Goal: Task Accomplishment & Management: Use online tool/utility

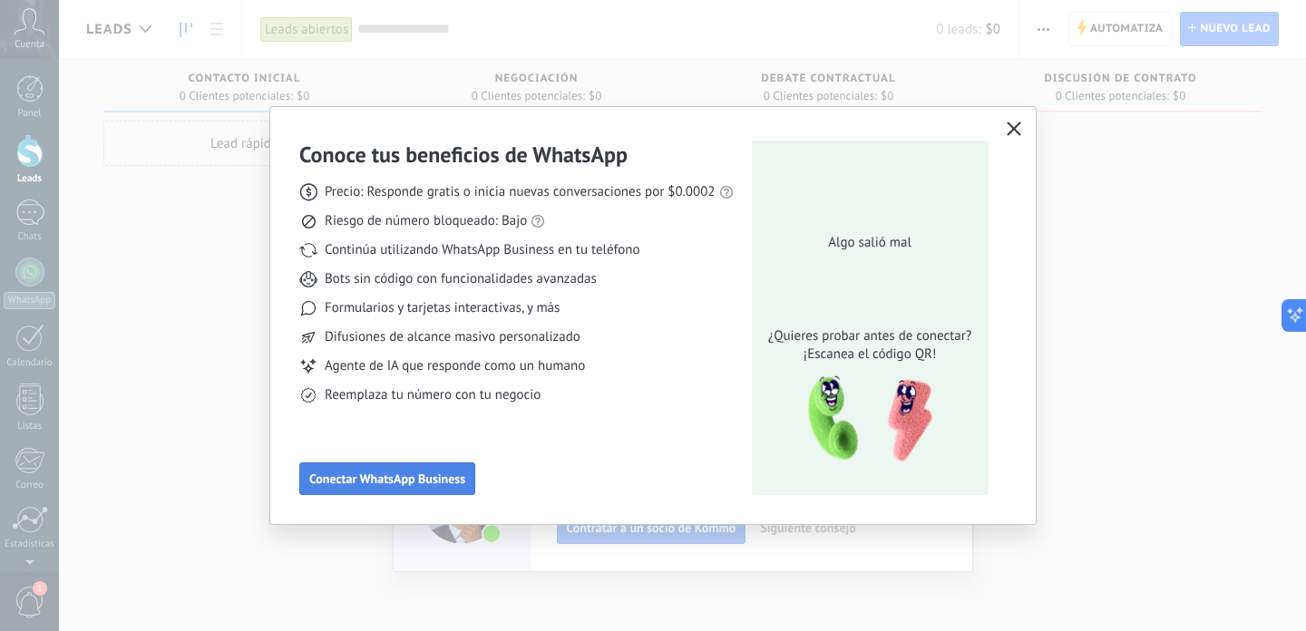
click at [389, 465] on button "Conectar WhatsApp Business" at bounding box center [387, 479] width 176 height 33
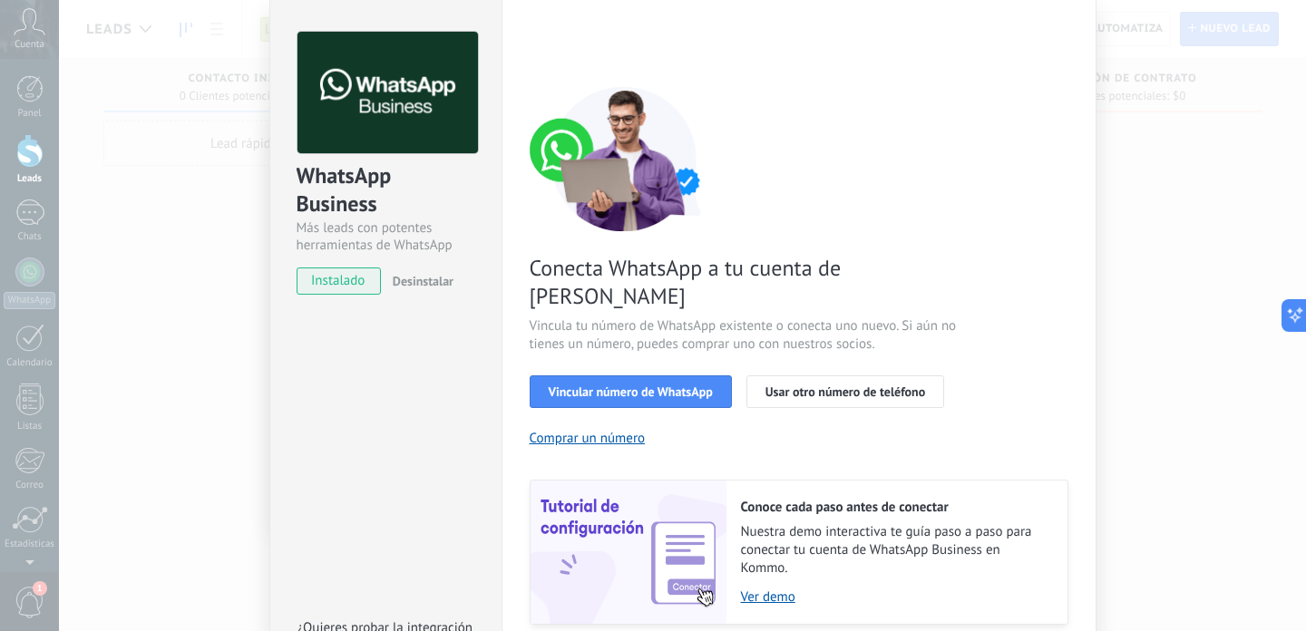
scroll to position [92, 0]
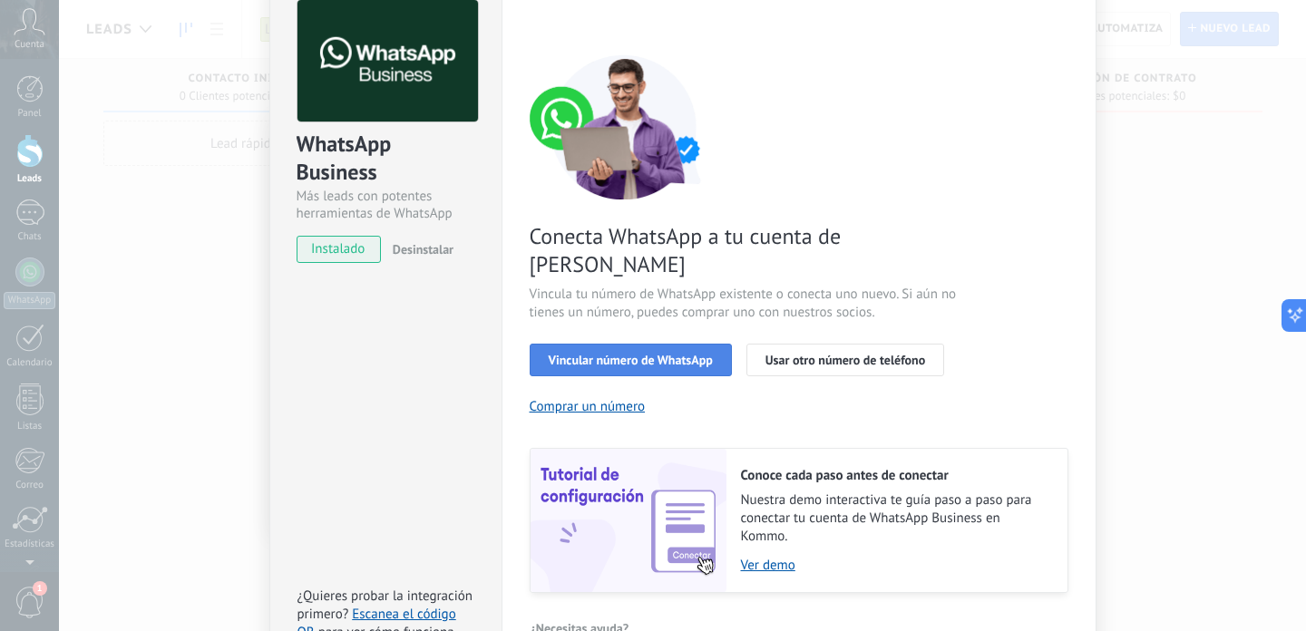
click at [643, 354] on span "Vincular número de WhatsApp" at bounding box center [631, 360] width 164 height 13
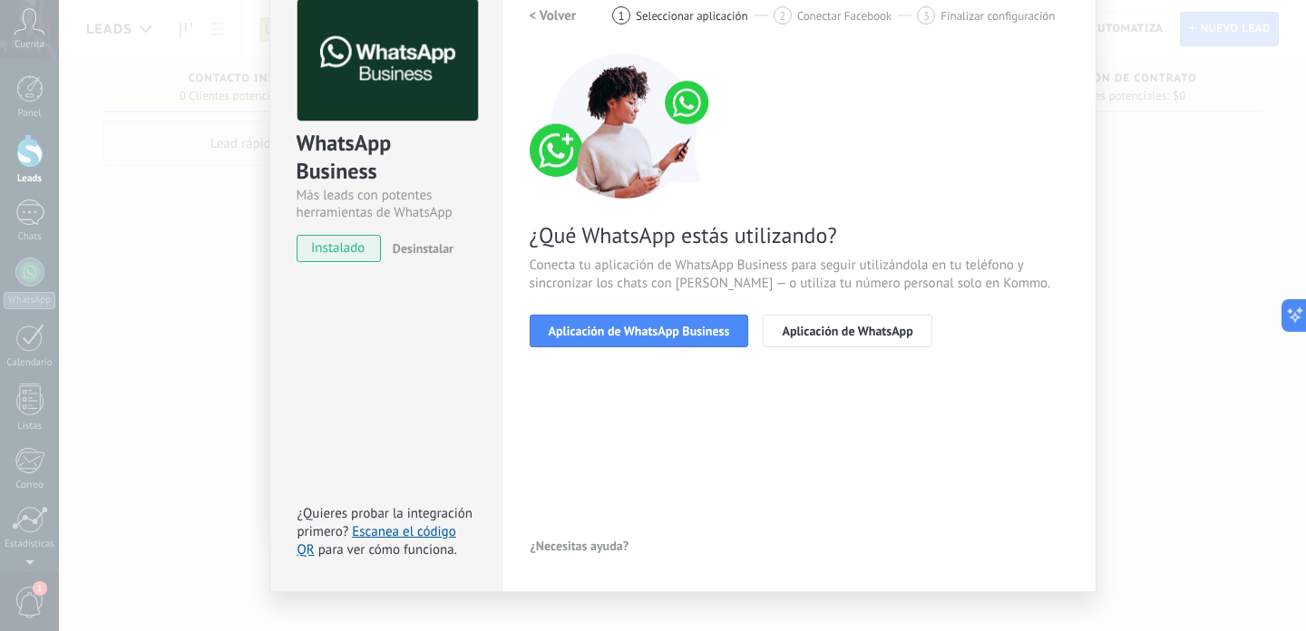
scroll to position [88, 0]
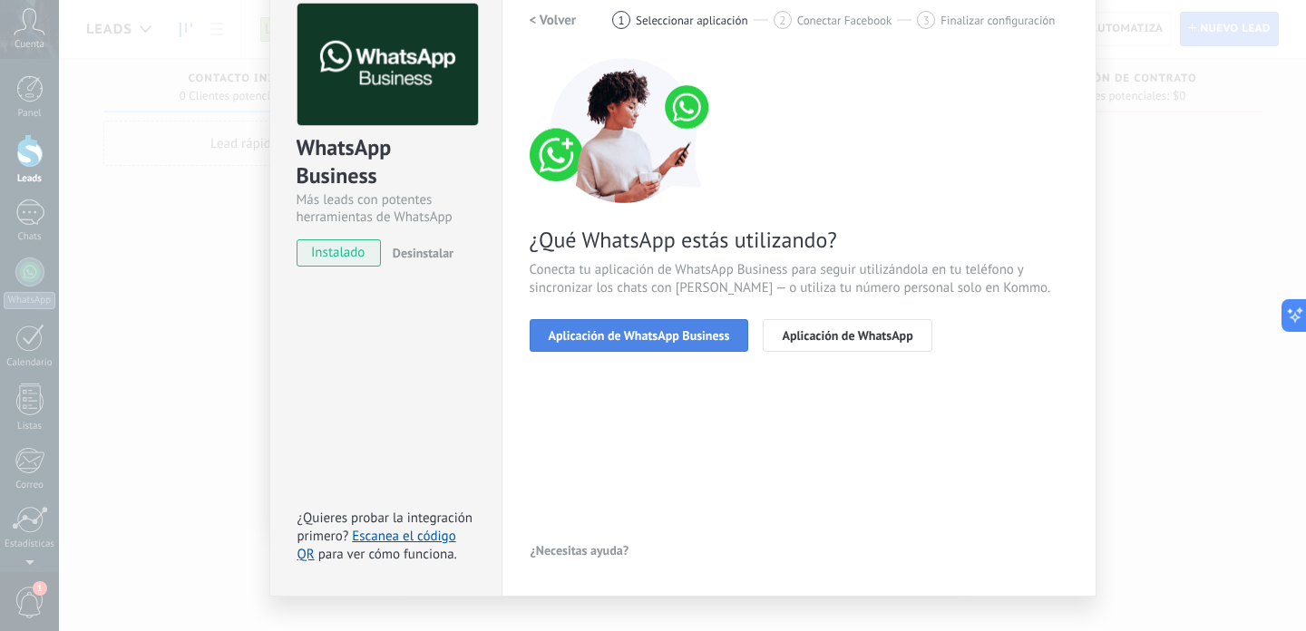
click at [640, 342] on span "Aplicación de WhatsApp Business" at bounding box center [639, 335] width 181 height 13
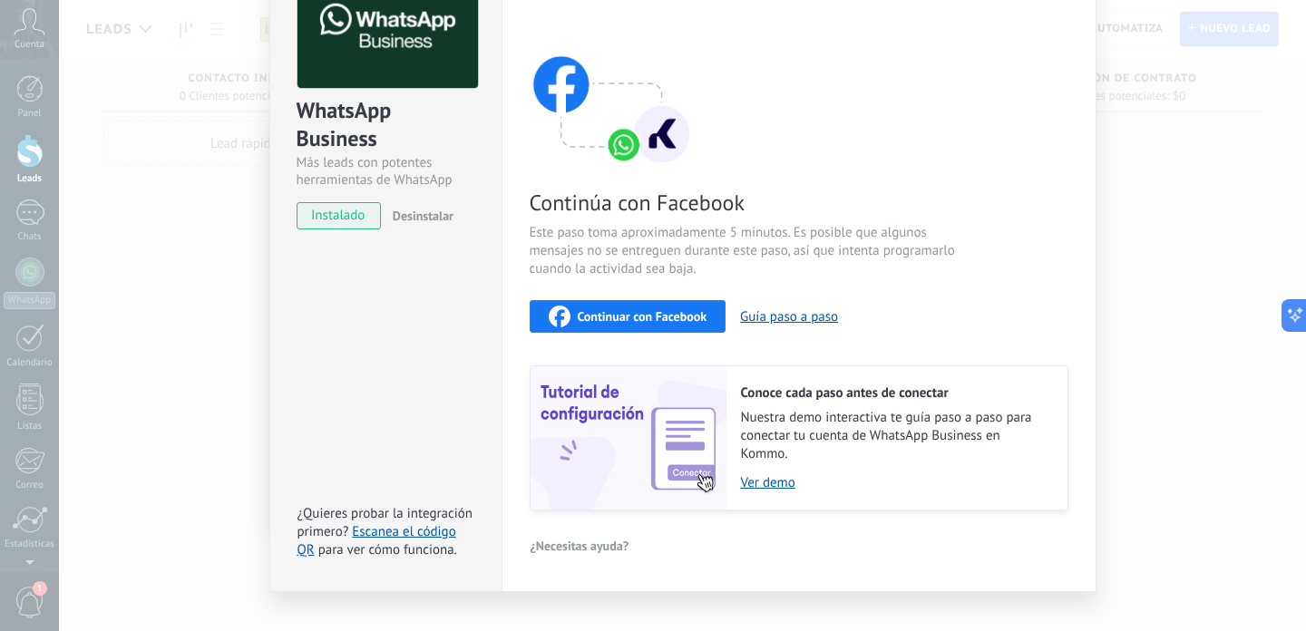
scroll to position [138, 0]
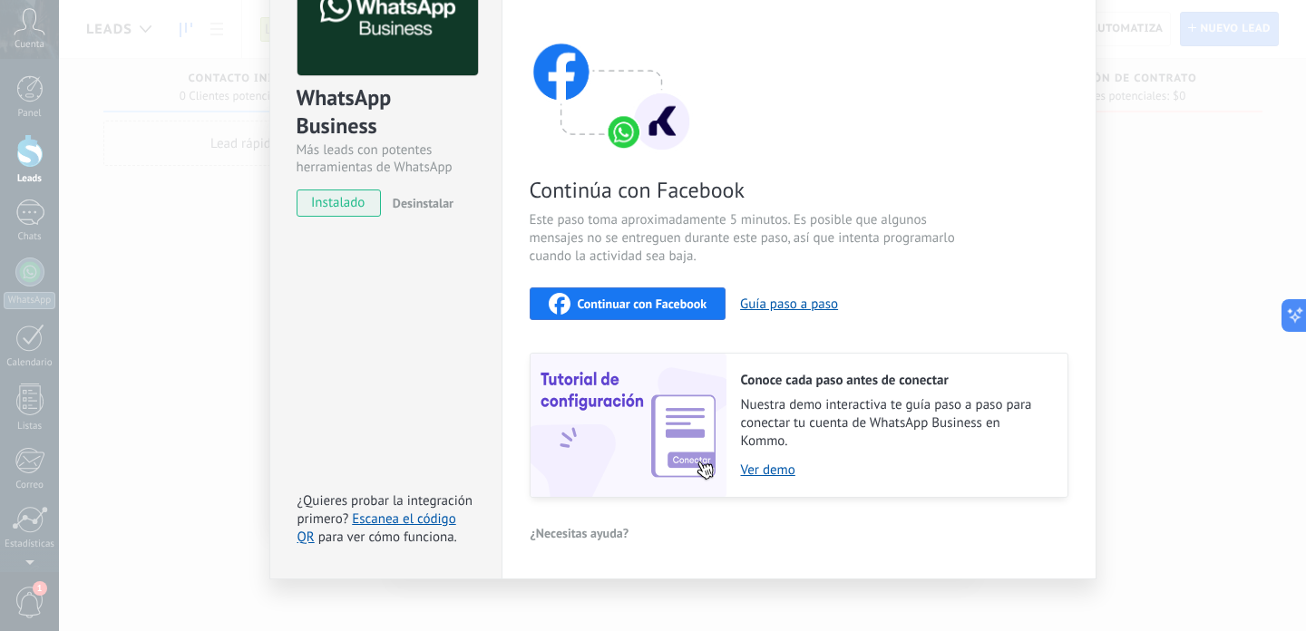
click at [677, 306] on span "Continuar con Facebook" at bounding box center [643, 304] width 130 height 13
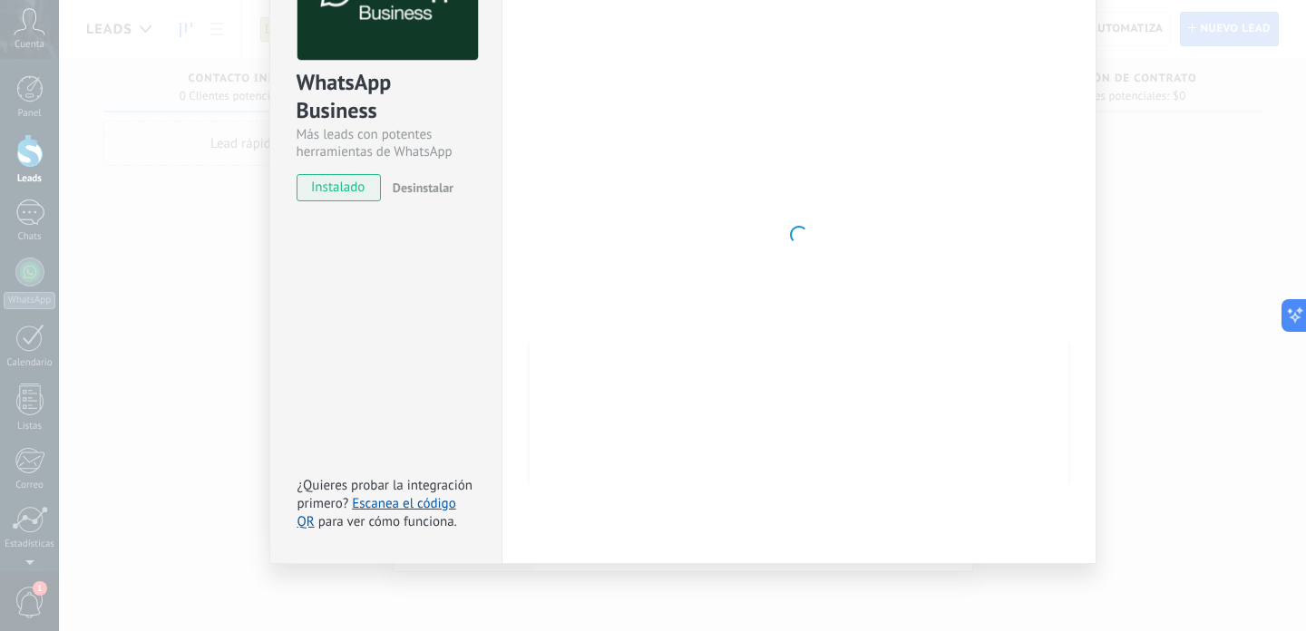
scroll to position [0, 0]
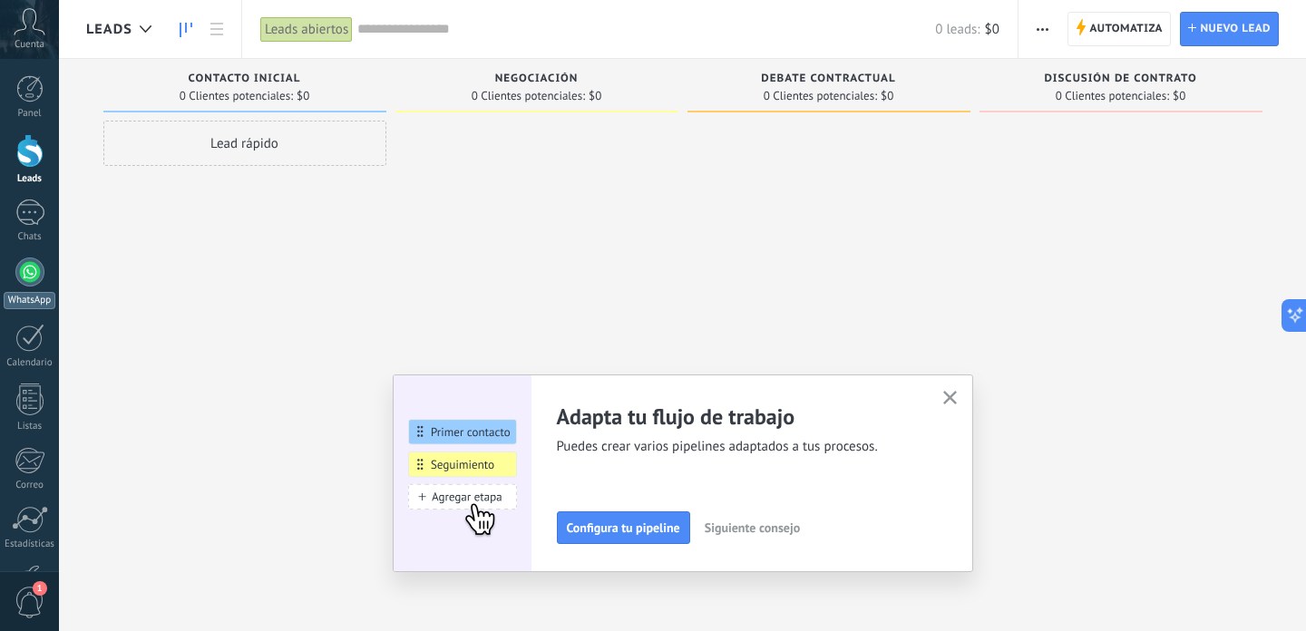
click at [32, 289] on link "WhatsApp" at bounding box center [29, 284] width 59 height 52
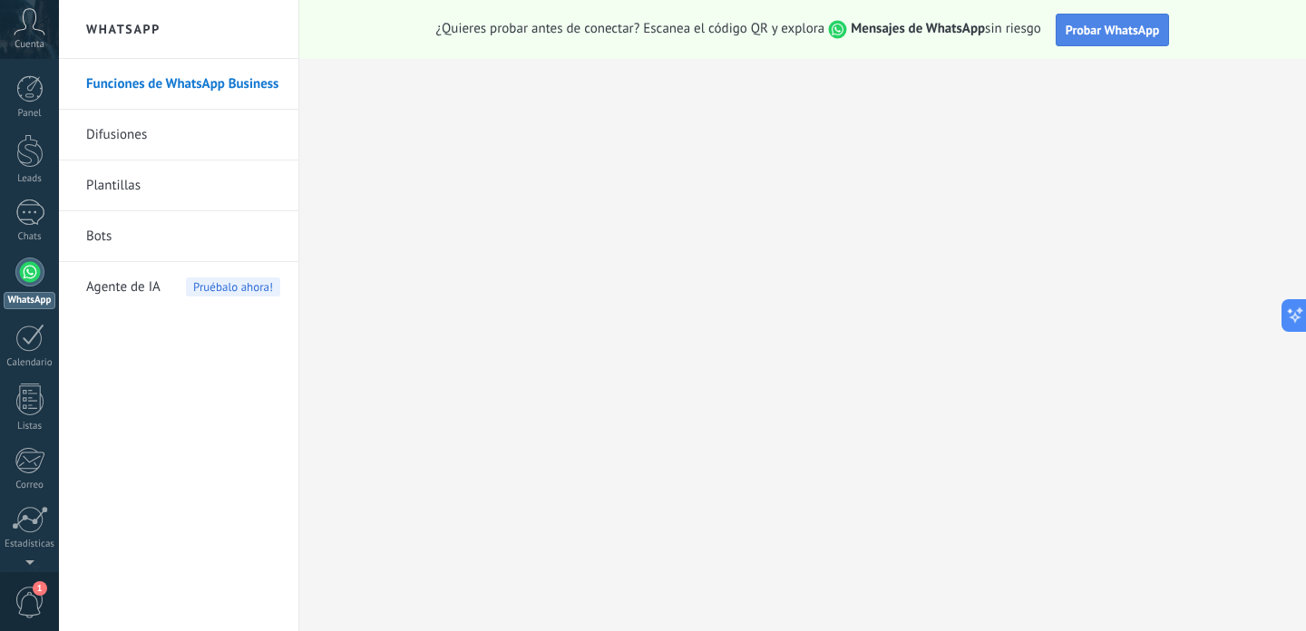
click at [1117, 30] on span "Probar WhatsApp" at bounding box center [1113, 30] width 94 height 16
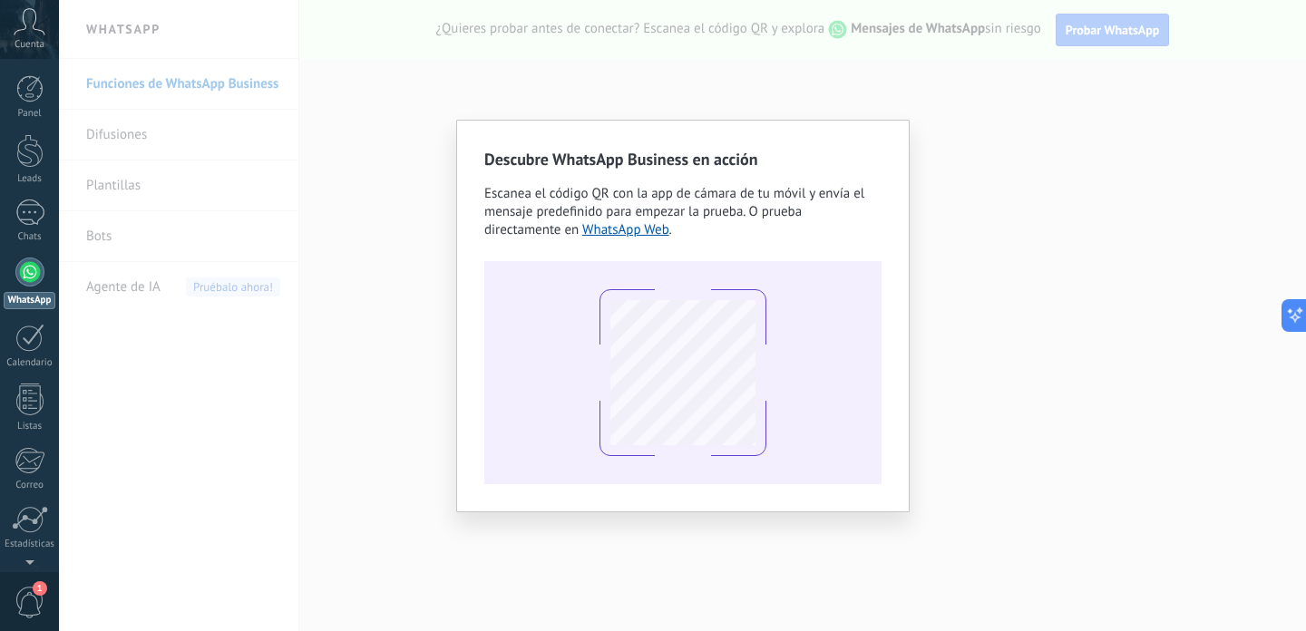
click at [578, 565] on div "Descubre WhatsApp Business en acción Escanea el código QR con la app de cámara …" at bounding box center [682, 315] width 1247 height 631
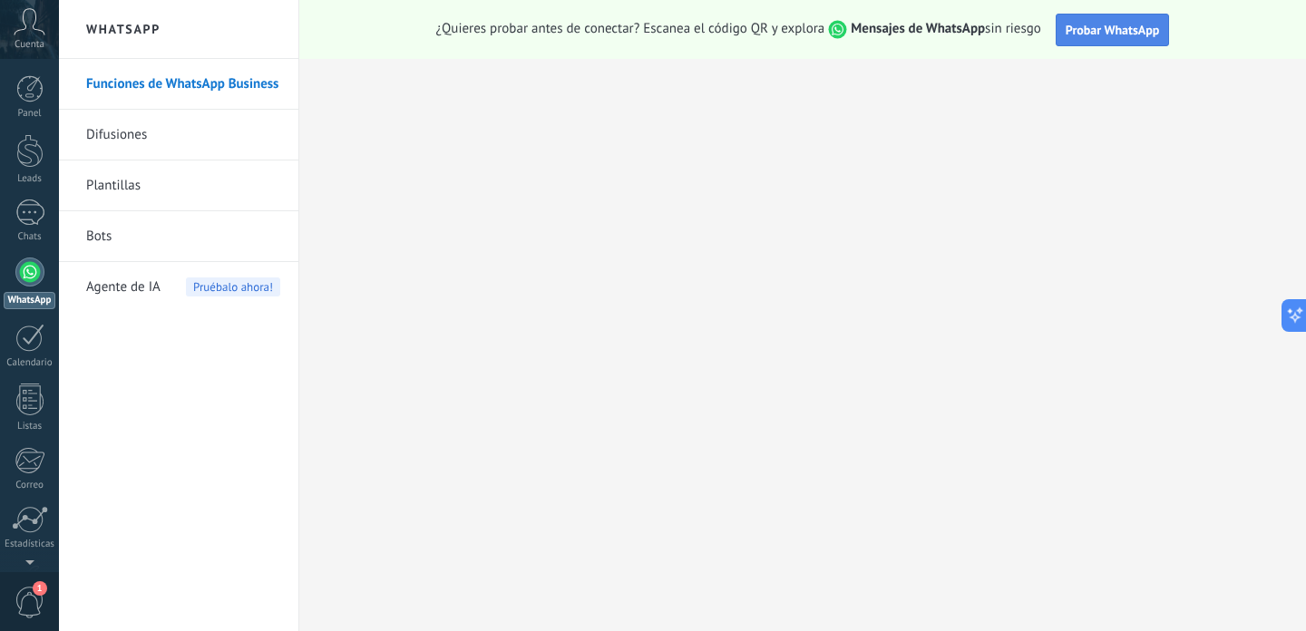
click at [1089, 43] on button "Probar WhatsApp" at bounding box center [1113, 30] width 114 height 33
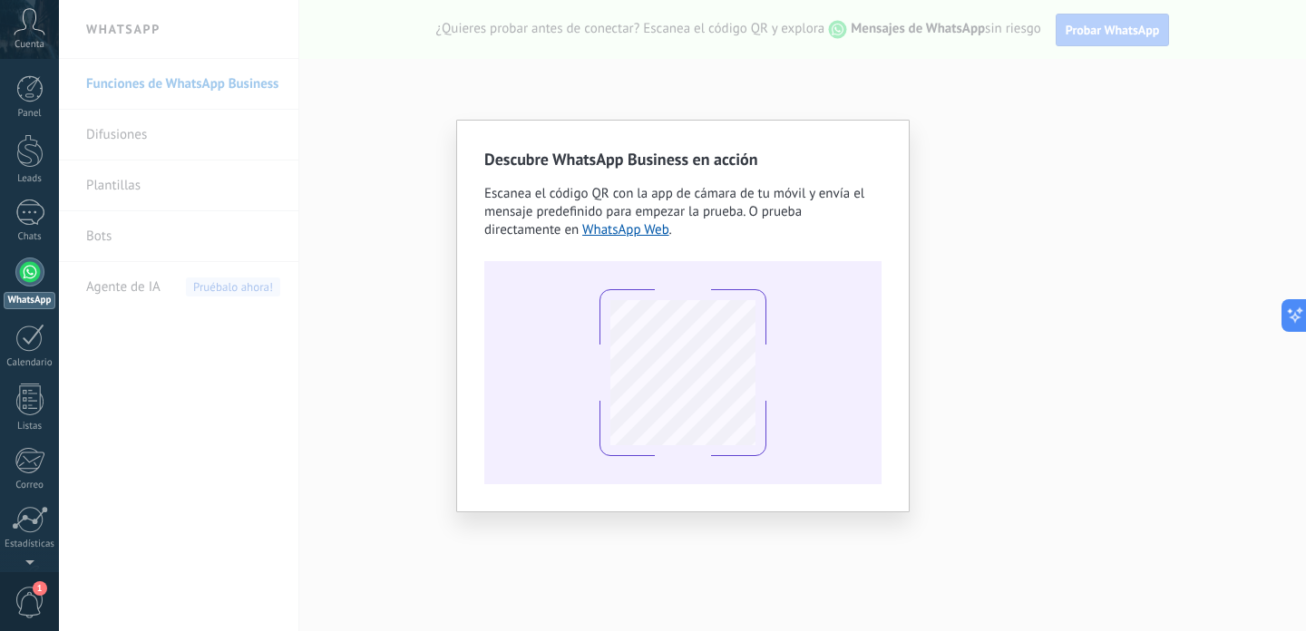
click at [994, 483] on div "Descubre WhatsApp Business en acción Escanea el código QR con la app de cámara …" at bounding box center [682, 315] width 1247 height 631
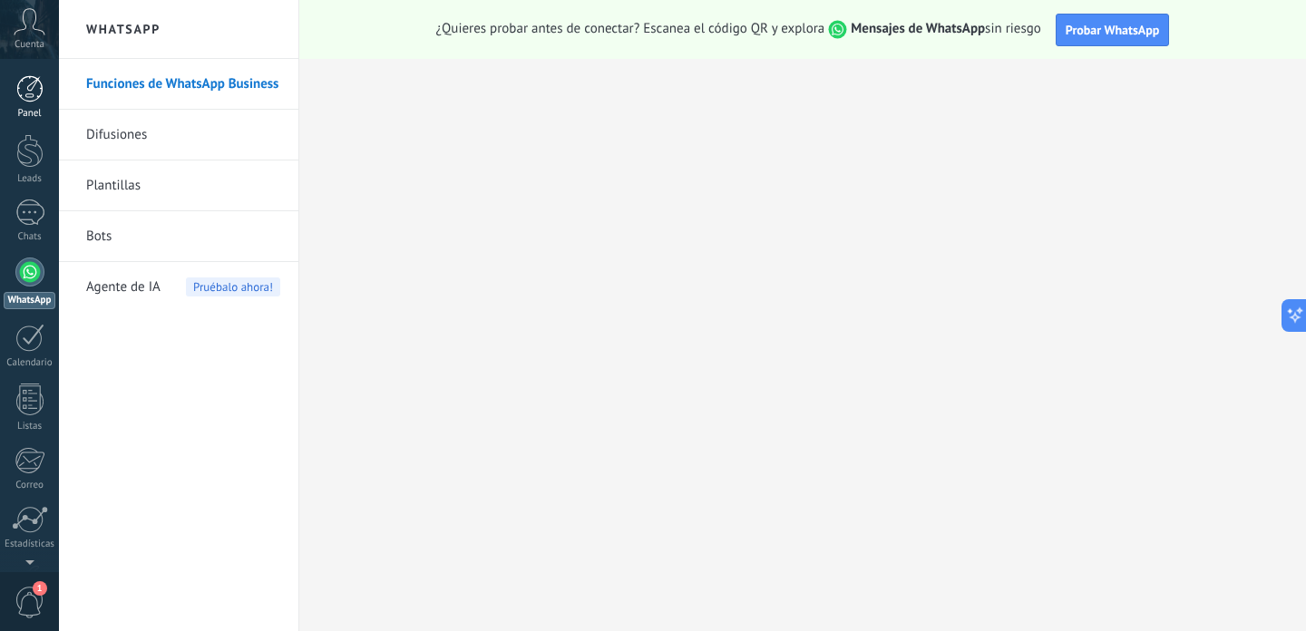
click at [18, 83] on div at bounding box center [29, 88] width 27 height 27
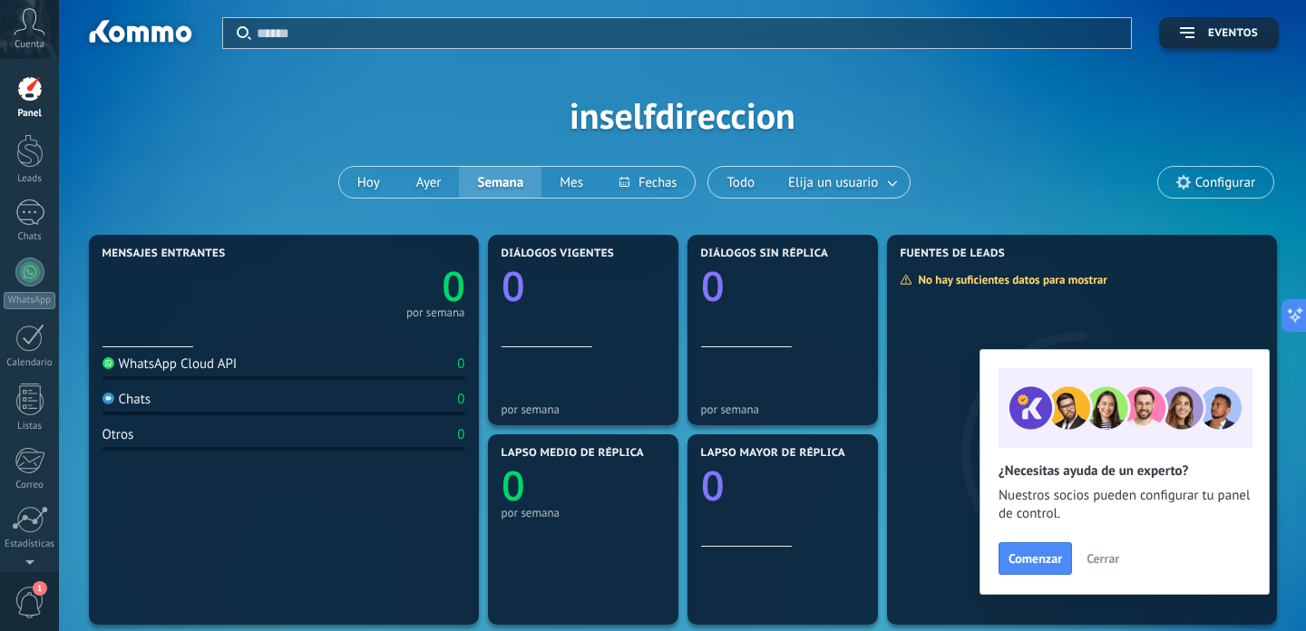
click at [26, 27] on icon at bounding box center [30, 21] width 32 height 27
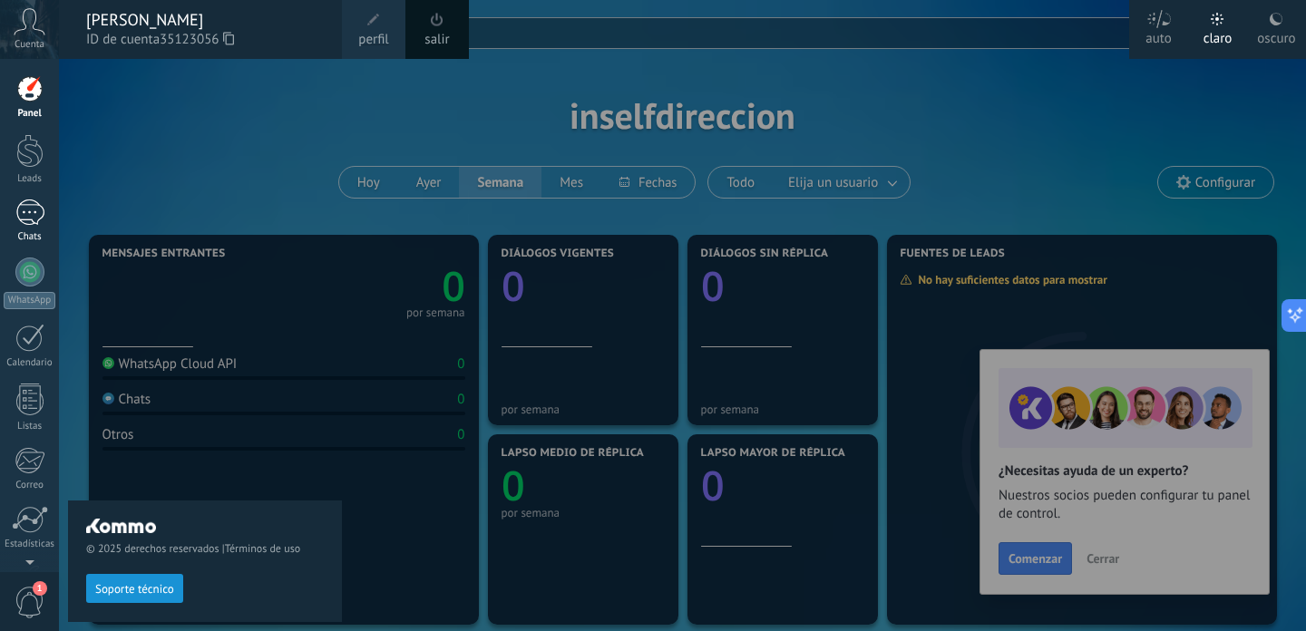
click at [19, 223] on div at bounding box center [29, 213] width 29 height 26
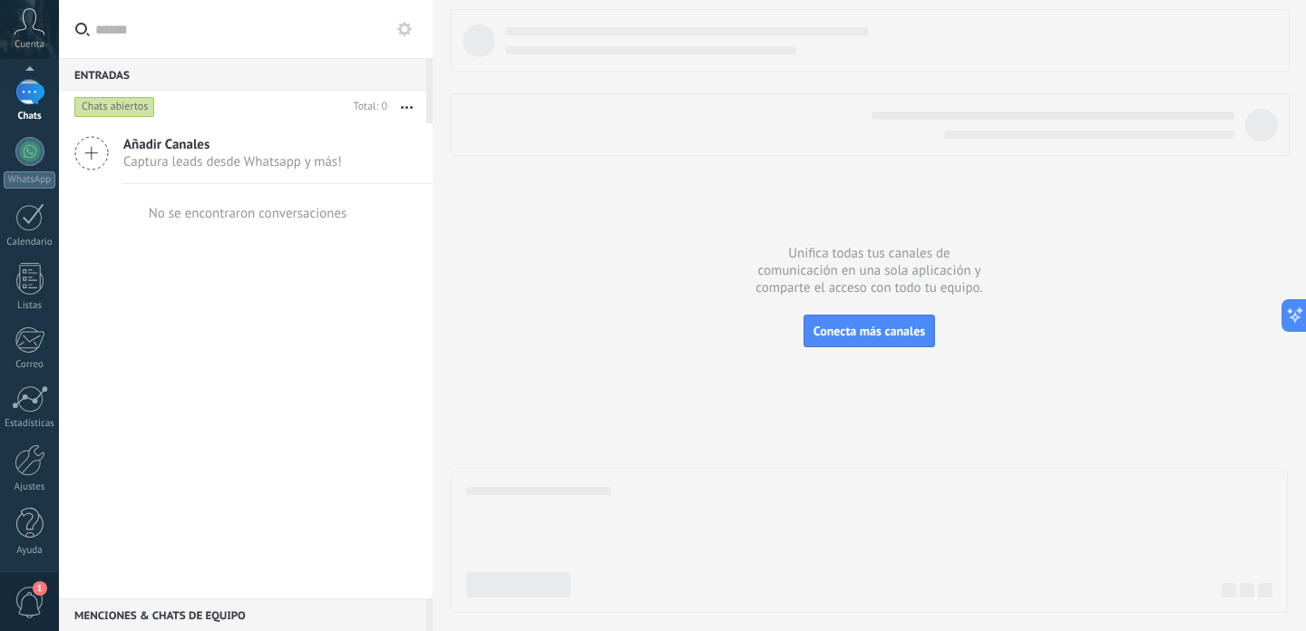
scroll to position [123, 0]
click at [13, 451] on link "Ajustes" at bounding box center [29, 466] width 59 height 49
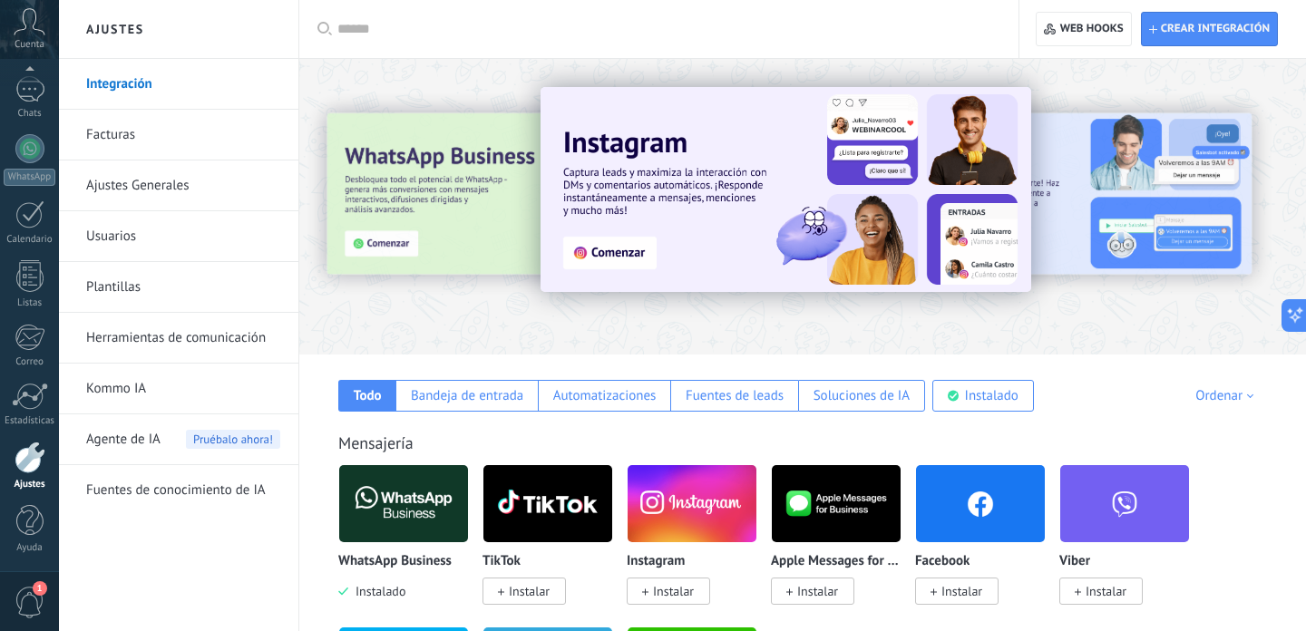
click at [385, 247] on div at bounding box center [358, 205] width 397 height 163
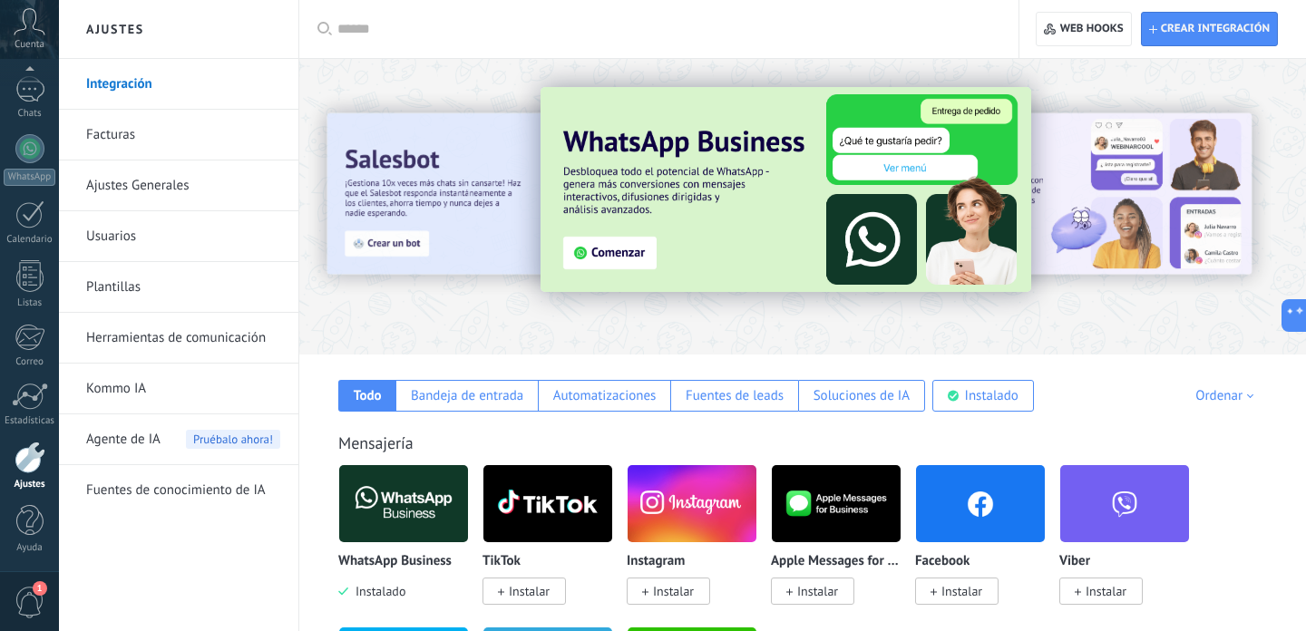
click at [702, 169] on img at bounding box center [786, 189] width 491 height 205
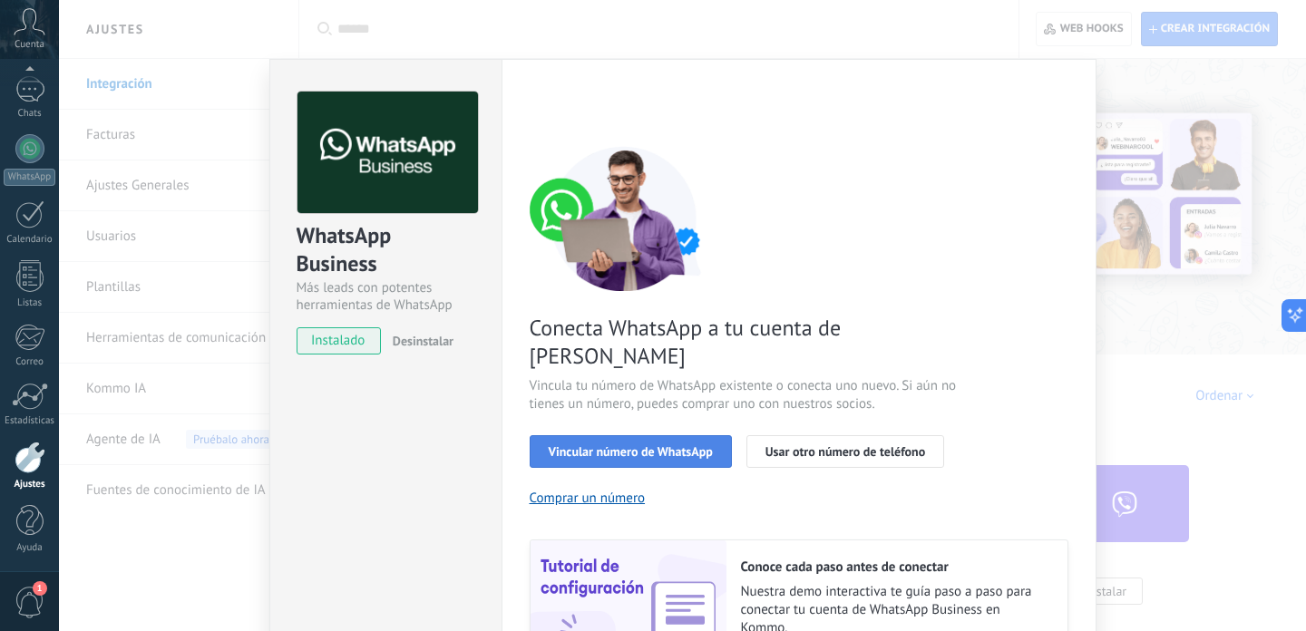
click at [632, 445] on span "Vincular número de WhatsApp" at bounding box center [631, 451] width 164 height 13
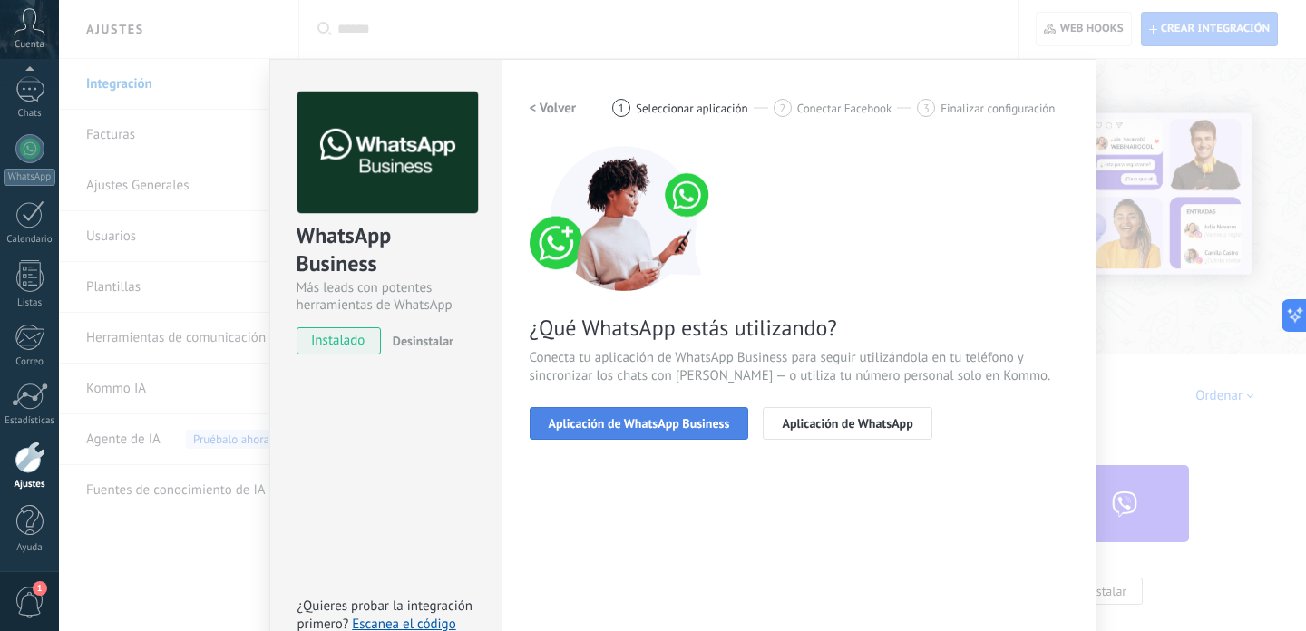
click at [686, 417] on span "Aplicación de WhatsApp Business" at bounding box center [639, 423] width 181 height 13
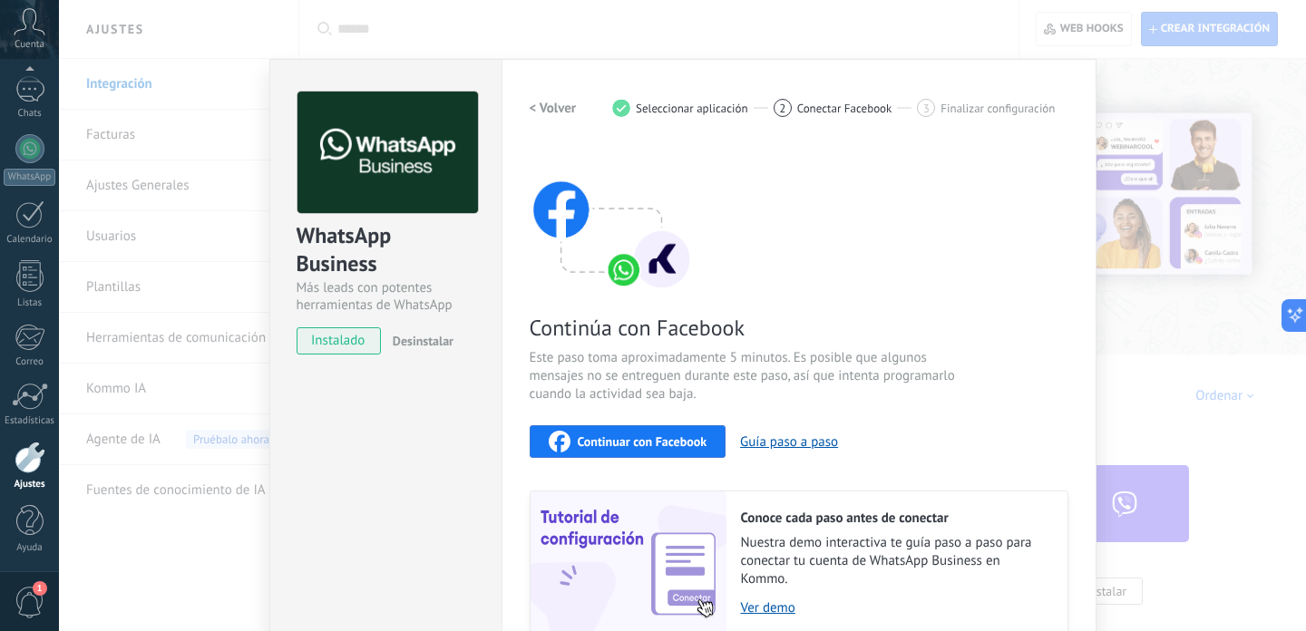
click at [538, 94] on button "< Volver" at bounding box center [553, 108] width 47 height 33
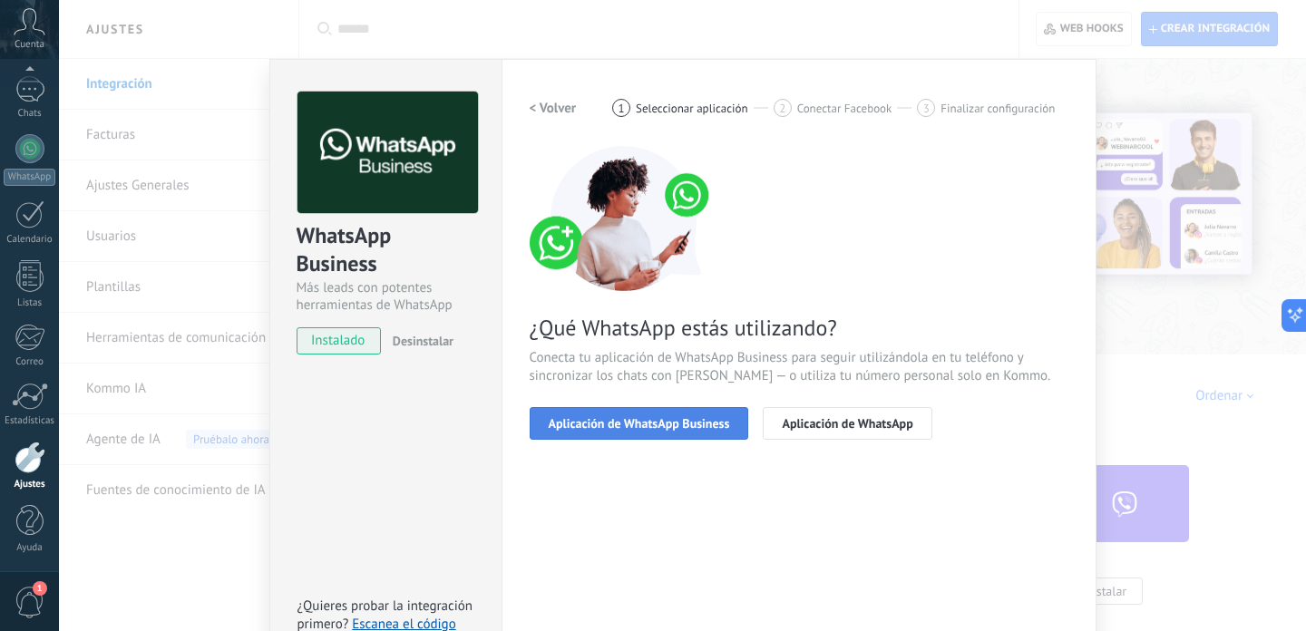
click at [634, 428] on span "Aplicación de WhatsApp Business" at bounding box center [639, 423] width 181 height 13
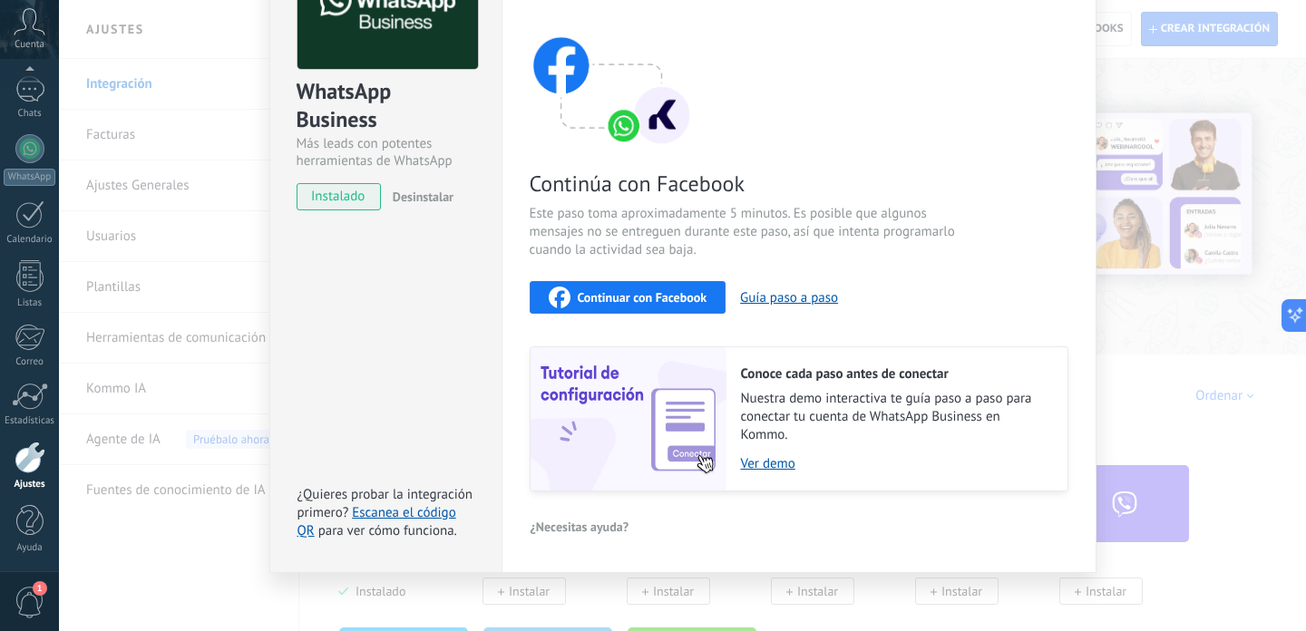
scroll to position [146, 0]
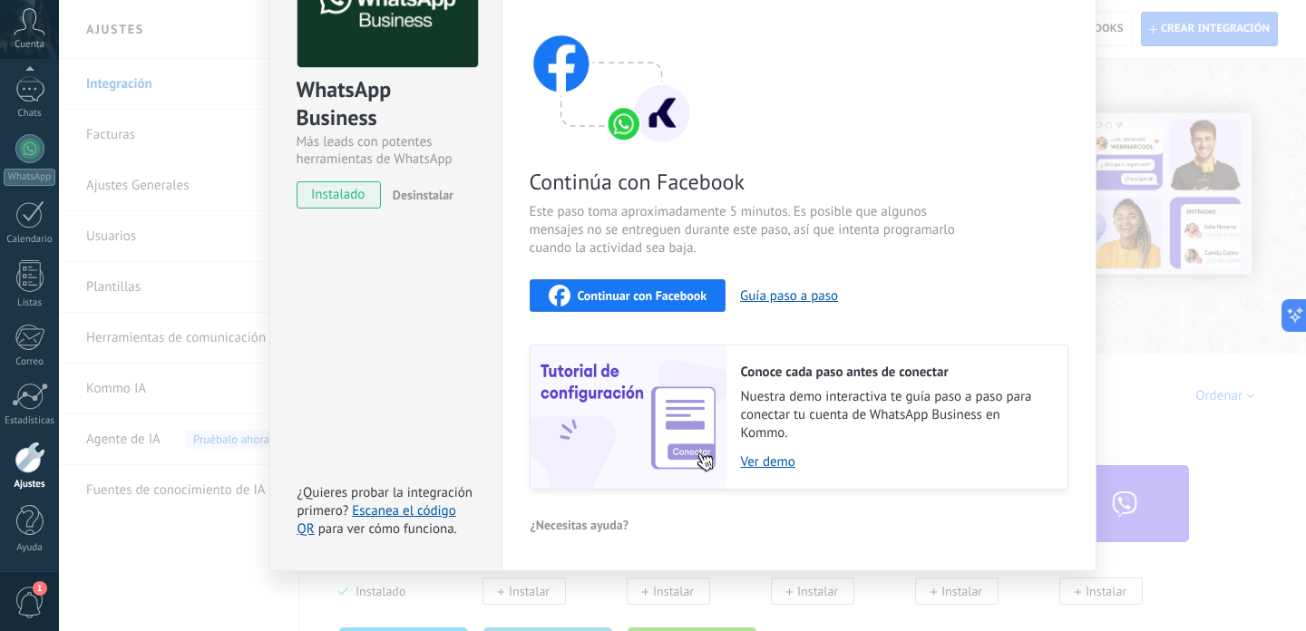
click at [646, 296] on span "Continuar con Facebook" at bounding box center [643, 295] width 130 height 13
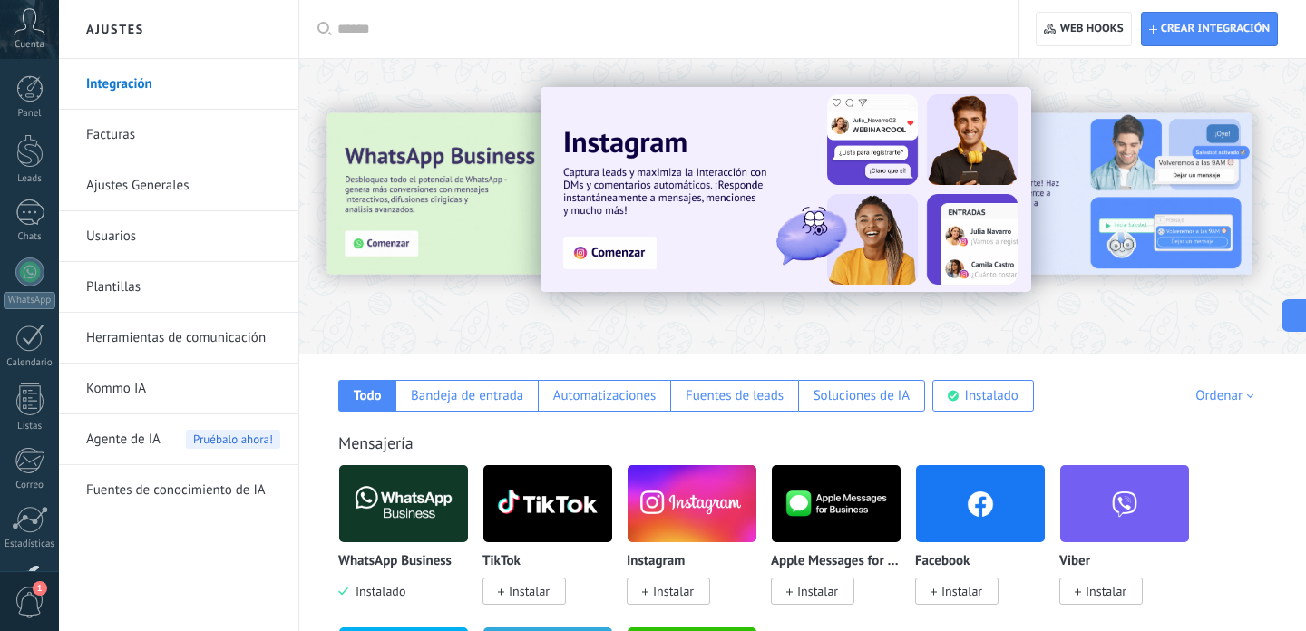
click at [376, 143] on div at bounding box center [358, 205] width 397 height 163
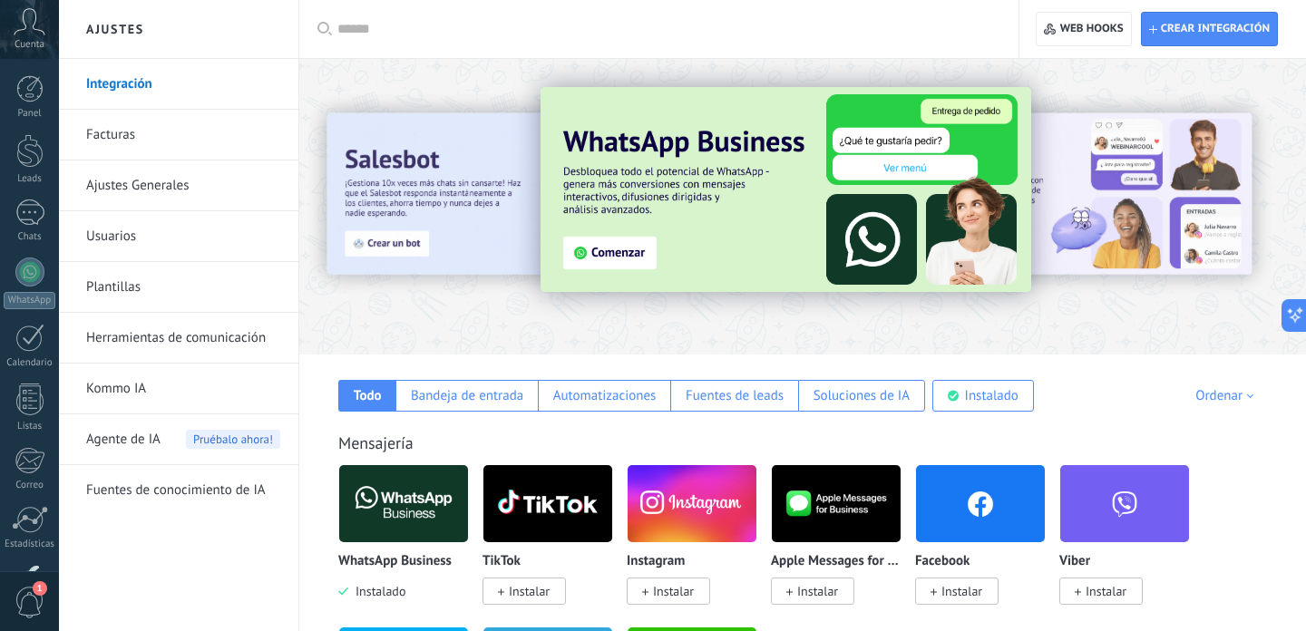
click at [617, 255] on img at bounding box center [786, 189] width 491 height 205
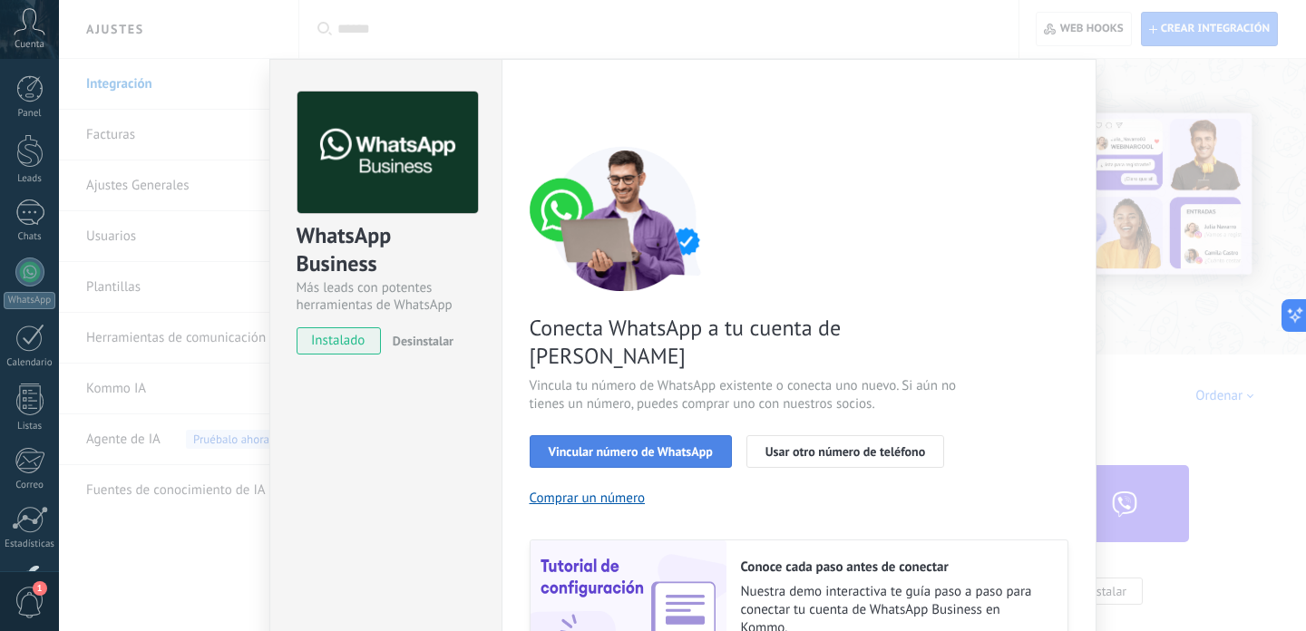
click at [626, 435] on button "Vincular número de WhatsApp" at bounding box center [631, 451] width 202 height 33
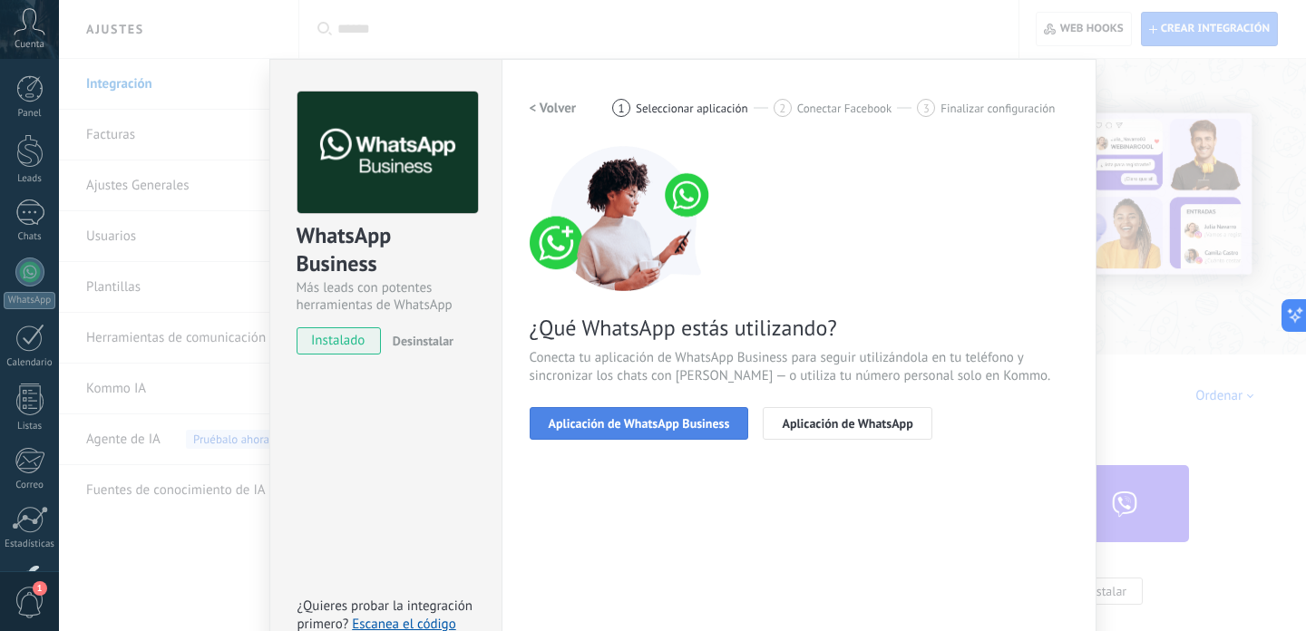
click at [626, 434] on button "Aplicación de WhatsApp Business" at bounding box center [640, 423] width 220 height 33
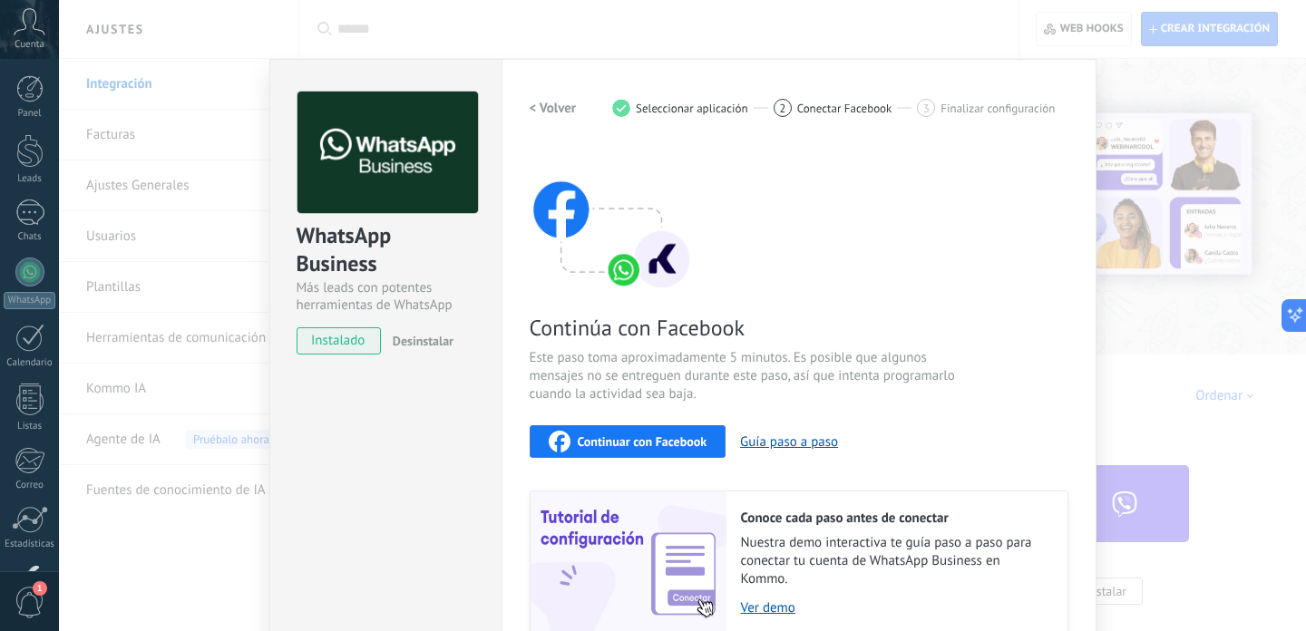
click at [626, 435] on span "Continuar con Facebook" at bounding box center [643, 441] width 130 height 13
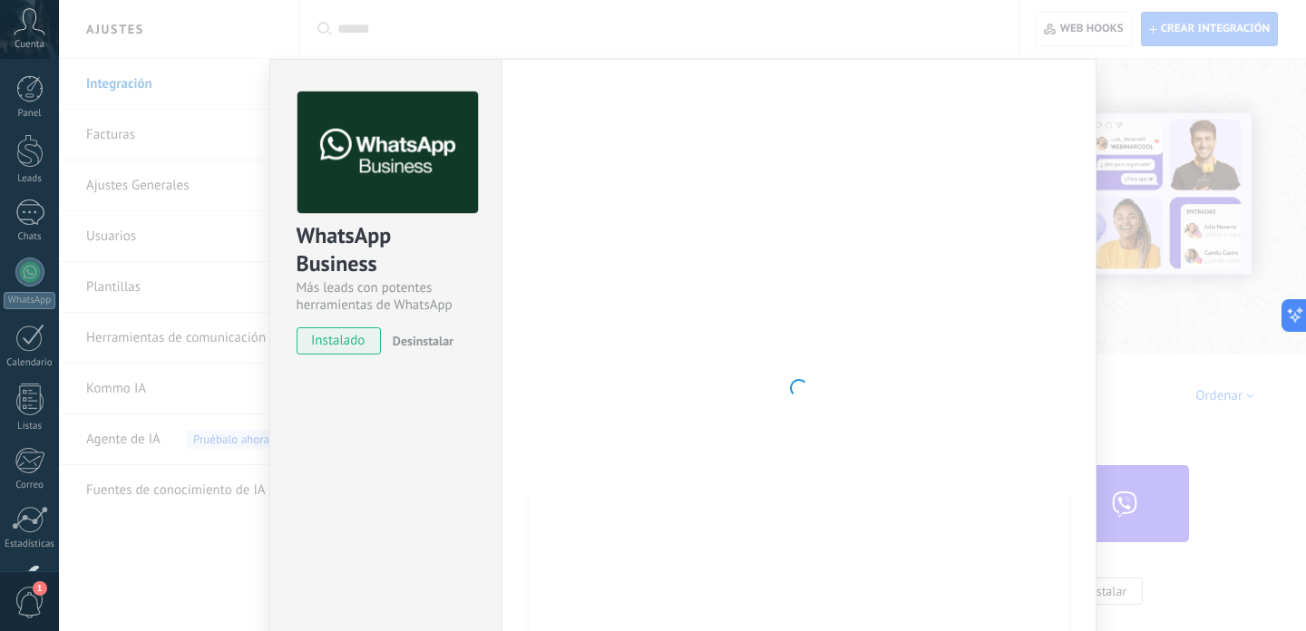
click at [356, 332] on span "instalado" at bounding box center [339, 340] width 83 height 27
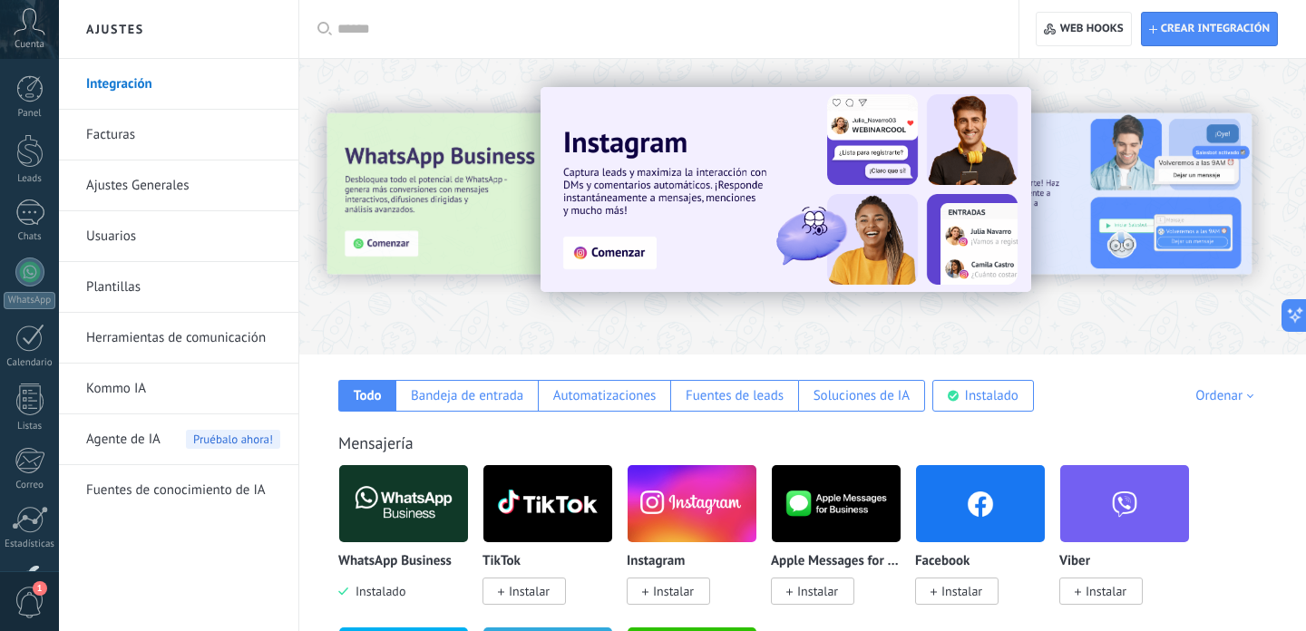
click at [444, 189] on div at bounding box center [358, 205] width 397 height 163
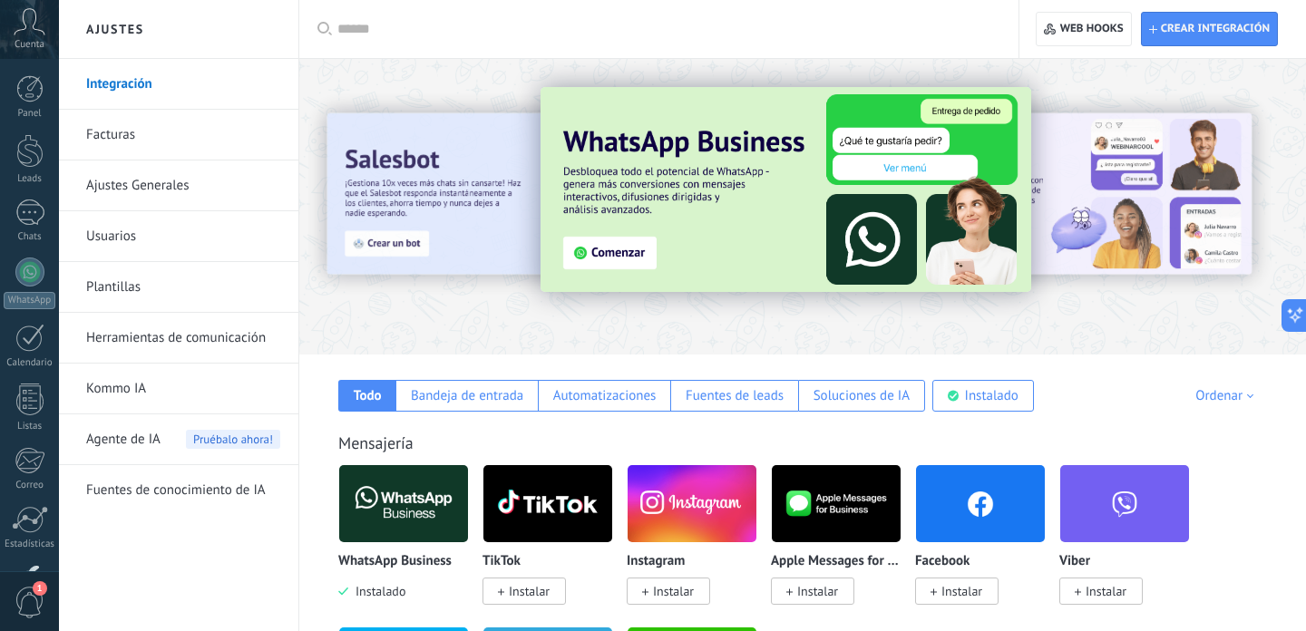
click at [586, 252] on img at bounding box center [786, 189] width 491 height 205
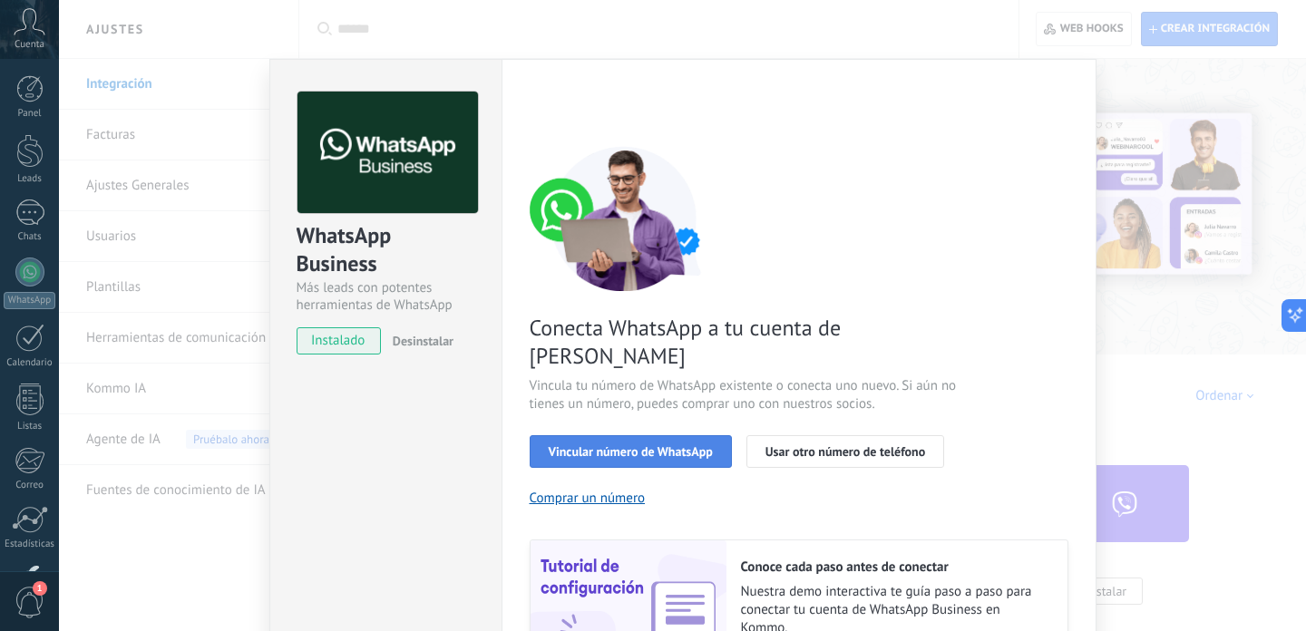
click at [636, 435] on button "Vincular número de WhatsApp" at bounding box center [631, 451] width 202 height 33
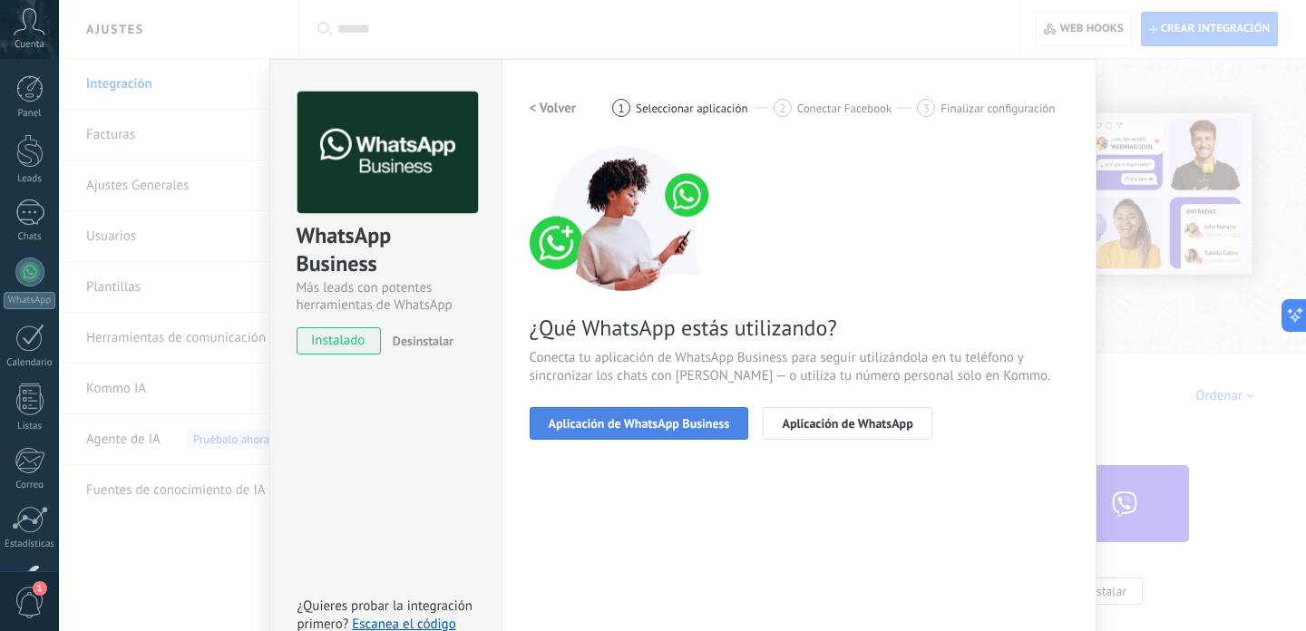
click at [629, 432] on button "Aplicación de WhatsApp Business" at bounding box center [640, 423] width 220 height 33
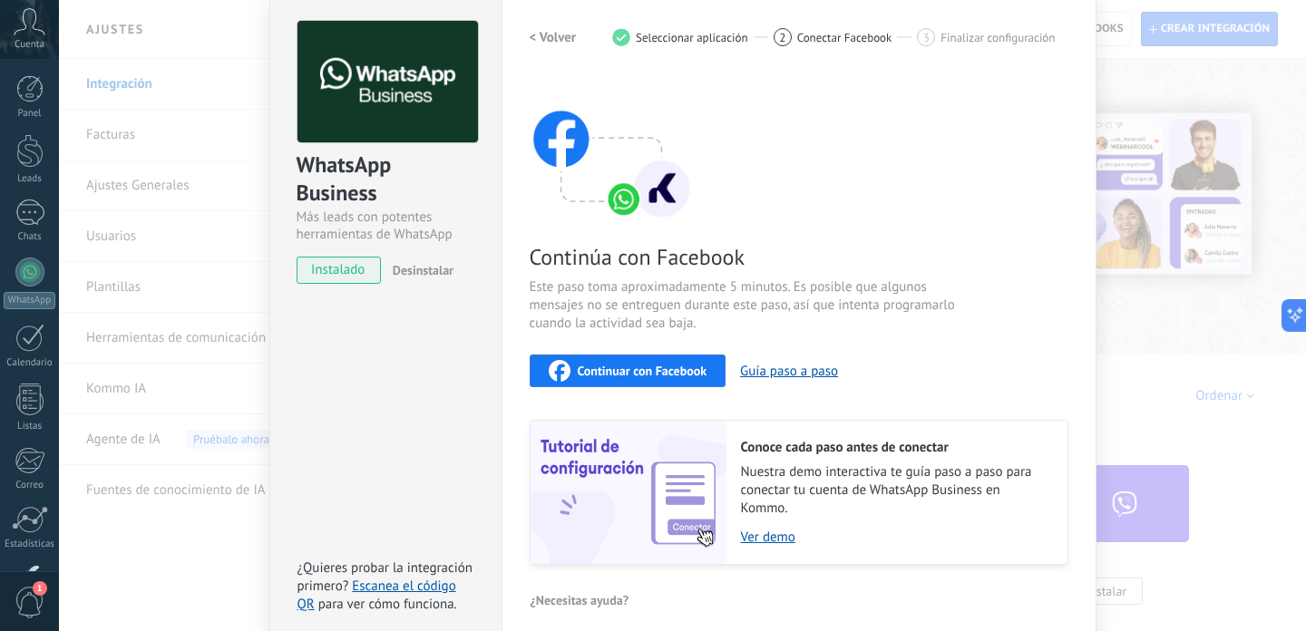
scroll to position [72, 0]
click at [620, 369] on span "Continuar con Facebook" at bounding box center [643, 370] width 130 height 13
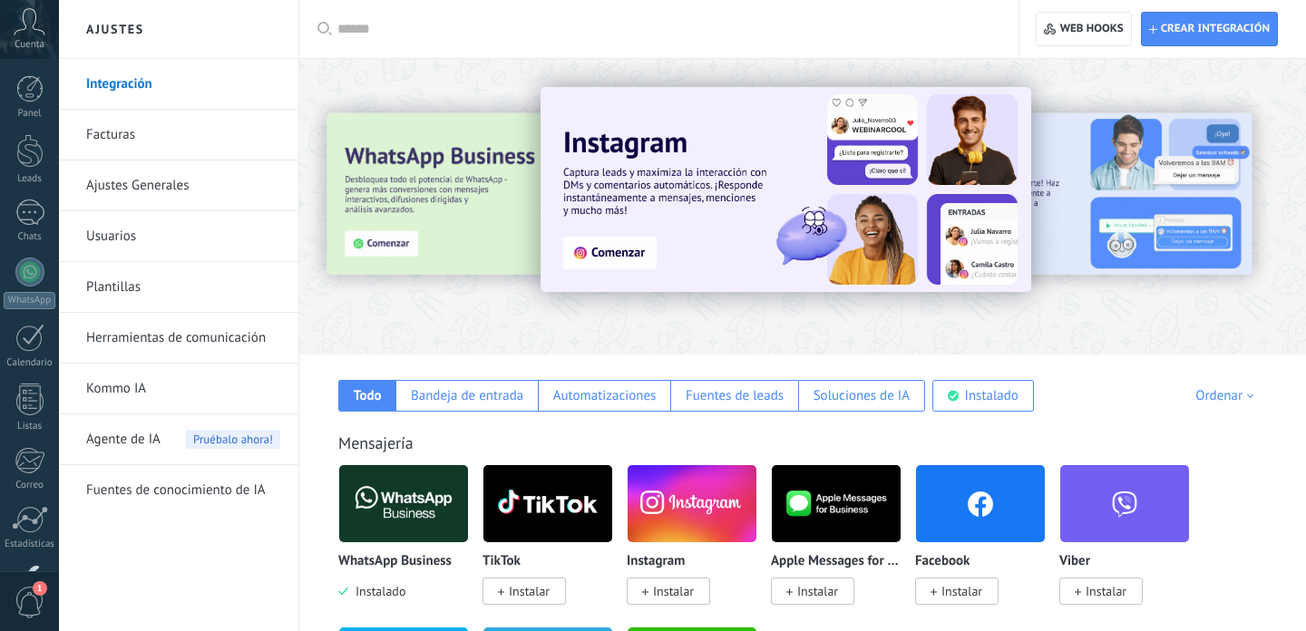
click at [451, 181] on div at bounding box center [358, 205] width 397 height 163
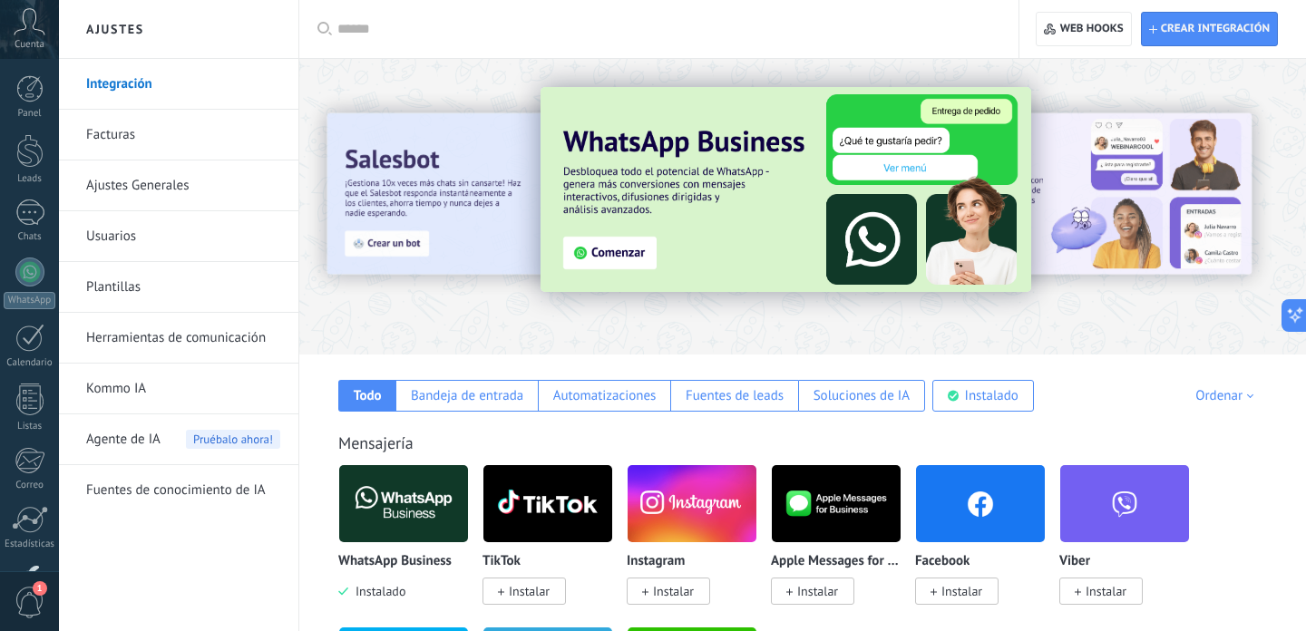
click at [697, 230] on img at bounding box center [786, 189] width 491 height 205
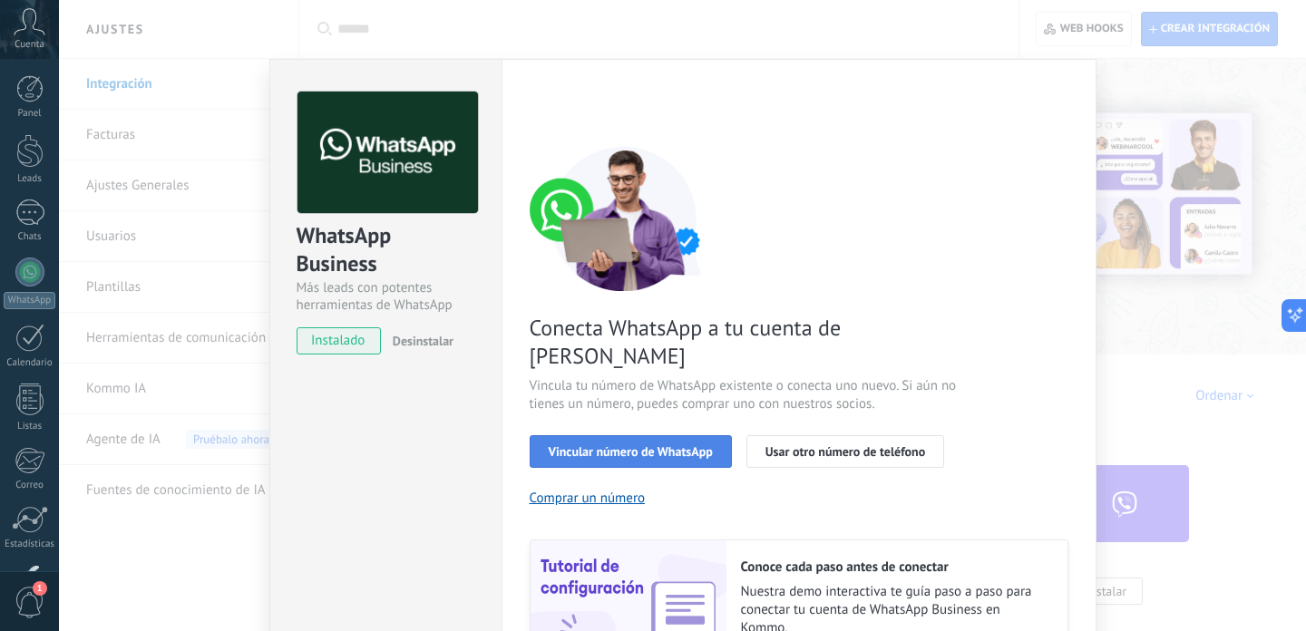
click at [611, 435] on button "Vincular número de WhatsApp" at bounding box center [631, 451] width 202 height 33
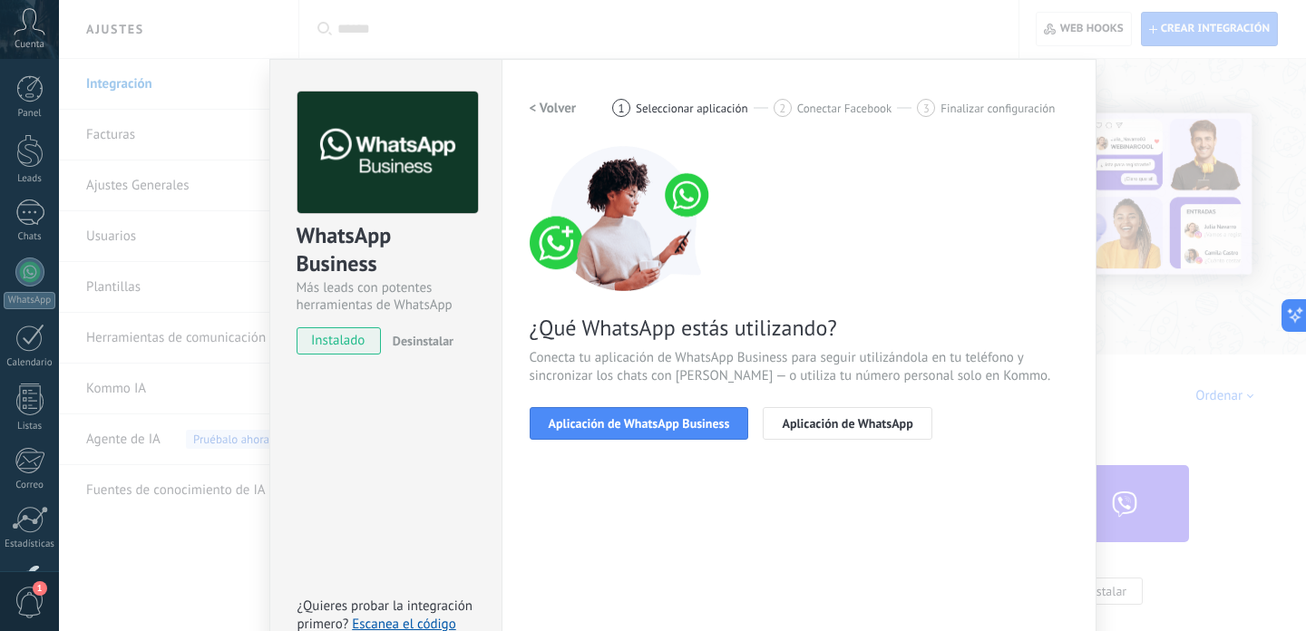
click at [611, 431] on button "Aplicación de WhatsApp Business" at bounding box center [640, 423] width 220 height 33
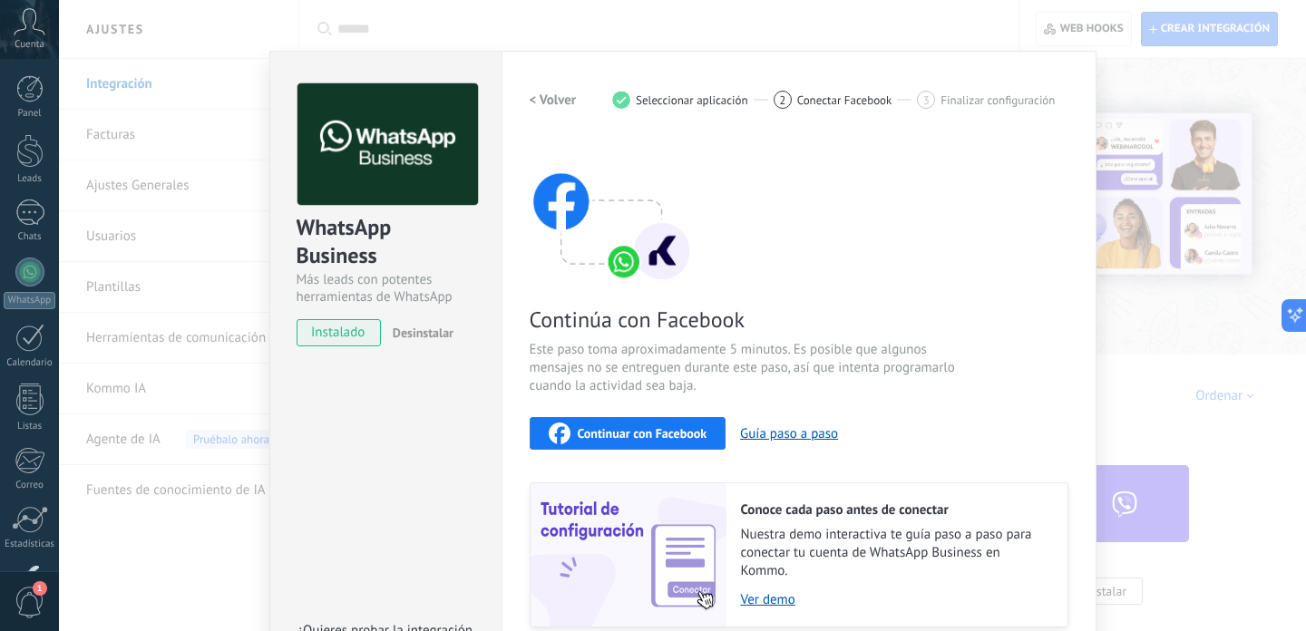
scroll to position [10, 0]
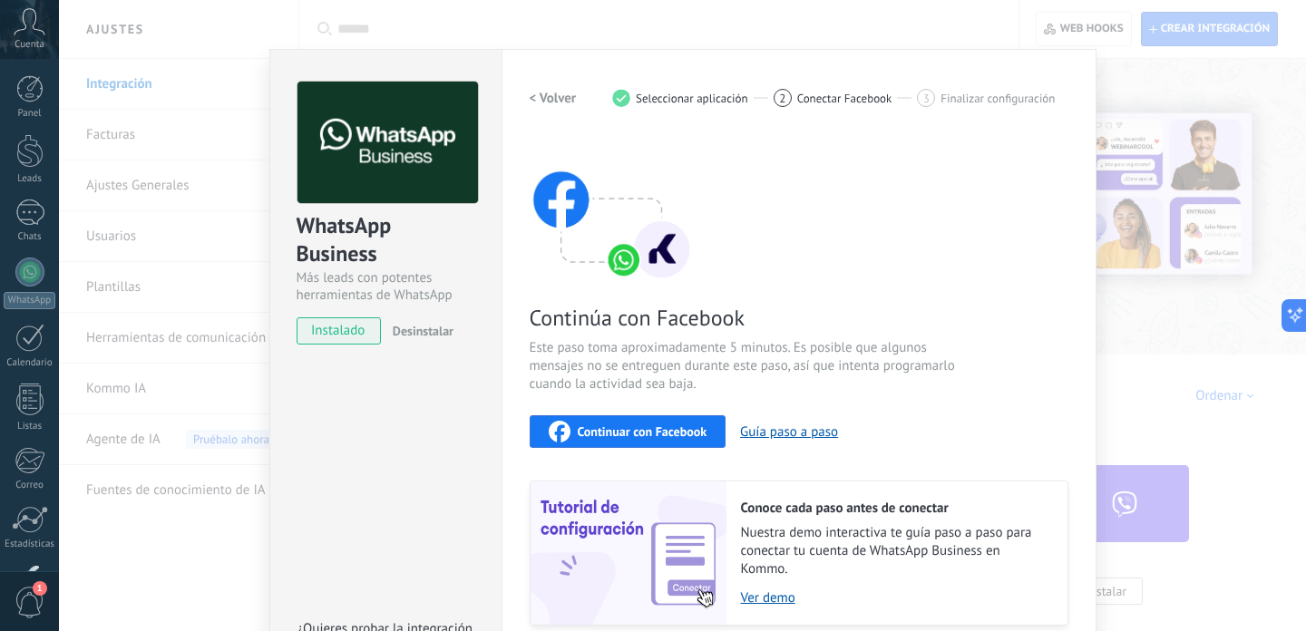
click at [611, 431] on span "Continuar con Facebook" at bounding box center [643, 431] width 130 height 13
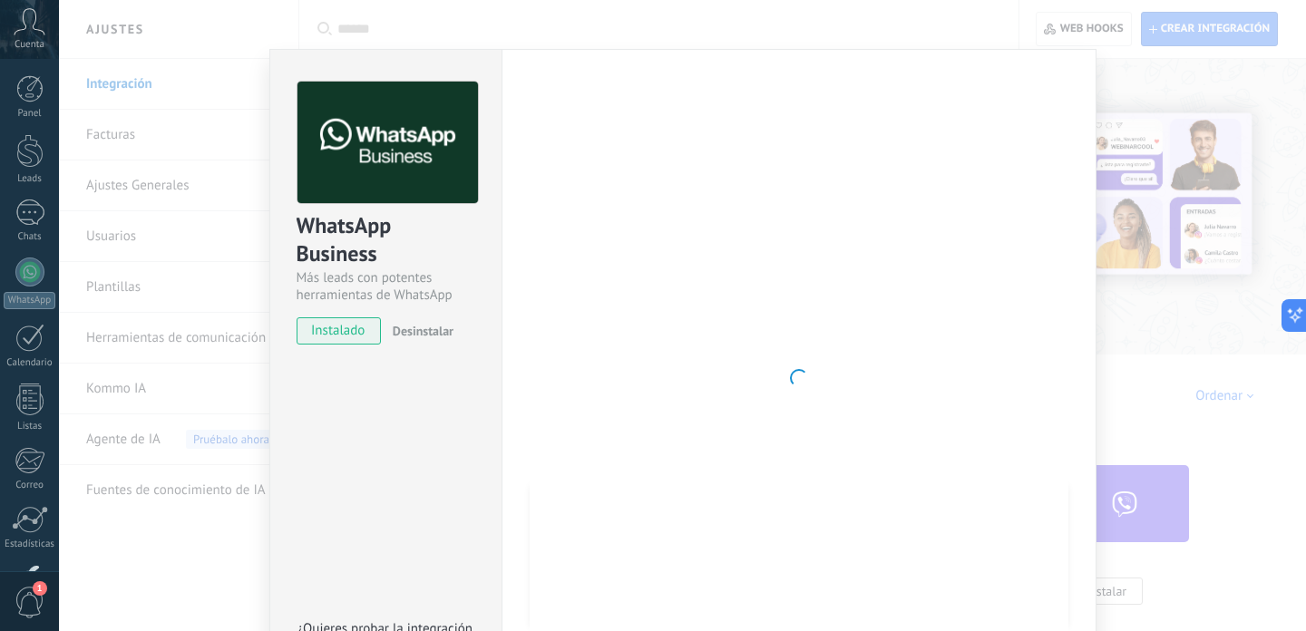
scroll to position [153, 0]
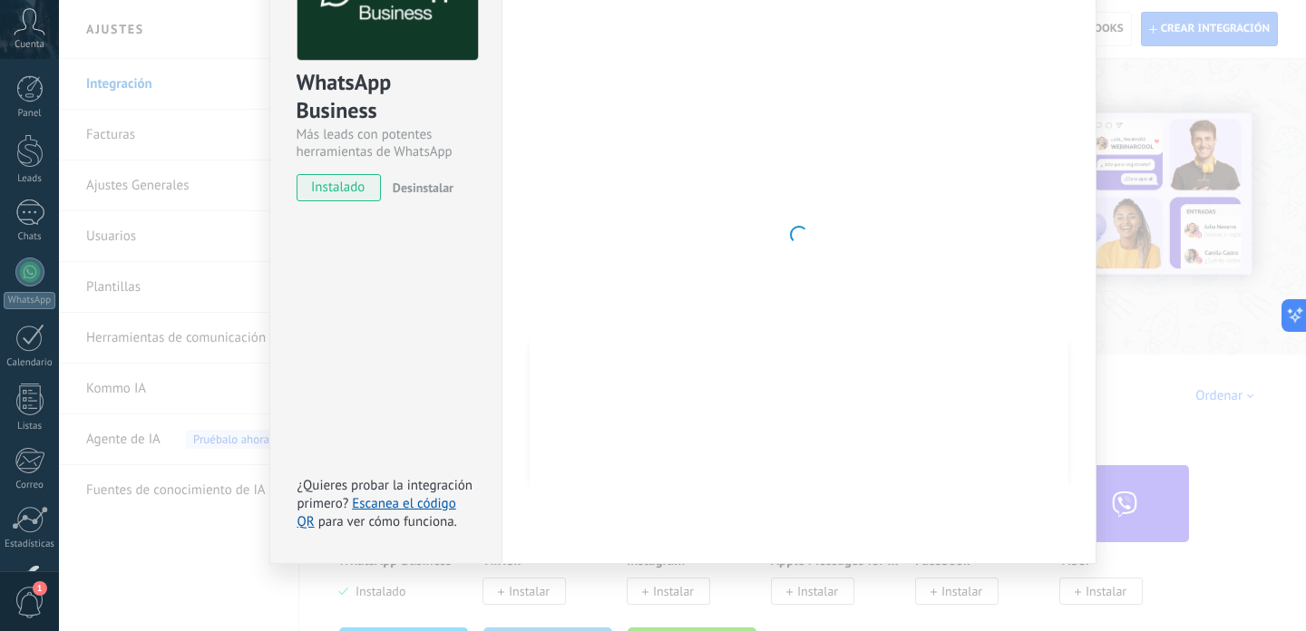
click at [181, 389] on div "WhatsApp Business Más leads con potentes herramientas de WhatsApp instalado Des…" at bounding box center [682, 315] width 1247 height 631
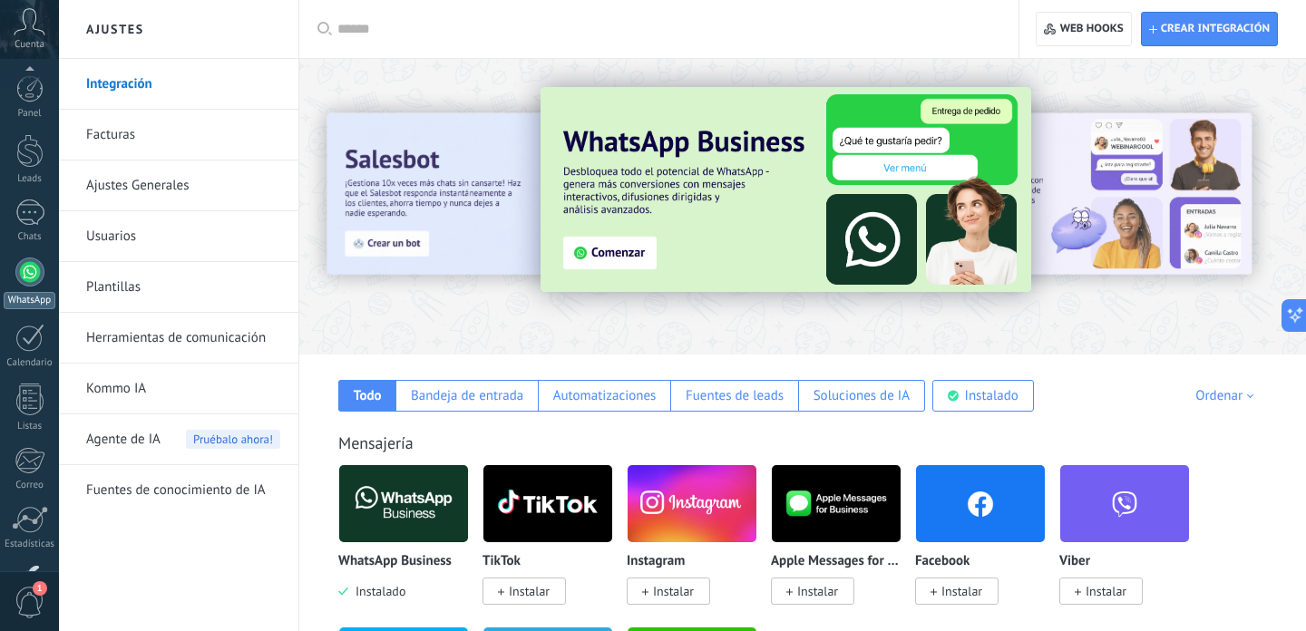
scroll to position [123, 0]
click at [33, 158] on div at bounding box center [29, 148] width 29 height 29
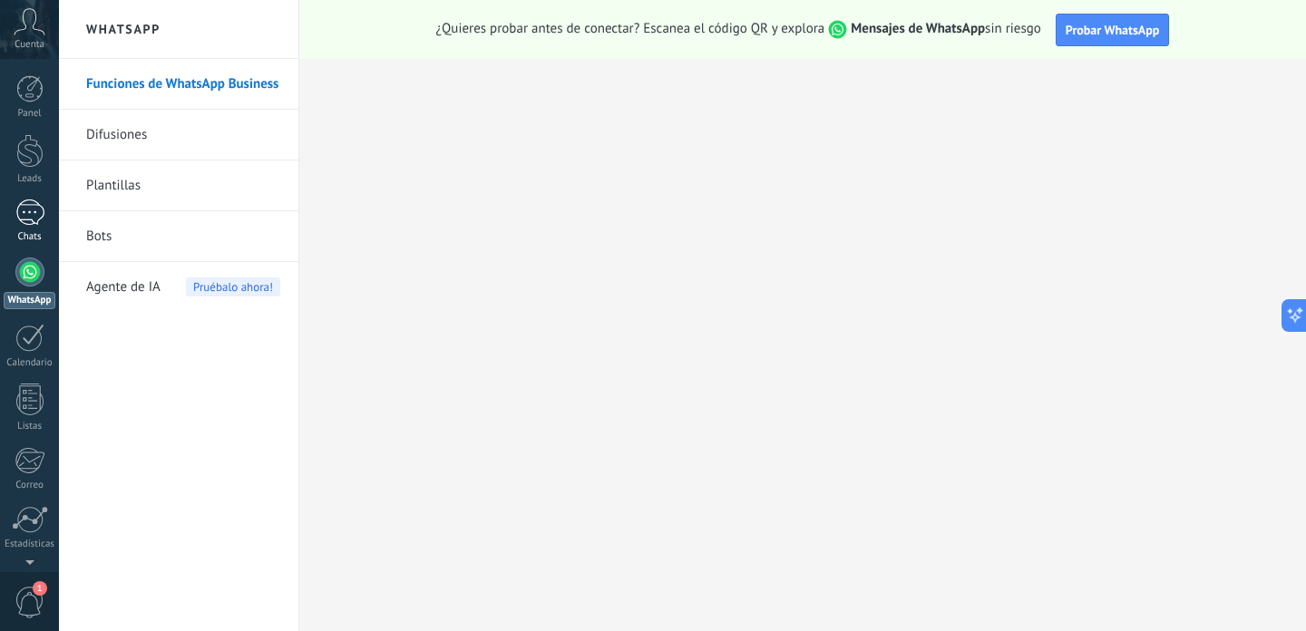
click at [31, 225] on div at bounding box center [29, 213] width 29 height 26
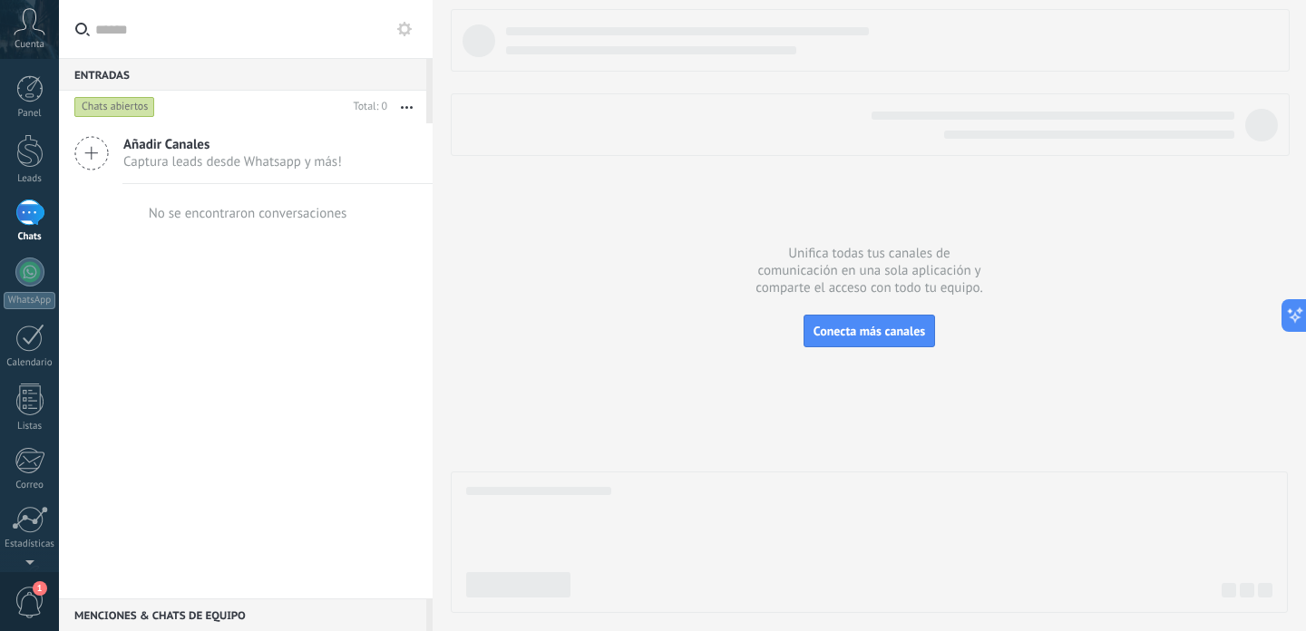
click at [103, 167] on icon at bounding box center [91, 153] width 34 height 34
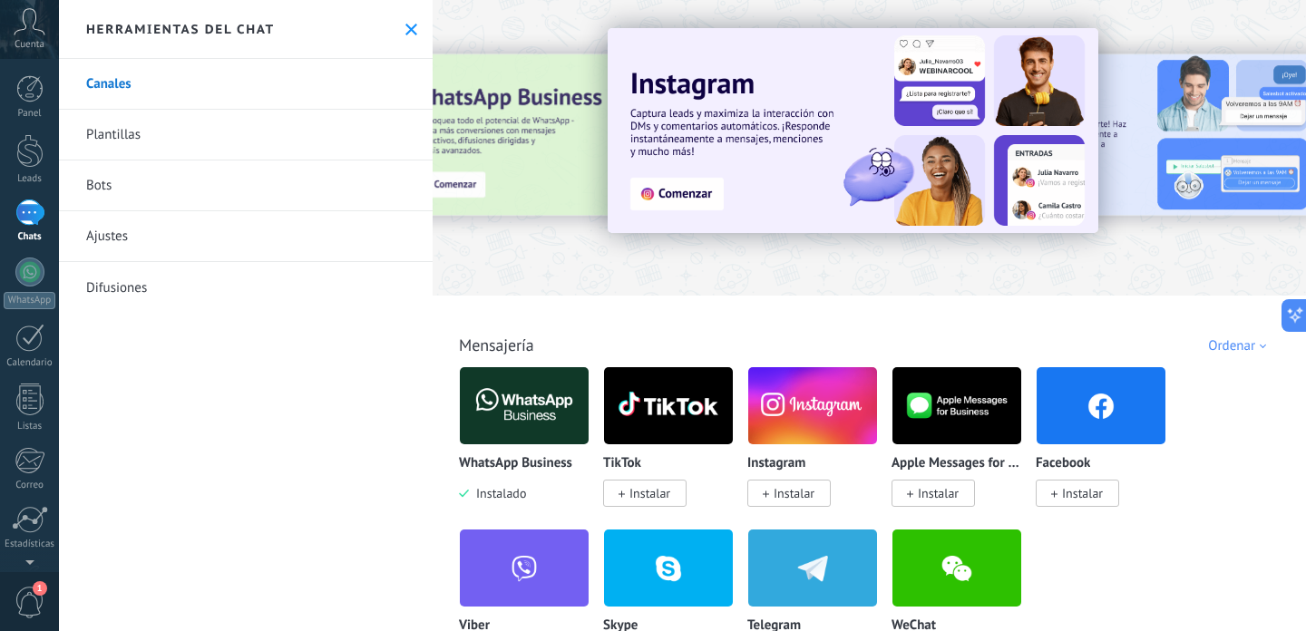
click at [99, 84] on link "Canales" at bounding box center [246, 84] width 374 height 51
click at [23, 283] on div at bounding box center [29, 272] width 29 height 29
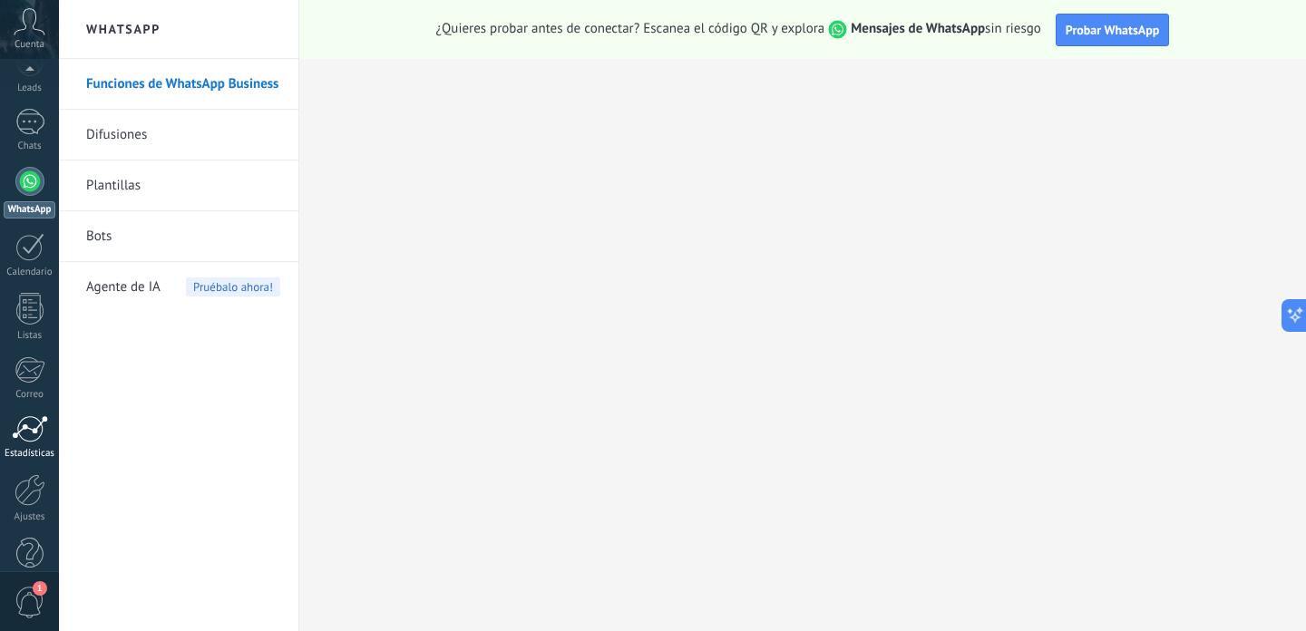
scroll to position [123, 0]
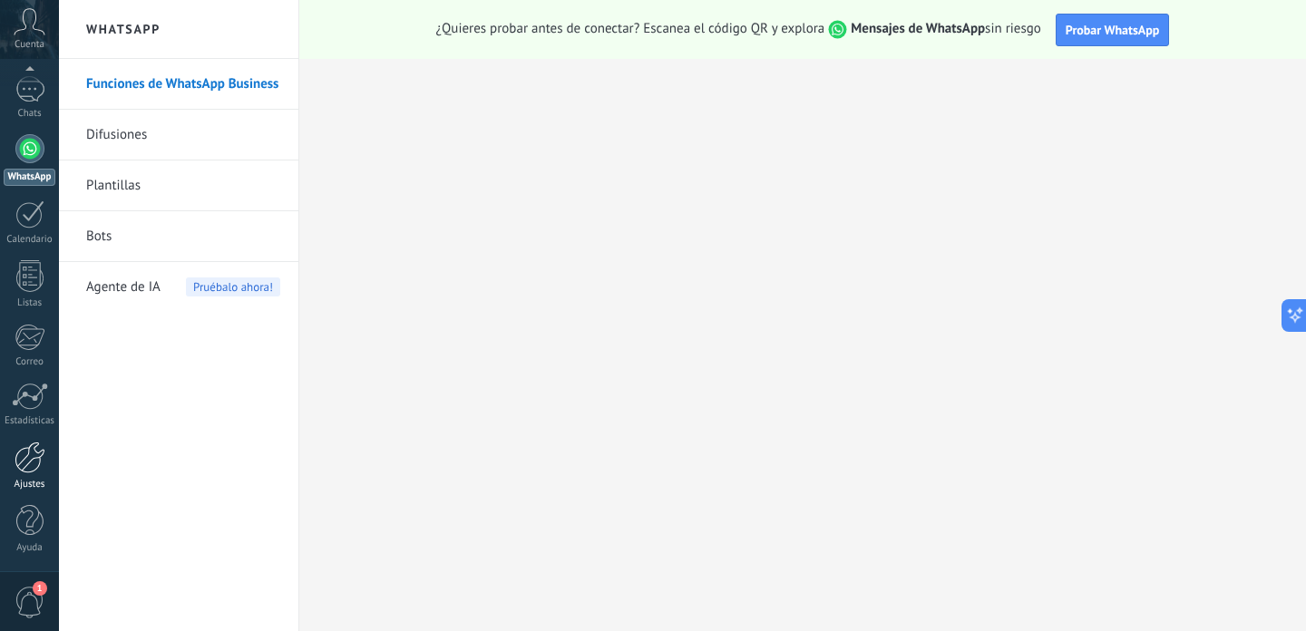
click at [33, 468] on div at bounding box center [30, 458] width 31 height 32
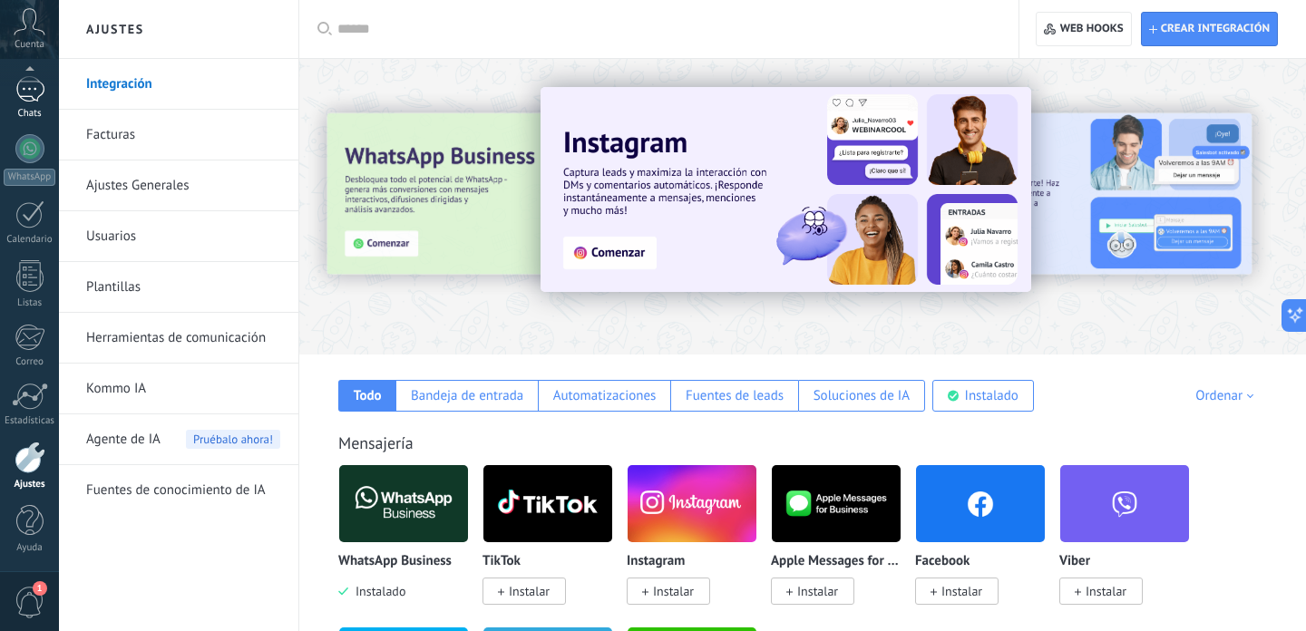
click at [25, 91] on div at bounding box center [29, 89] width 29 height 26
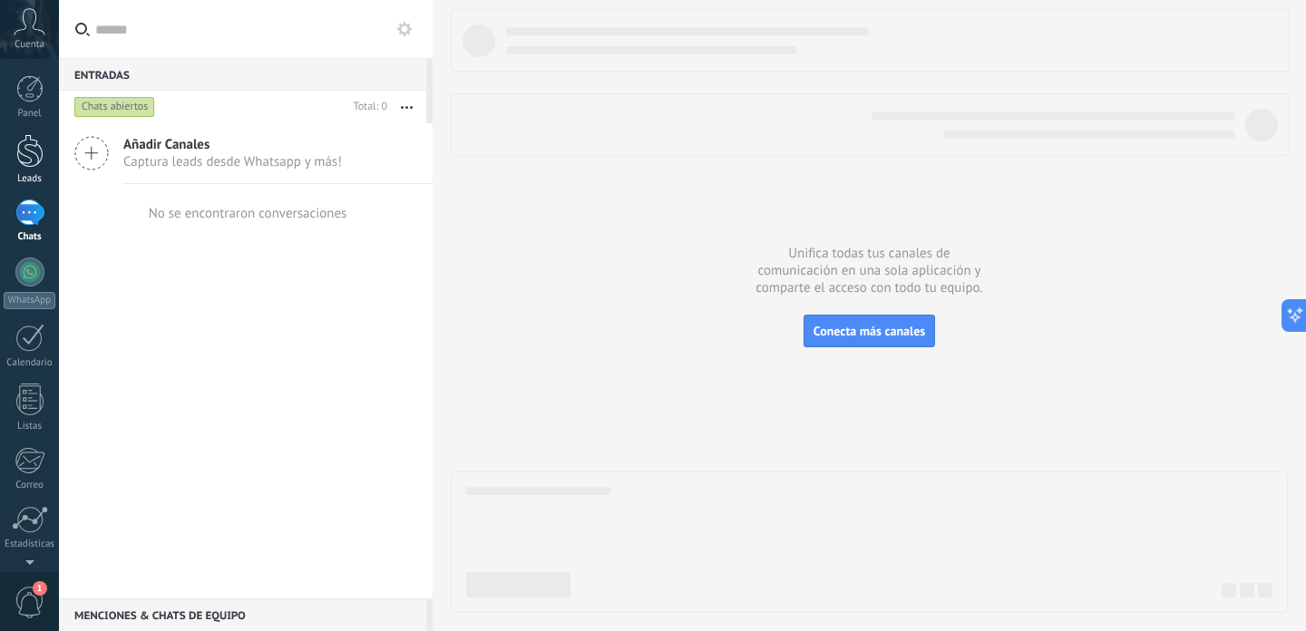
click at [34, 159] on div at bounding box center [29, 151] width 27 height 34
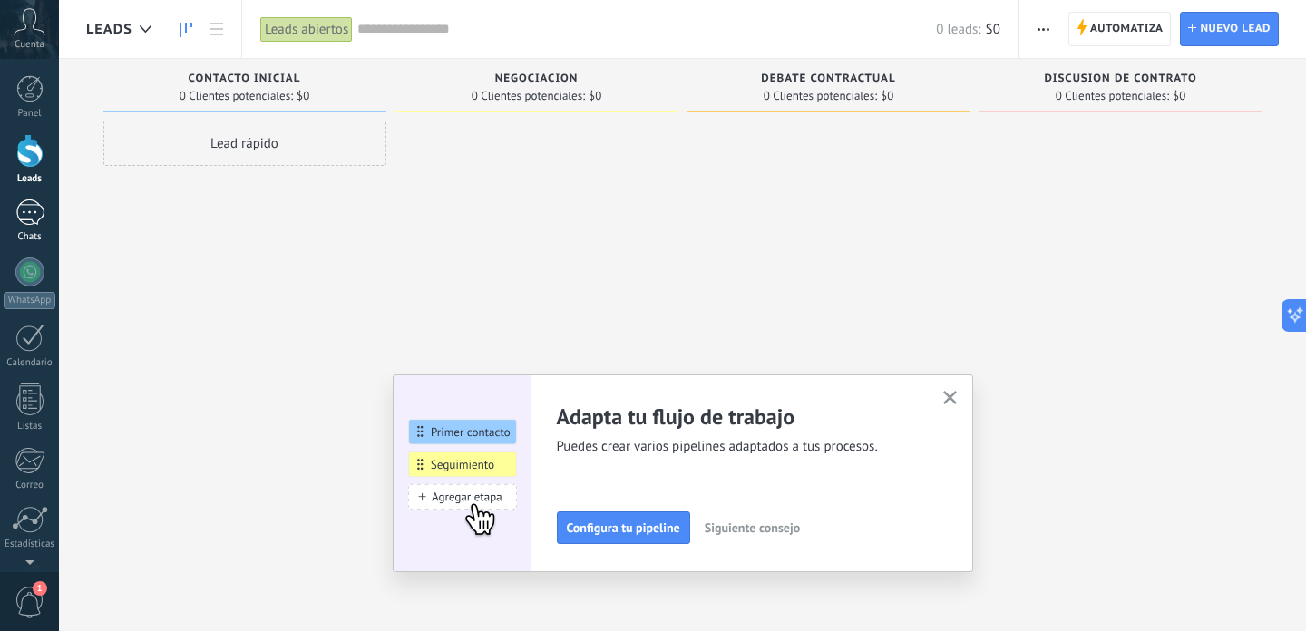
click at [28, 222] on div at bounding box center [29, 213] width 29 height 26
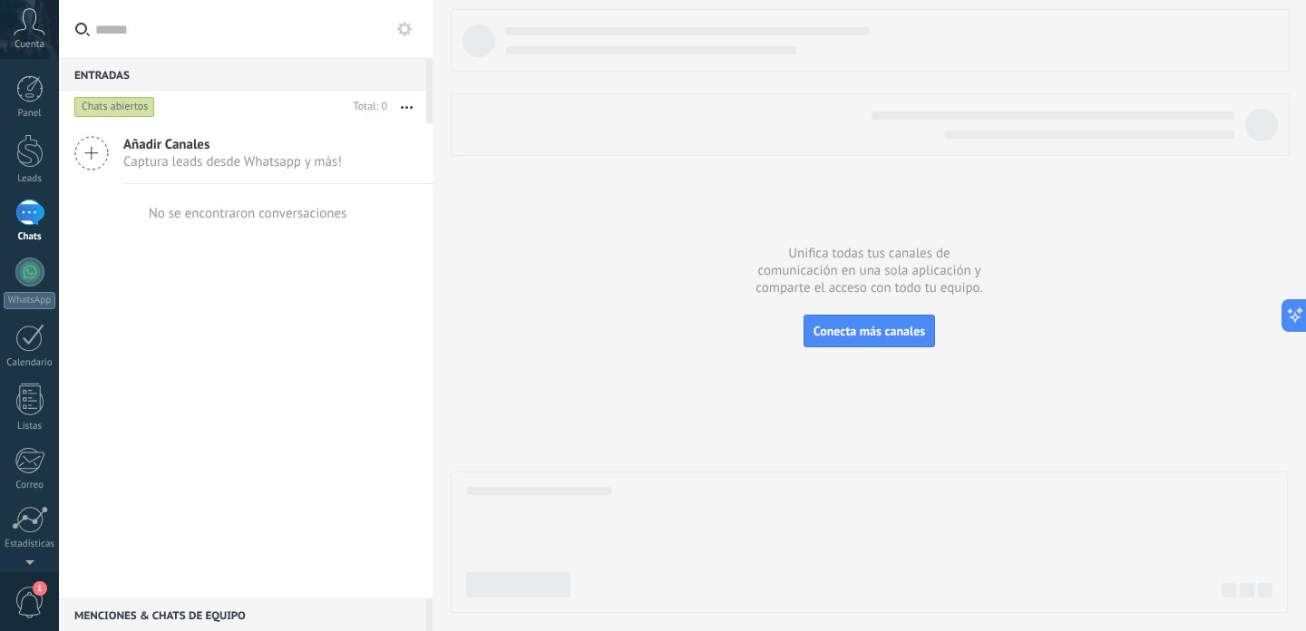
click at [144, 148] on span "Añadir Canales" at bounding box center [232, 144] width 219 height 17
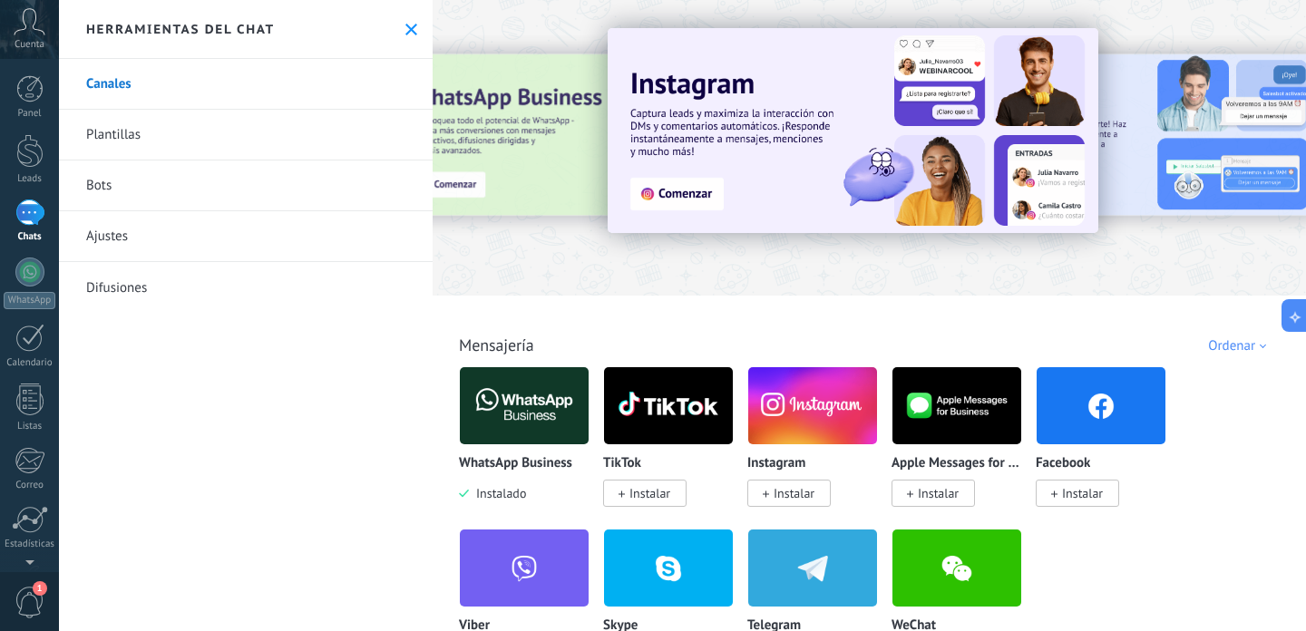
click at [835, 407] on img at bounding box center [812, 406] width 129 height 88
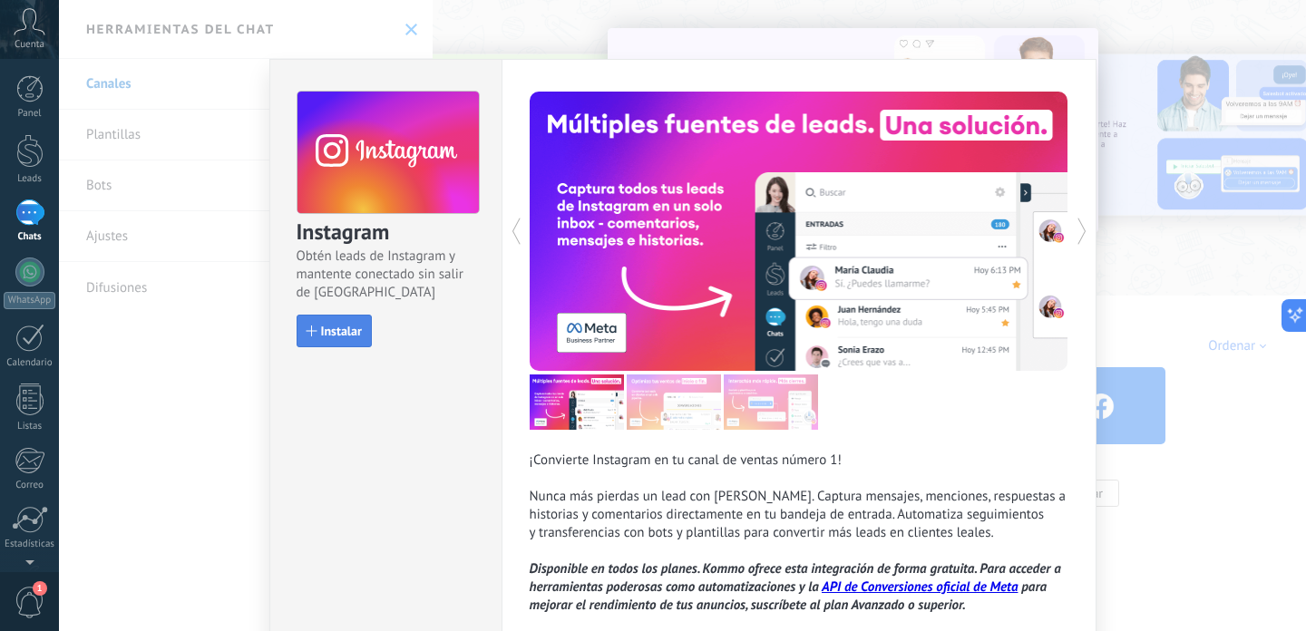
click at [310, 334] on div "button" at bounding box center [312, 331] width 11 height 11
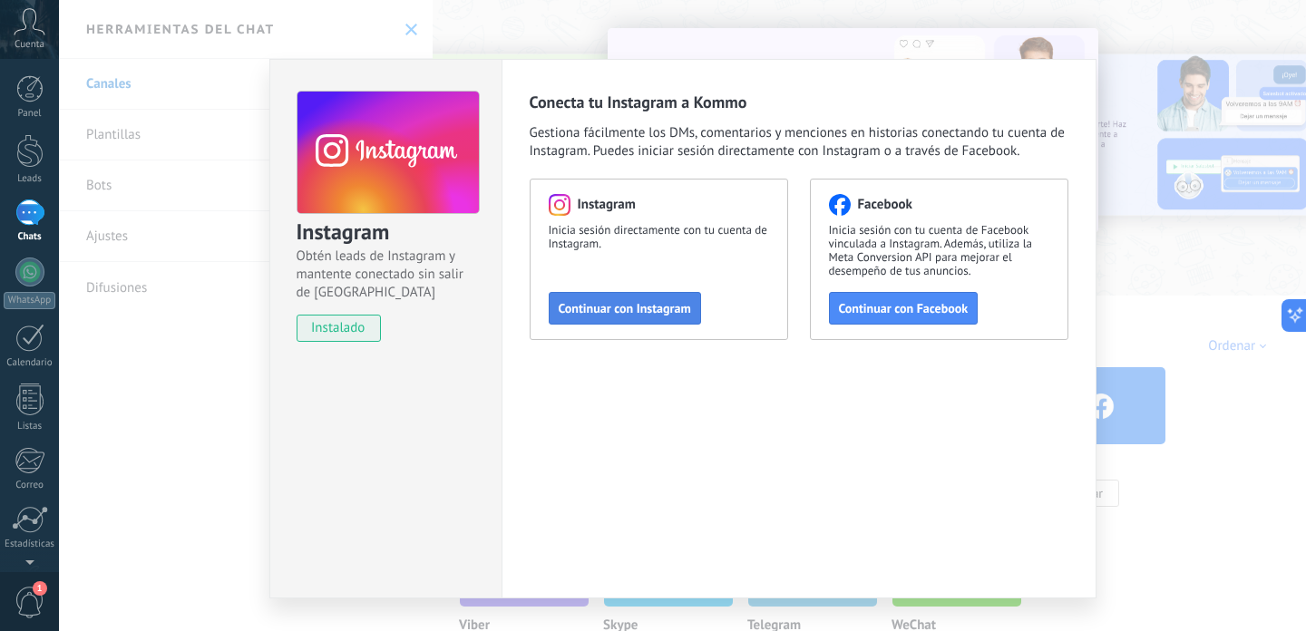
click at [632, 317] on button "Continuar con Instagram" at bounding box center [625, 308] width 152 height 33
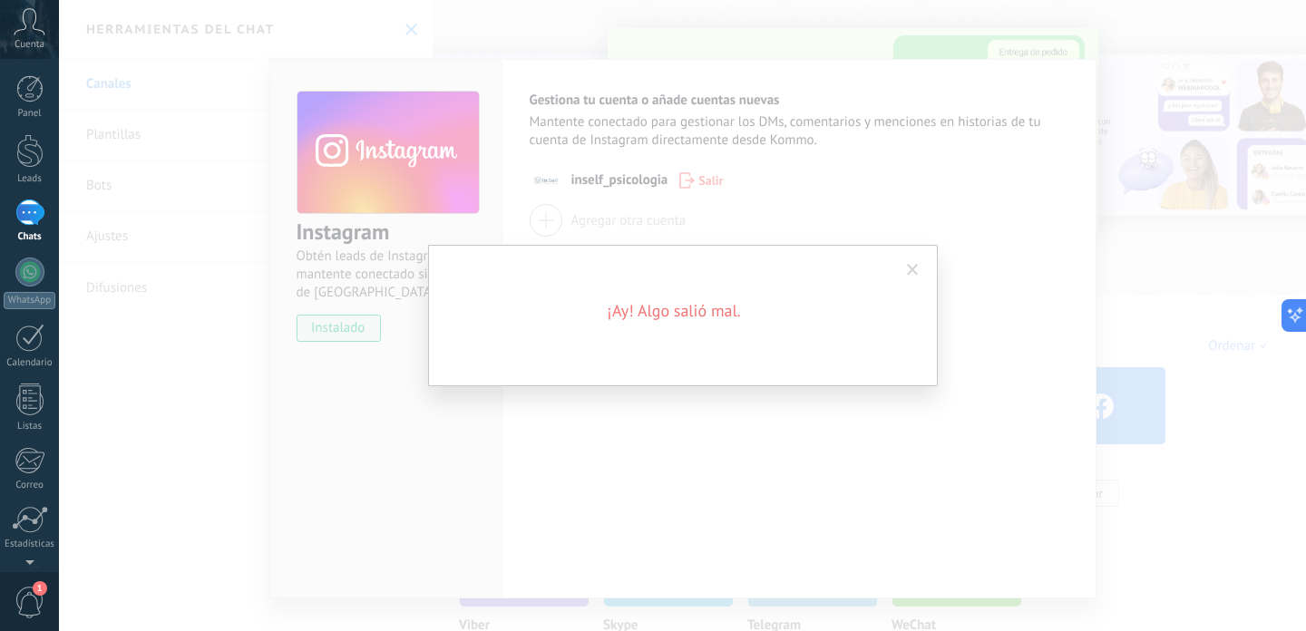
click at [776, 327] on div "¡Ay! Algo salió mal." at bounding box center [683, 315] width 510 height 141
click at [911, 271] on span at bounding box center [913, 270] width 12 height 13
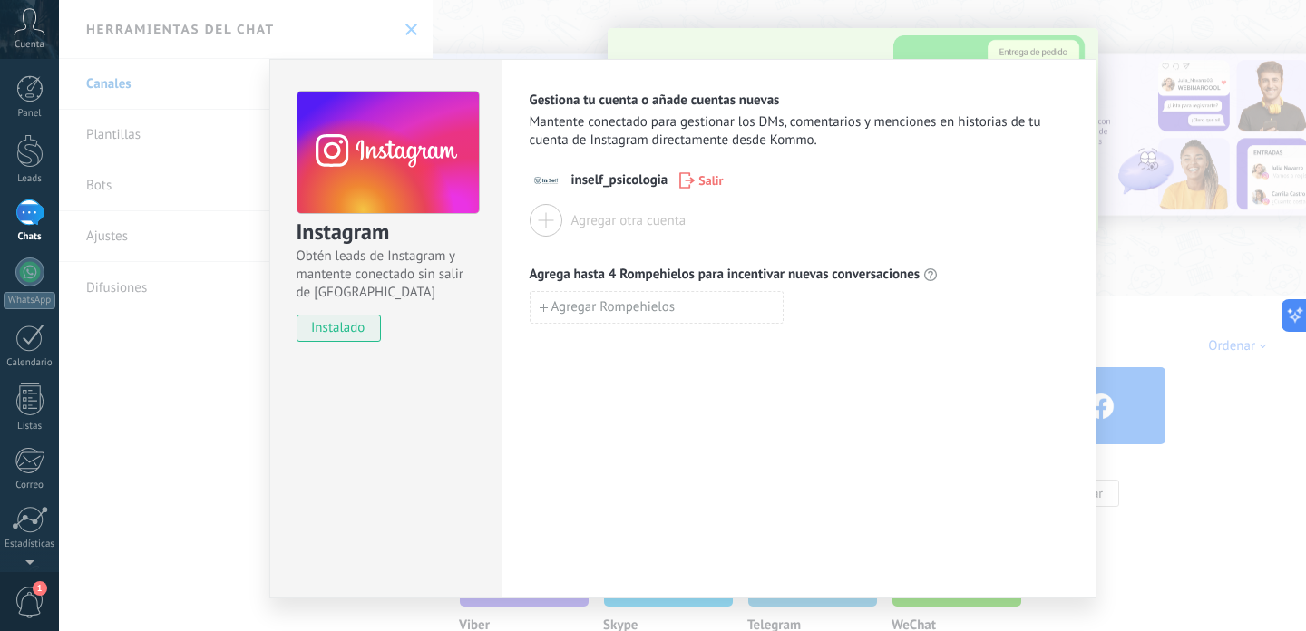
click at [693, 177] on span "Salir" at bounding box center [701, 180] width 44 height 16
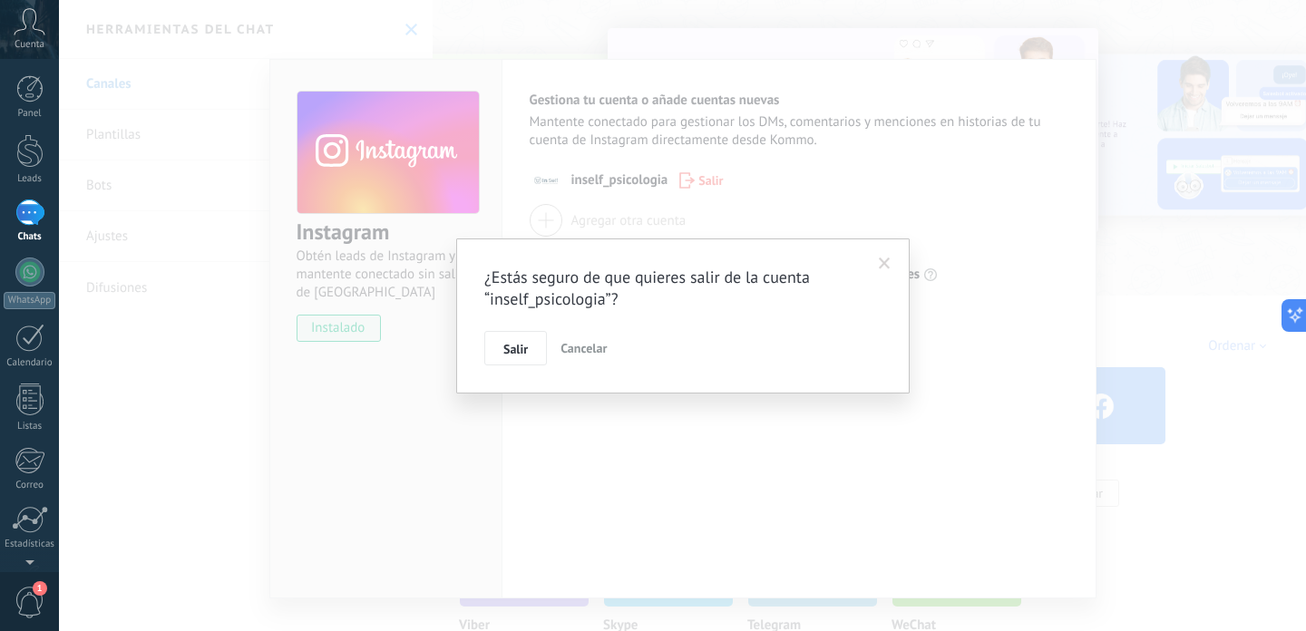
click at [725, 445] on div "¿Estás seguro de que quieres salir de la cuenta “inself_psicologia”? Salir Canc…" at bounding box center [682, 315] width 1247 height 631
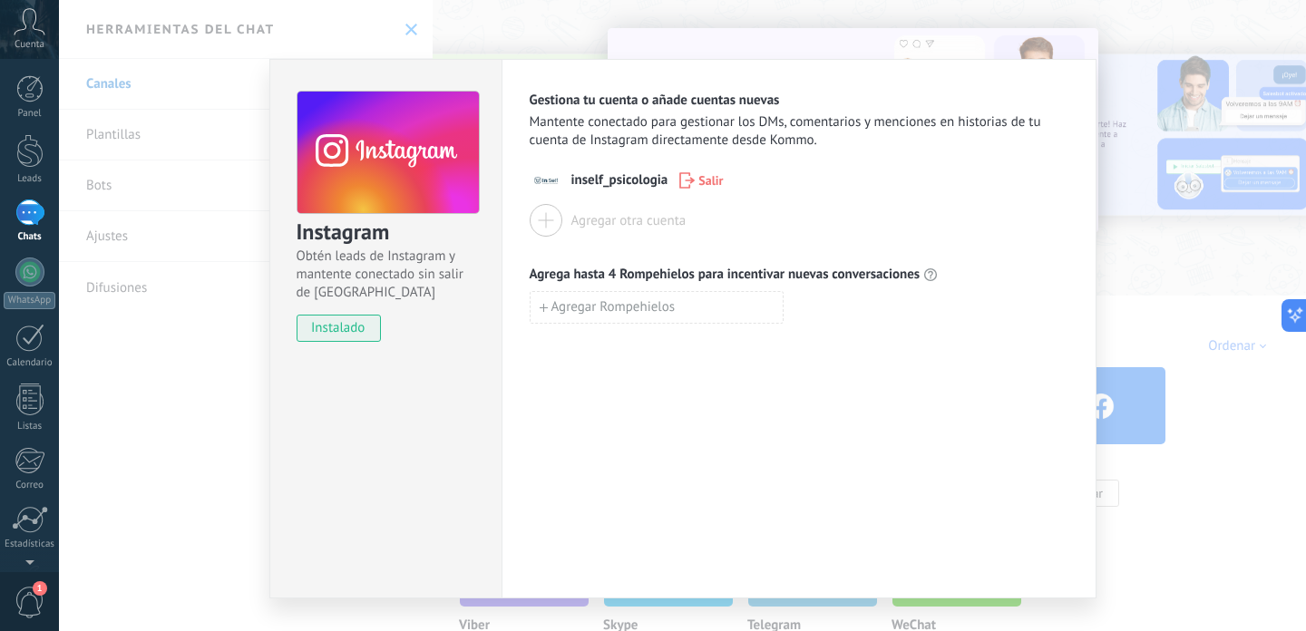
click at [367, 331] on span "instalado" at bounding box center [339, 328] width 83 height 27
click at [968, 298] on div "Agregar Rompehielos" at bounding box center [799, 307] width 539 height 33
click at [587, 181] on span "inself_psicologia" at bounding box center [619, 180] width 97 height 18
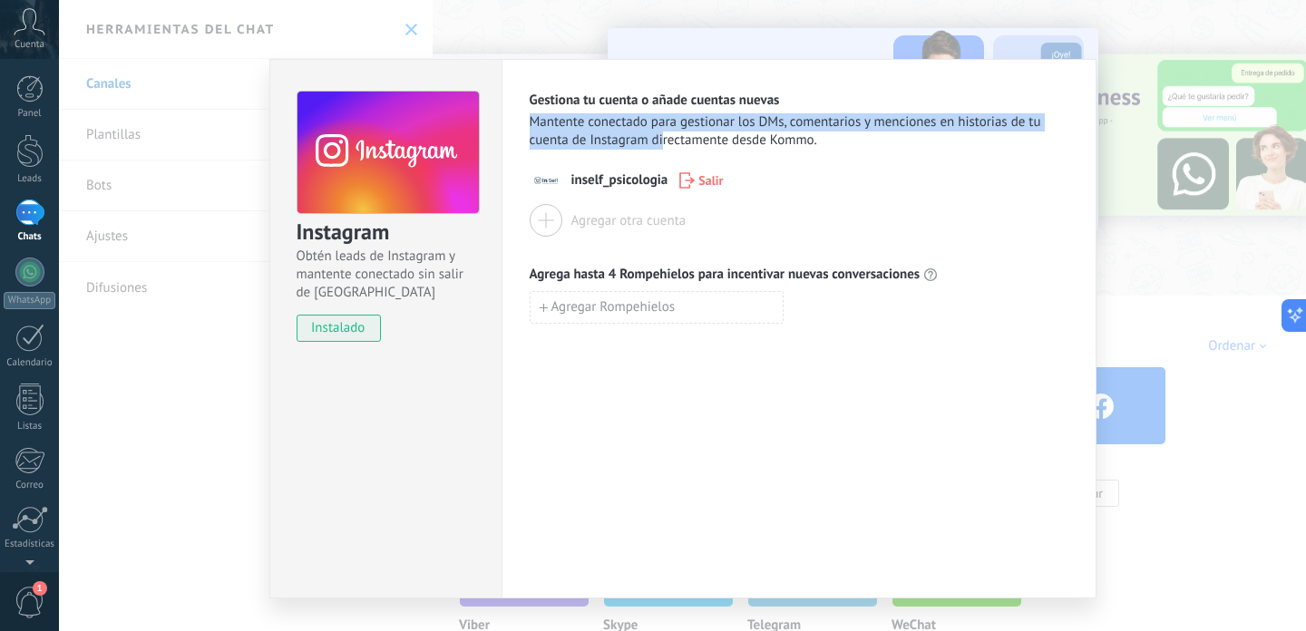
drag, startPoint x: 571, startPoint y: 112, endPoint x: 689, endPoint y: 161, distance: 128.5
click at [687, 154] on div "Gestiona tu cuenta o añade cuentas nuevas Mantente conectado para gestionar los…" at bounding box center [799, 208] width 539 height 232
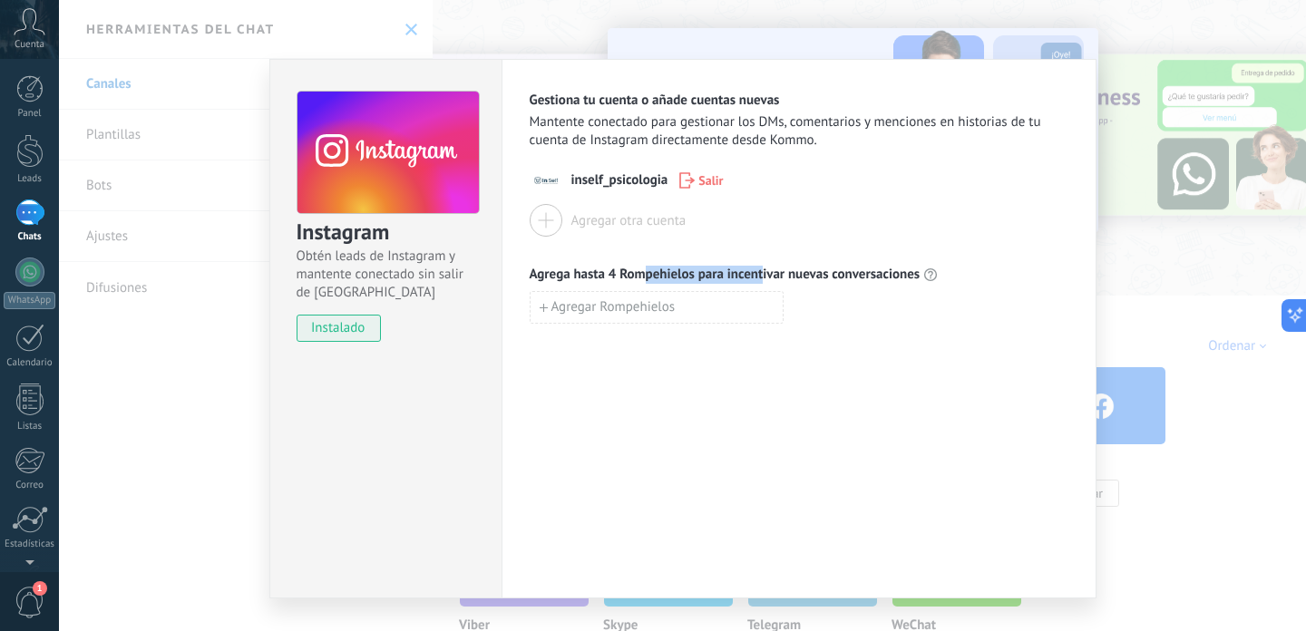
drag, startPoint x: 640, startPoint y: 273, endPoint x: 762, endPoint y: 275, distance: 121.6
click at [762, 276] on span "Agrega hasta 4 Rompehielos para incentivar nuevas conversaciones" at bounding box center [725, 275] width 391 height 18
click at [857, 362] on div "Gestiona tu cuenta o añade cuentas nuevas Mantente conectado para gestionar los…" at bounding box center [799, 329] width 595 height 540
click at [679, 316] on button "Agregar Rompehielos" at bounding box center [657, 307] width 254 height 33
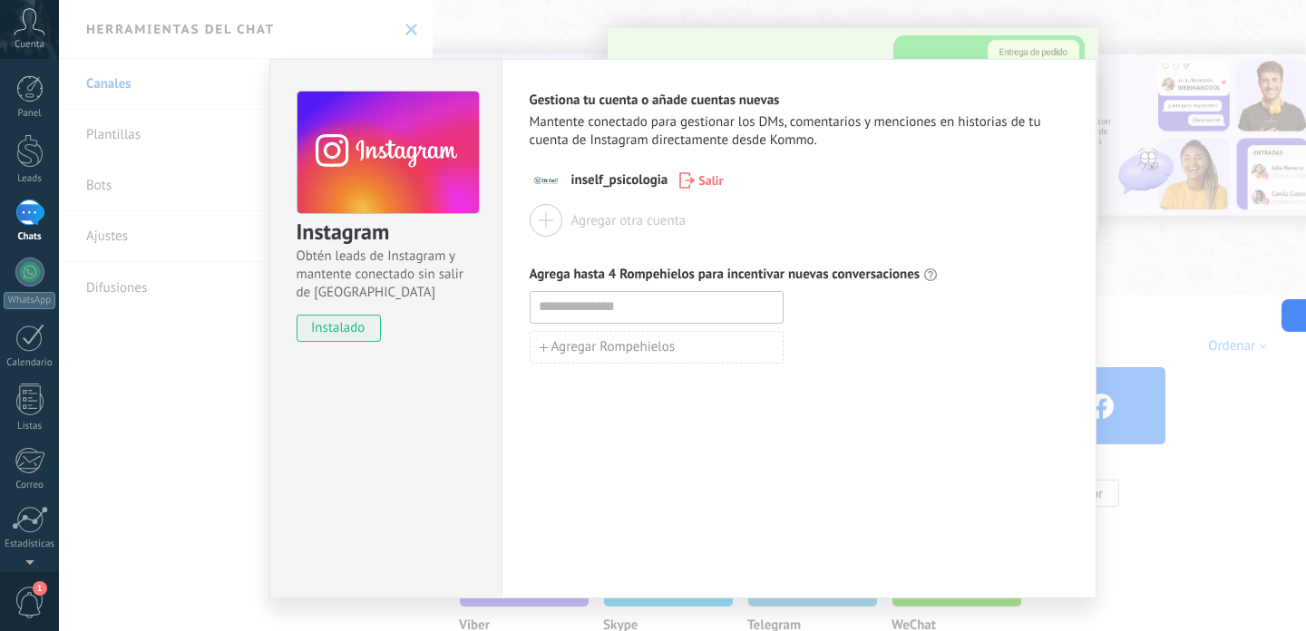
click at [1299, 284] on div "Instagram Obtén leads de Instagram y mantente conectado sin salir de Kommo inst…" at bounding box center [682, 315] width 1247 height 631
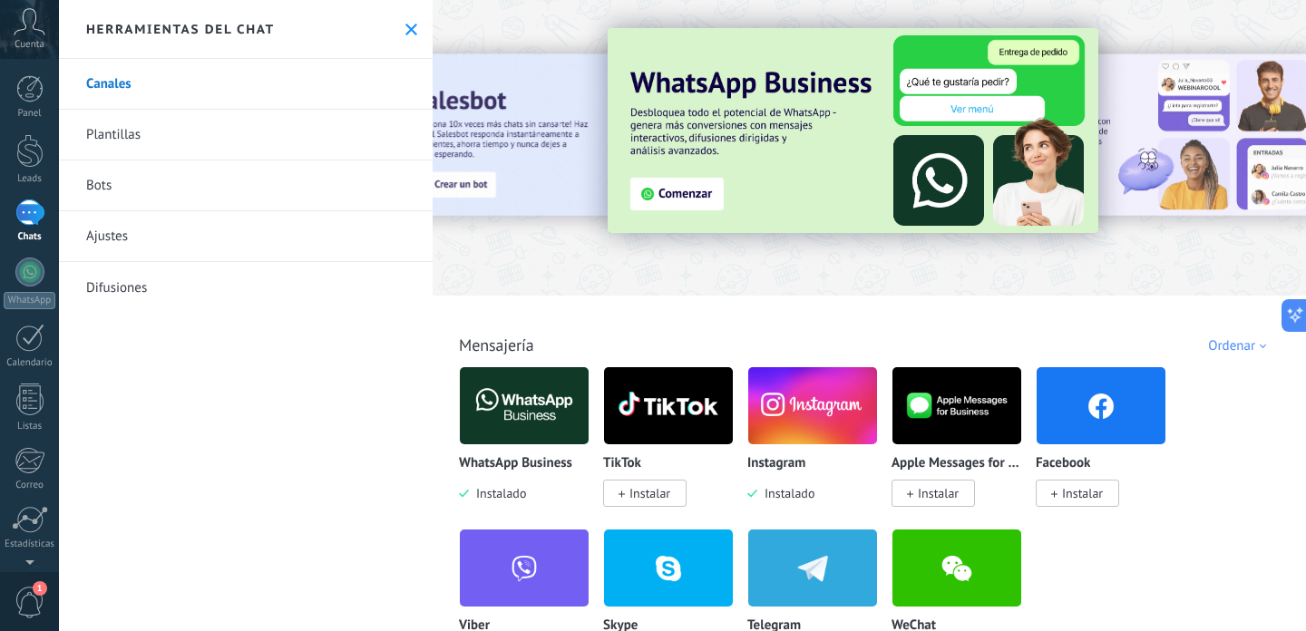
click at [34, 212] on div at bounding box center [29, 213] width 29 height 26
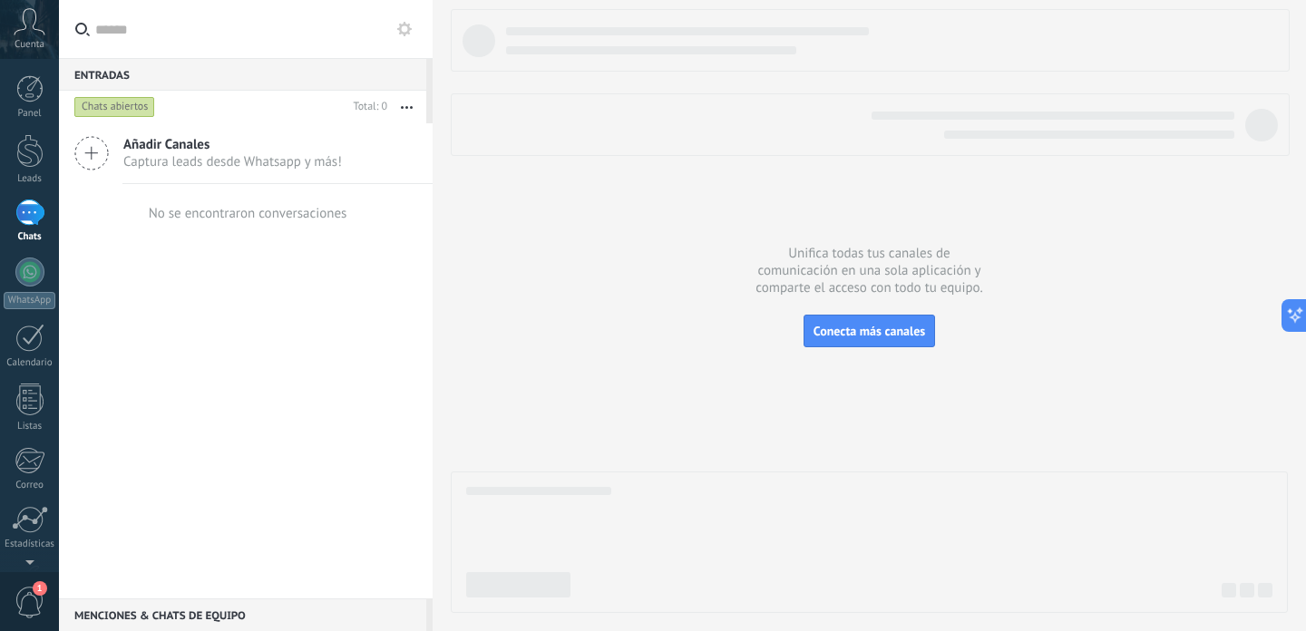
click at [198, 155] on span "Captura leads desde Whatsapp y más!" at bounding box center [232, 161] width 219 height 17
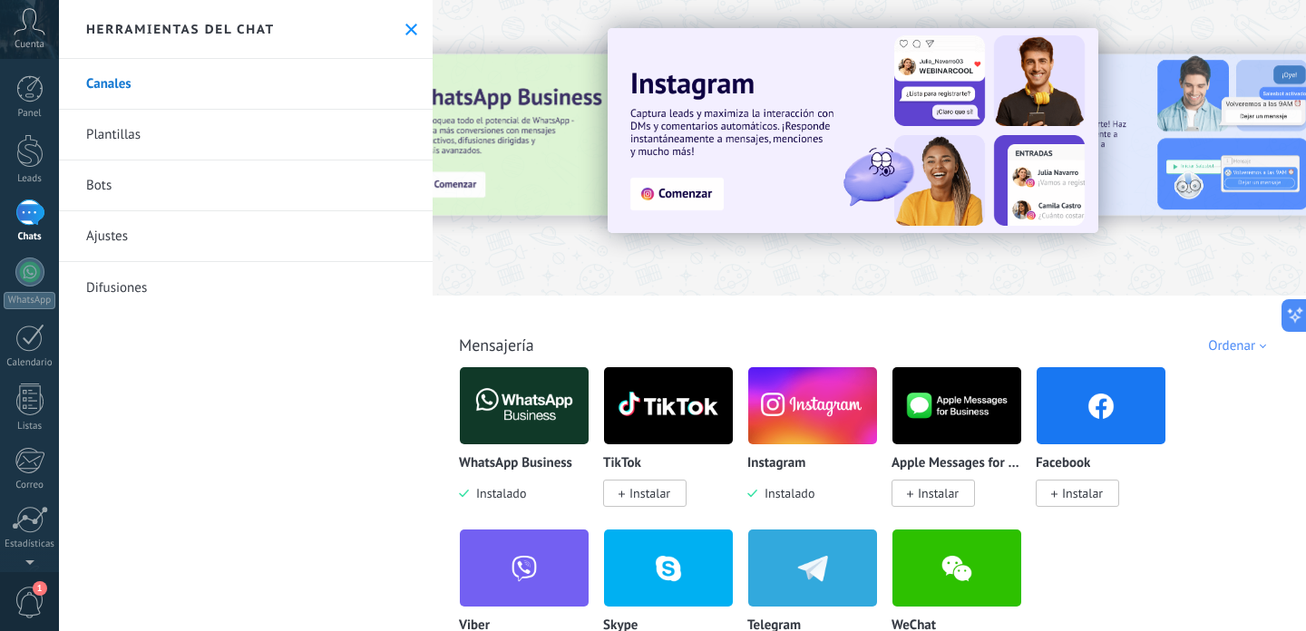
click at [1079, 504] on span "Instalar" at bounding box center [1077, 493] width 83 height 27
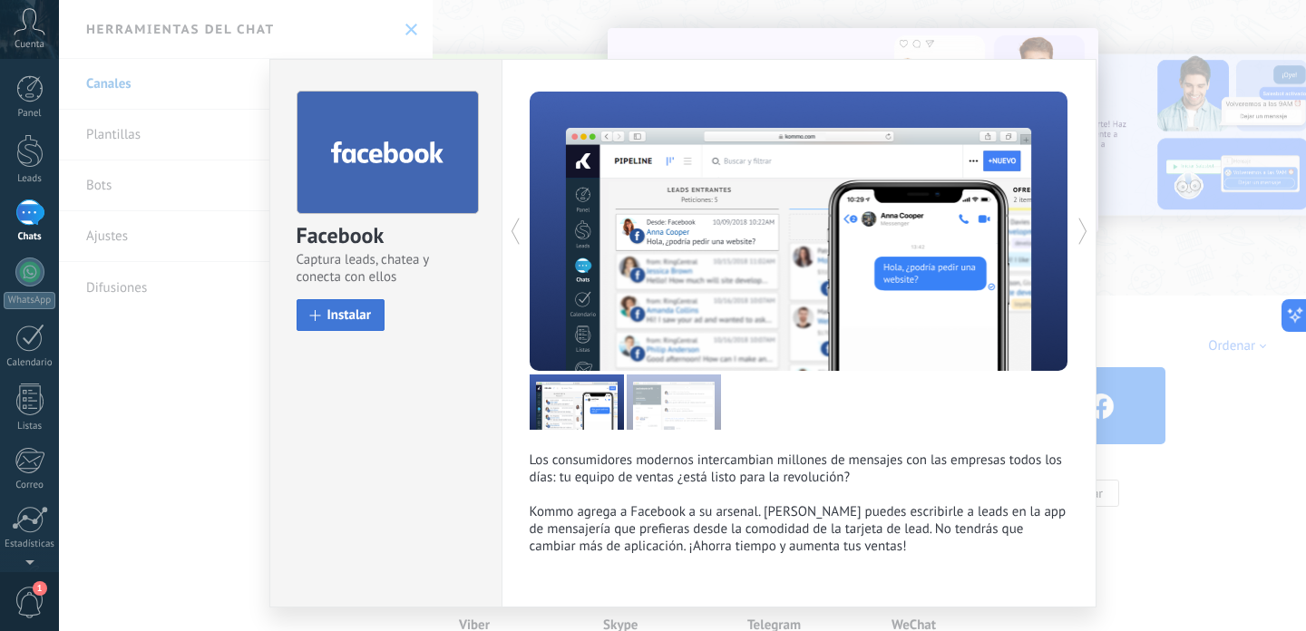
click at [334, 310] on span "Instalar" at bounding box center [349, 315] width 44 height 14
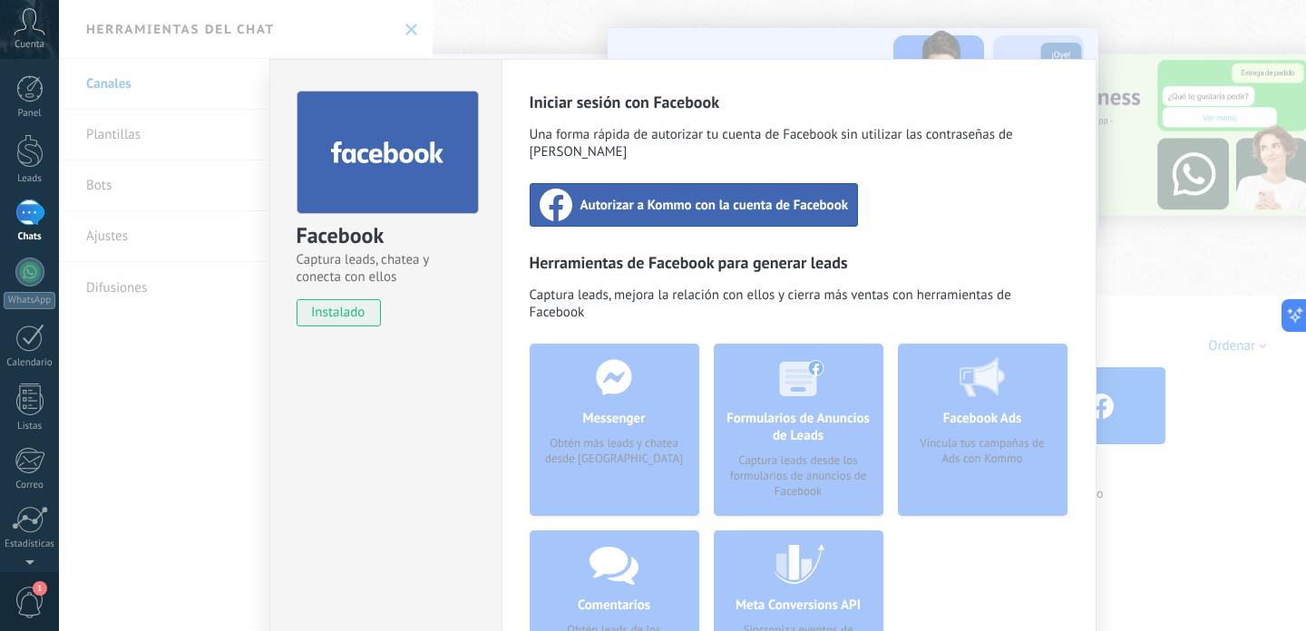
click at [618, 204] on div "Autorizar a Kommo con la cuenta de Facebook" at bounding box center [694, 205] width 329 height 44
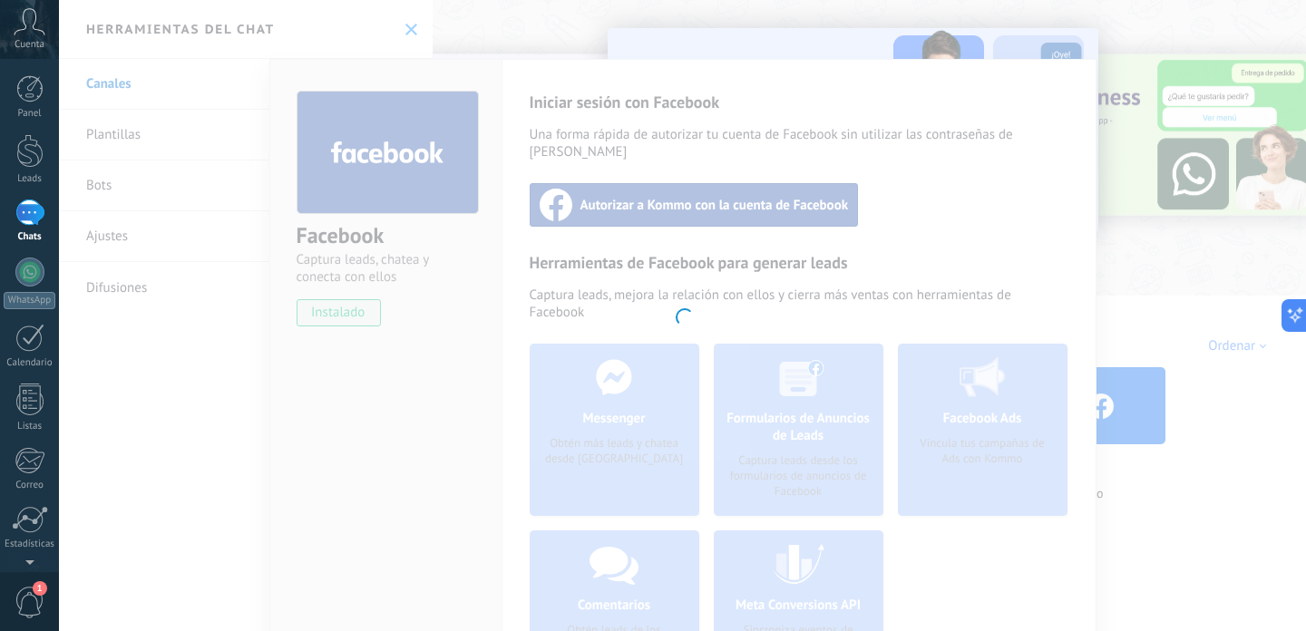
click at [688, 36] on div at bounding box center [682, 315] width 1247 height 631
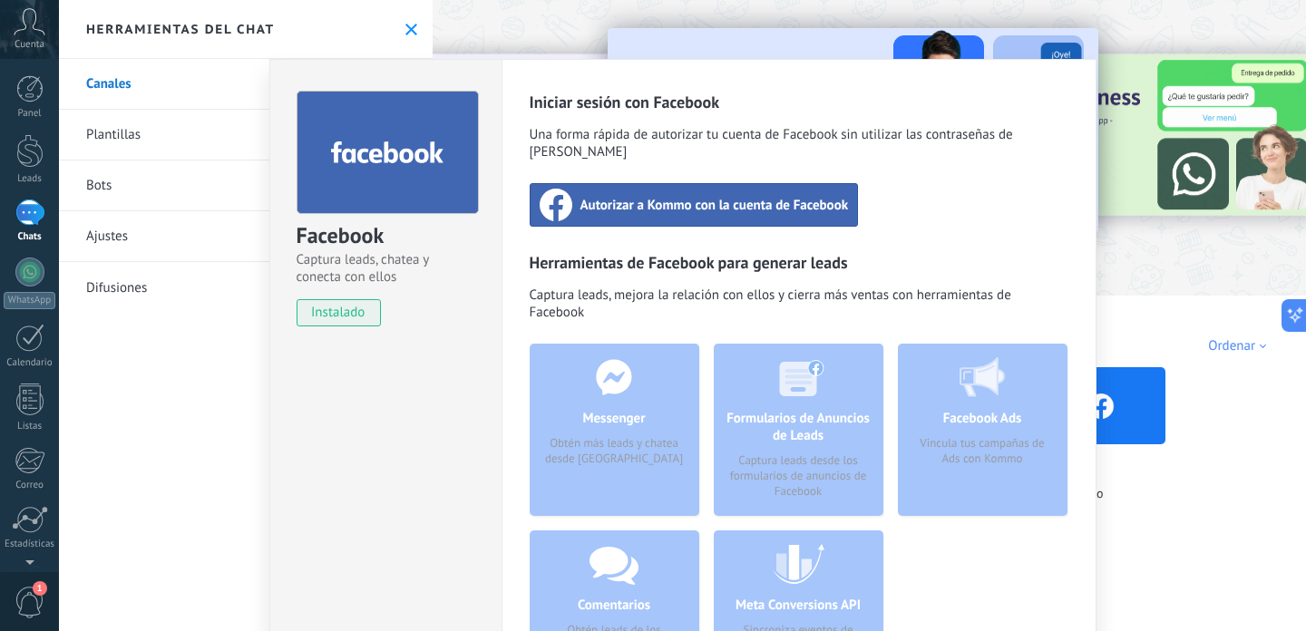
click at [821, 27] on div "Facebook Captura leads, chatea y conecta con ellos instalado Desinstalar Inicia…" at bounding box center [682, 315] width 1247 height 631
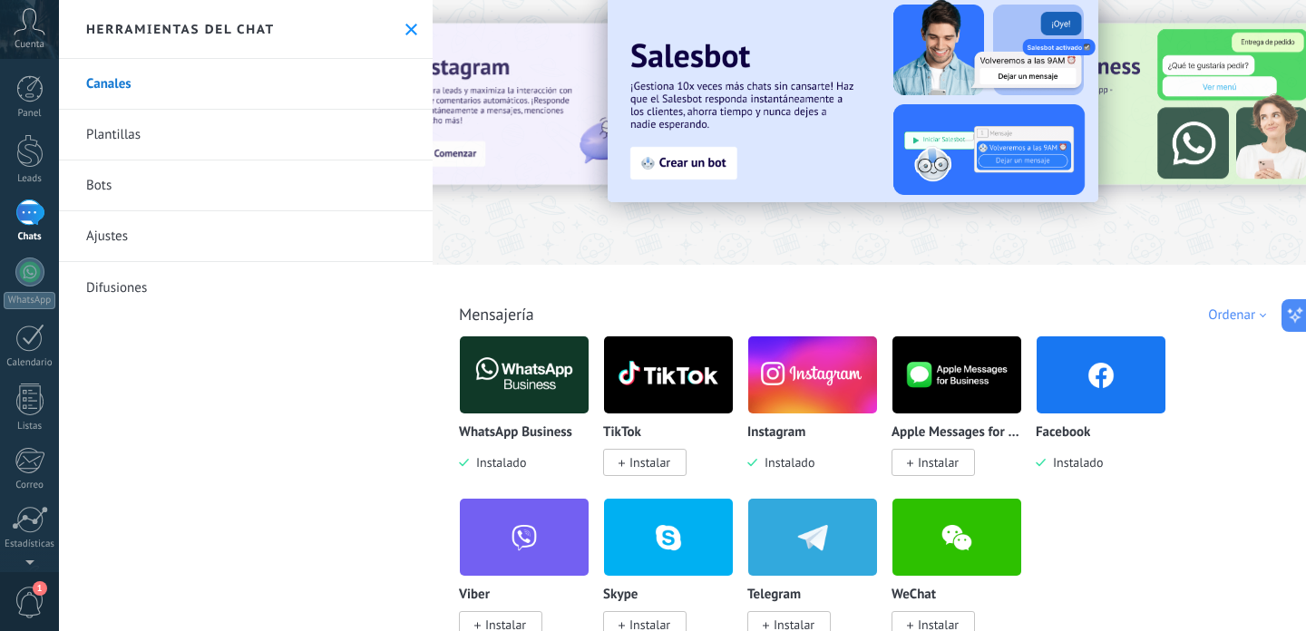
scroll to position [53, 0]
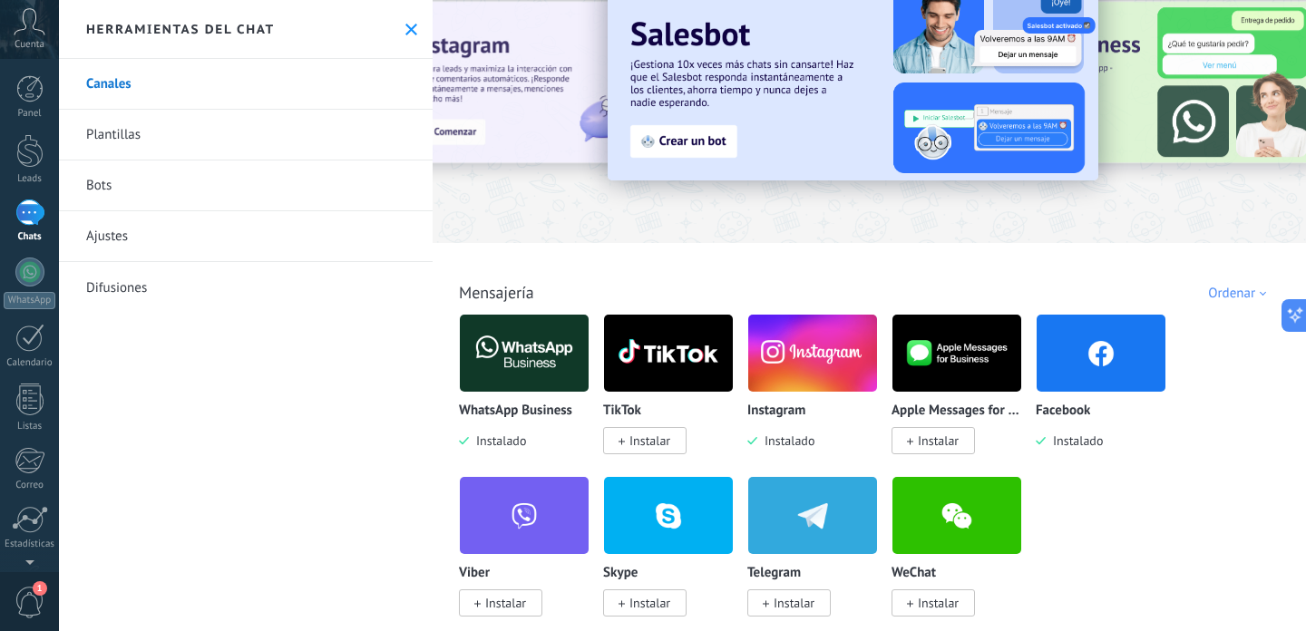
click at [543, 356] on img at bounding box center [524, 353] width 129 height 88
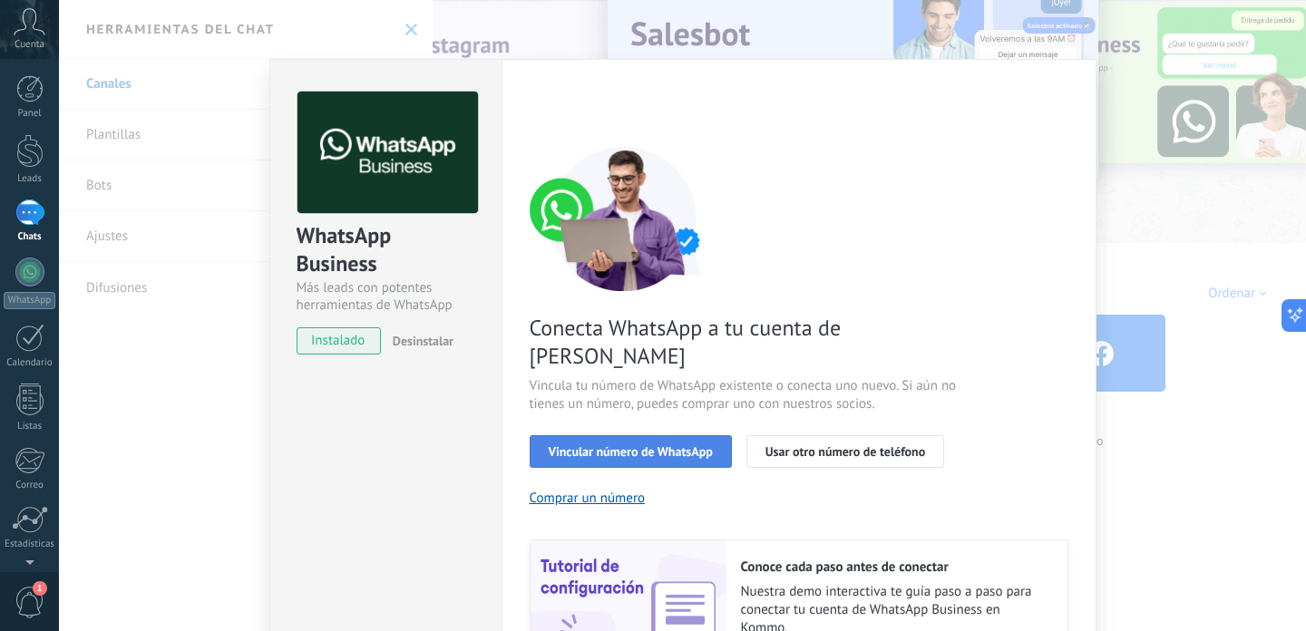
click at [652, 445] on span "Vincular número de WhatsApp" at bounding box center [631, 451] width 164 height 13
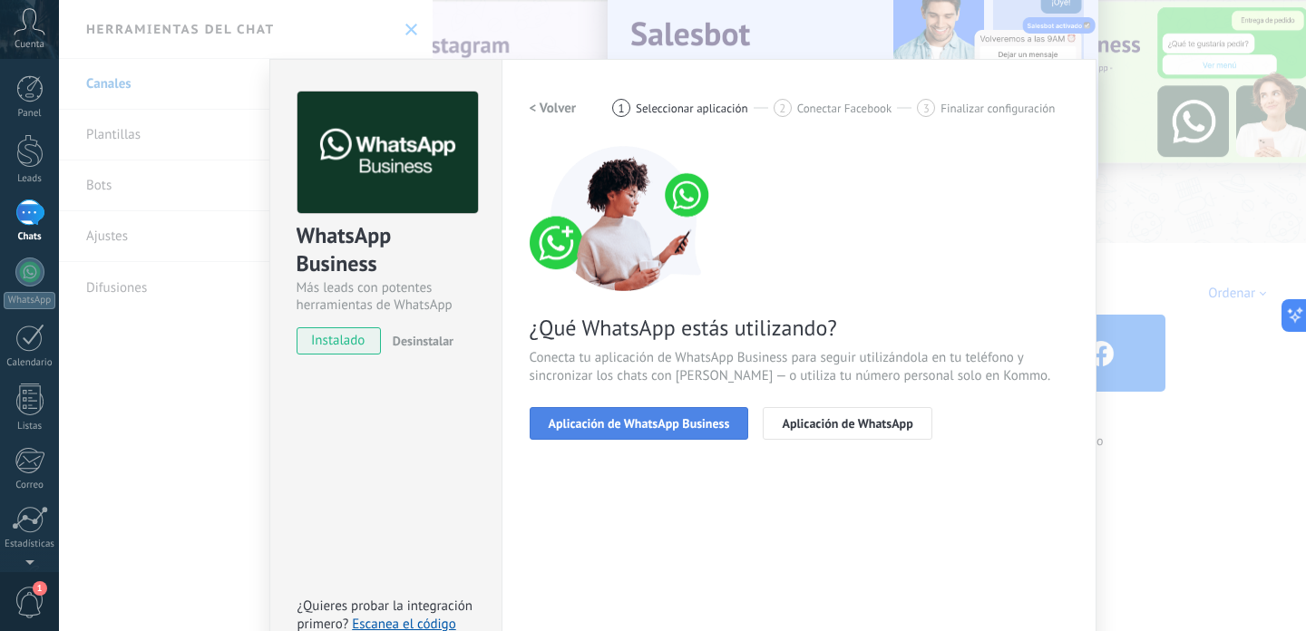
click at [644, 428] on span "Aplicación de WhatsApp Business" at bounding box center [639, 423] width 181 height 13
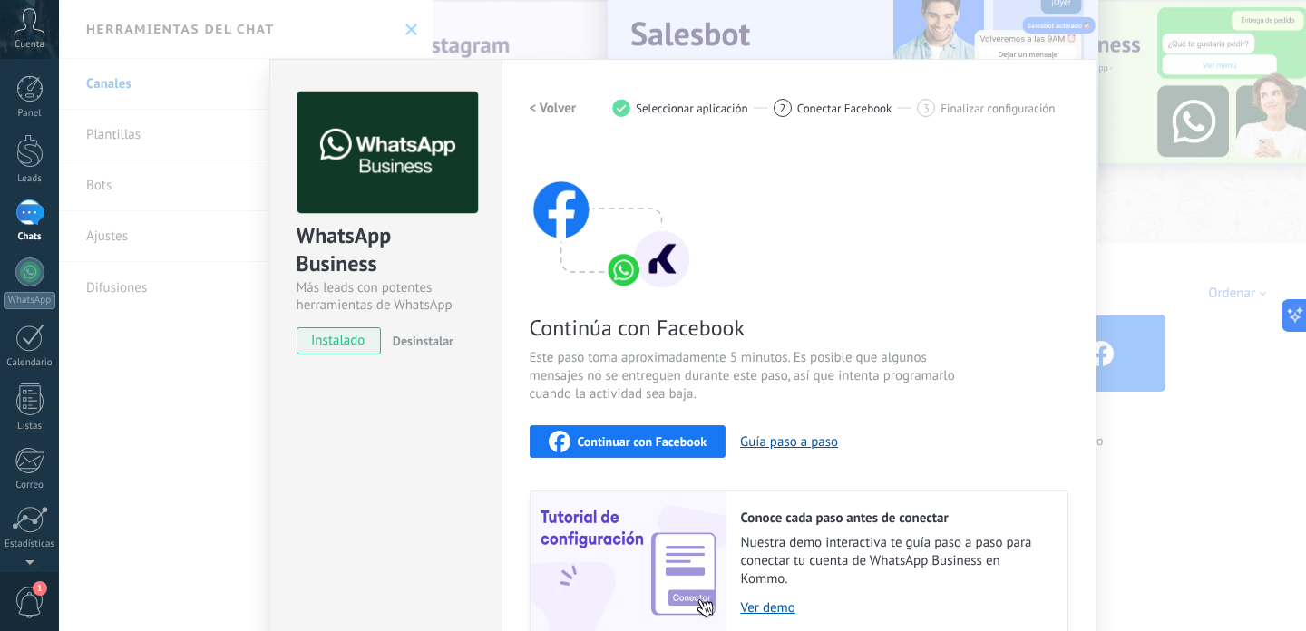
click at [644, 436] on span "Continuar con Facebook" at bounding box center [643, 441] width 130 height 13
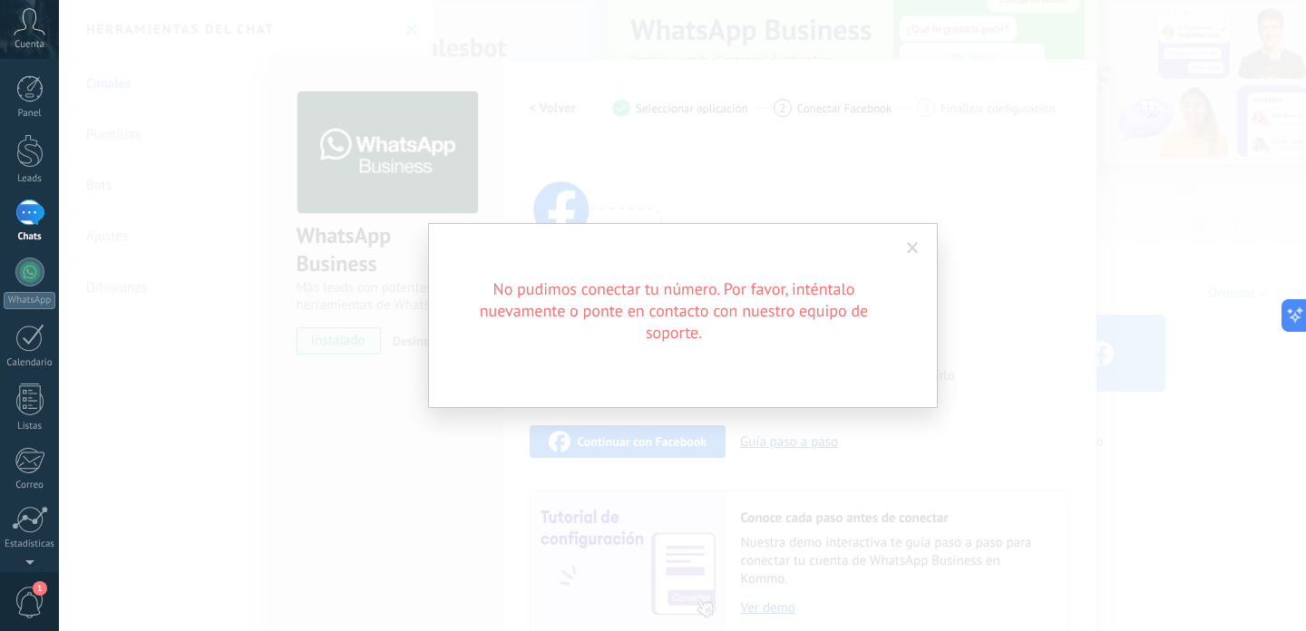
click at [883, 279] on h2 "No pudimos conectar tu número. Por favor, inténtalo nuevamente o ponte en conta…" at bounding box center [673, 310] width 435 height 65
click at [914, 252] on span at bounding box center [913, 248] width 12 height 13
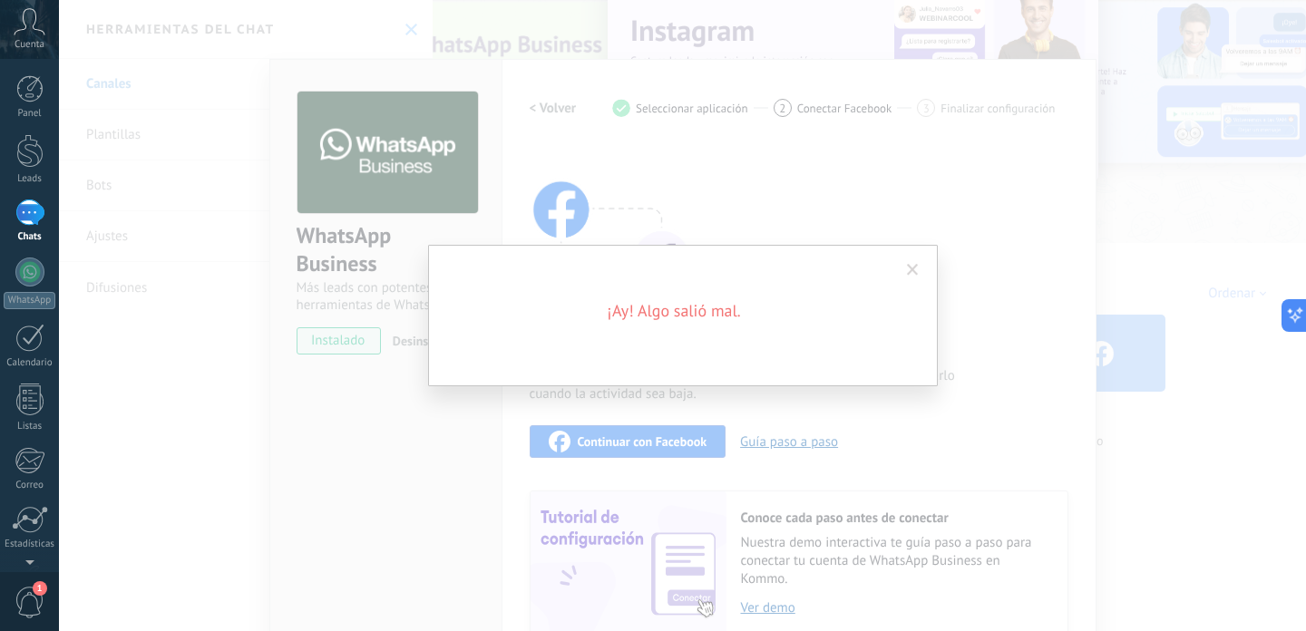
click at [914, 261] on span at bounding box center [913, 270] width 30 height 31
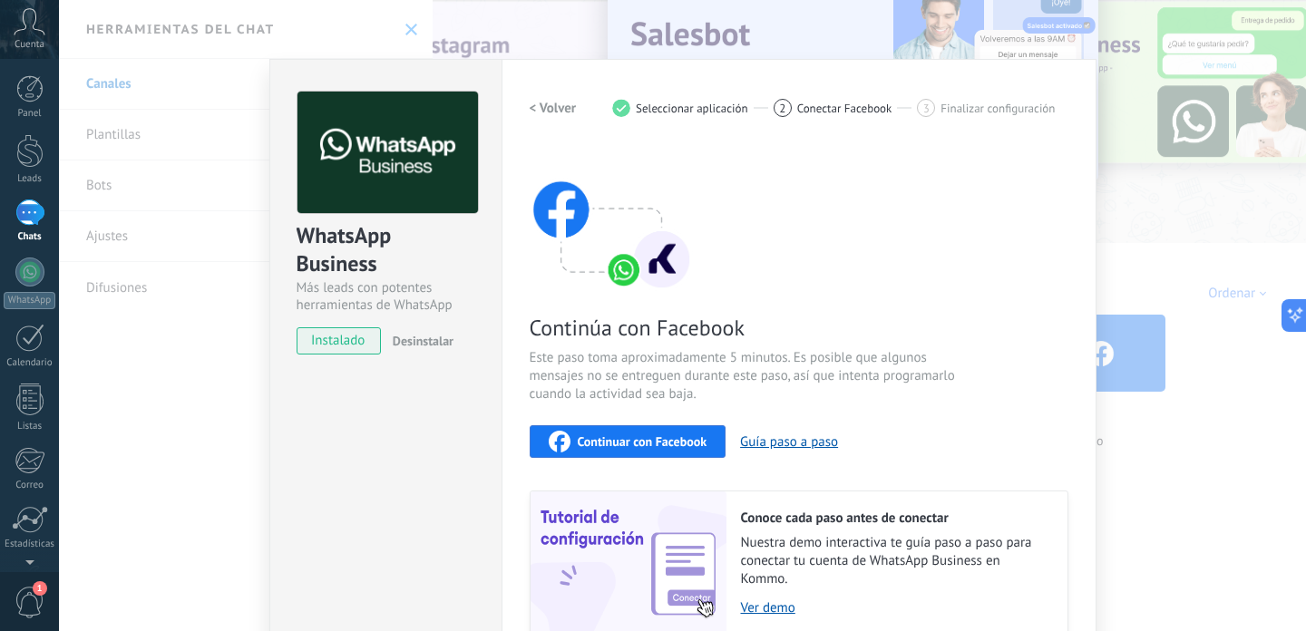
click at [717, 24] on div "WhatsApp Business Más leads con potentes herramientas de WhatsApp instalado Des…" at bounding box center [682, 315] width 1247 height 631
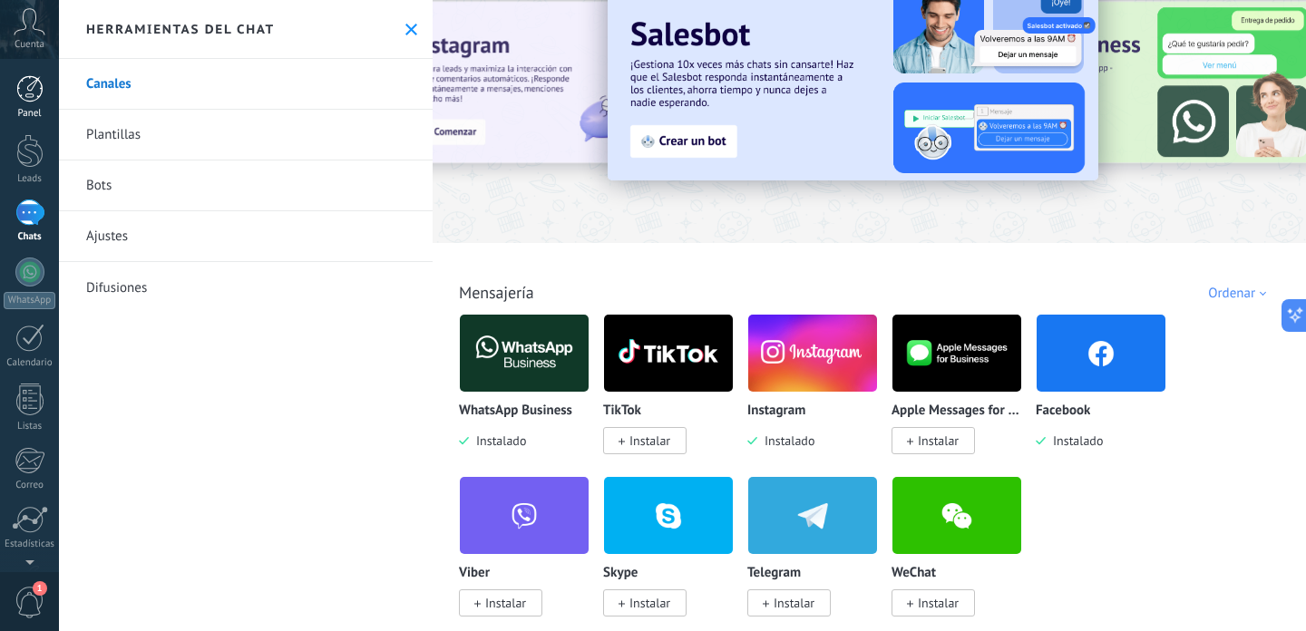
click at [29, 93] on div at bounding box center [29, 88] width 27 height 27
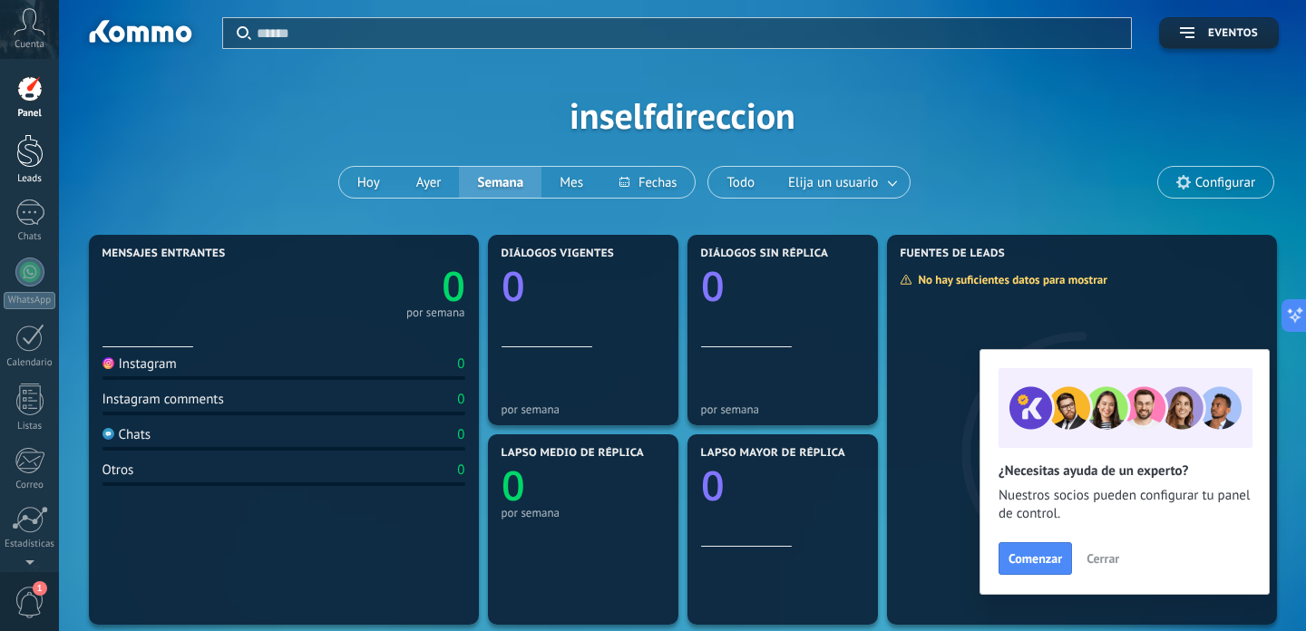
click at [26, 144] on div at bounding box center [29, 151] width 27 height 34
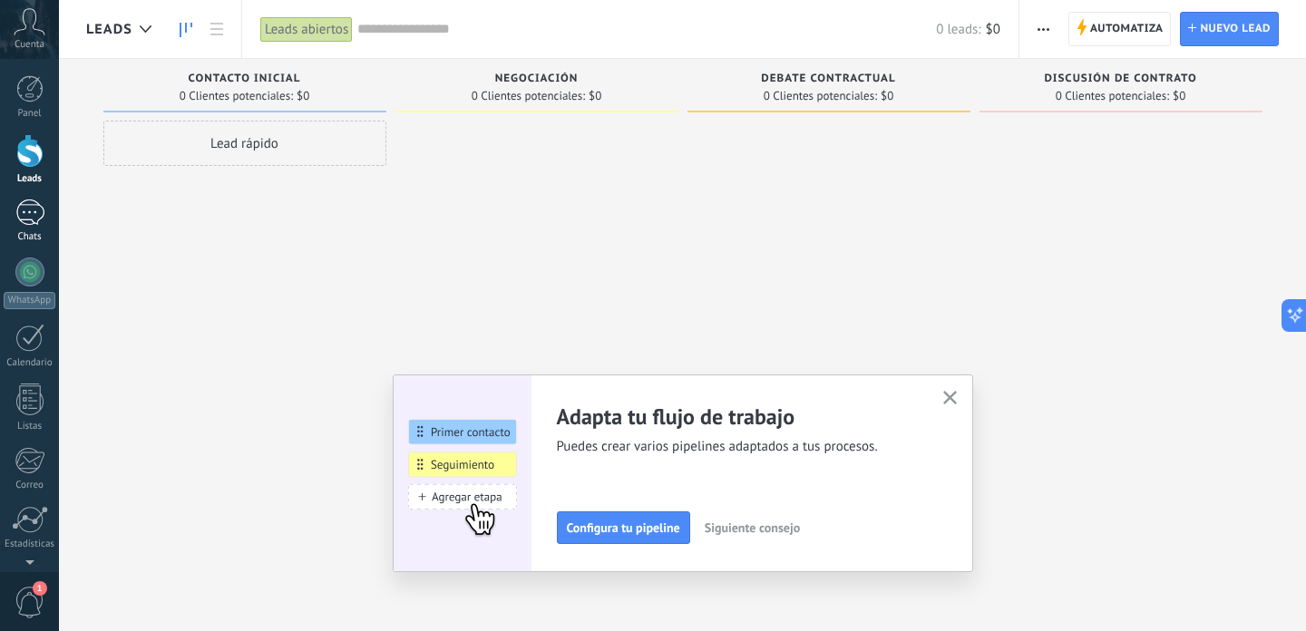
click at [22, 208] on div at bounding box center [29, 213] width 29 height 26
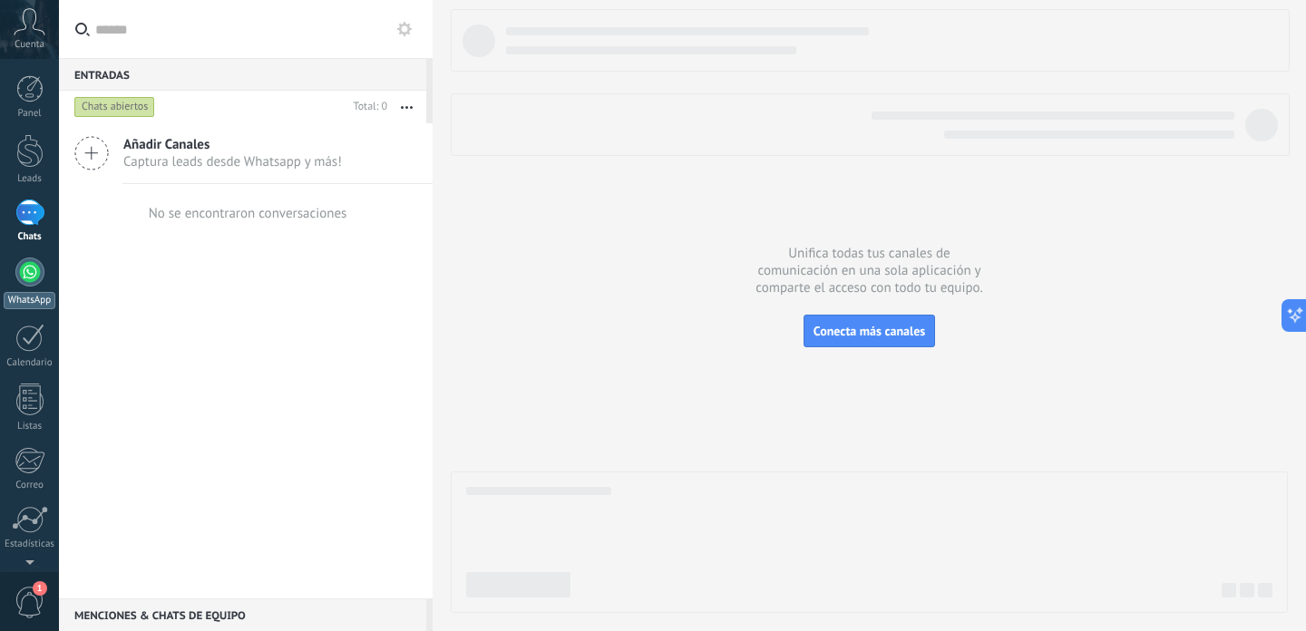
click at [14, 263] on link "WhatsApp" at bounding box center [29, 284] width 59 height 52
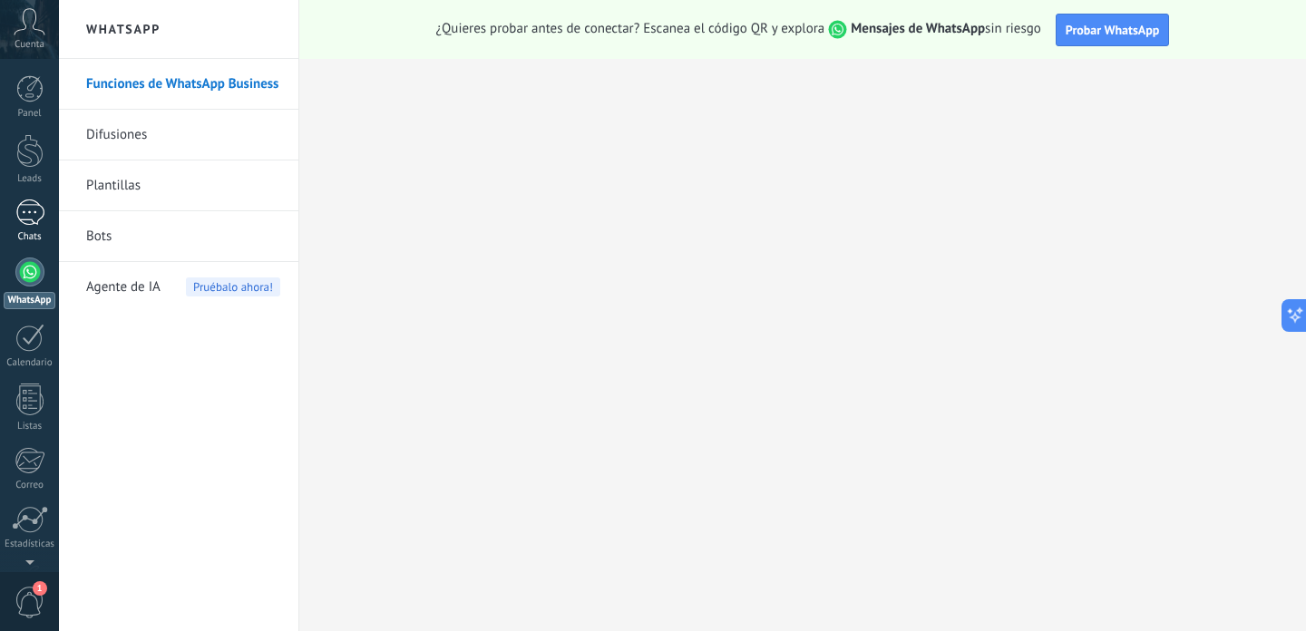
click at [23, 202] on div at bounding box center [29, 213] width 29 height 26
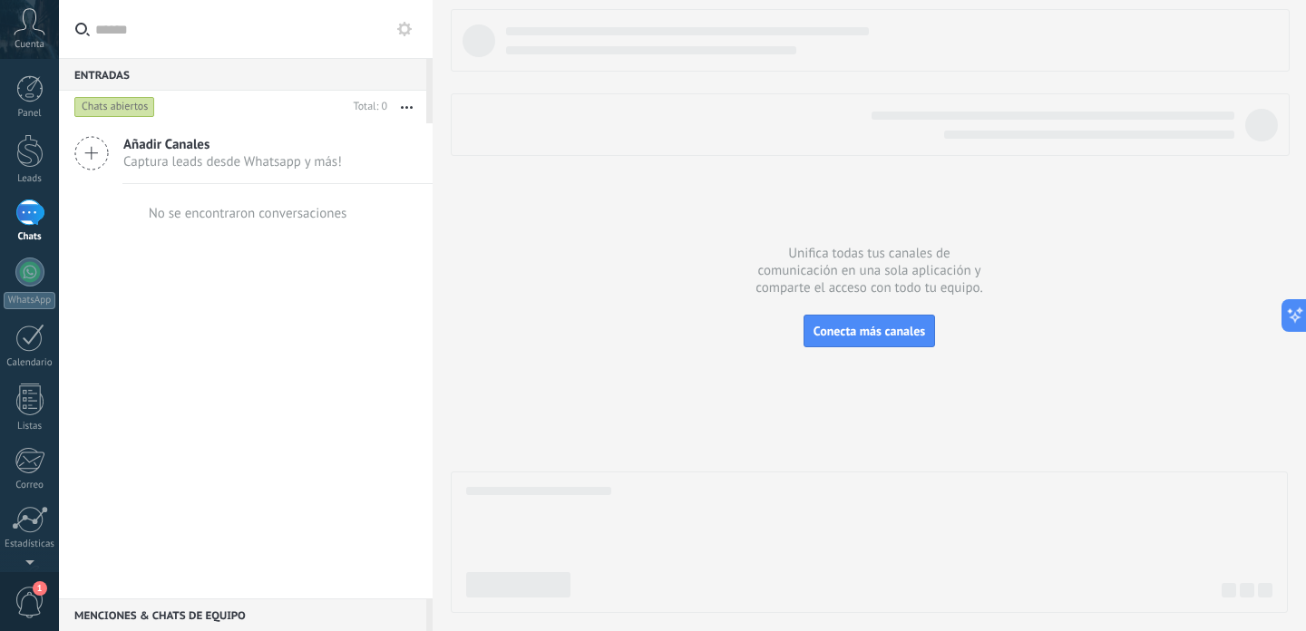
click at [167, 154] on span "Captura leads desde Whatsapp y más!" at bounding box center [232, 161] width 219 height 17
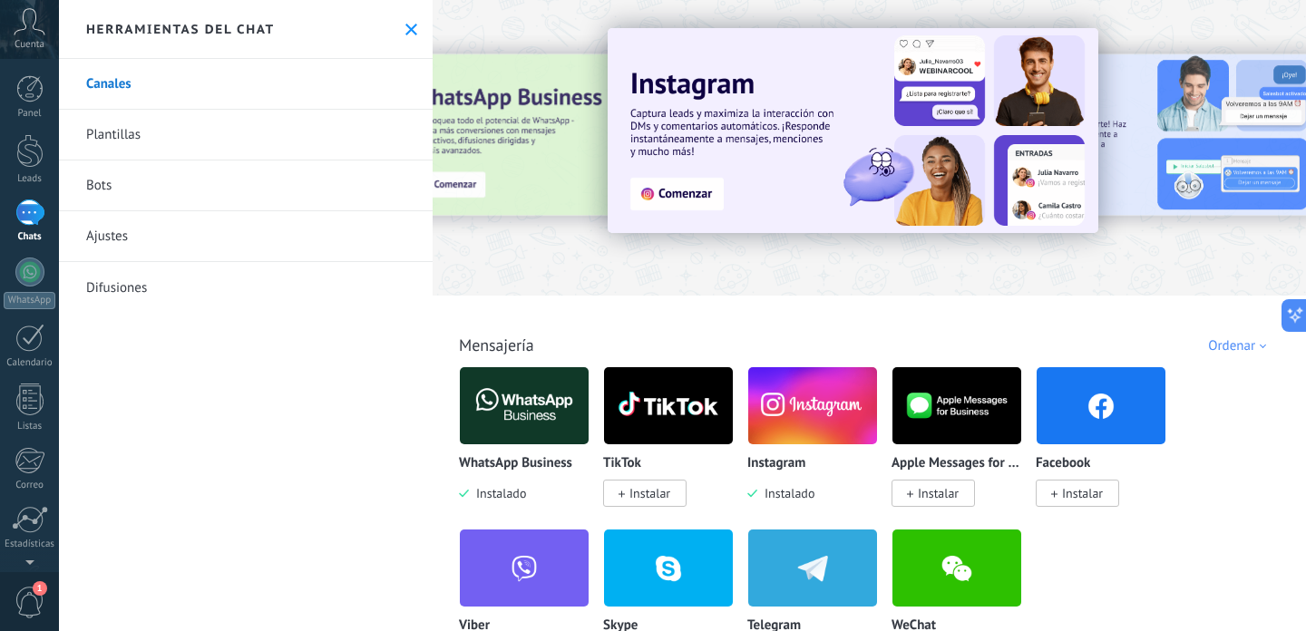
click at [509, 177] on div at bounding box center [425, 146] width 397 height 163
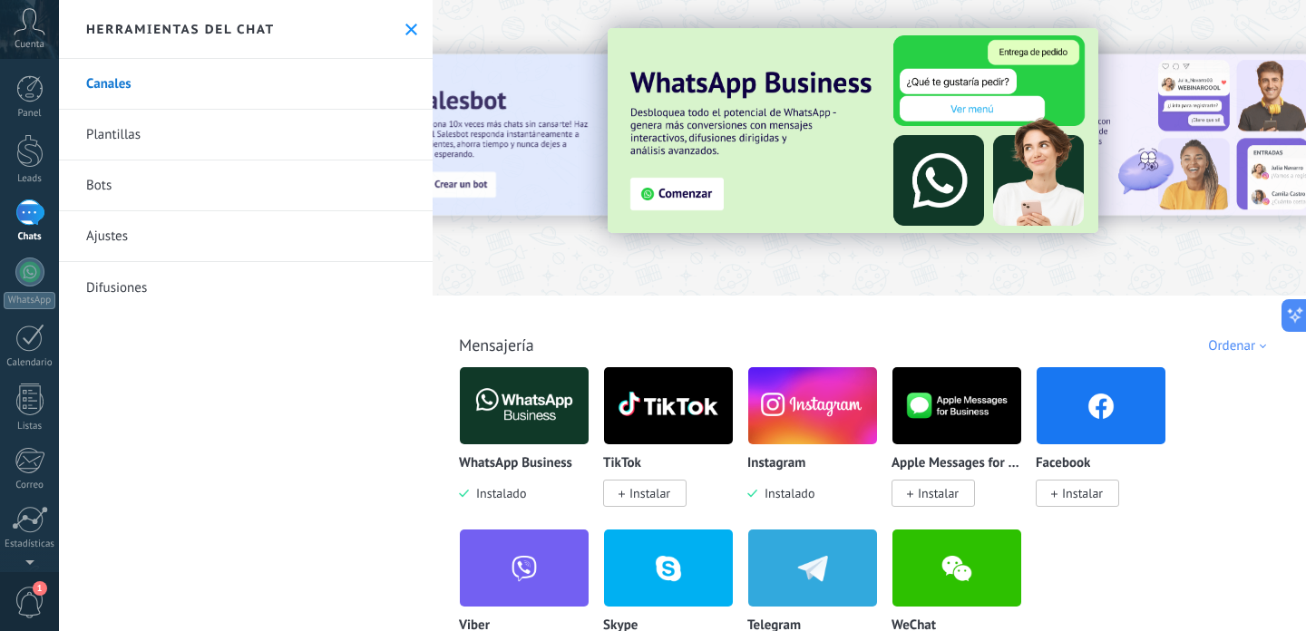
click at [668, 190] on img at bounding box center [853, 130] width 491 height 205
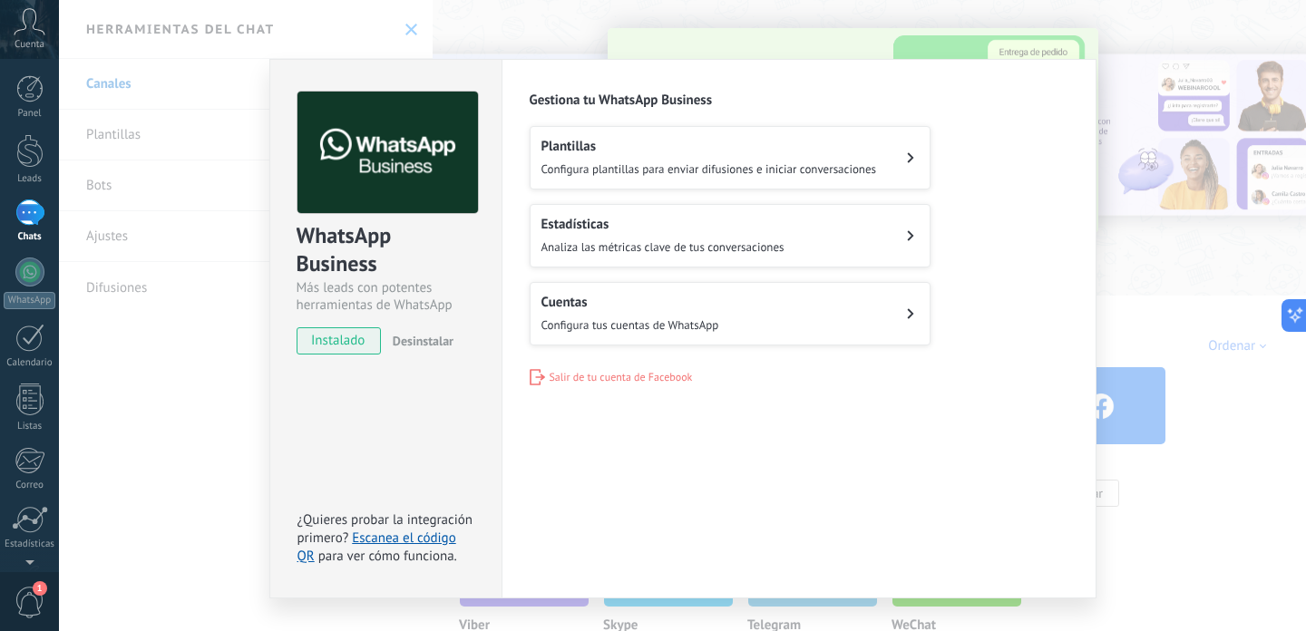
click at [607, 311] on div "Cuentas Configura tus cuentas de WhatsApp" at bounding box center [631, 314] width 178 height 40
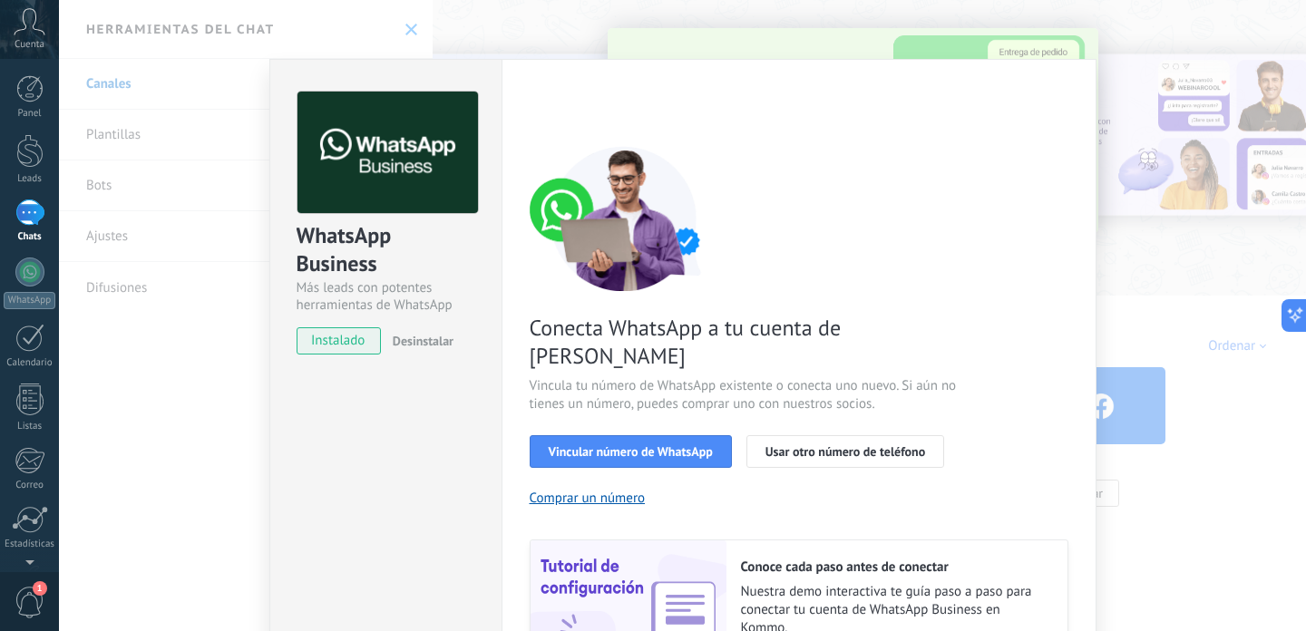
click at [353, 333] on span "instalado" at bounding box center [339, 340] width 83 height 27
click at [177, 248] on div "WhatsApp Business Más leads con potentes herramientas de WhatsApp instalado Des…" at bounding box center [682, 315] width 1247 height 631
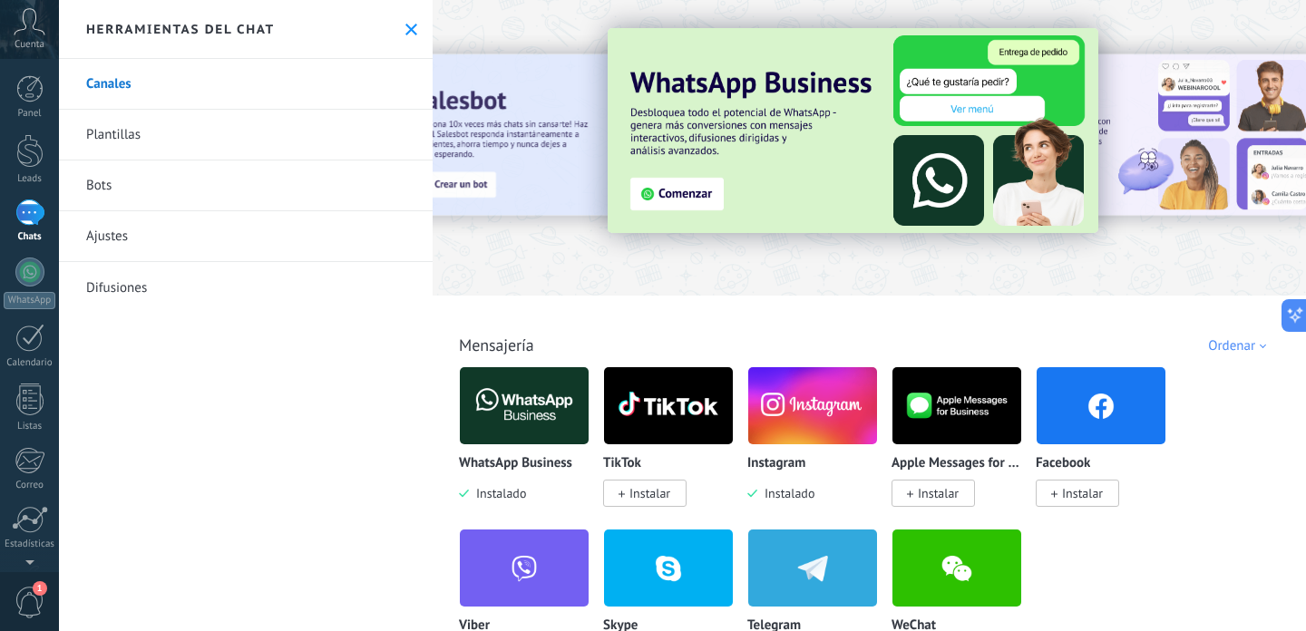
click at [558, 375] on img at bounding box center [524, 406] width 129 height 88
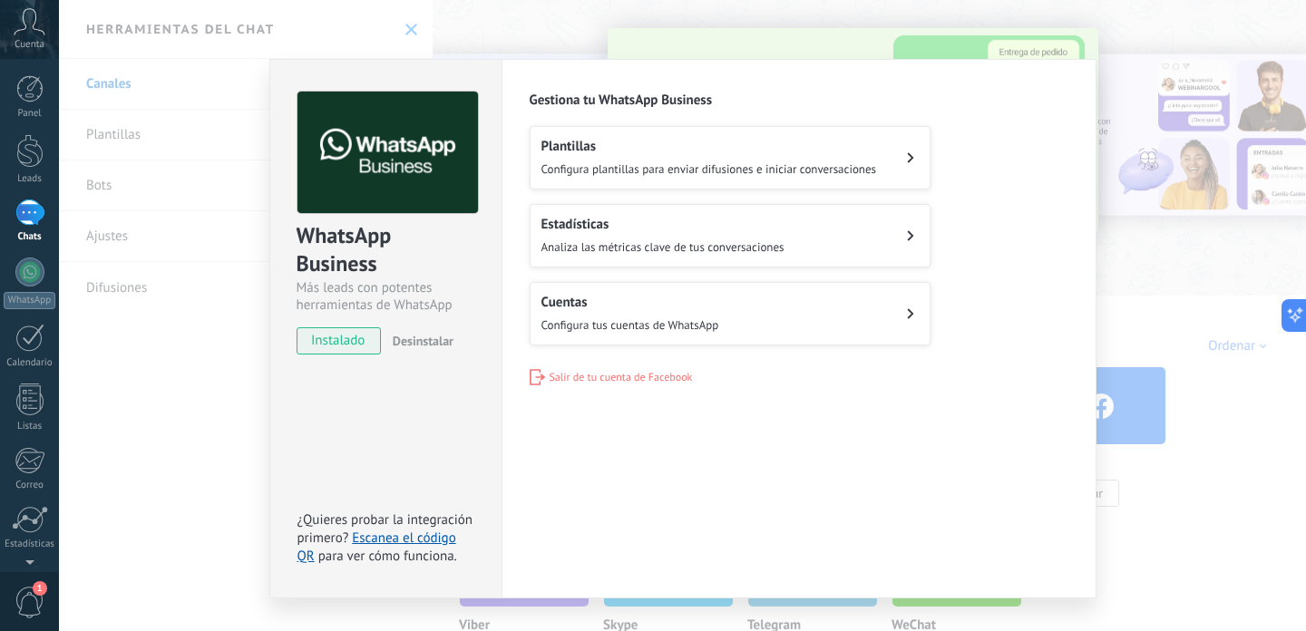
click at [618, 154] on div "Plantillas Configura plantillas para enviar difusiones e iniciar conversaciones" at bounding box center [710, 158] width 336 height 40
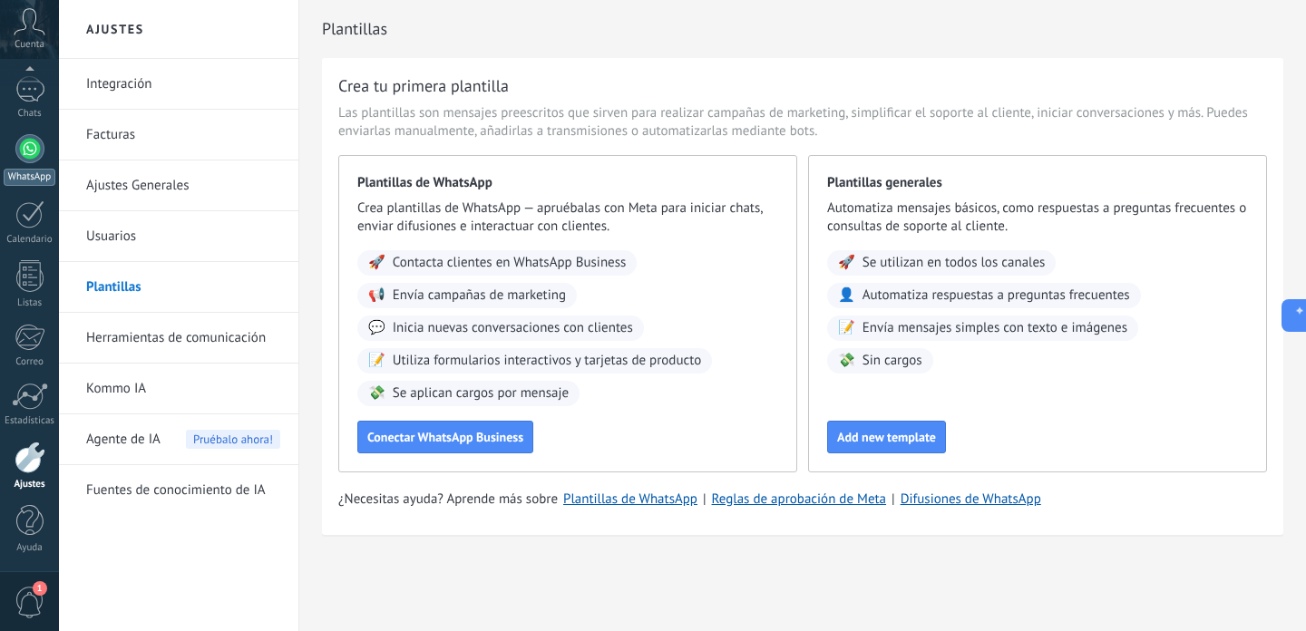
click at [48, 171] on div "WhatsApp" at bounding box center [30, 177] width 52 height 17
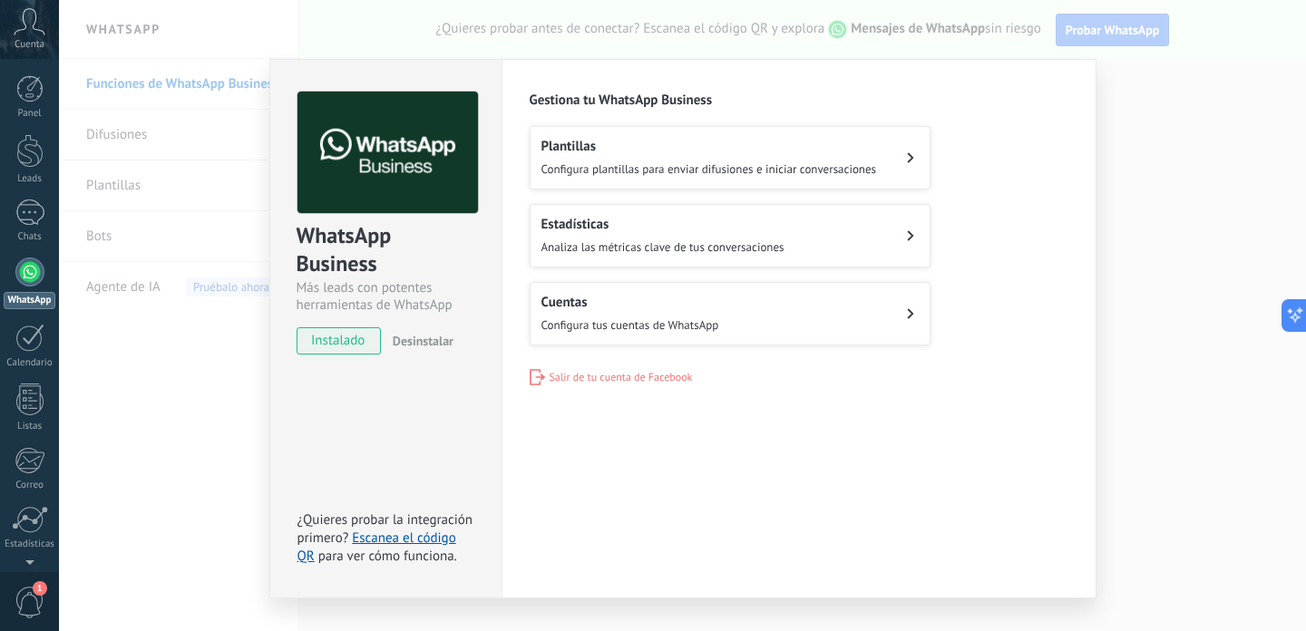
click at [346, 348] on span "instalado" at bounding box center [339, 340] width 83 height 27
click at [642, 324] on span "Configura tus cuentas de WhatsApp" at bounding box center [631, 324] width 178 height 15
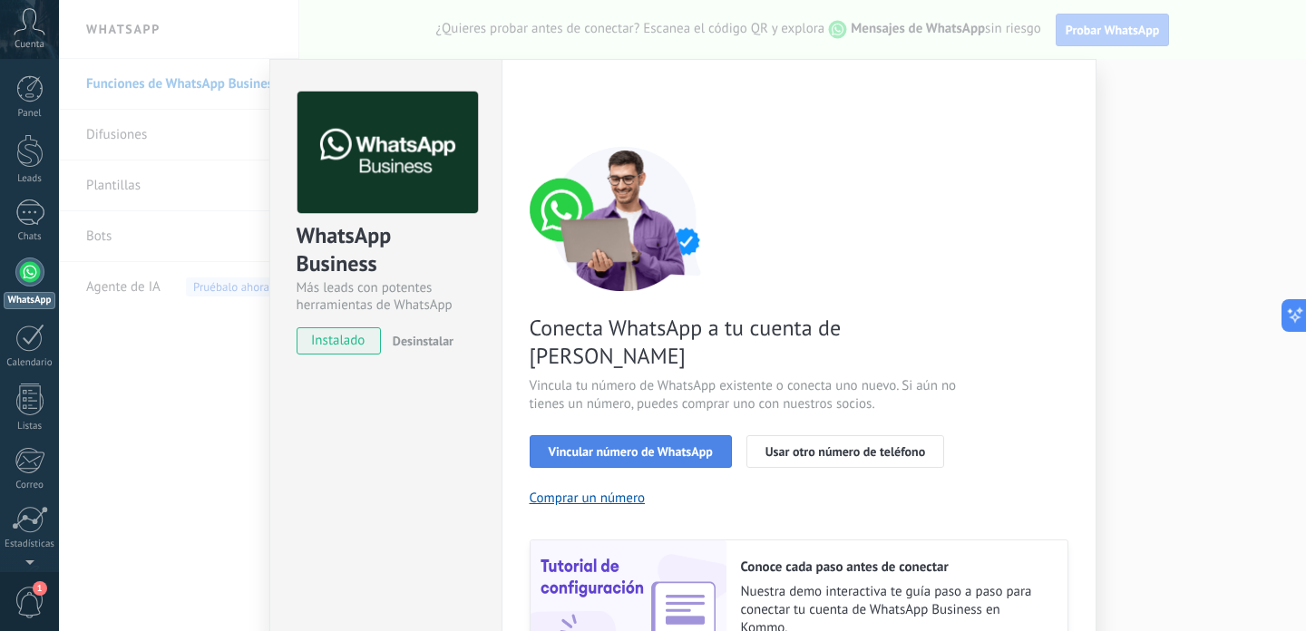
click at [651, 445] on span "Vincular número de WhatsApp" at bounding box center [631, 451] width 164 height 13
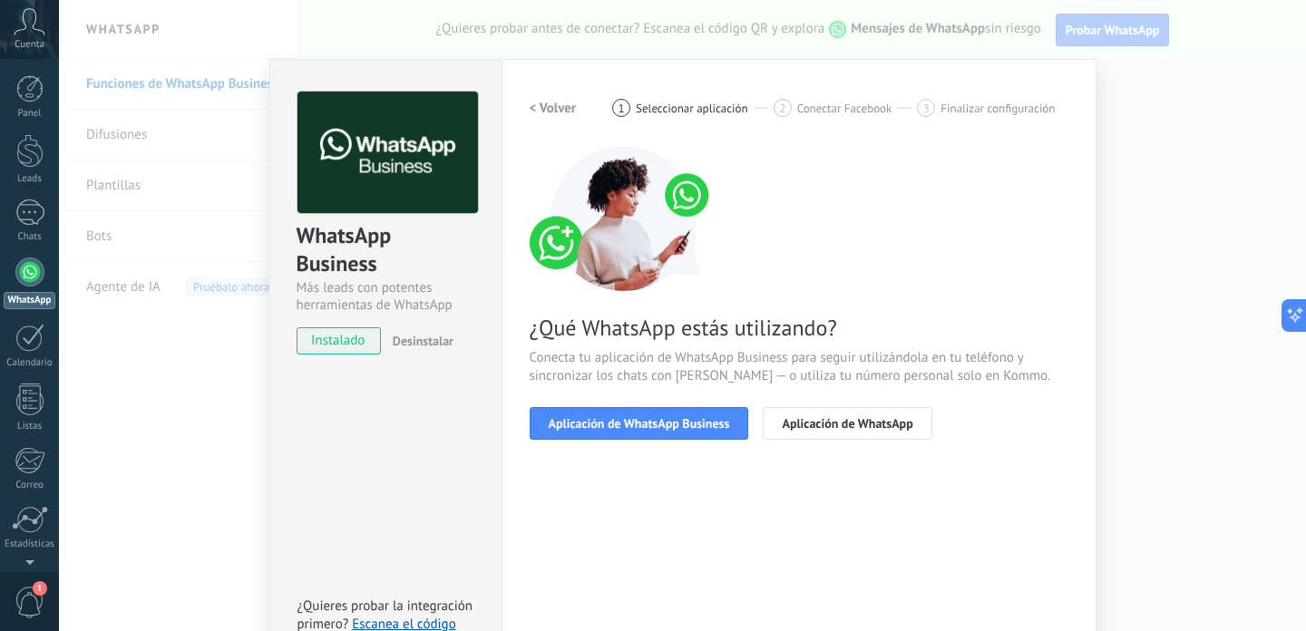
click at [651, 424] on span "Aplicación de WhatsApp Business" at bounding box center [639, 423] width 181 height 13
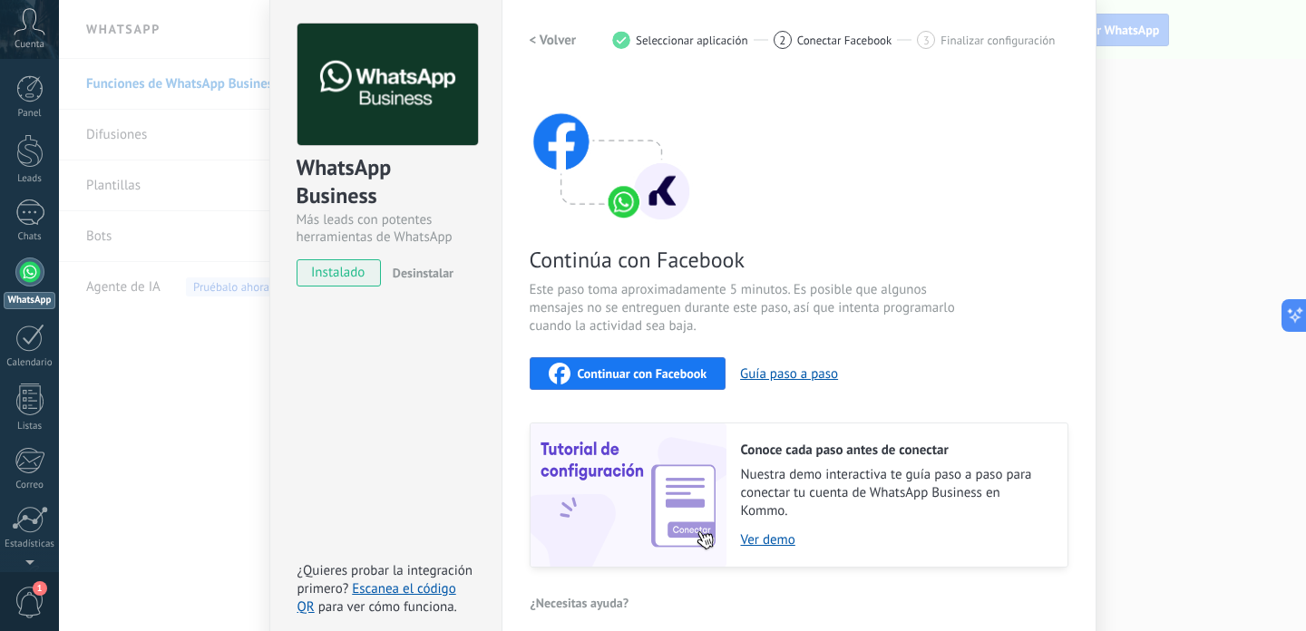
scroll to position [118, 0]
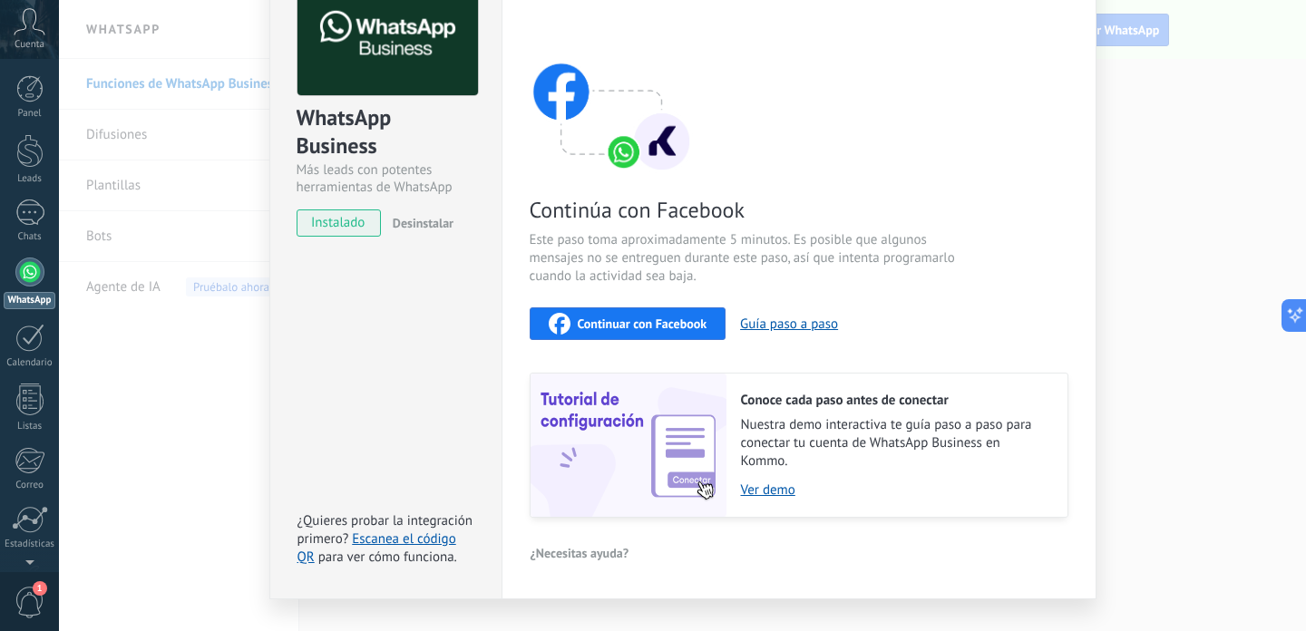
click at [651, 323] on span "Continuar con Facebook" at bounding box center [643, 323] width 130 height 13
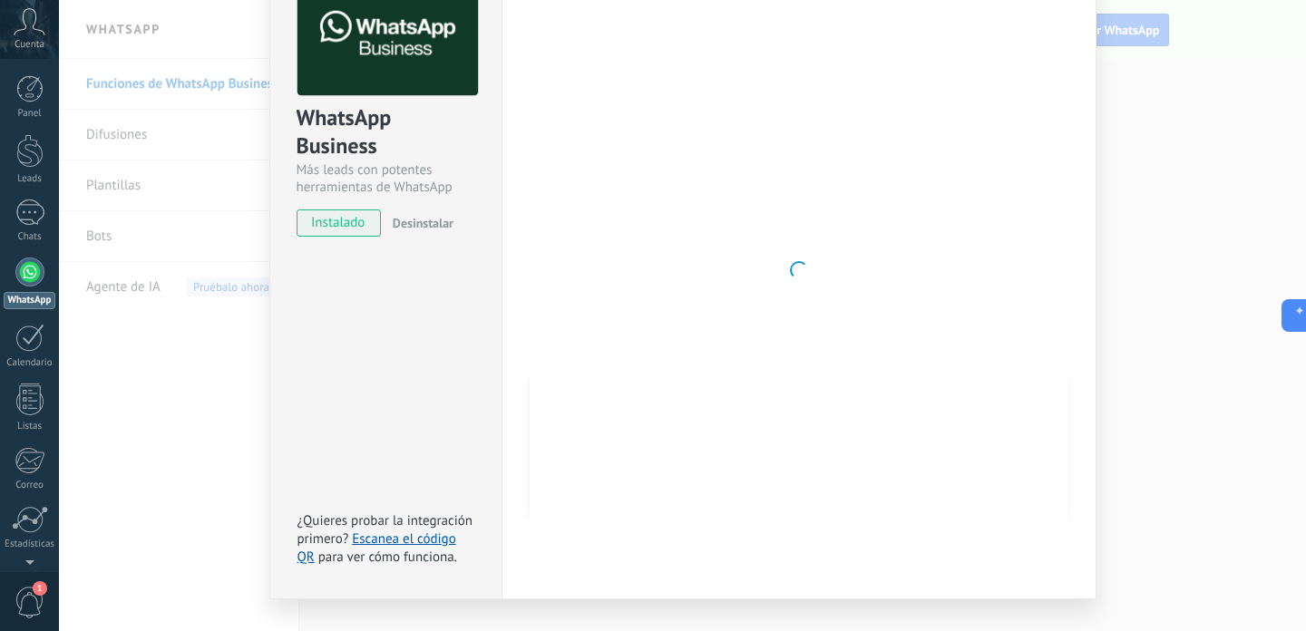
scroll to position [0, 0]
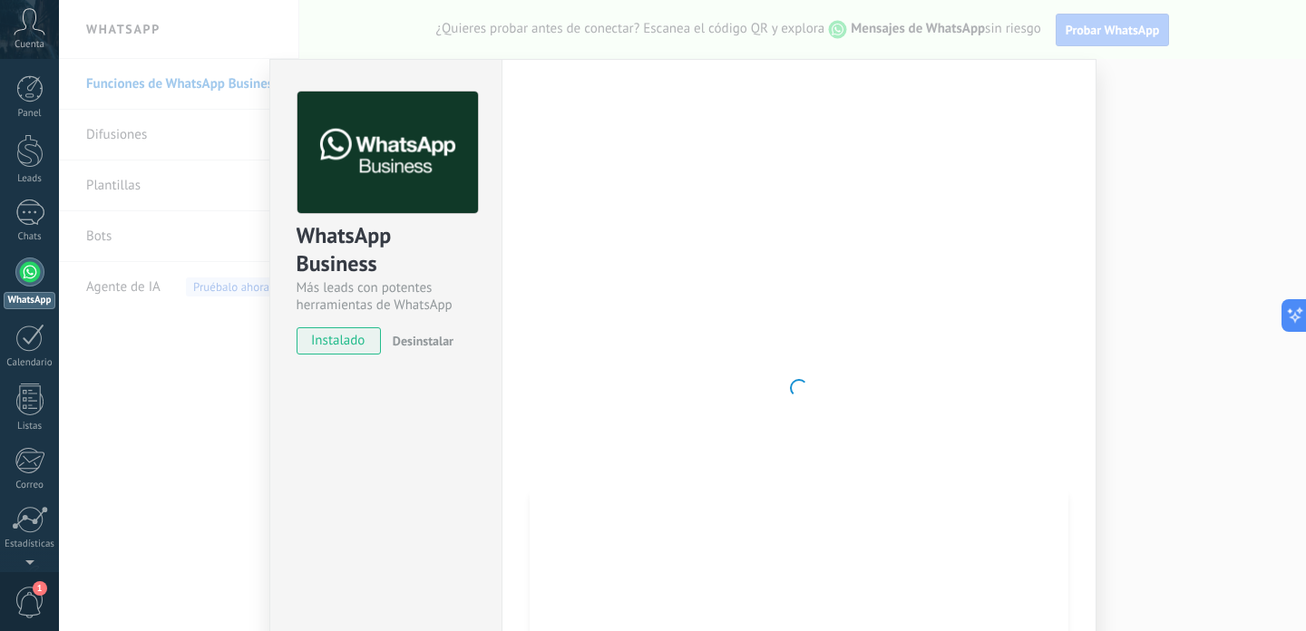
click at [319, 329] on span "instalado" at bounding box center [339, 340] width 83 height 27
click at [842, 463] on div at bounding box center [799, 388] width 539 height 593
drag, startPoint x: 819, startPoint y: 449, endPoint x: 500, endPoint y: 120, distance: 458.6
click at [502, 120] on div "Configuraciones Autorizaciones Esta pestaña registra a los usuarios que han con…" at bounding box center [799, 388] width 595 height 659
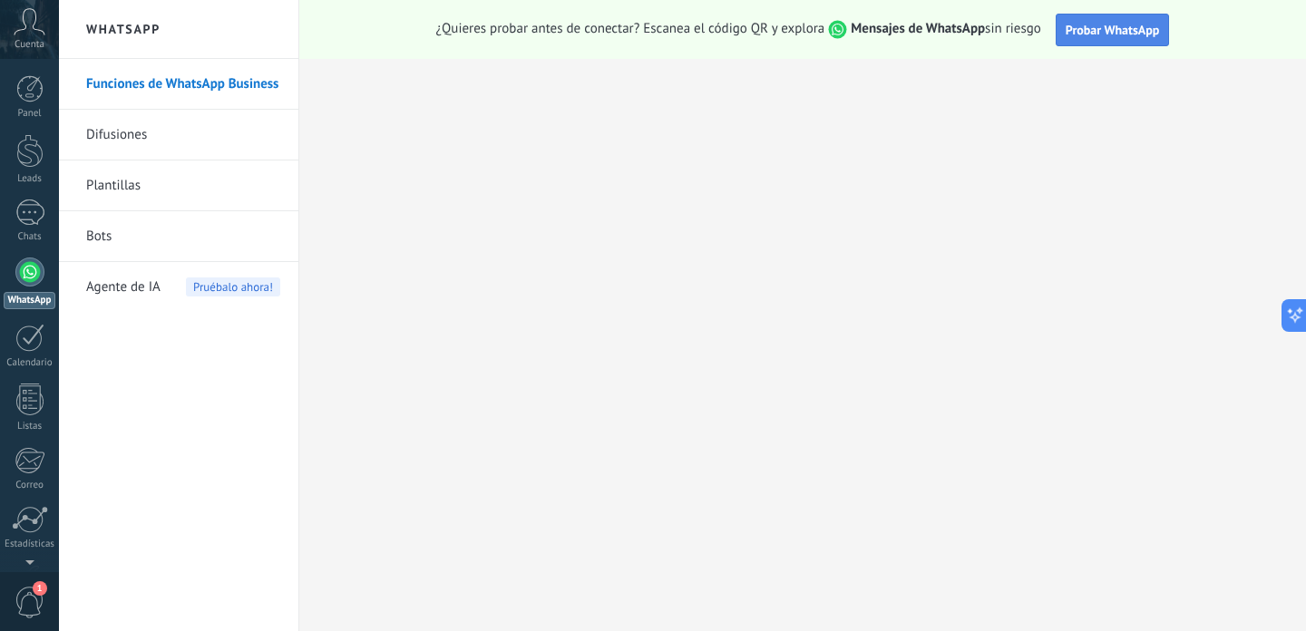
click at [1120, 18] on button "Probar WhatsApp" at bounding box center [1113, 30] width 114 height 33
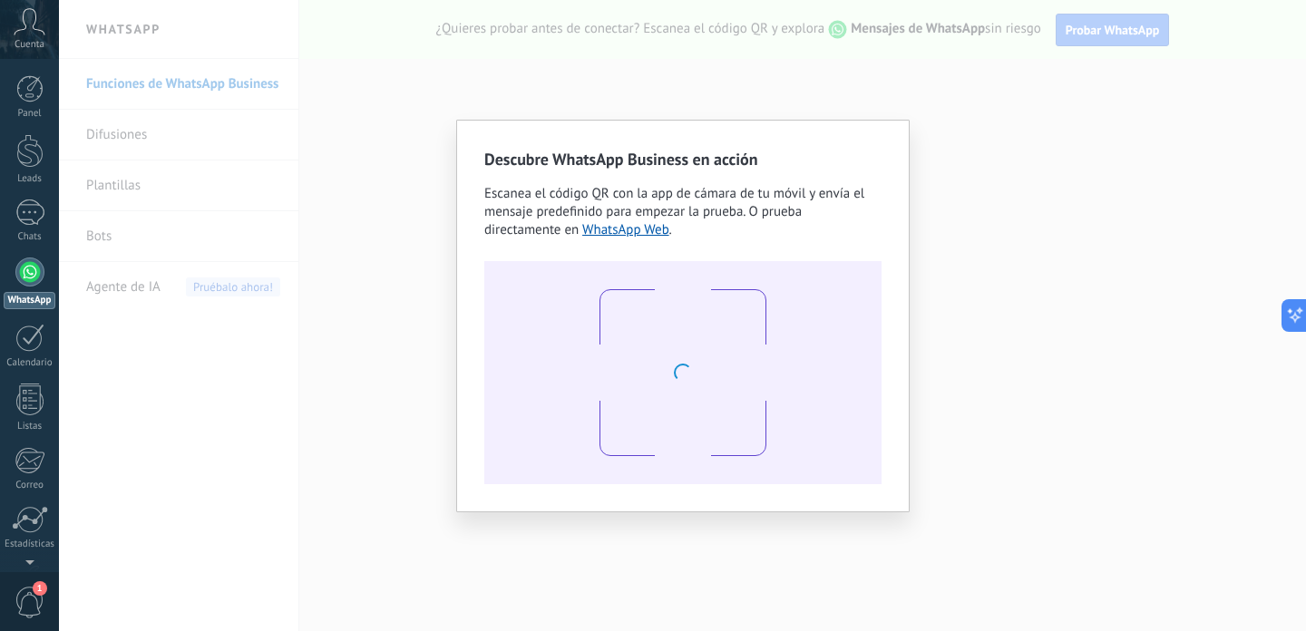
click at [930, 136] on div "Descubre WhatsApp Business en acción Escanea el código QR con la app de cámara …" at bounding box center [682, 315] width 1247 height 631
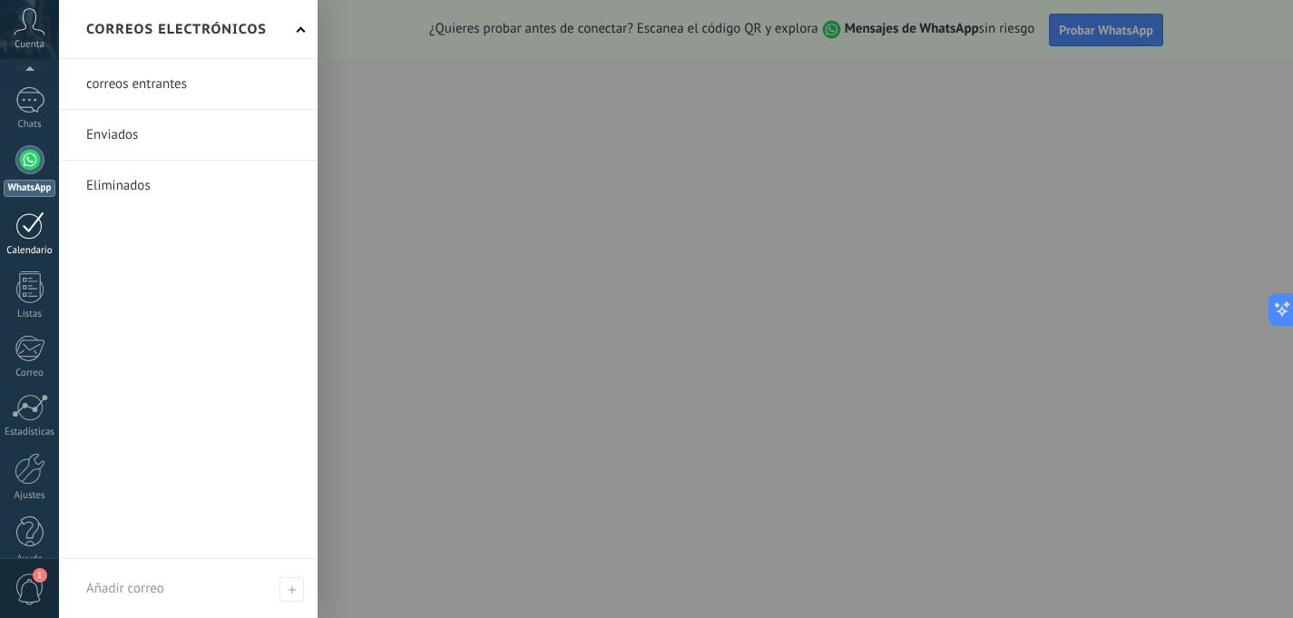
scroll to position [137, 0]
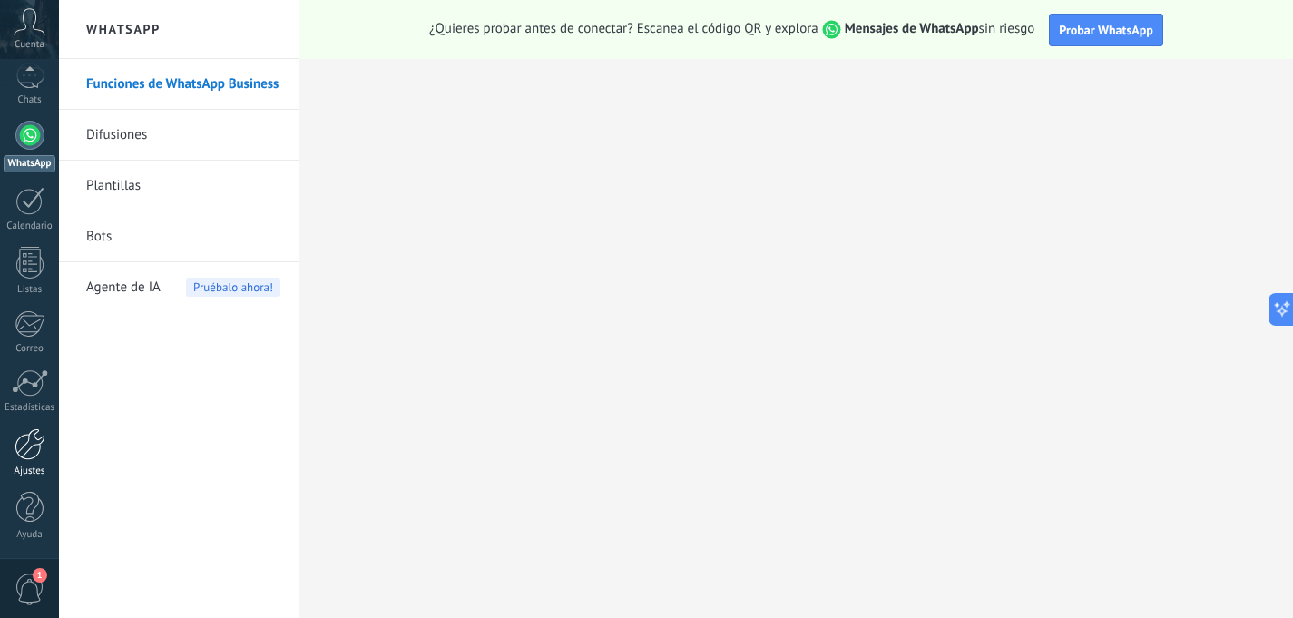
click at [38, 454] on div at bounding box center [30, 444] width 31 height 32
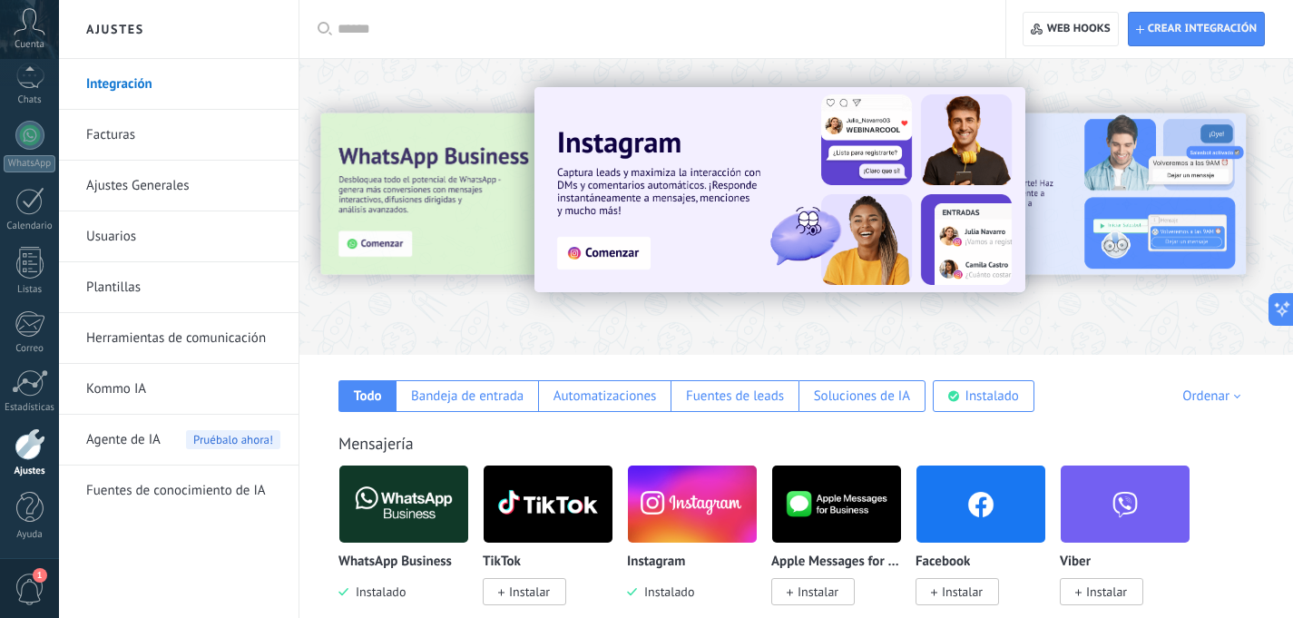
click at [462, 161] on div at bounding box center [351, 205] width 397 height 163
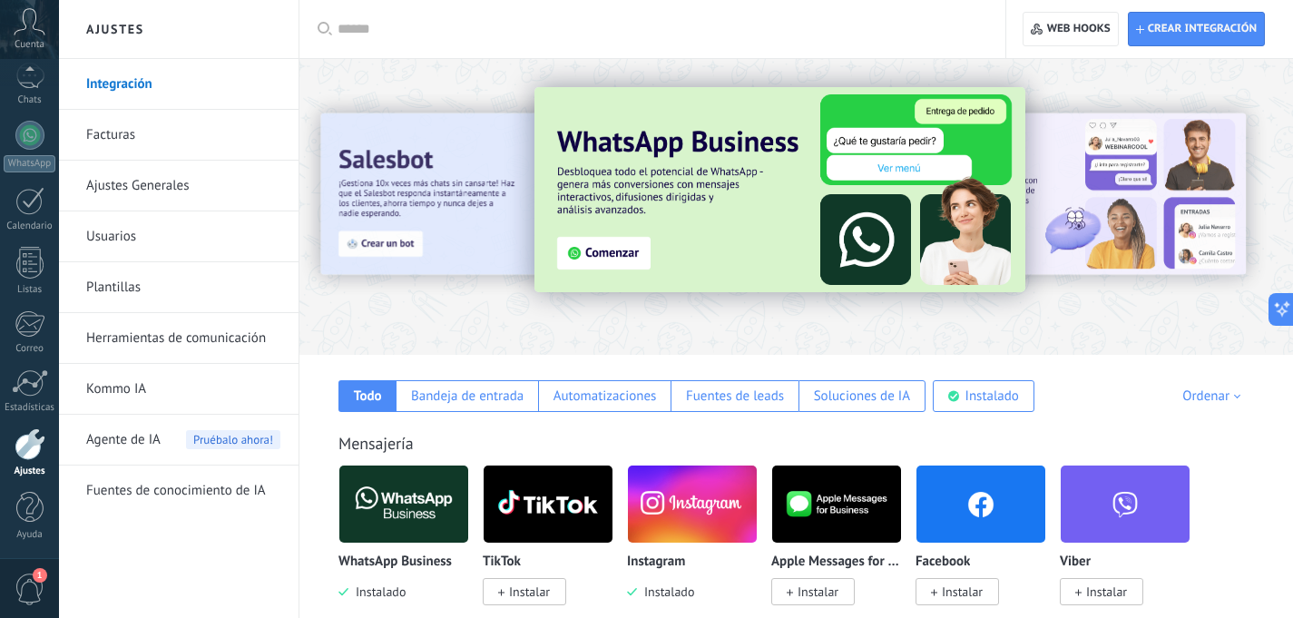
click at [587, 245] on img at bounding box center [779, 189] width 491 height 205
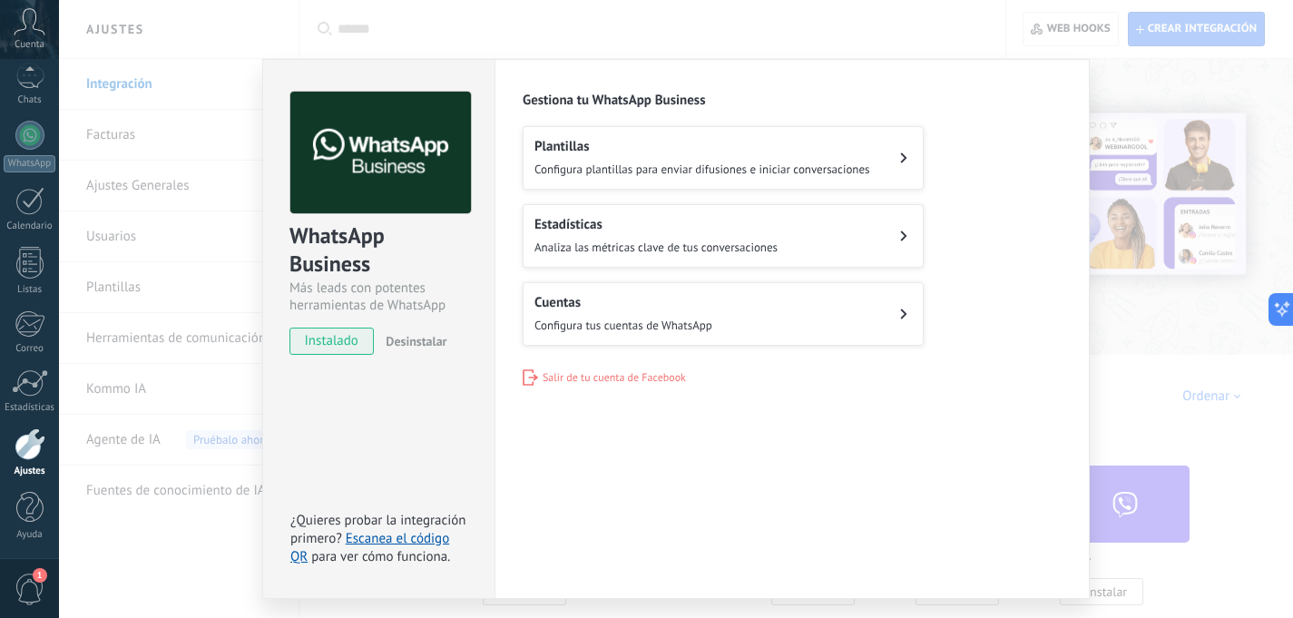
click at [601, 310] on div "Cuentas Configura tus cuentas de WhatsApp" at bounding box center [623, 314] width 178 height 40
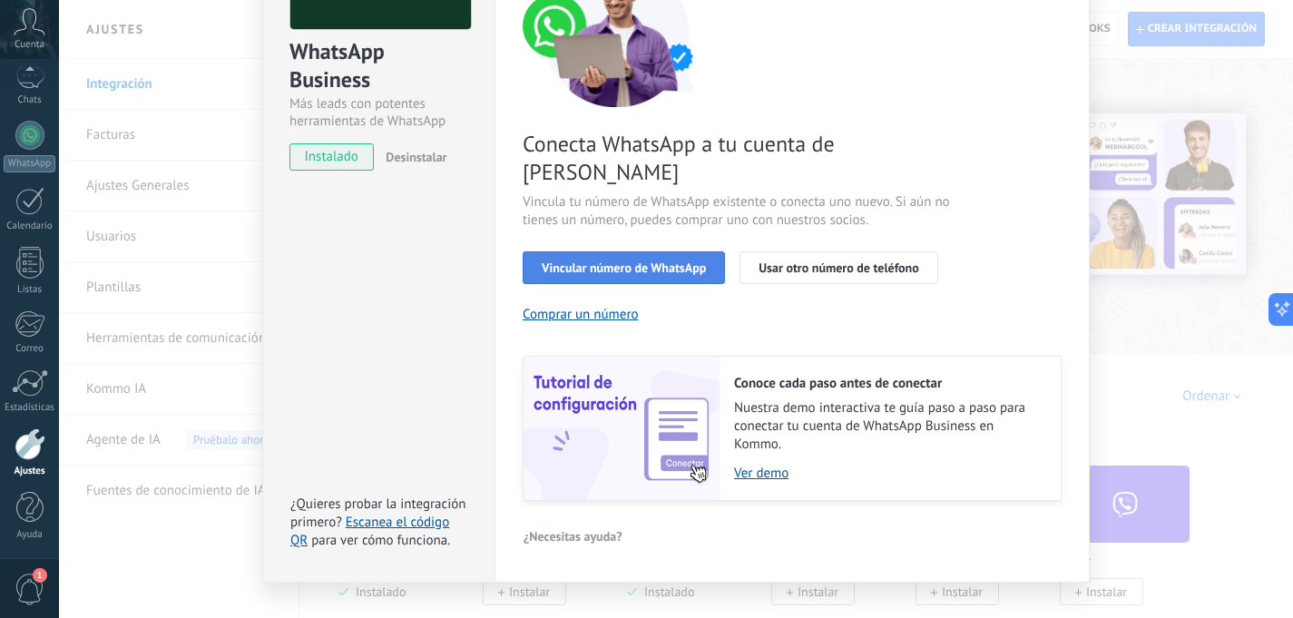
click at [618, 261] on span "Vincular número de WhatsApp" at bounding box center [624, 267] width 164 height 13
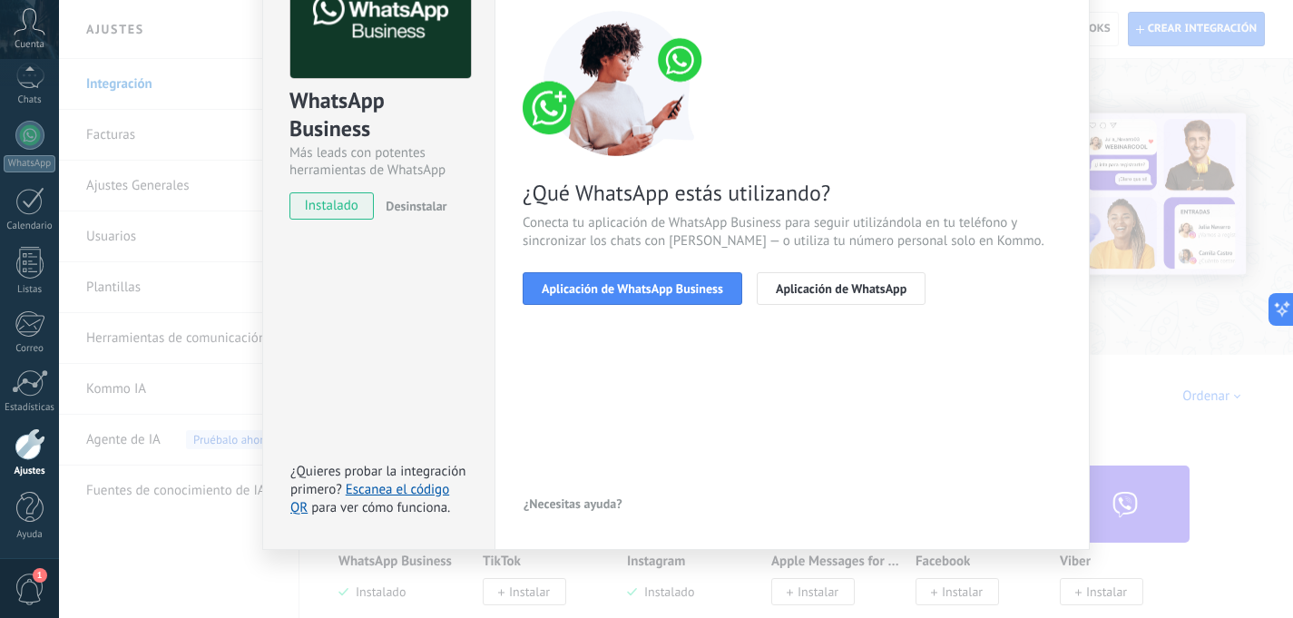
scroll to position [135, 0]
click at [650, 293] on span "Aplicación de WhatsApp Business" at bounding box center [632, 288] width 181 height 13
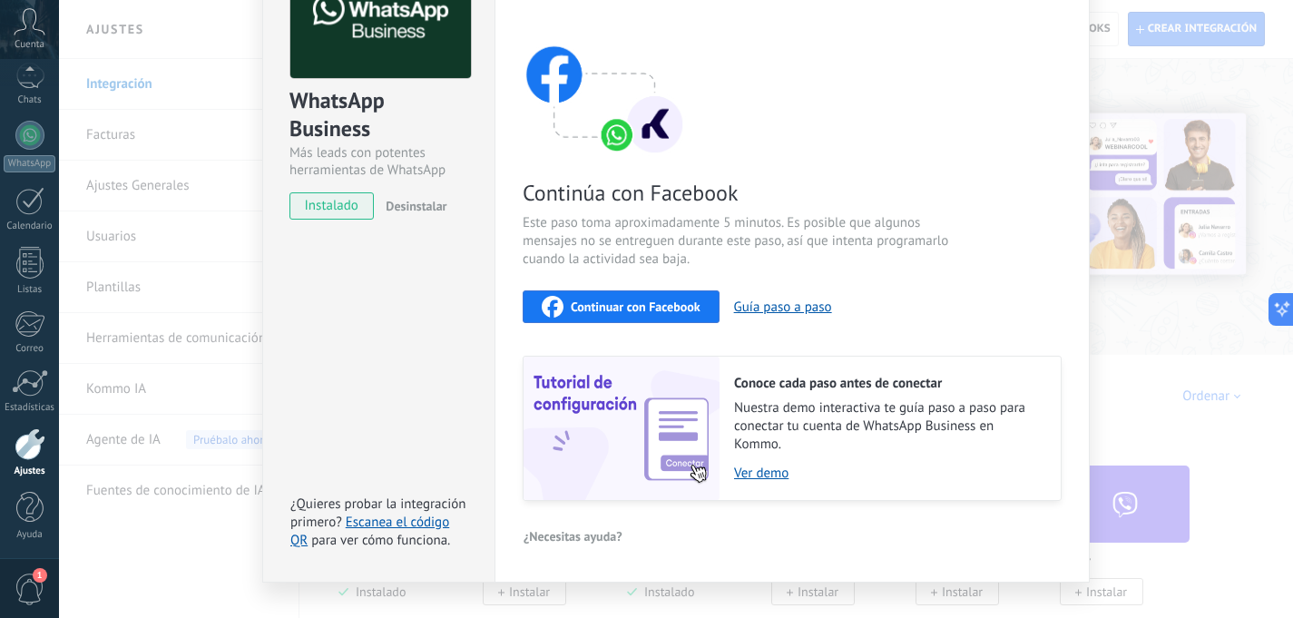
click at [650, 308] on span "Continuar con Facebook" at bounding box center [636, 306] width 130 height 13
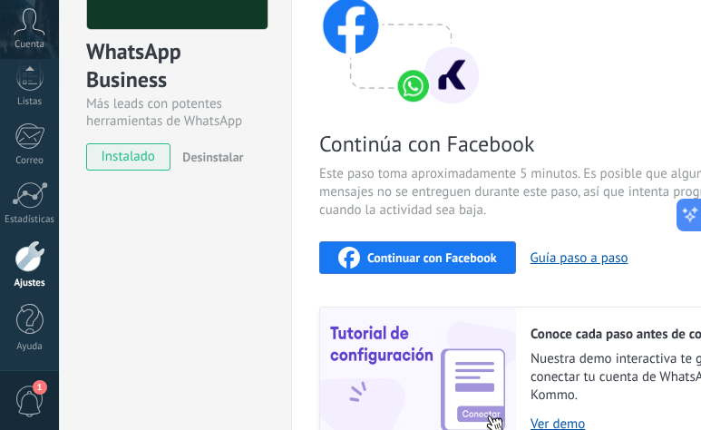
scroll to position [194, 0]
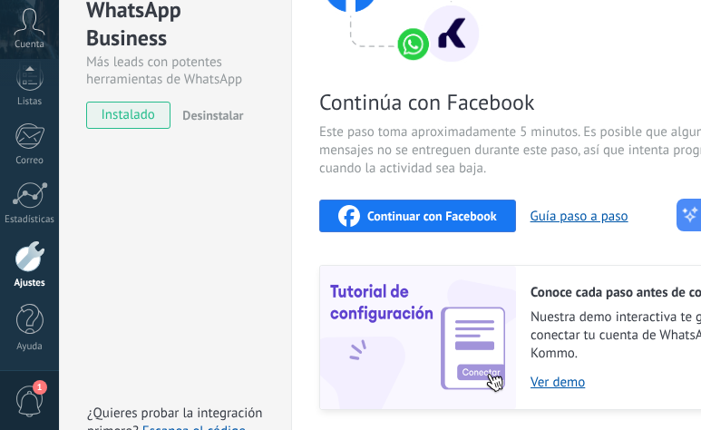
click at [436, 221] on span "Continuar con Facebook" at bounding box center [432, 216] width 130 height 13
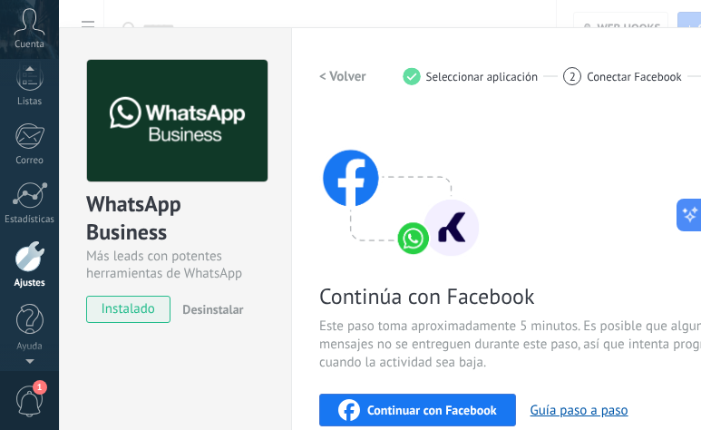
scroll to position [0, 0]
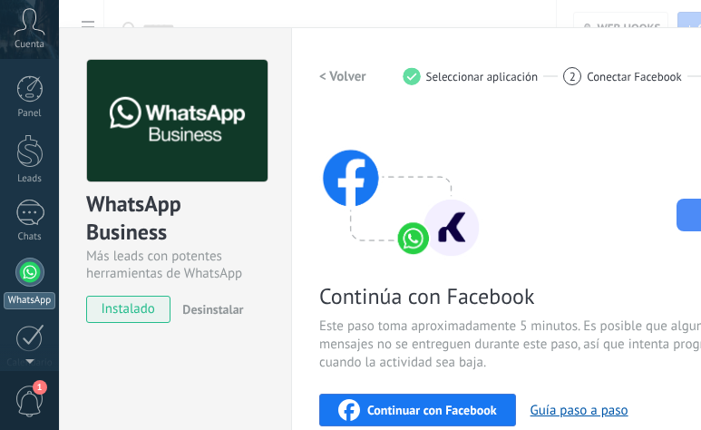
click at [34, 267] on div at bounding box center [29, 272] width 29 height 29
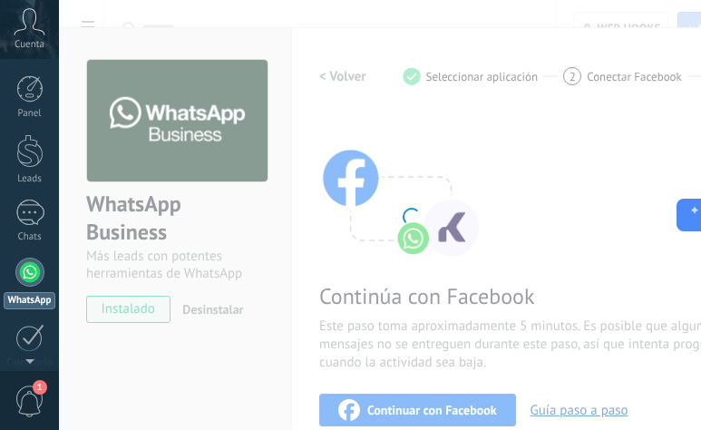
scroll to position [52, 0]
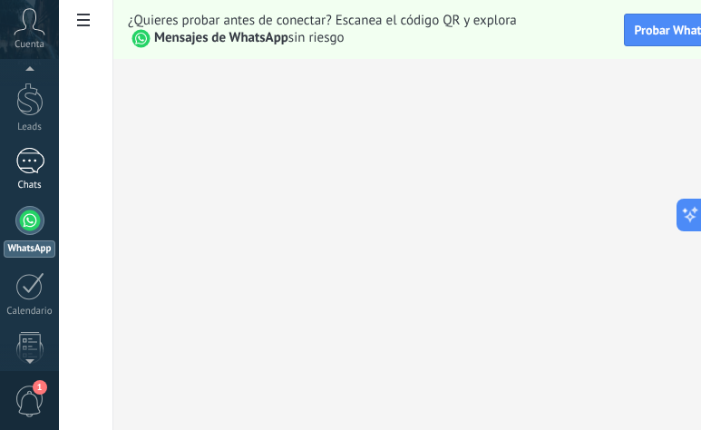
click at [34, 175] on link "Chats" at bounding box center [29, 170] width 59 height 44
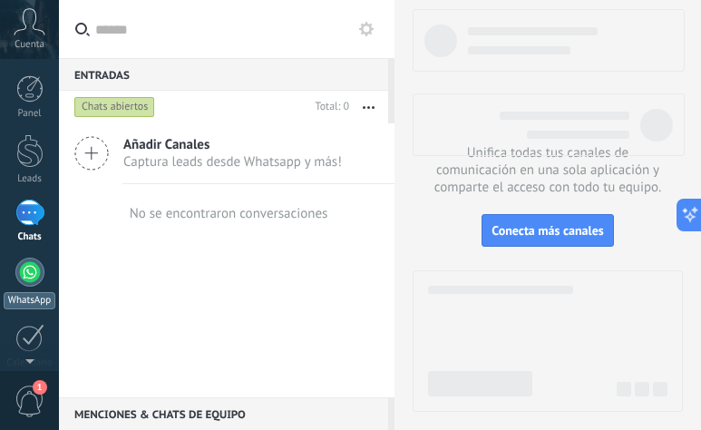
click at [35, 283] on div at bounding box center [29, 272] width 29 height 29
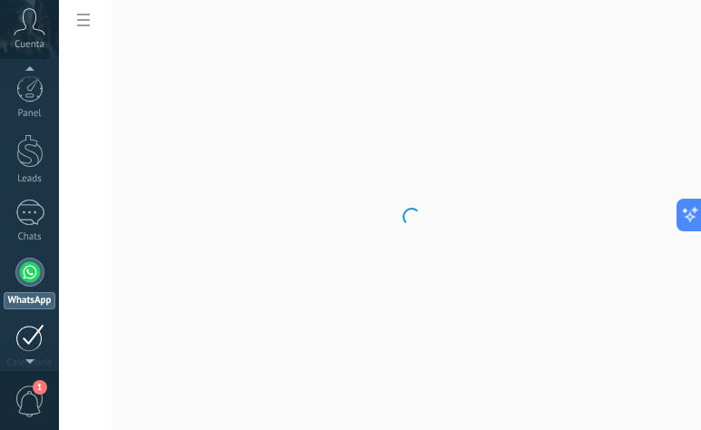
scroll to position [52, 0]
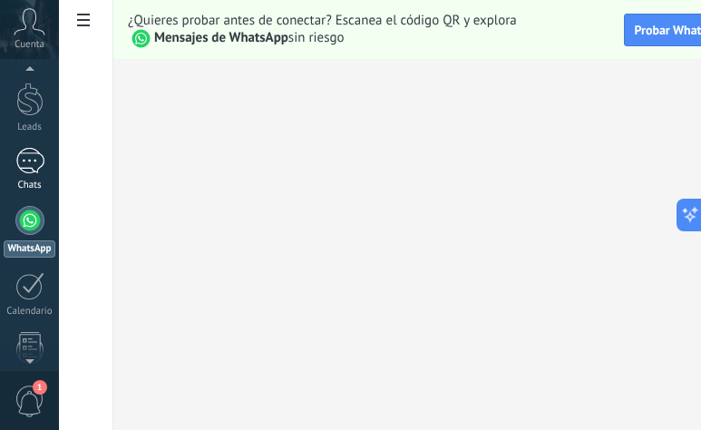
click at [34, 167] on div at bounding box center [29, 161] width 29 height 26
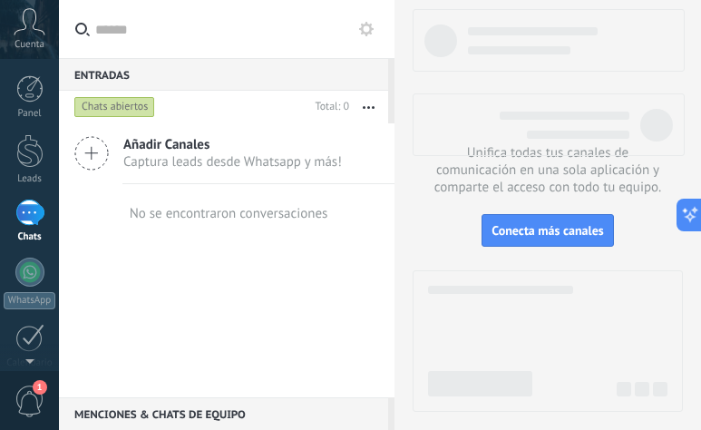
click at [185, 147] on span "Añadir Canales" at bounding box center [232, 144] width 219 height 17
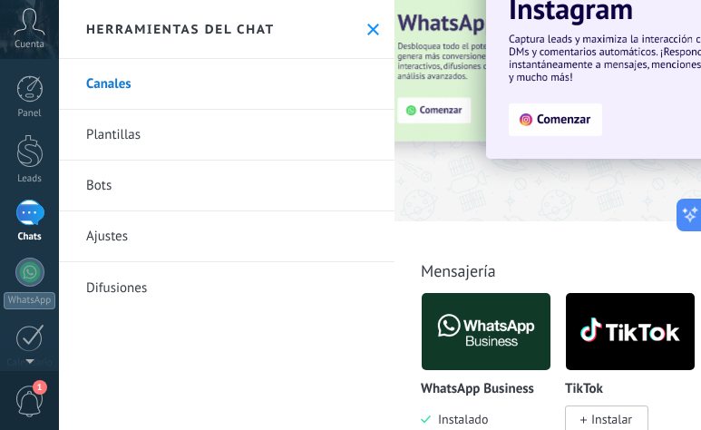
scroll to position [91, 0]
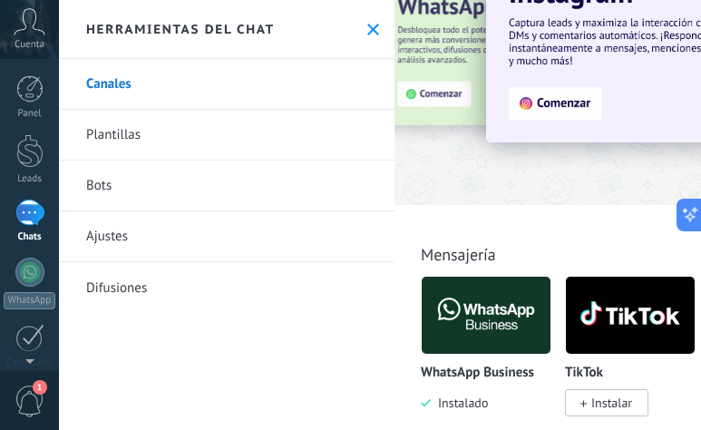
click at [486, 357] on div "WhatsApp Business Instalado" at bounding box center [486, 344] width 131 height 136
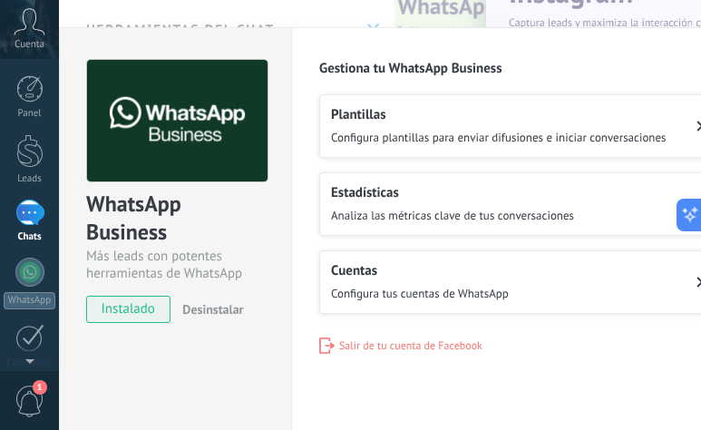
click at [464, 316] on div "Gestiona tu WhatsApp Business Plantillas Configura plantillas para enviar difus…" at bounding box center [588, 207] width 539 height 294
click at [537, 277] on button "Cuentas Configura tus cuentas de WhatsApp" at bounding box center [519, 281] width 401 height 63
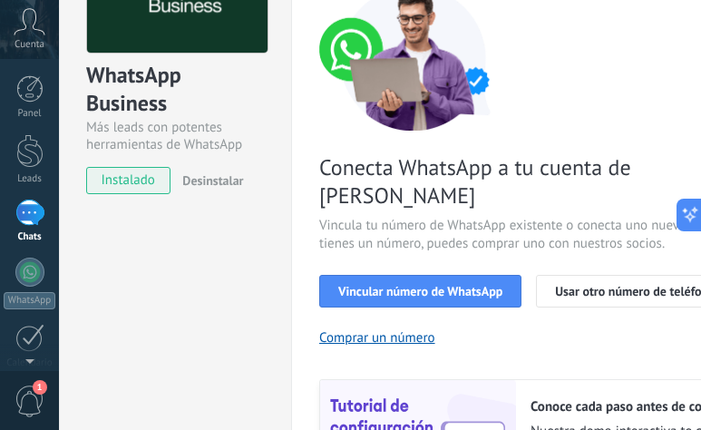
scroll to position [0, 0]
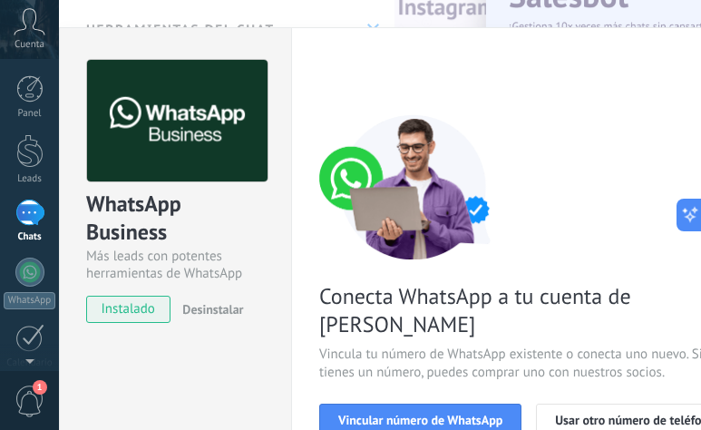
click at [186, 134] on img at bounding box center [177, 121] width 181 height 122
click at [127, 300] on span "instalado" at bounding box center [128, 309] width 83 height 27
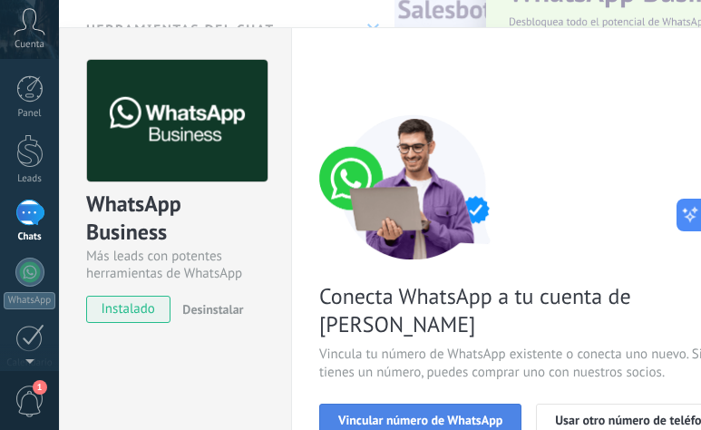
click at [385, 414] on span "Vincular número de WhatsApp" at bounding box center [420, 420] width 164 height 13
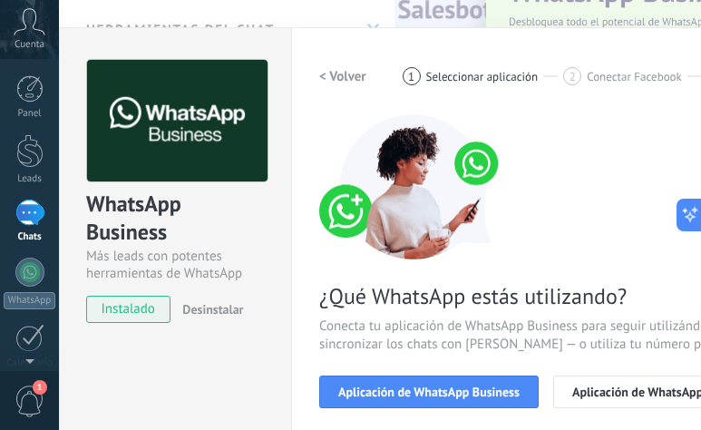
click at [385, 389] on span "Aplicación de WhatsApp Business" at bounding box center [428, 391] width 181 height 13
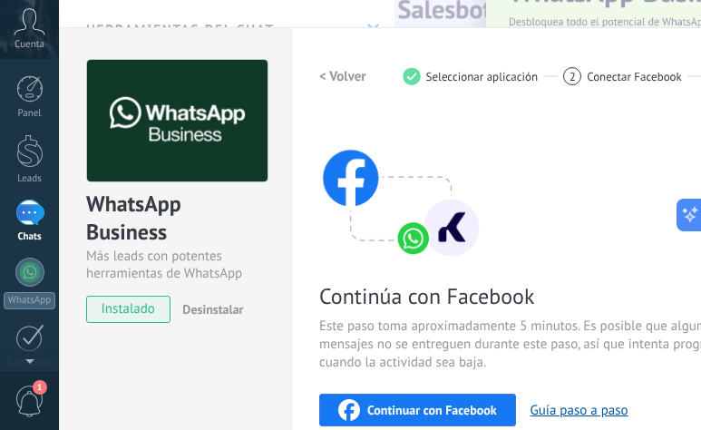
click at [381, 415] on span "Continuar con Facebook" at bounding box center [432, 410] width 130 height 13
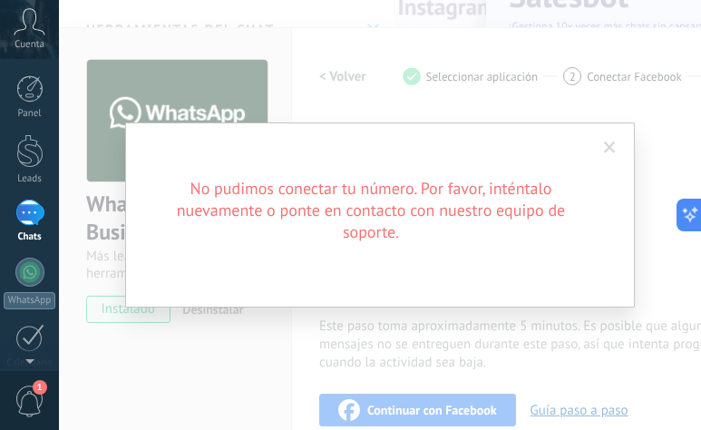
click at [545, 220] on h2 "No pudimos conectar tu número. Por favor, inténtalo nuevamente o ponte en conta…" at bounding box center [370, 210] width 435 height 65
click at [616, 148] on span at bounding box center [610, 147] width 30 height 31
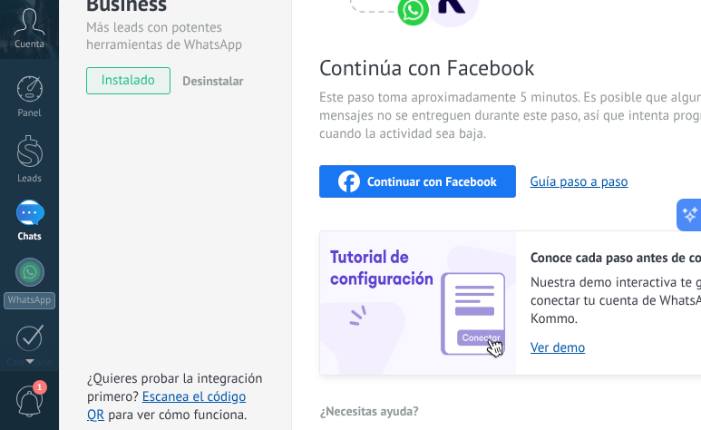
scroll to position [275, 0]
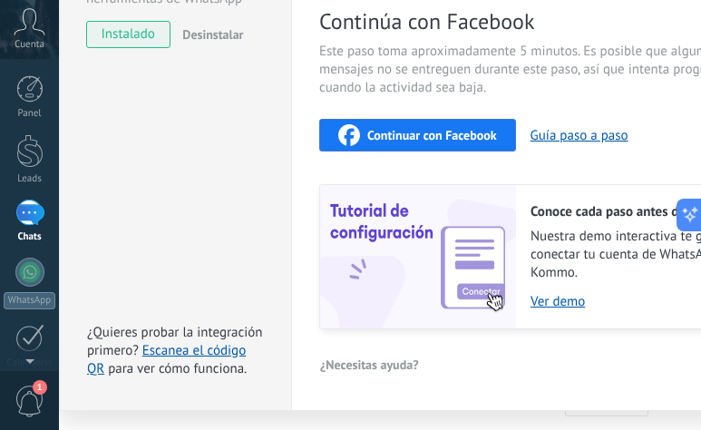
click at [423, 137] on span "Continuar con Facebook" at bounding box center [432, 135] width 130 height 13
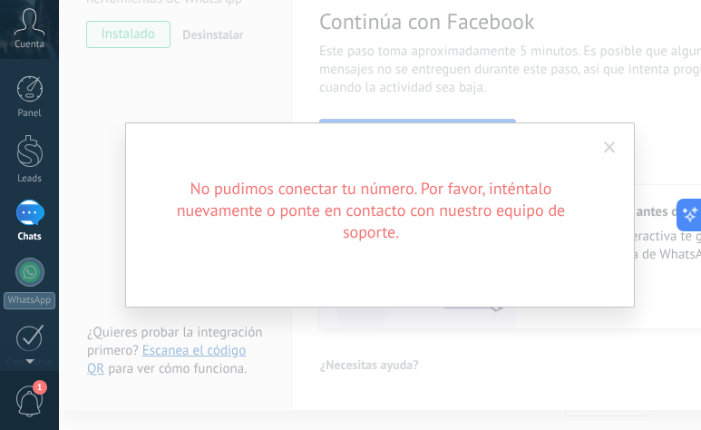
click at [607, 154] on span at bounding box center [610, 147] width 30 height 31
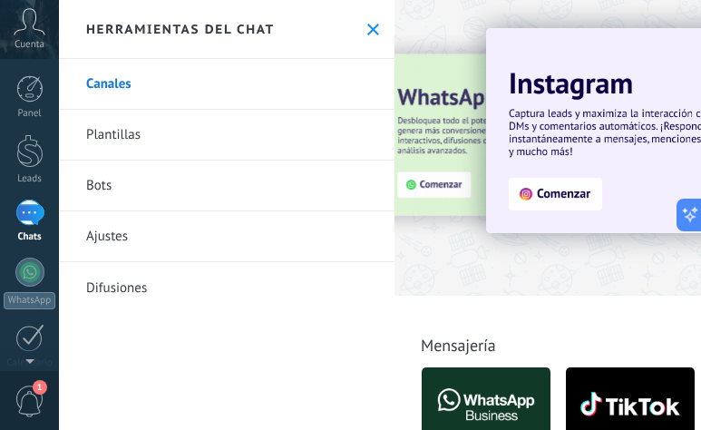
click at [450, 132] on div at bounding box center [303, 146] width 397 height 163
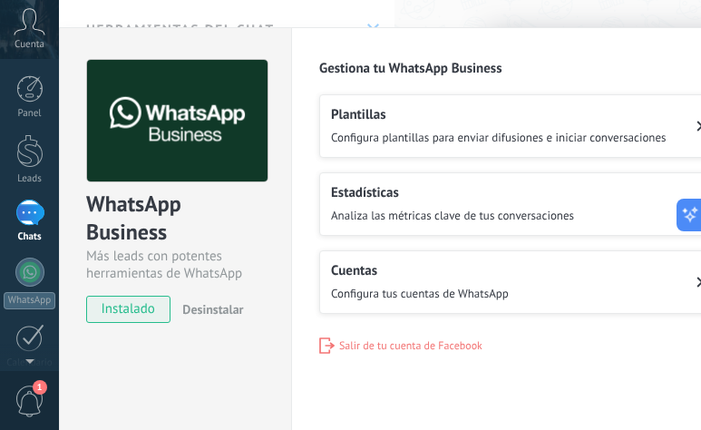
click at [399, 204] on div "Estadísticas Analiza las métricas clave de tus conversaciones" at bounding box center [452, 204] width 243 height 40
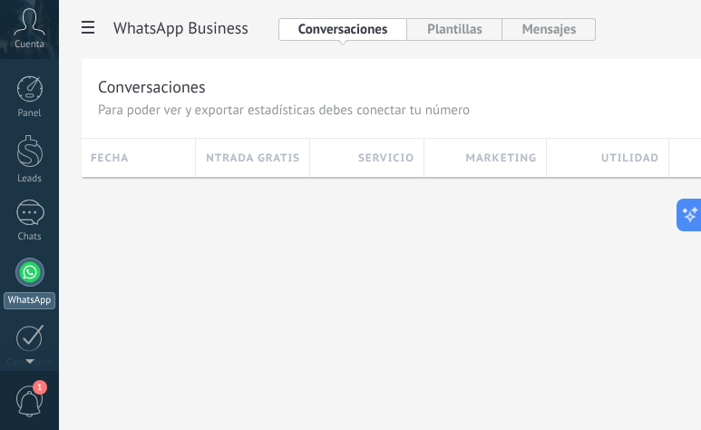
click at [21, 271] on div at bounding box center [29, 272] width 29 height 29
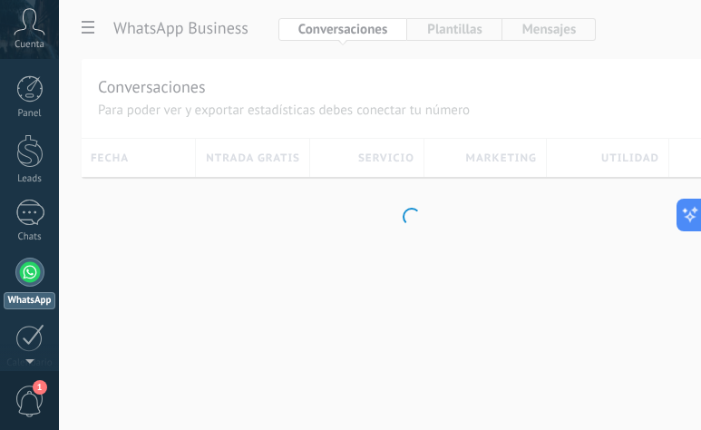
scroll to position [52, 0]
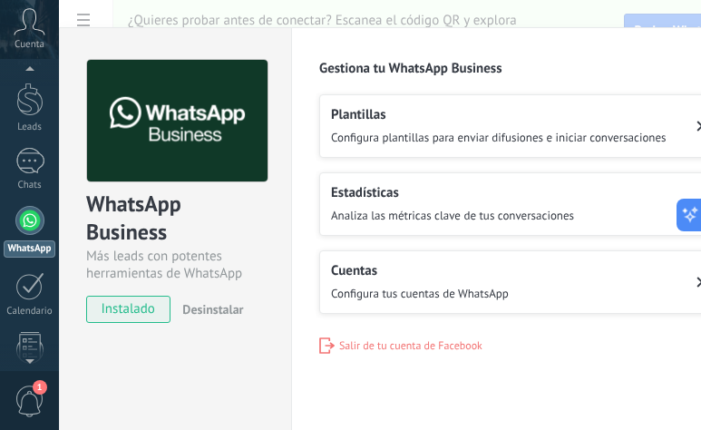
click at [395, 277] on div "Cuentas Configura tus cuentas de WhatsApp" at bounding box center [420, 282] width 178 height 40
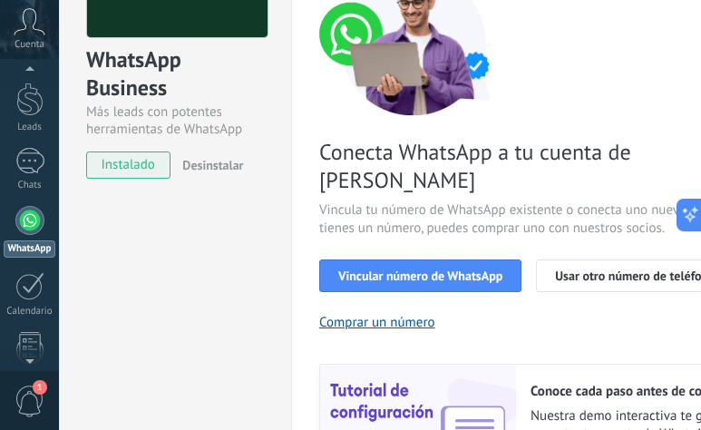
scroll to position [219, 0]
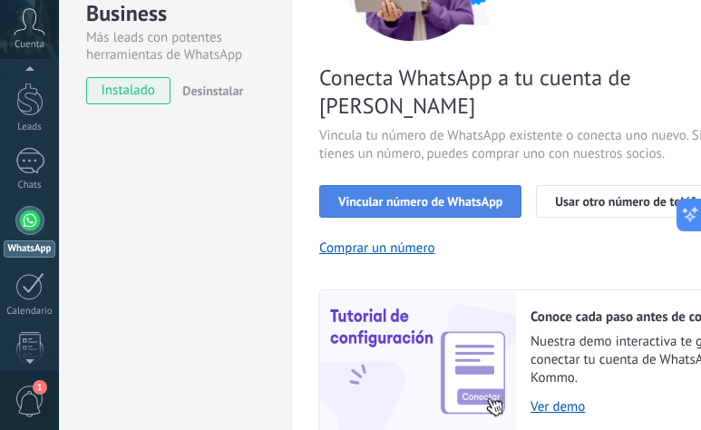
click at [421, 195] on span "Vincular número de WhatsApp" at bounding box center [420, 201] width 164 height 13
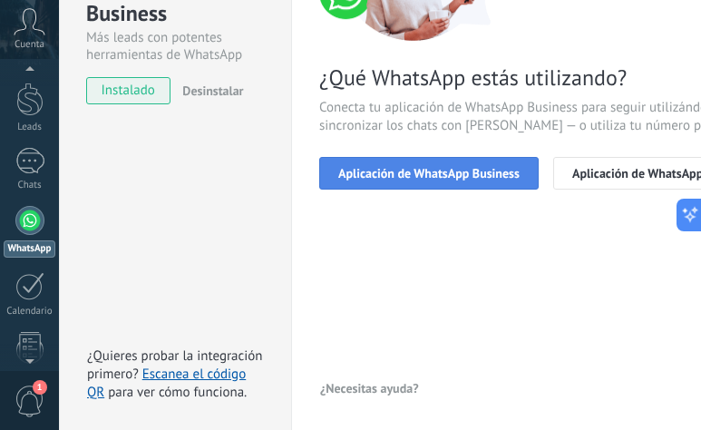
click at [426, 173] on span "Aplicación de WhatsApp Business" at bounding box center [428, 173] width 181 height 13
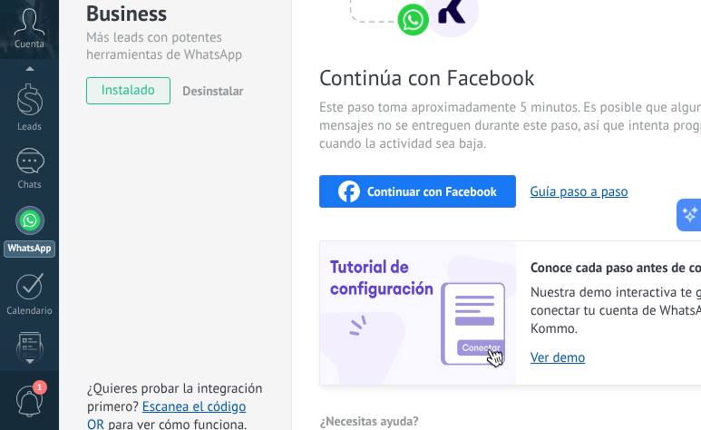
click at [429, 190] on span "Continuar con Facebook" at bounding box center [432, 191] width 130 height 13
click at [441, 202] on button "Continuar con Facebook" at bounding box center [417, 191] width 197 height 33
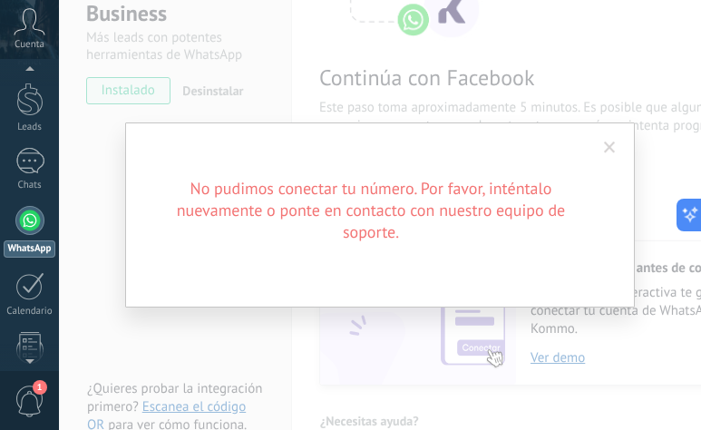
click at [368, 189] on h2 "No pudimos conectar tu número. Por favor, inténtalo nuevamente o ponte en conta…" at bounding box center [370, 210] width 435 height 65
click at [609, 156] on span at bounding box center [610, 147] width 30 height 31
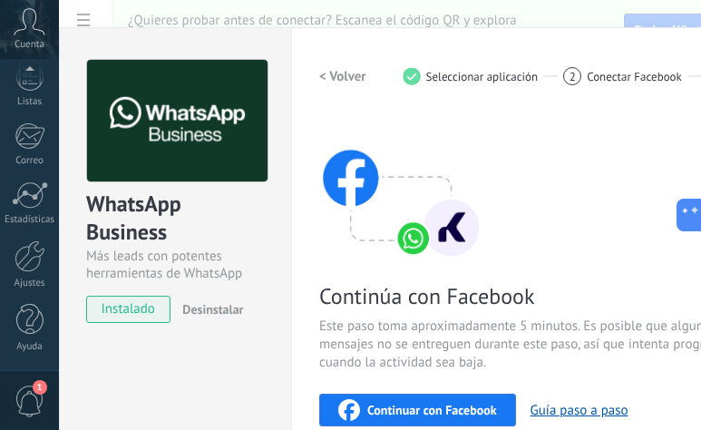
scroll to position [52, 0]
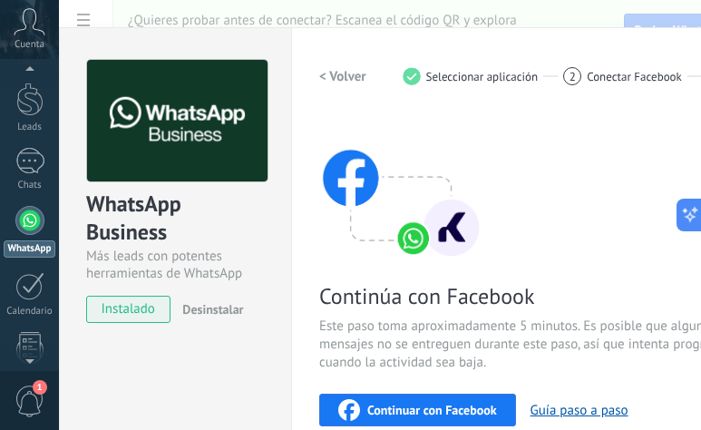
click at [441, 406] on span "Continuar con Facebook" at bounding box center [432, 410] width 130 height 13
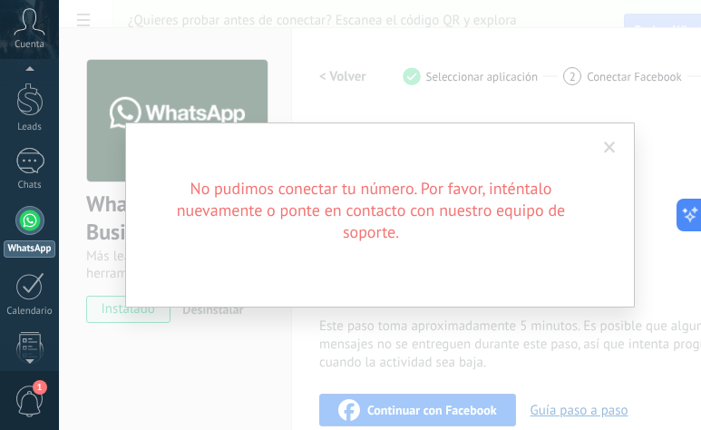
click at [601, 146] on span at bounding box center [610, 147] width 30 height 31
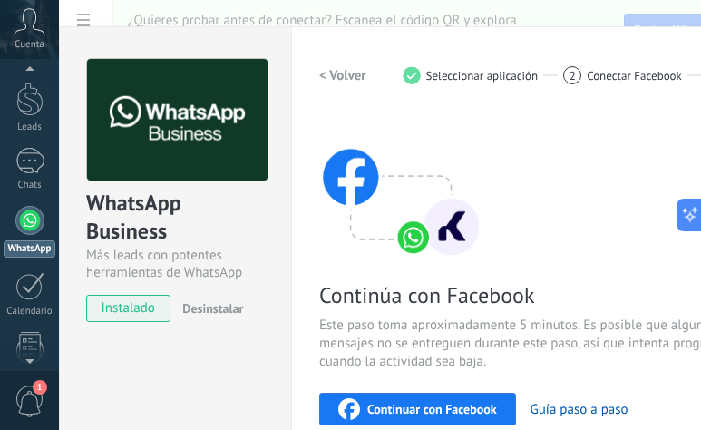
scroll to position [0, 0]
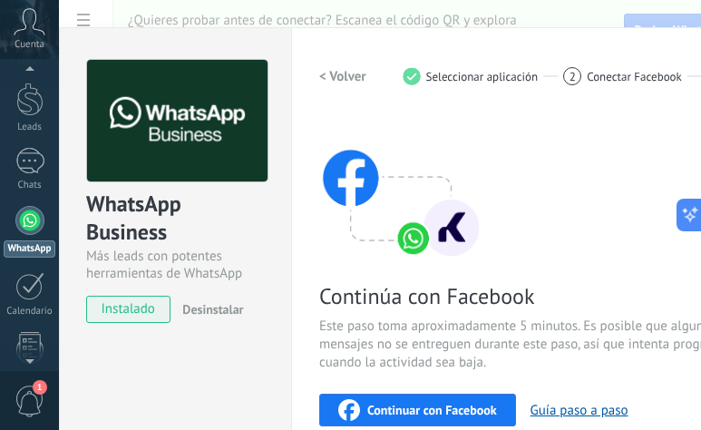
click at [131, 313] on span "instalado" at bounding box center [128, 309] width 83 height 27
click at [402, 404] on span "Continuar con Facebook" at bounding box center [432, 410] width 130 height 13
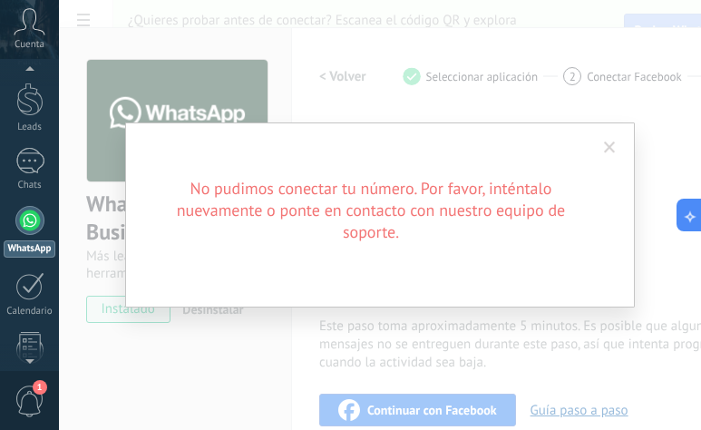
click at [504, 248] on div "No pudimos conectar tu número. Por favor, inténtalo nuevamente o ponte en conta…" at bounding box center [380, 214] width 510 height 185
click at [614, 146] on span at bounding box center [610, 147] width 12 height 13
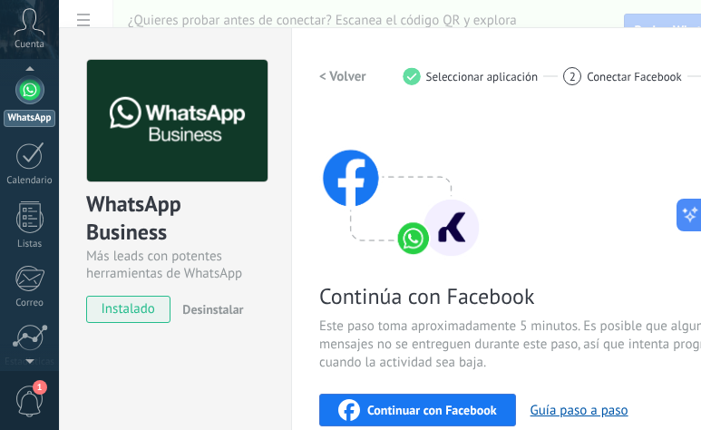
scroll to position [325, 0]
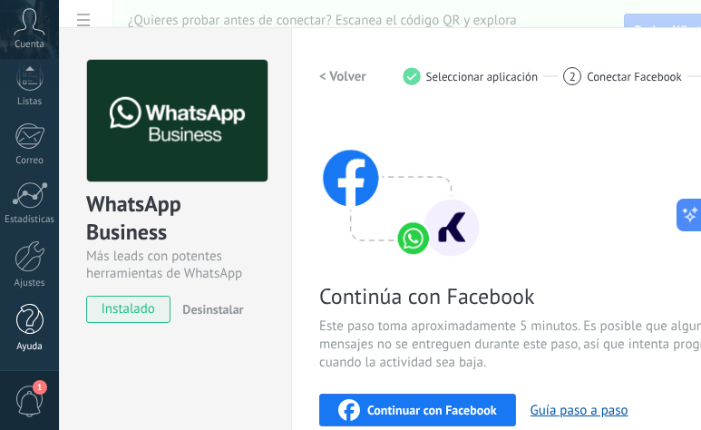
click at [24, 327] on div at bounding box center [29, 320] width 27 height 32
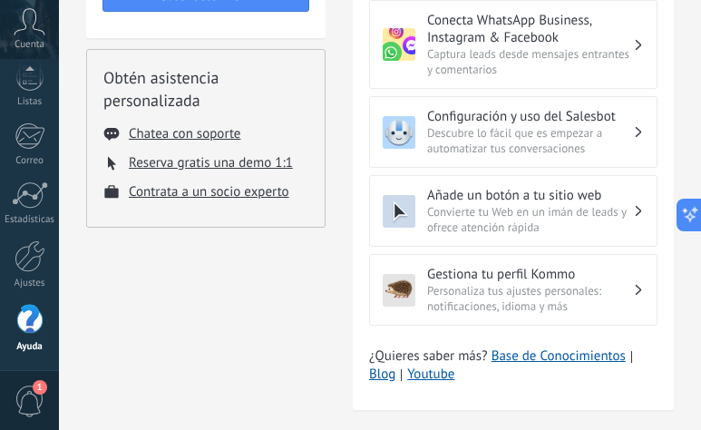
scroll to position [983, 0]
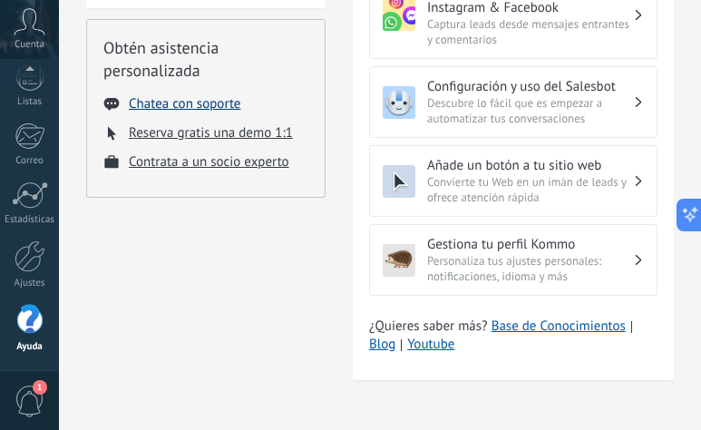
click at [204, 107] on button "Chatea con soporte" at bounding box center [185, 103] width 112 height 17
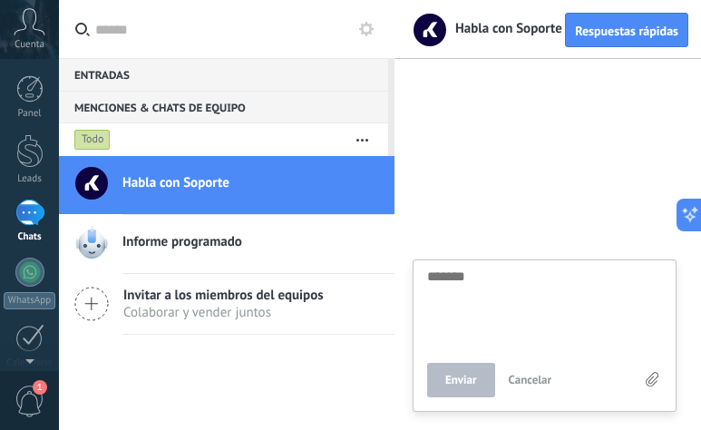
click at [465, 302] on textarea at bounding box center [544, 306] width 235 height 74
type textarea "*"
type textarea "**"
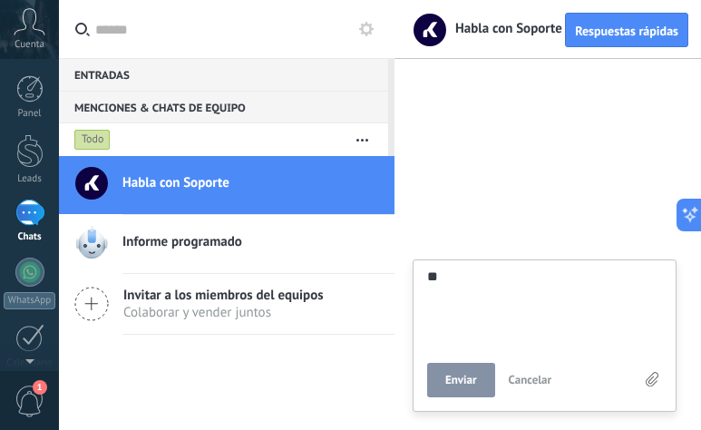
type textarea "***"
type textarea "****"
type textarea "******"
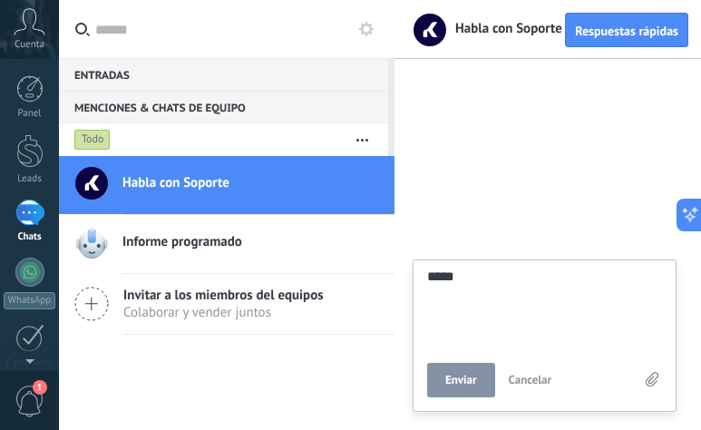
type textarea "******"
type textarea "*******"
type textarea "********"
type textarea "*********"
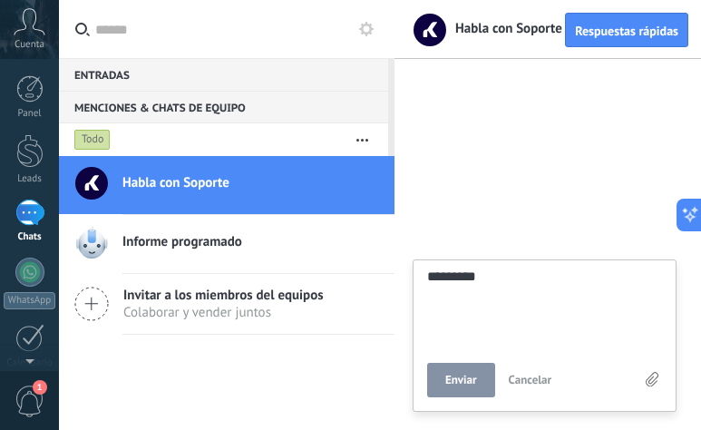
type textarea "*********"
type textarea "**********"
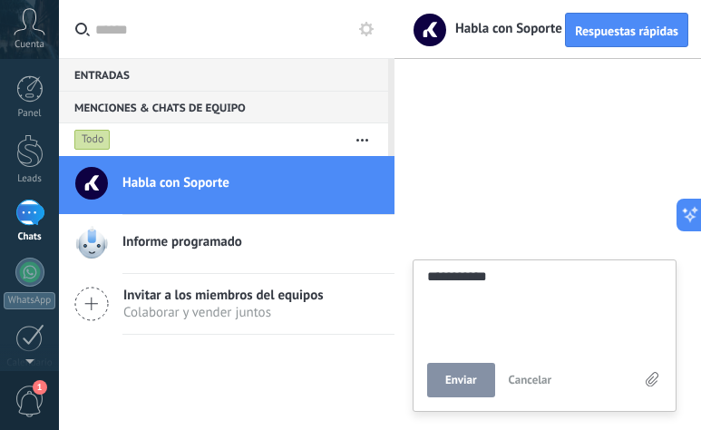
type textarea "**********"
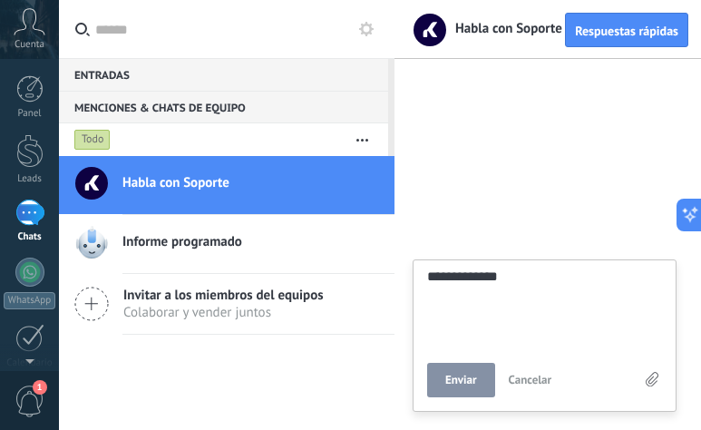
type textarea "**********"
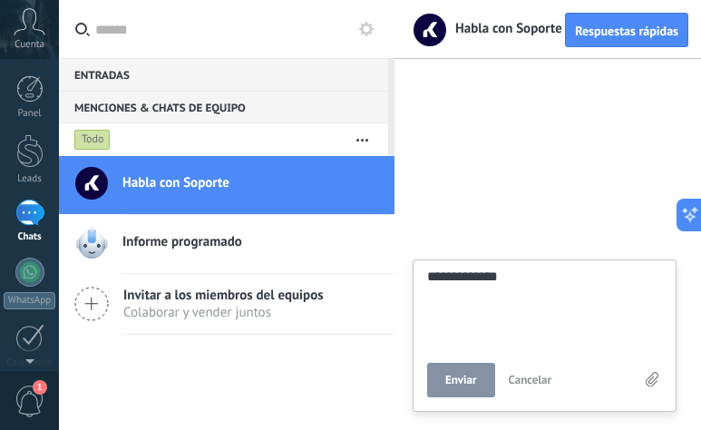
type textarea "**********"
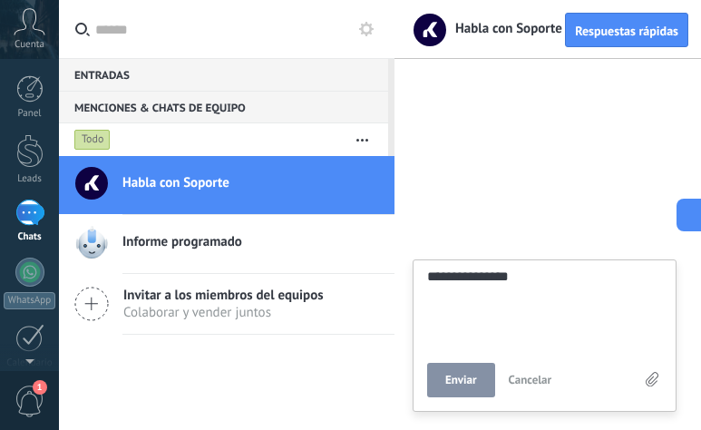
type textarea "**********"
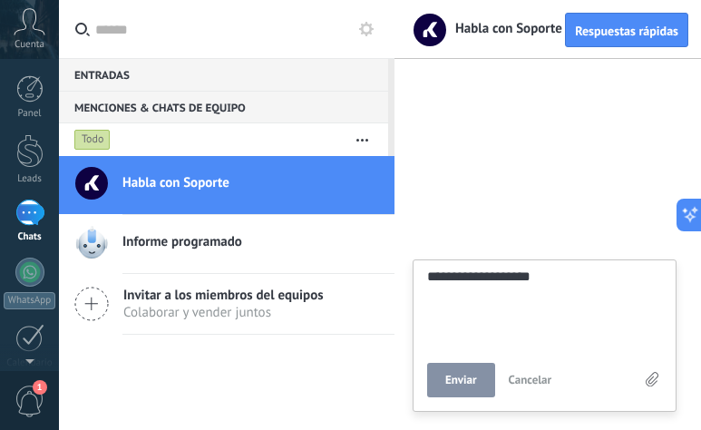
type textarea "**********"
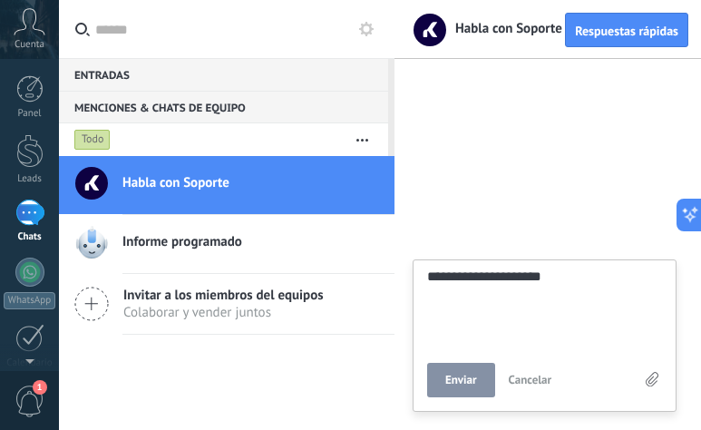
type textarea "**********"
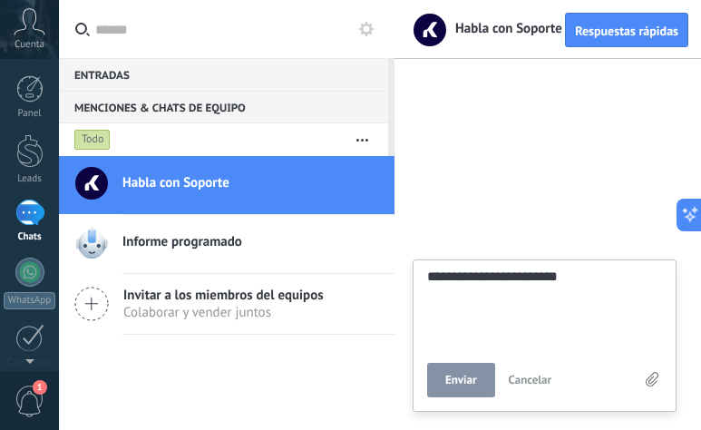
type textarea "**********"
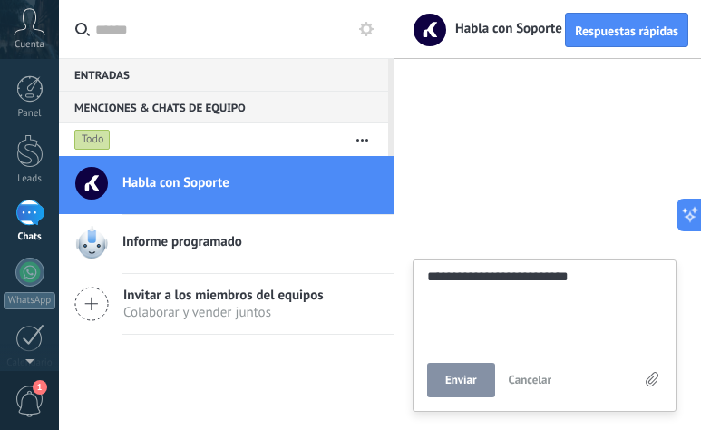
type textarea "**********"
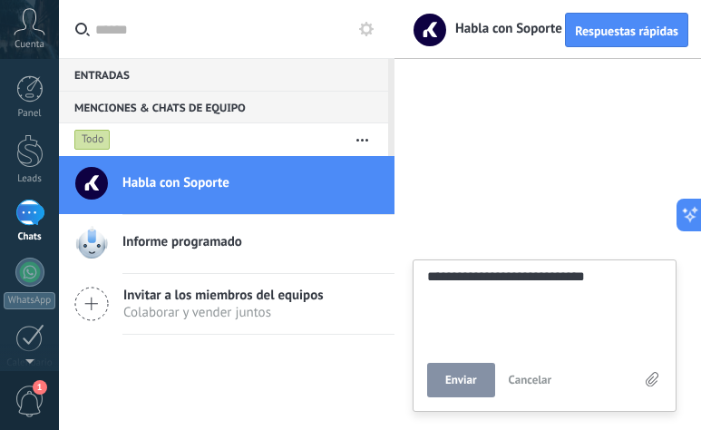
type textarea "**********"
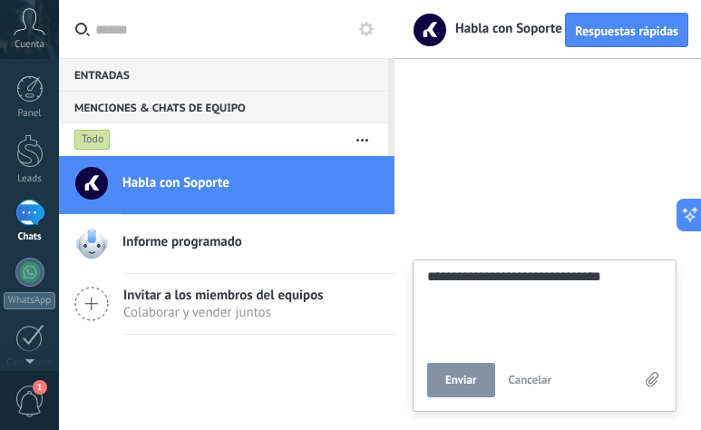
type textarea "**********"
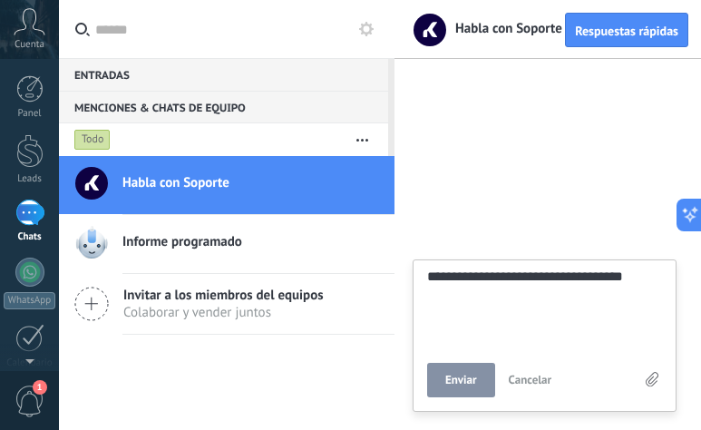
type textarea "**********"
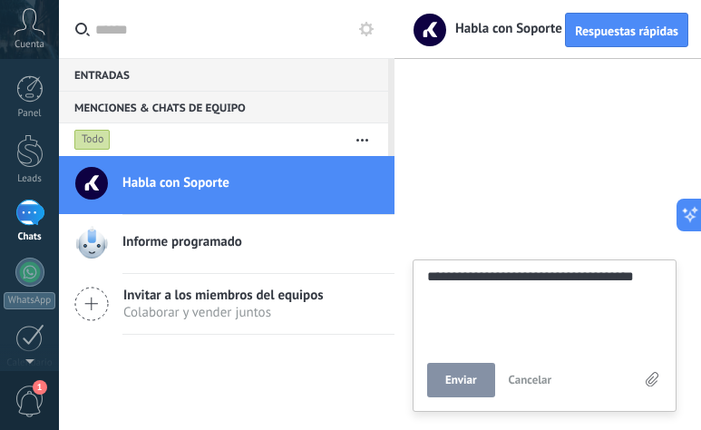
type textarea "**********"
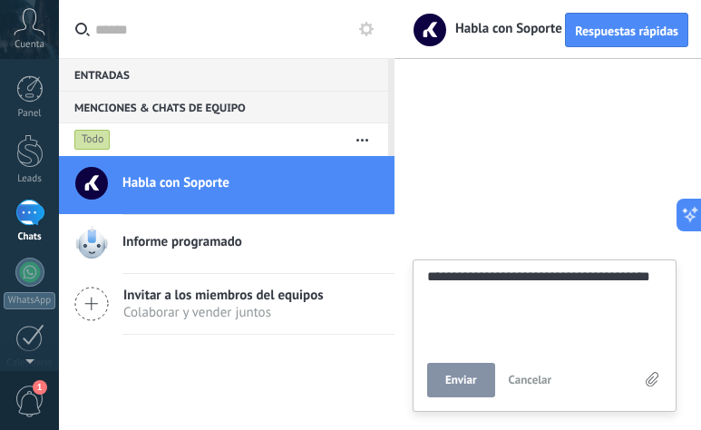
type textarea "**********"
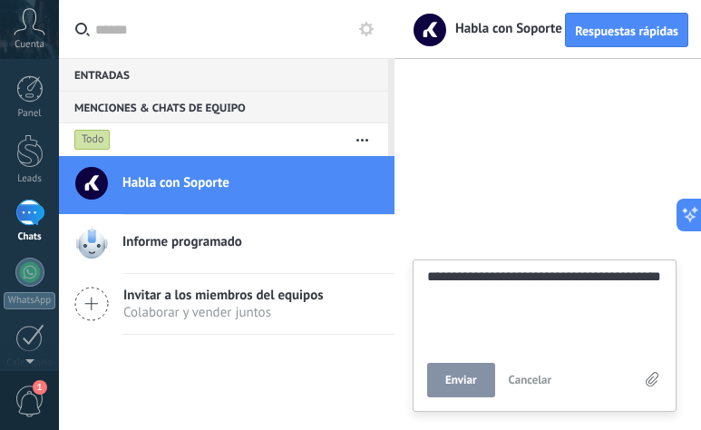
type textarea "**********"
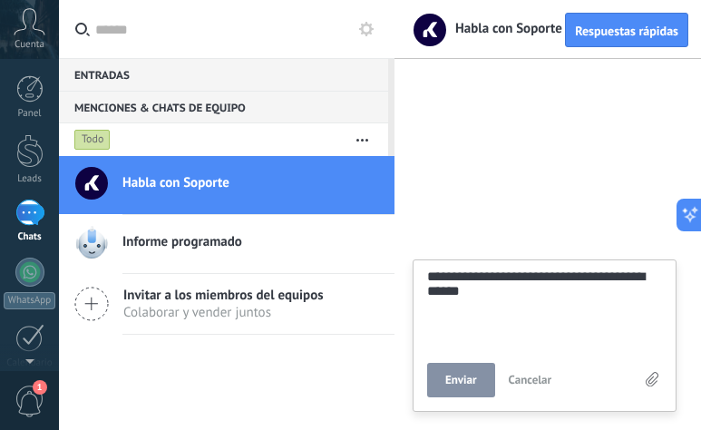
type textarea "**********"
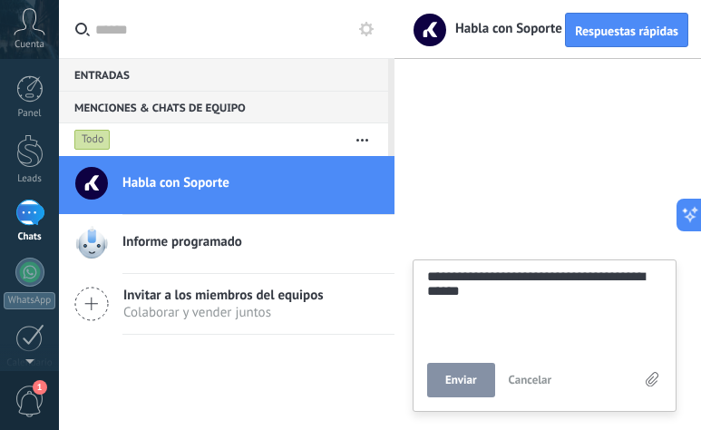
type textarea "**********"
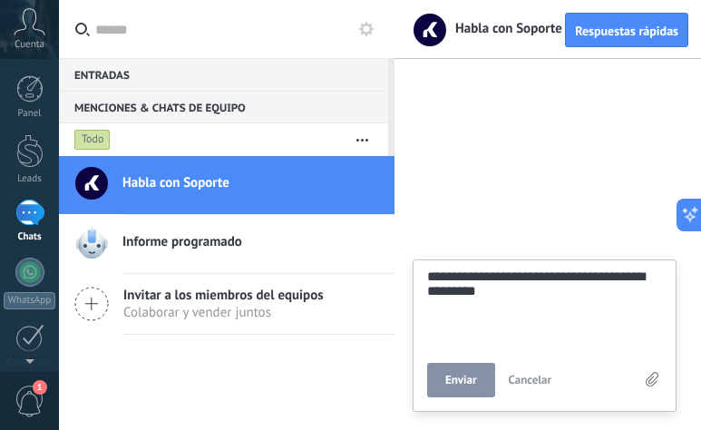
type textarea "**********"
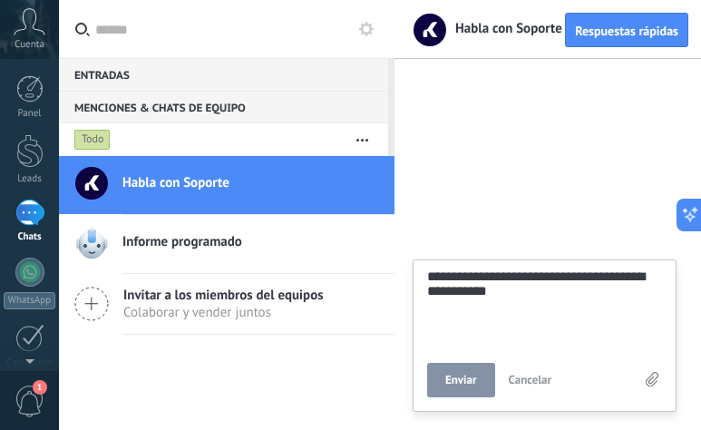
type textarea "**********"
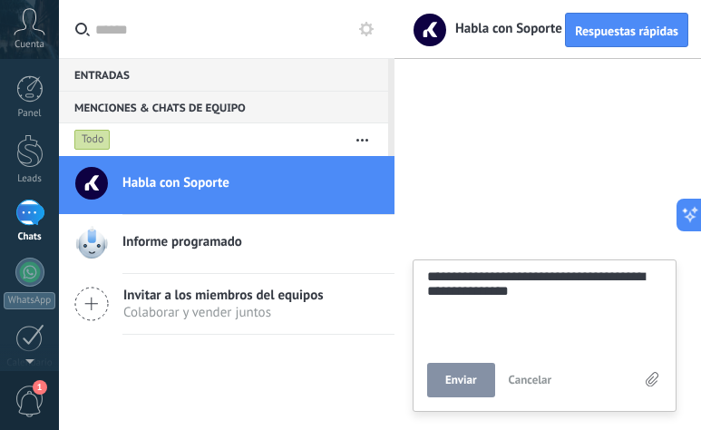
type textarea "**********"
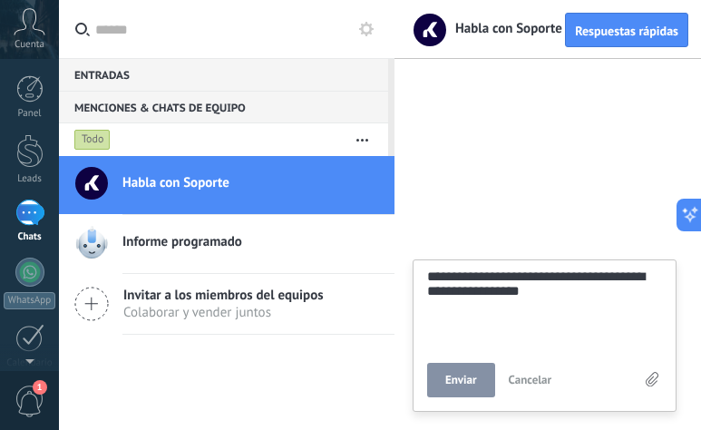
type textarea "**********"
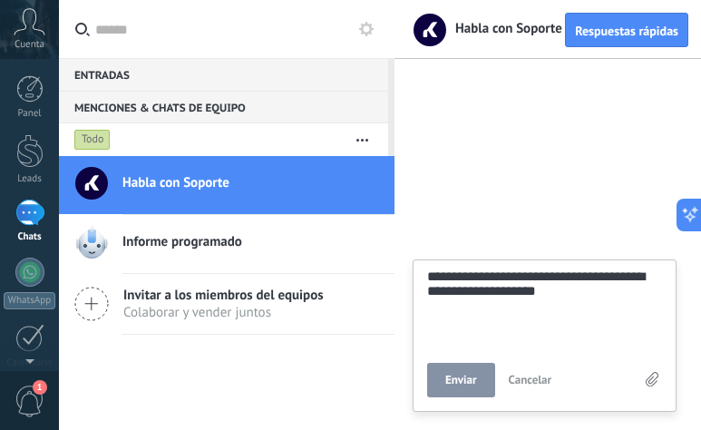
type textarea "**********"
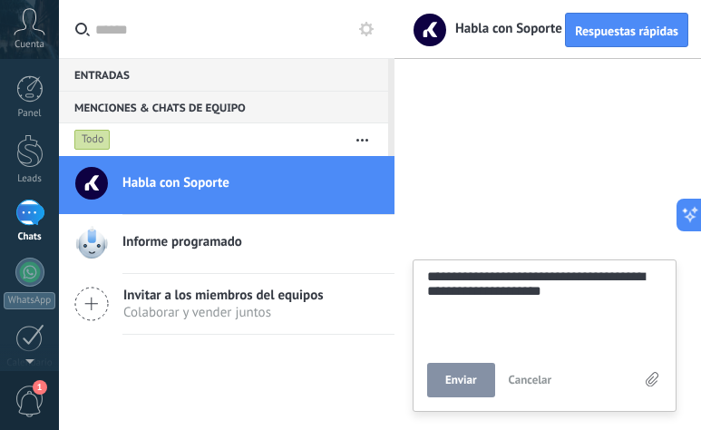
type textarea "**********"
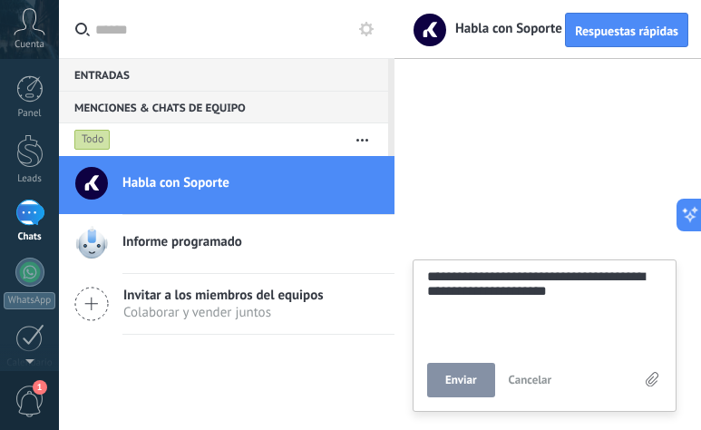
type textarea "**********"
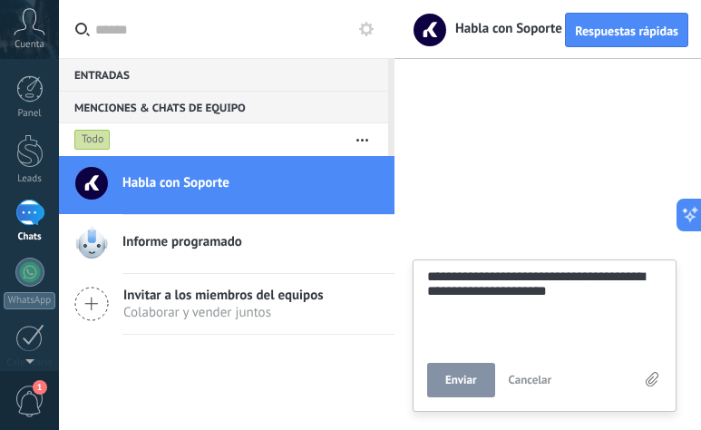
type textarea "**********"
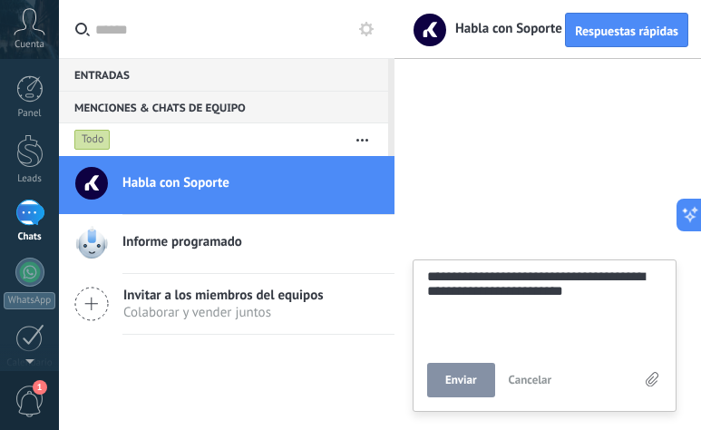
type textarea "**********"
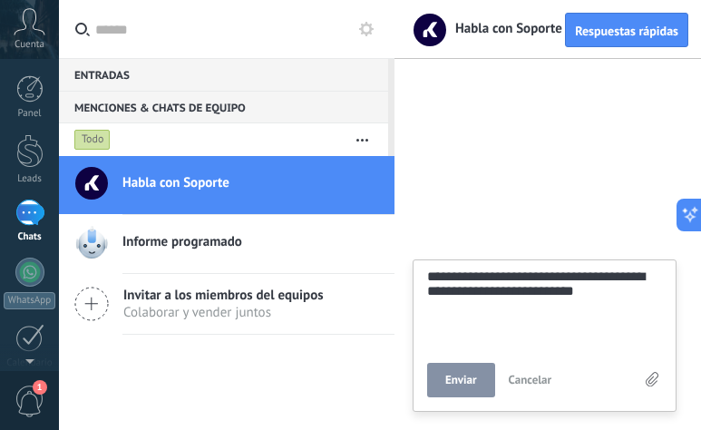
type textarea "**********"
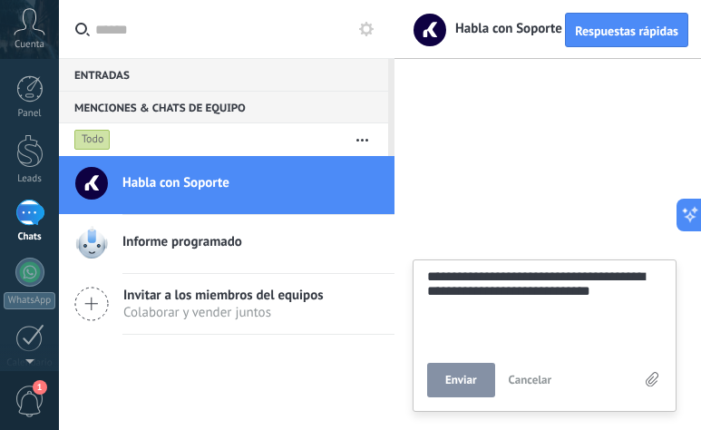
type textarea "**********"
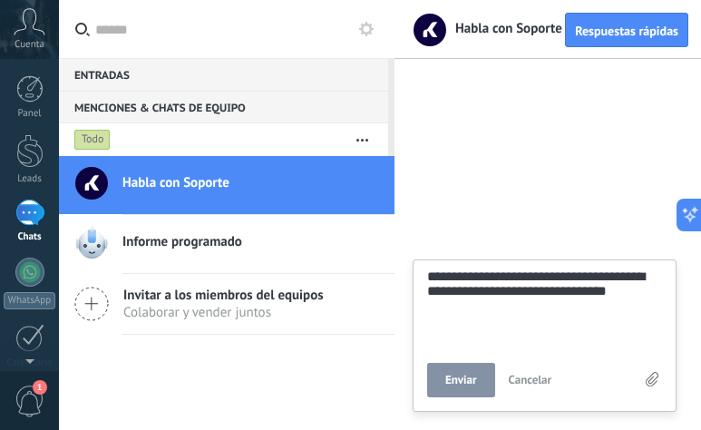
type textarea "**********"
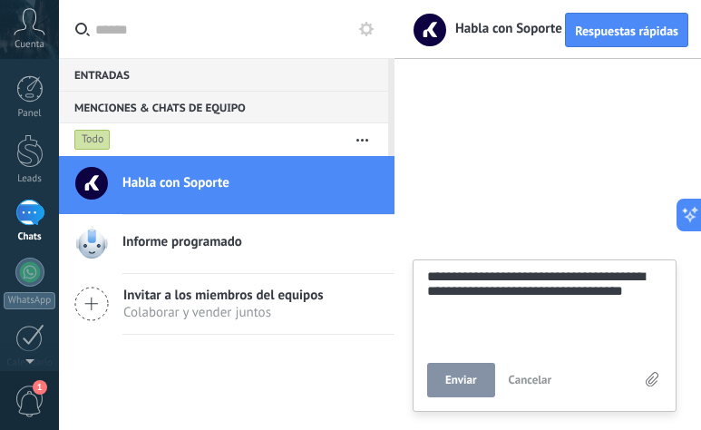
type textarea "**********"
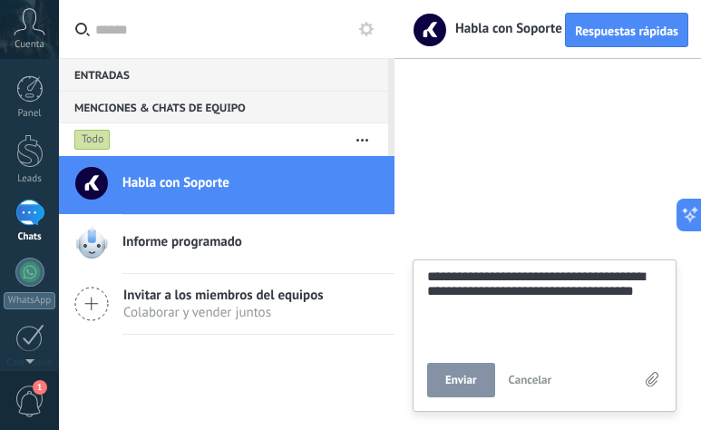
type textarea "**********"
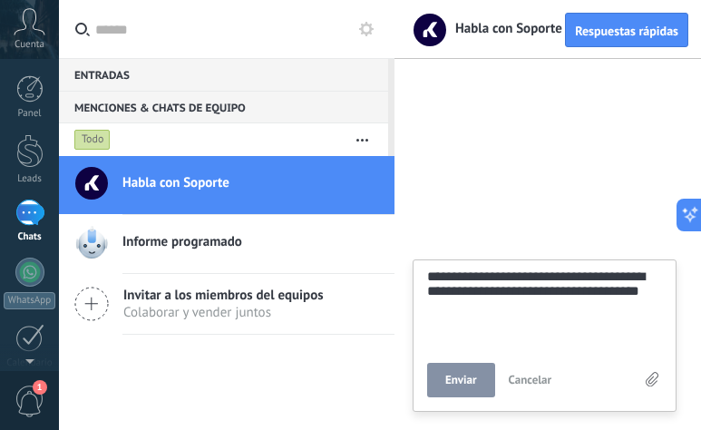
type textarea "**********"
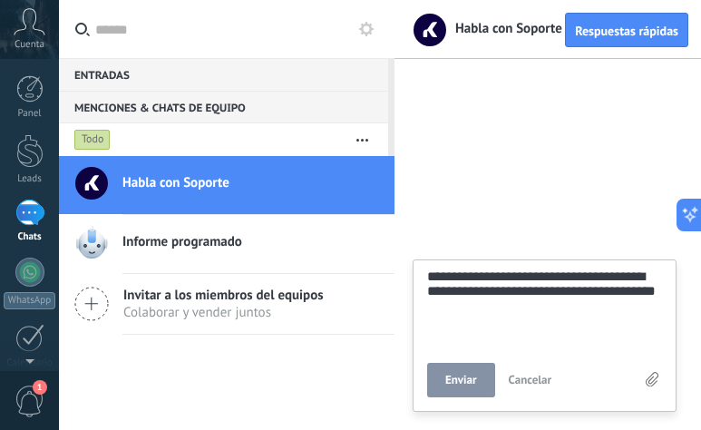
type textarea "**********"
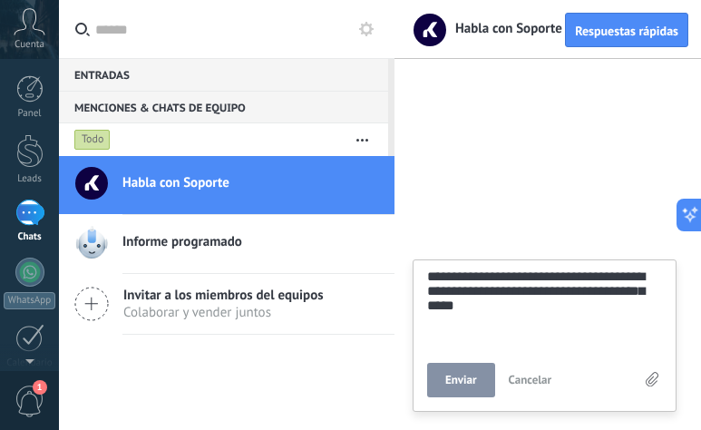
type textarea "**********"
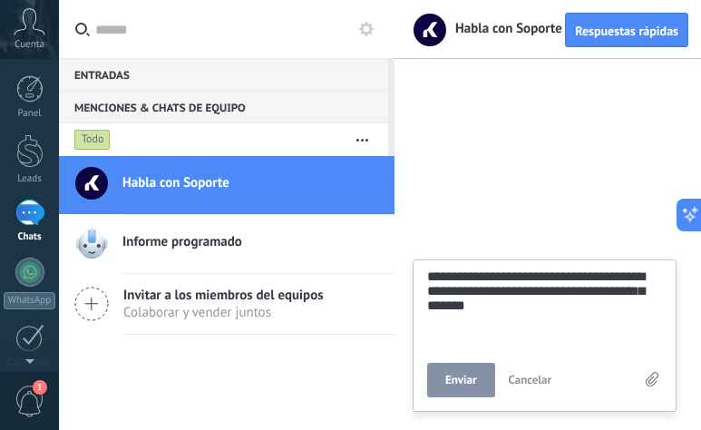
type textarea "**********"
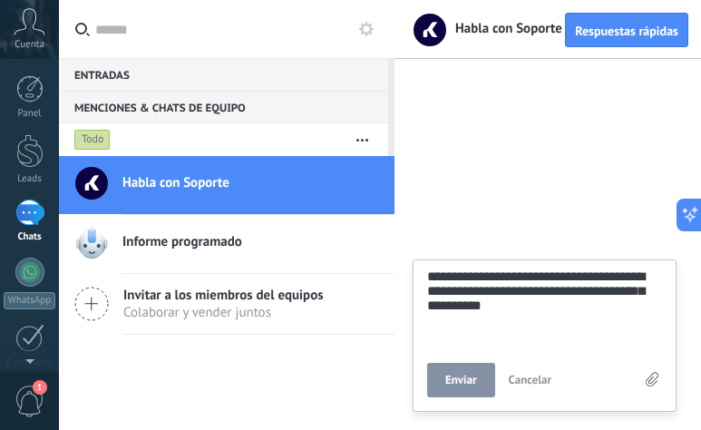
type textarea "**********"
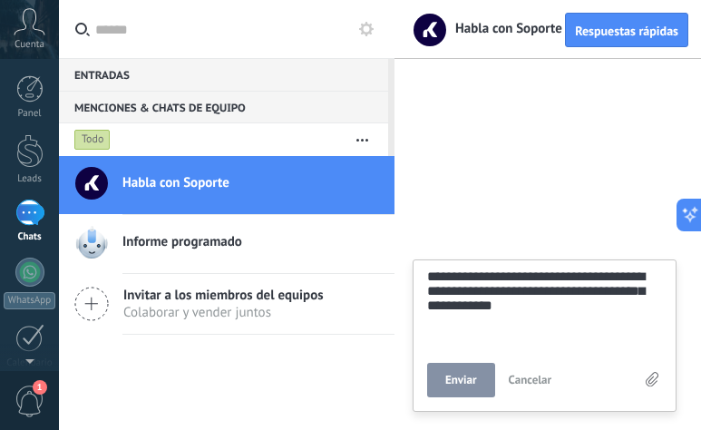
type textarea "**********"
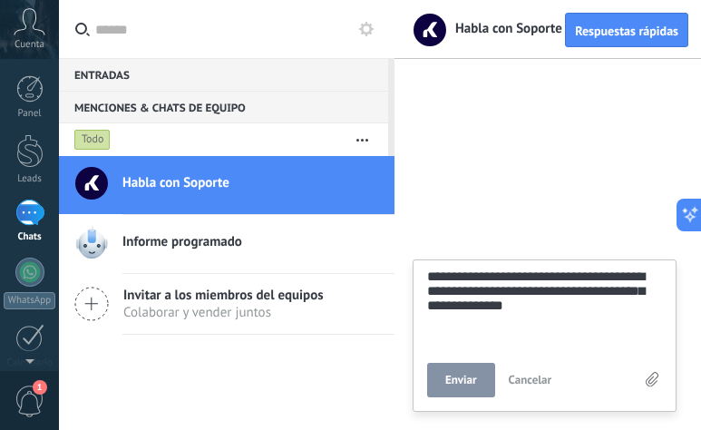
type textarea "**********"
click at [461, 373] on button "Enviar" at bounding box center [461, 380] width 68 height 34
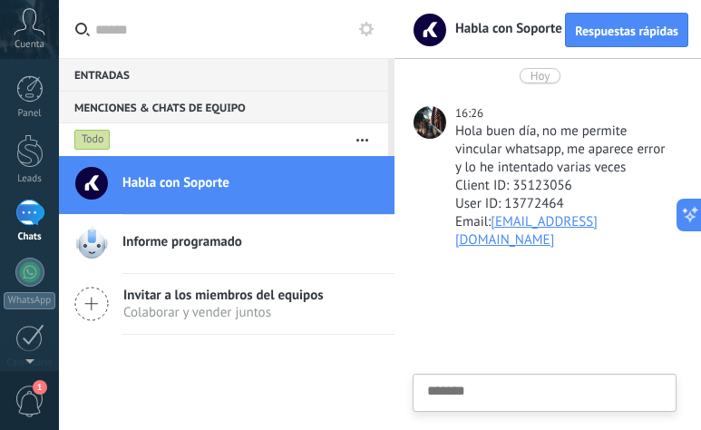
scroll to position [17, 0]
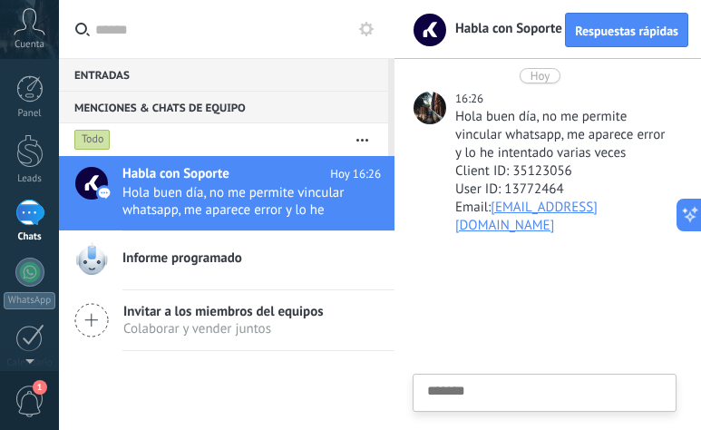
click at [430, 110] on div at bounding box center [430, 108] width 33 height 33
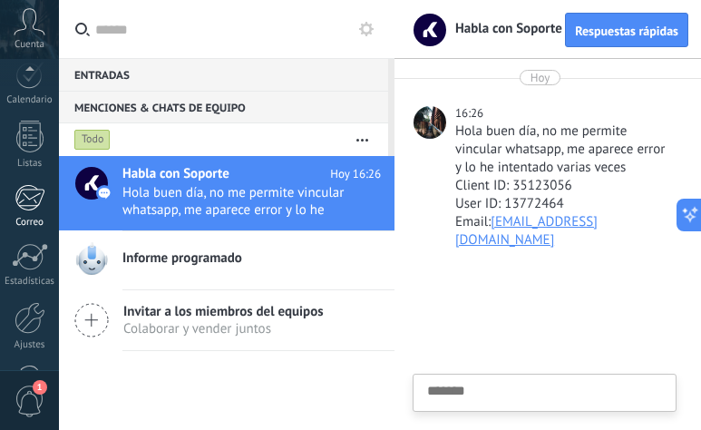
scroll to position [325, 0]
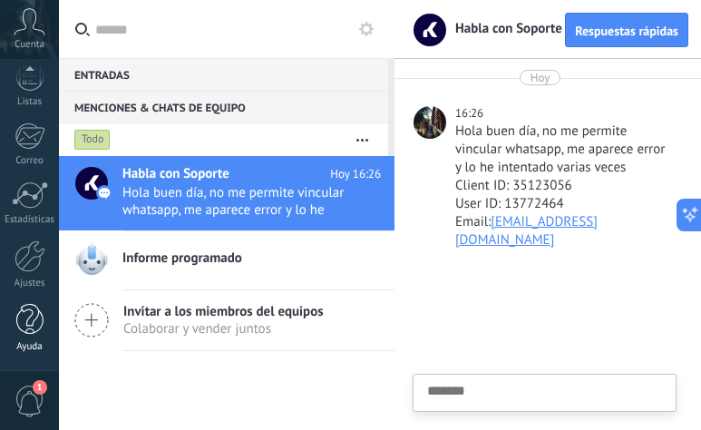
click at [21, 311] on div at bounding box center [29, 320] width 27 height 32
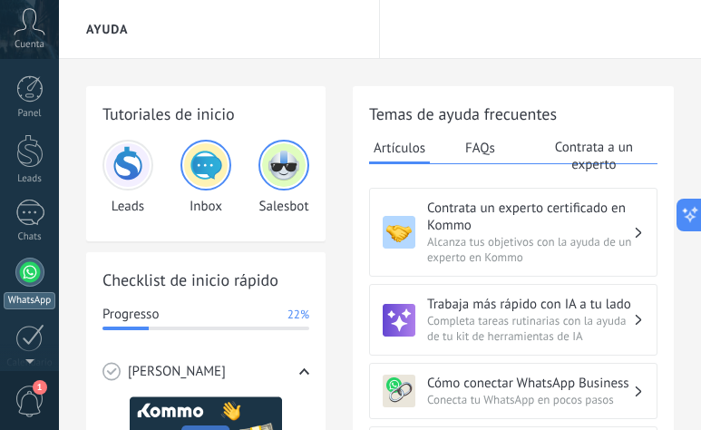
click at [30, 278] on div at bounding box center [29, 272] width 29 height 29
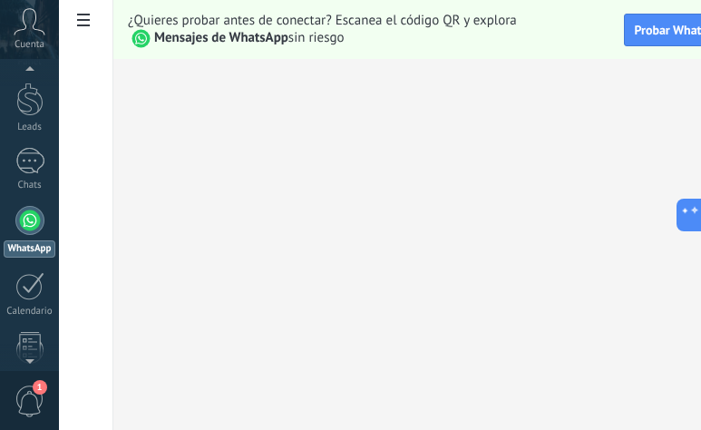
scroll to position [0, 52]
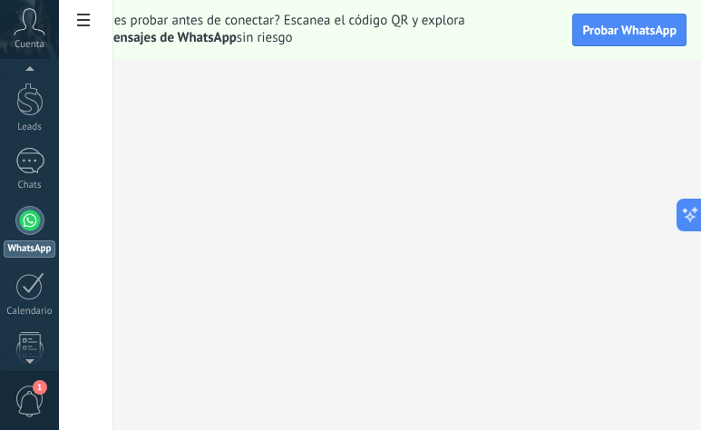
click at [633, 49] on div "¿Quieres probar antes de conectar? Escanea el código QR y explora Mensajes de W…" at bounding box center [381, 29] width 639 height 59
click at [625, 42] on button "Probar WhatsApp" at bounding box center [629, 30] width 114 height 33
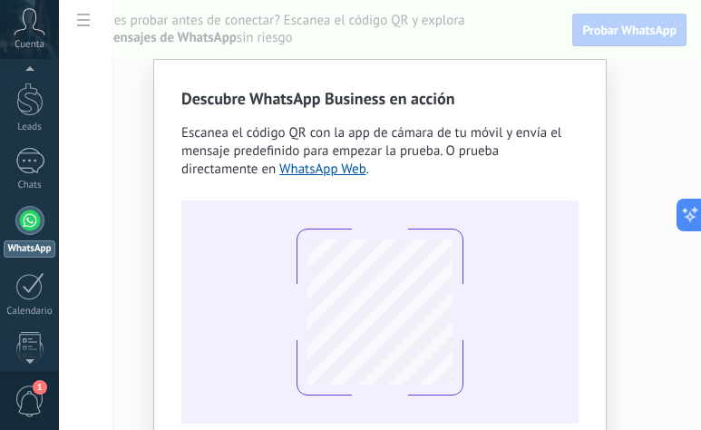
click at [126, 195] on div "Descubre WhatsApp Business en acción Escanea el código QR con la app de cámara …" at bounding box center [380, 215] width 642 height 430
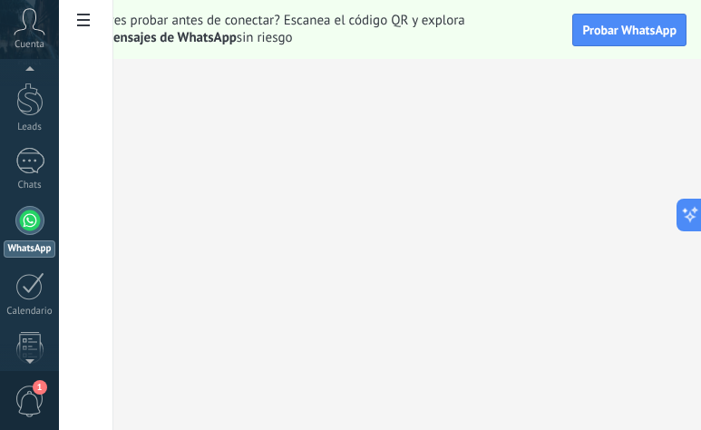
click at [15, 217] on div at bounding box center [29, 220] width 29 height 29
click at [27, 166] on div at bounding box center [29, 161] width 29 height 26
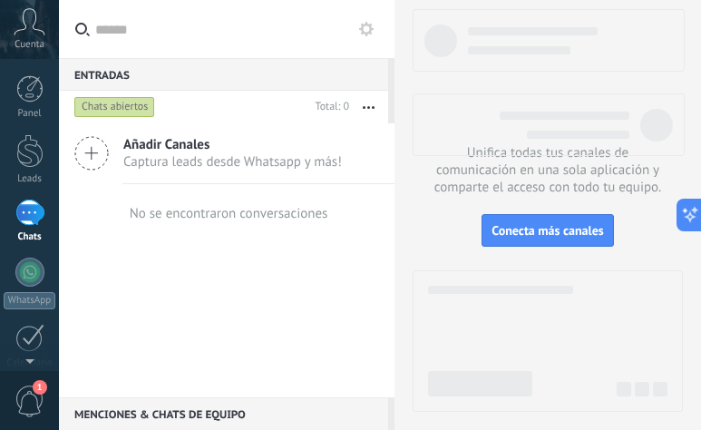
click at [252, 164] on span "Captura leads desde Whatsapp y más!" at bounding box center [232, 161] width 219 height 17
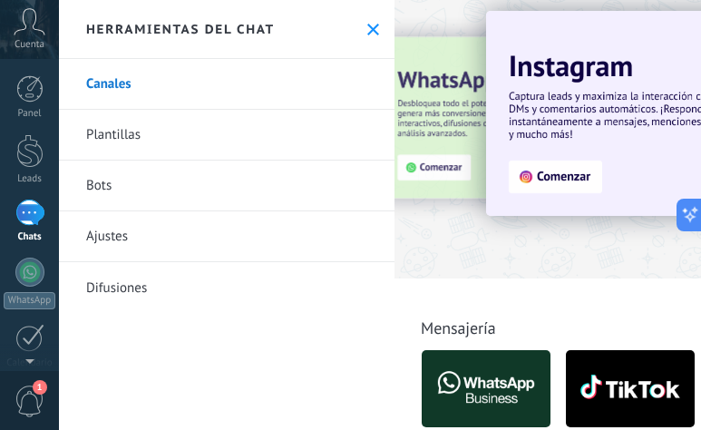
scroll to position [42, 0]
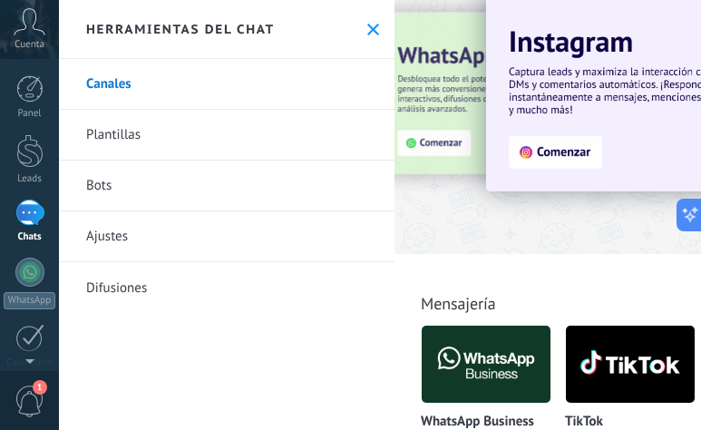
click at [455, 366] on img at bounding box center [486, 364] width 129 height 88
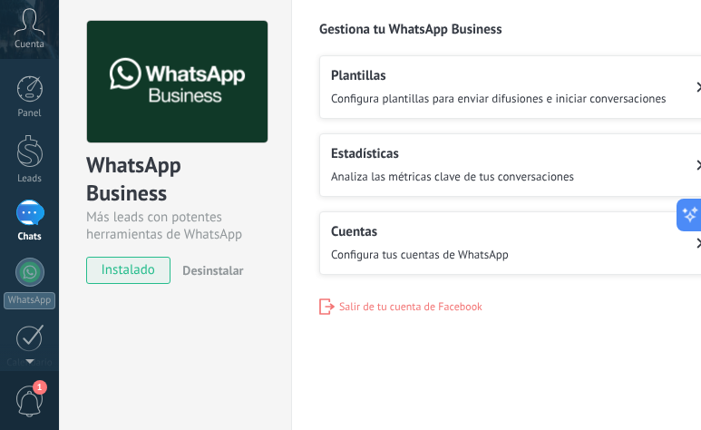
scroll to position [60, 0]
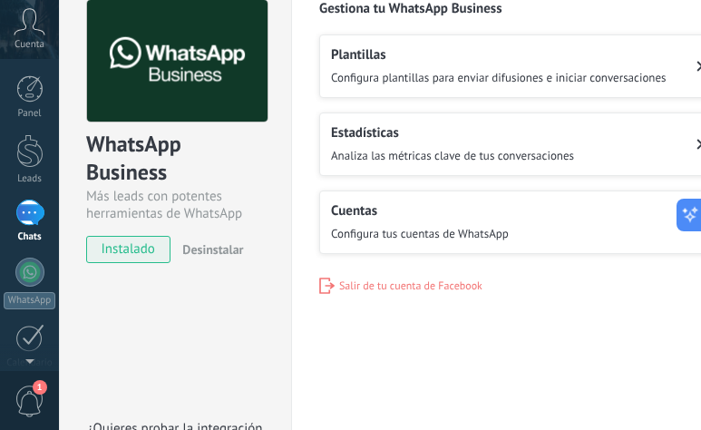
click at [395, 148] on span "Analiza las métricas clave de tus conversaciones" at bounding box center [452, 155] width 243 height 15
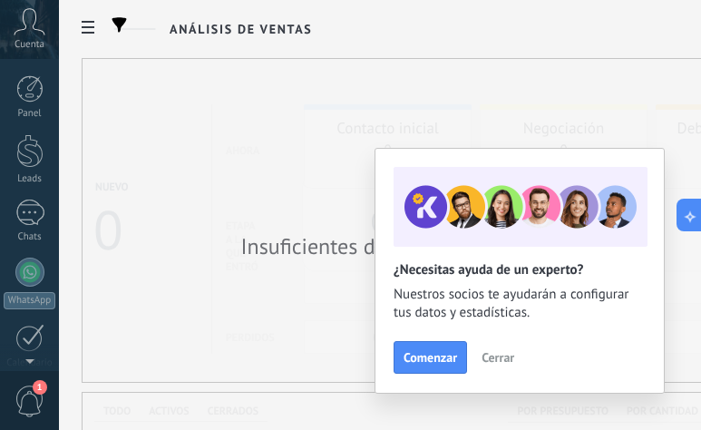
click at [30, 256] on div "Panel Leads Chats WhatsApp Clientes" at bounding box center [29, 385] width 59 height 620
click at [33, 287] on link "WhatsApp" at bounding box center [29, 284] width 59 height 52
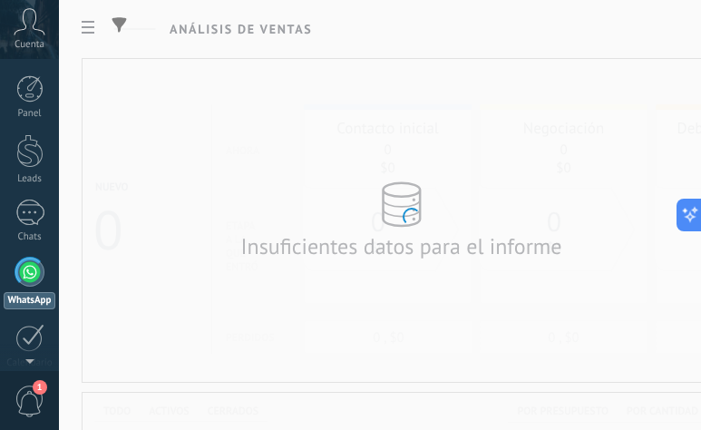
scroll to position [52, 0]
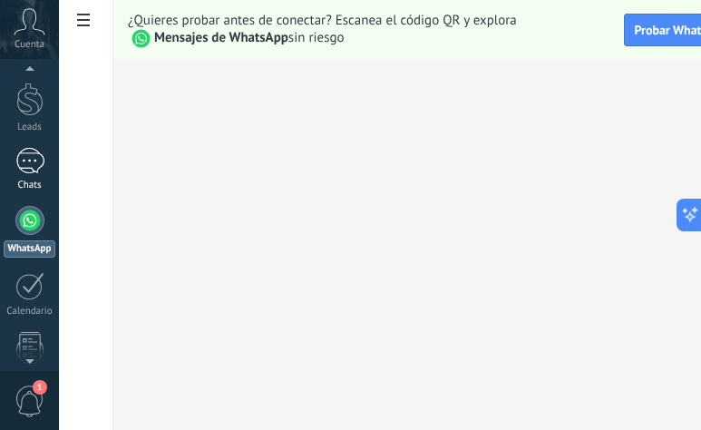
click at [36, 176] on link "Chats" at bounding box center [29, 170] width 59 height 44
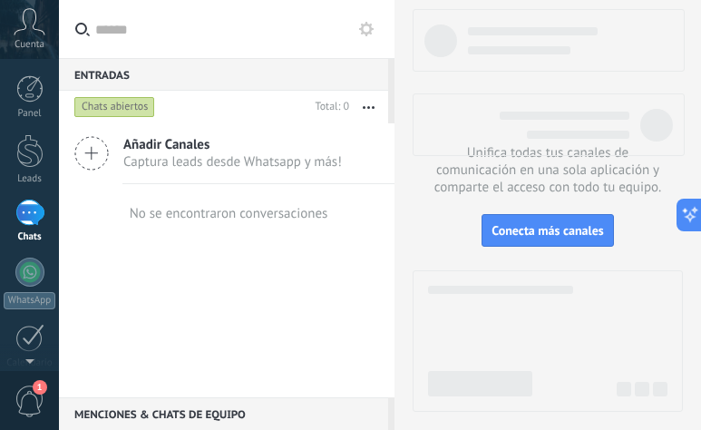
click at [206, 150] on span "Añadir Canales" at bounding box center [232, 144] width 219 height 17
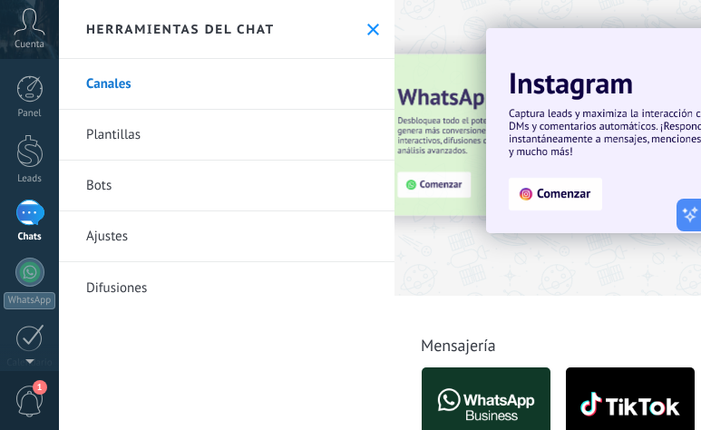
click at [424, 154] on div at bounding box center [303, 146] width 397 height 163
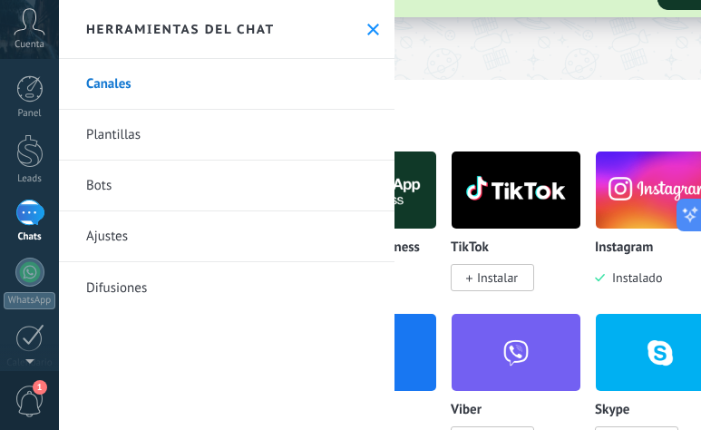
scroll to position [216, 0]
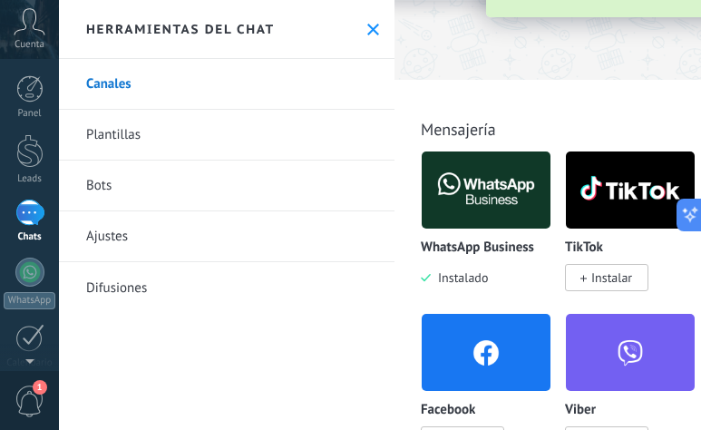
click at [486, 206] on img at bounding box center [486, 190] width 129 height 88
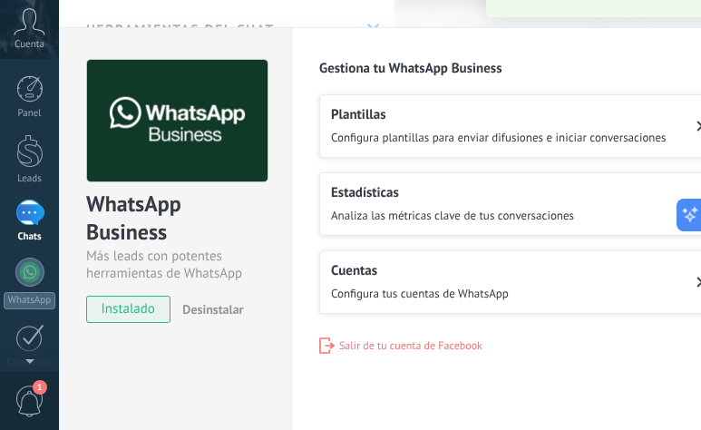
click at [404, 262] on h2 "Cuentas" at bounding box center [420, 270] width 178 height 17
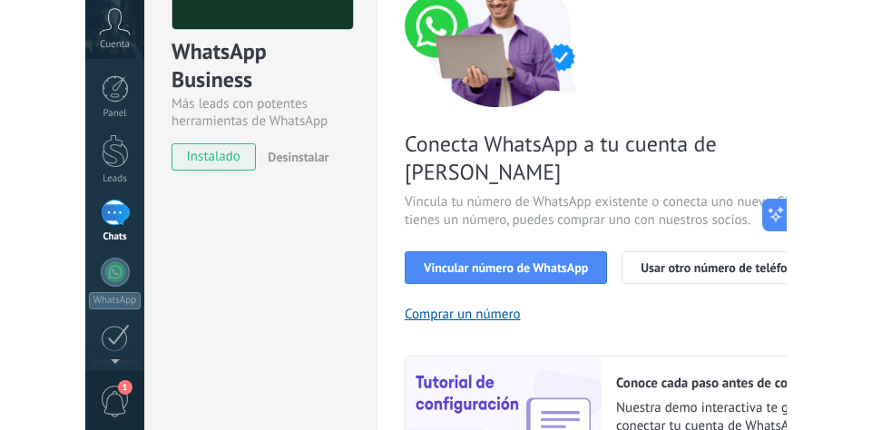
scroll to position [89, 0]
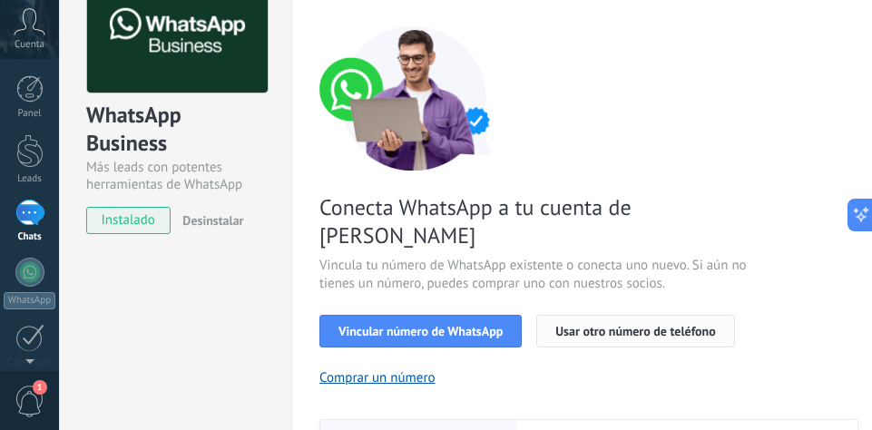
click at [613, 325] on span "Usar otro número de teléfono" at bounding box center [635, 331] width 160 height 13
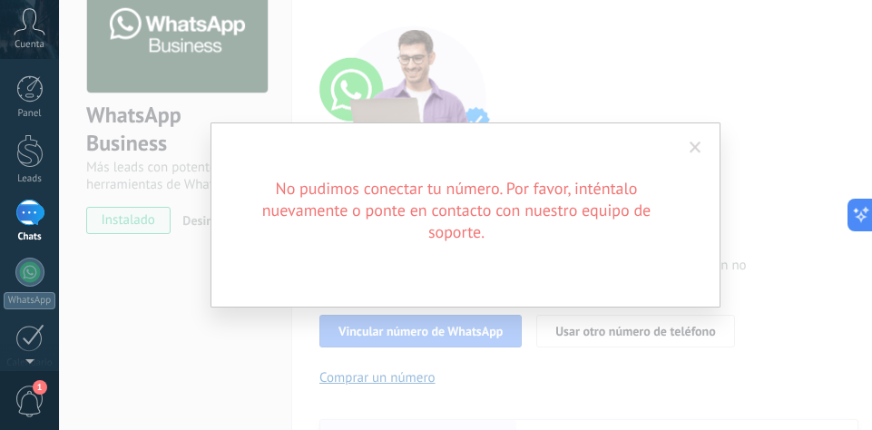
click at [701, 154] on span at bounding box center [695, 147] width 30 height 31
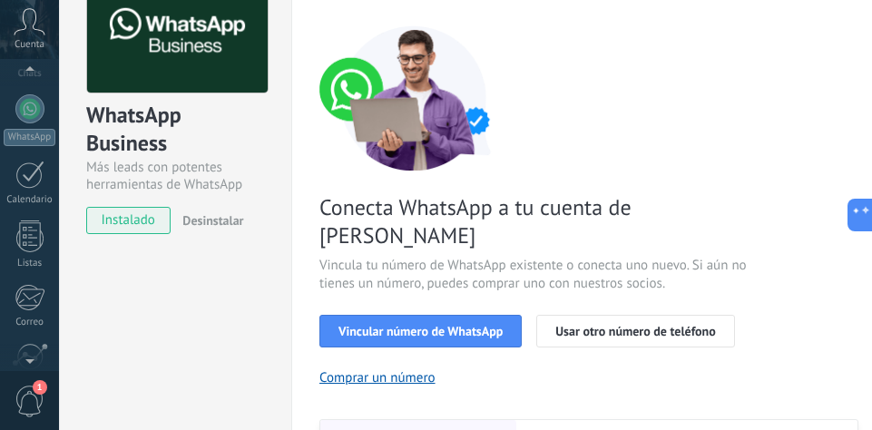
scroll to position [234, 0]
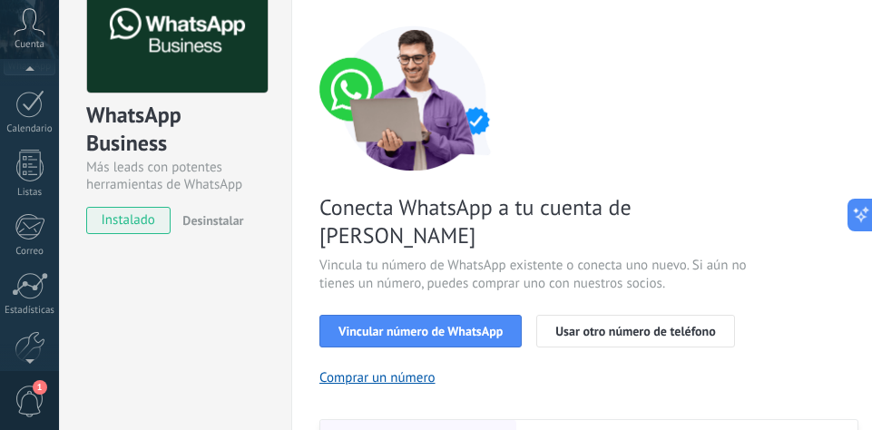
click at [21, 395] on span "1" at bounding box center [30, 401] width 31 height 32
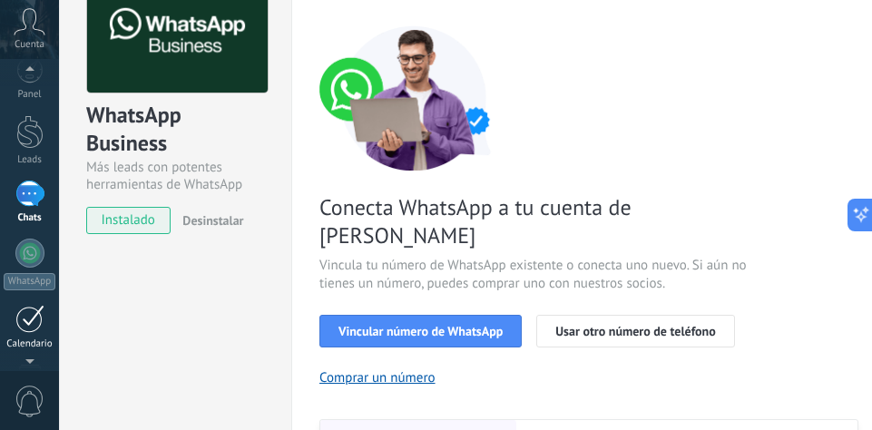
scroll to position [325, 0]
click at [32, 403] on span "0" at bounding box center [30, 401] width 31 height 32
click at [46, 335] on link "Ayuda" at bounding box center [29, 328] width 59 height 49
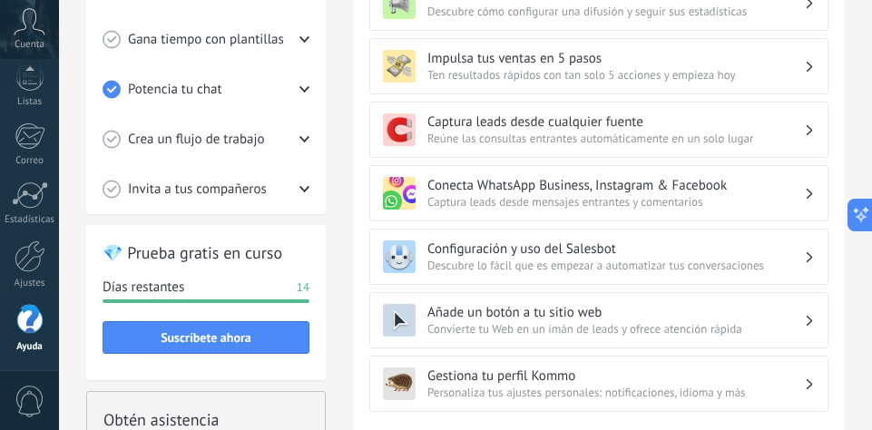
scroll to position [788, 0]
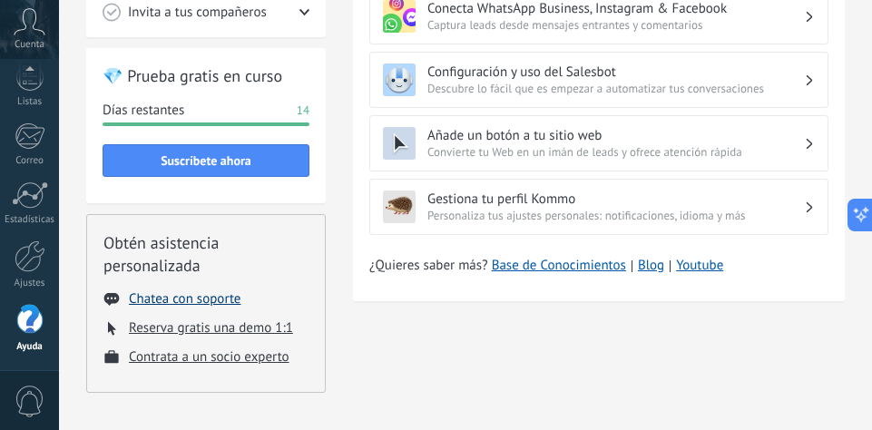
click at [204, 299] on button "Chatea con soporte" at bounding box center [185, 298] width 112 height 17
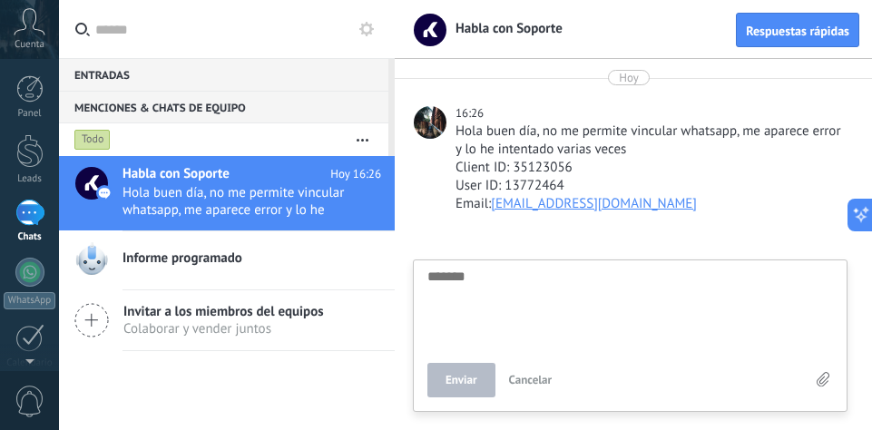
click at [465, 235] on div at bounding box center [633, 330] width 477 height 200
click at [213, 196] on span "Hola buen día, no me permite vincular whatsapp, me aparece error y lo he intent…" at bounding box center [234, 201] width 224 height 34
click at [416, 118] on div at bounding box center [430, 122] width 33 height 33
click at [438, 126] on div at bounding box center [430, 122] width 33 height 33
click at [189, 203] on span "Hola buen día, no me permite vincular whatsapp, me aparece error y lo he intent…" at bounding box center [234, 201] width 224 height 34
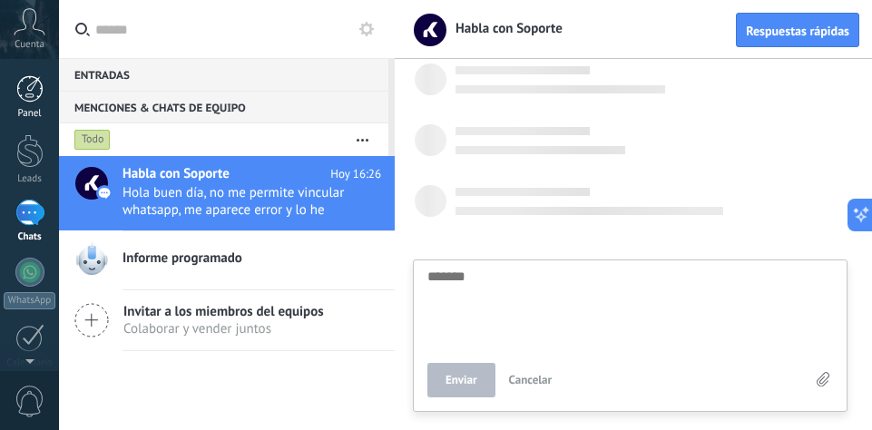
click at [26, 92] on div at bounding box center [29, 88] width 27 height 27
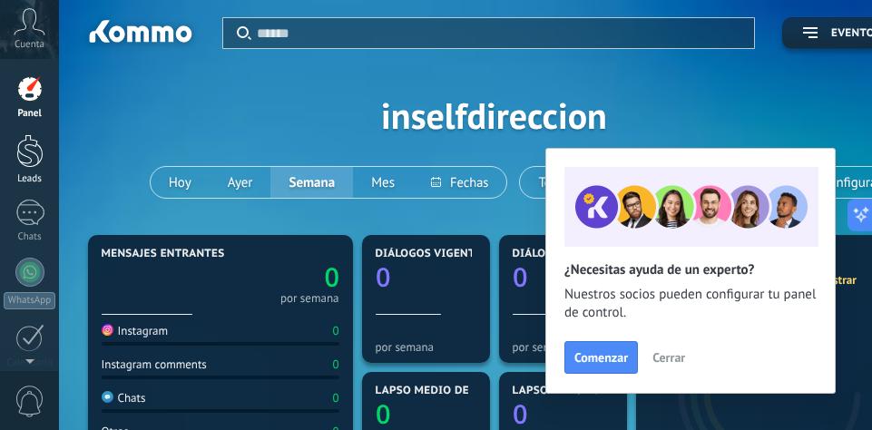
click at [22, 183] on div "Leads" at bounding box center [30, 179] width 53 height 12
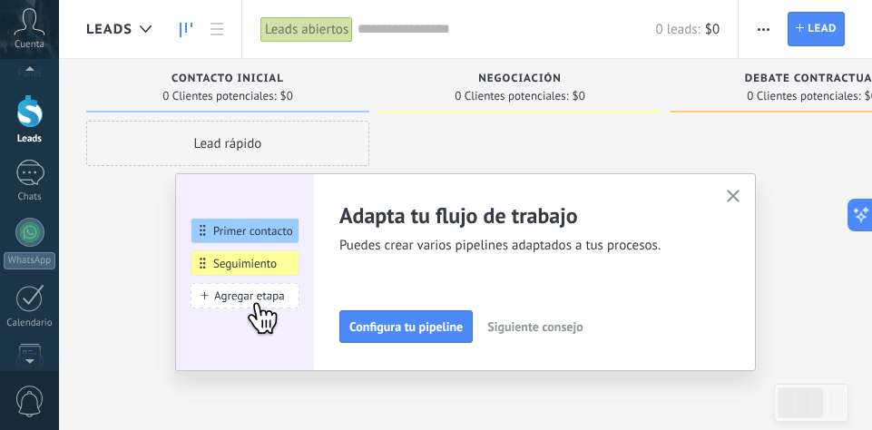
scroll to position [43, 0]
click at [31, 183] on link "Chats" at bounding box center [29, 179] width 59 height 44
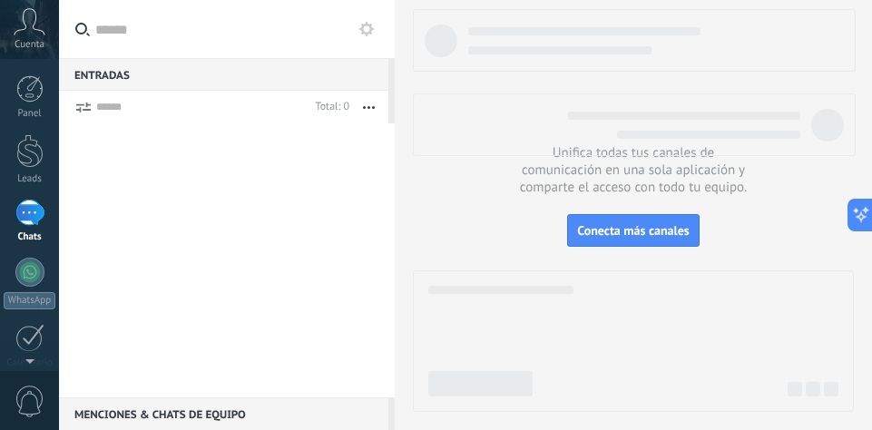
click at [32, 239] on div "Chats" at bounding box center [30, 237] width 53 height 12
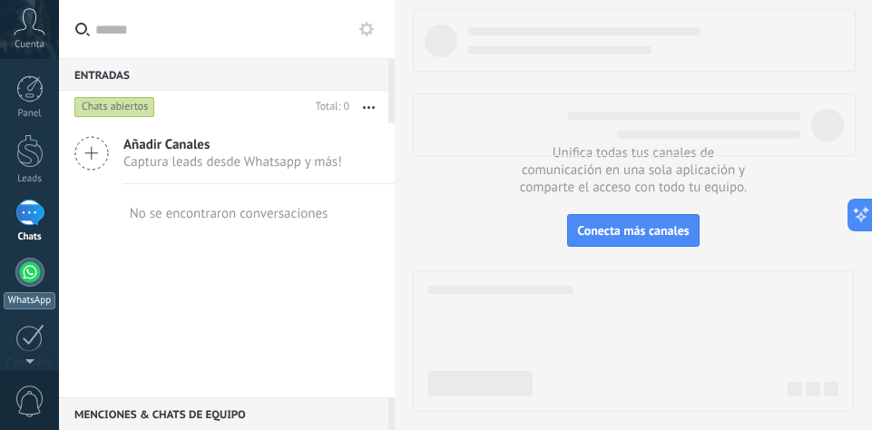
click at [27, 278] on div at bounding box center [29, 272] width 29 height 29
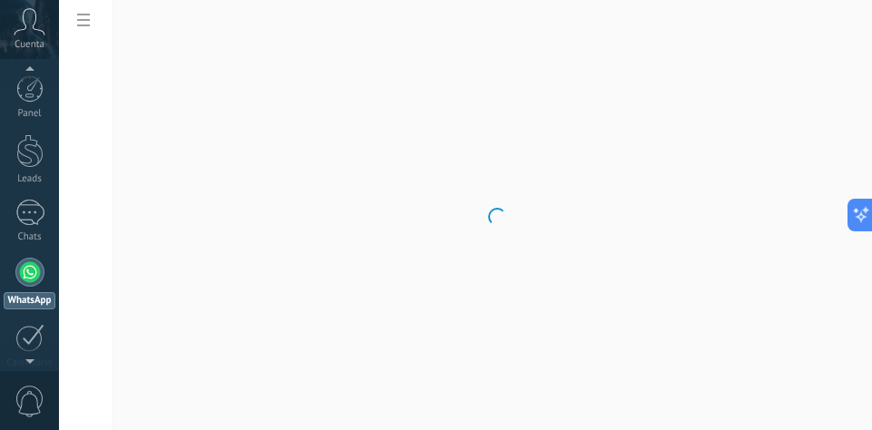
scroll to position [52, 0]
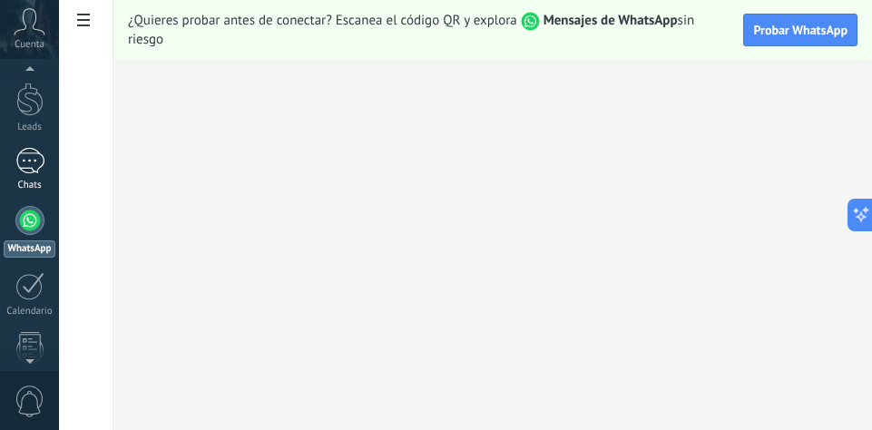
click at [33, 170] on div at bounding box center [29, 161] width 29 height 26
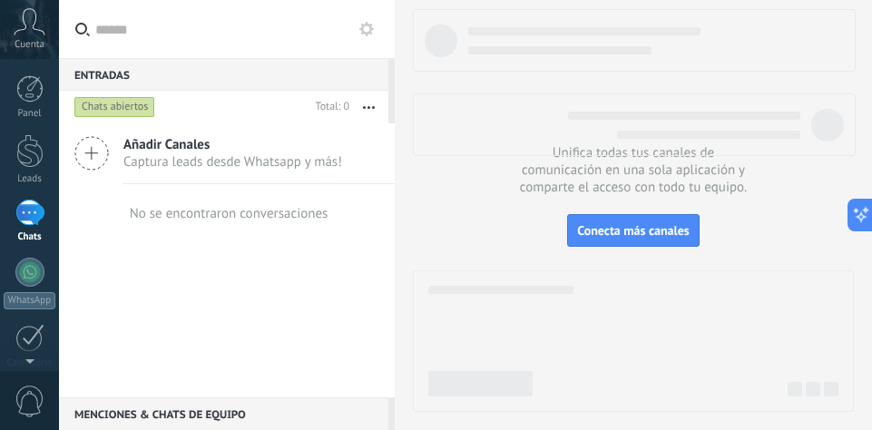
click at [162, 141] on span "Añadir Canales" at bounding box center [232, 144] width 219 height 17
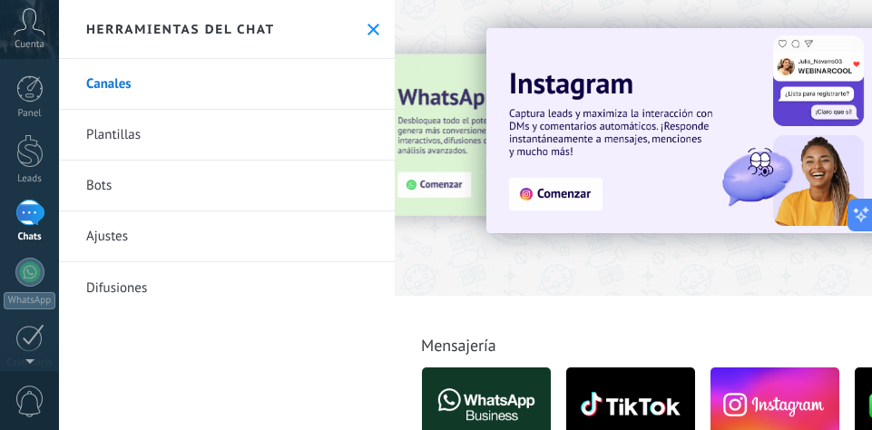
click at [570, 171] on img at bounding box center [731, 130] width 491 height 205
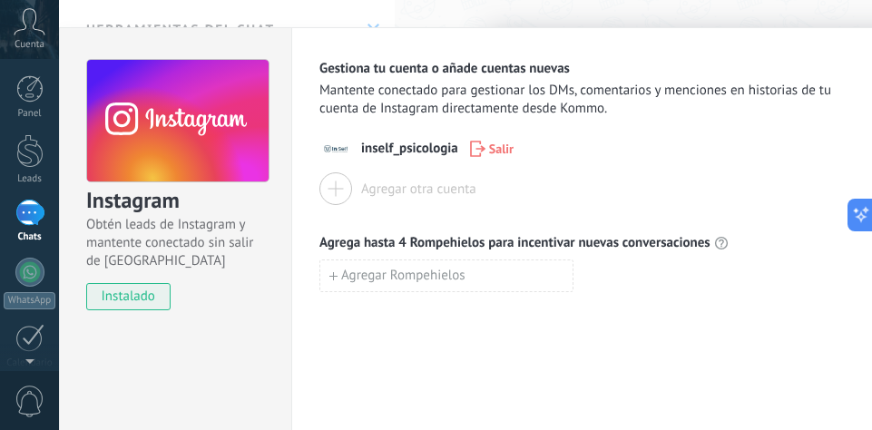
click at [381, 149] on span "inself_psicologia" at bounding box center [409, 149] width 97 height 18
click at [387, 158] on div "inself_psicologia Salir" at bounding box center [588, 148] width 539 height 33
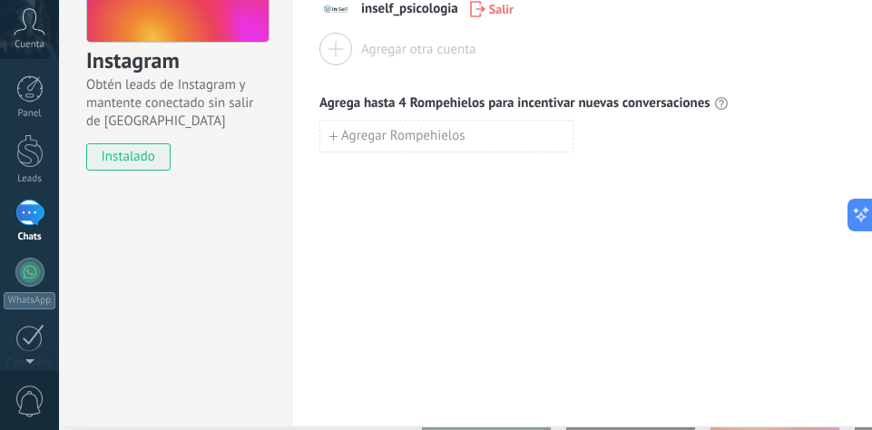
scroll to position [31, 0]
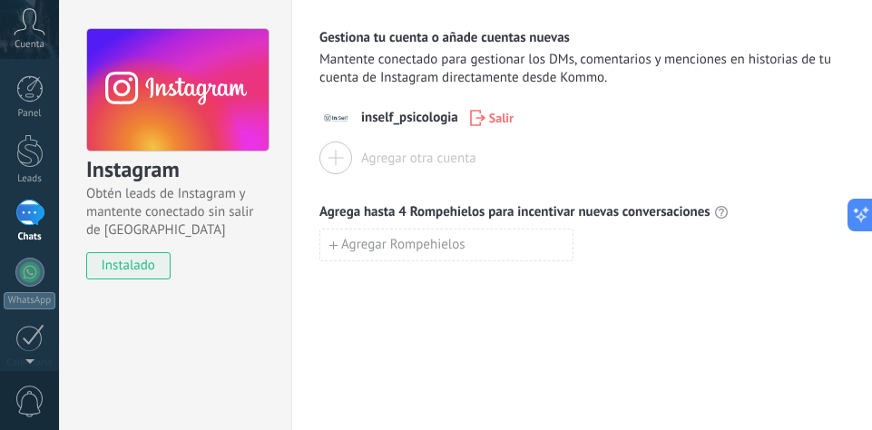
click at [337, 164] on div at bounding box center [335, 157] width 33 height 33
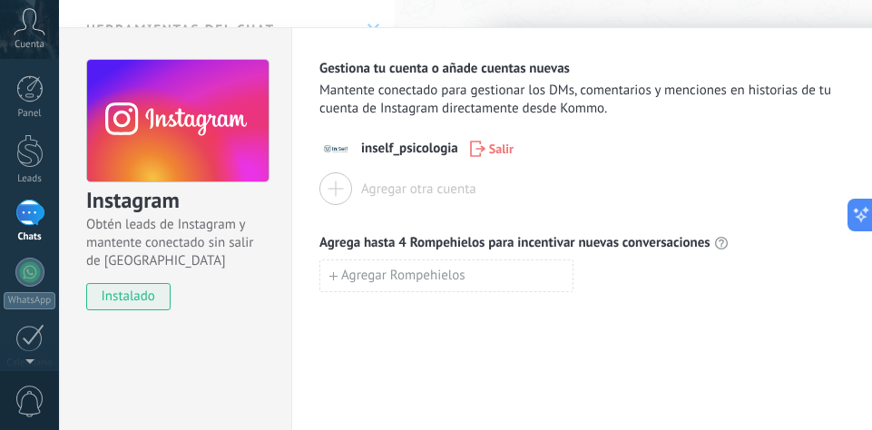
scroll to position [325, 0]
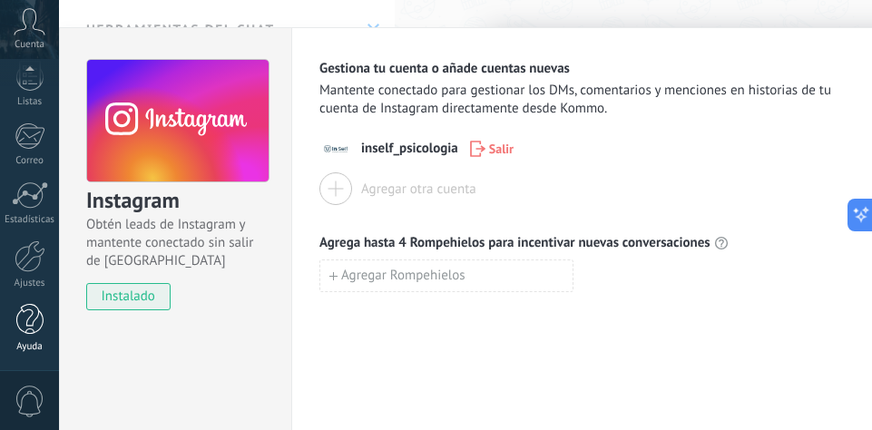
click at [31, 341] on div "Ayuda" at bounding box center [30, 347] width 53 height 12
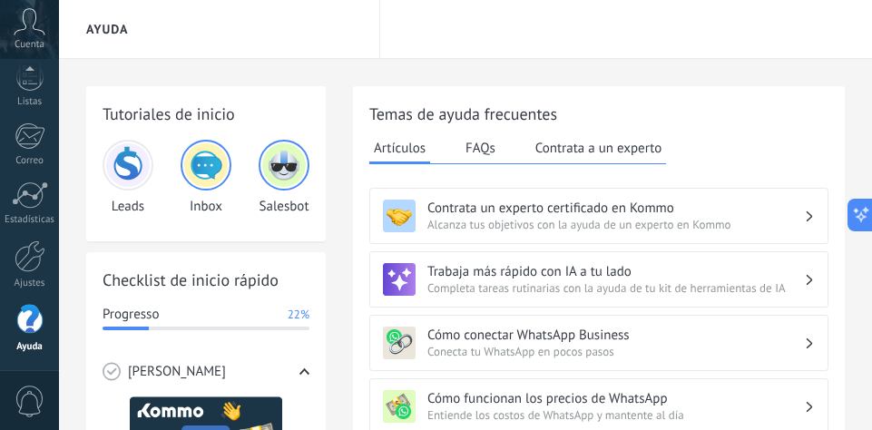
scroll to position [788, 0]
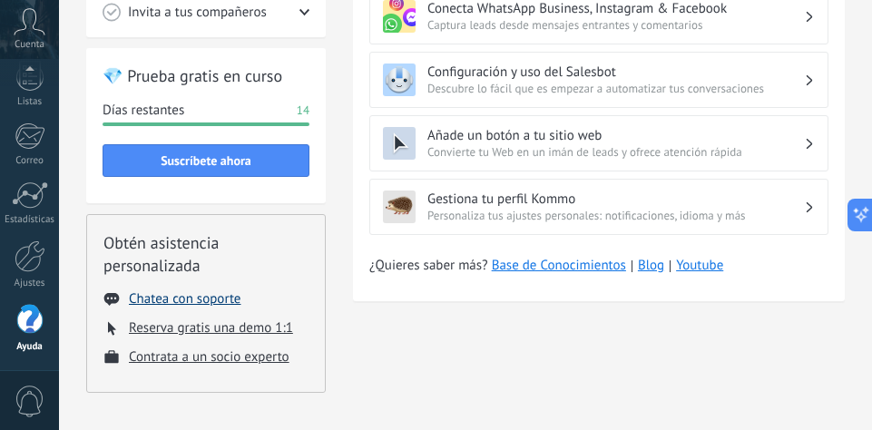
click at [209, 295] on button "Chatea con soporte" at bounding box center [185, 298] width 112 height 17
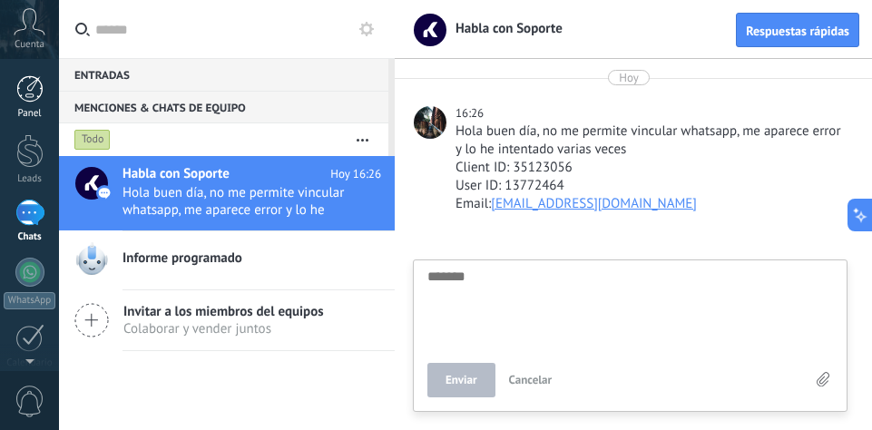
click at [32, 97] on div at bounding box center [29, 88] width 27 height 27
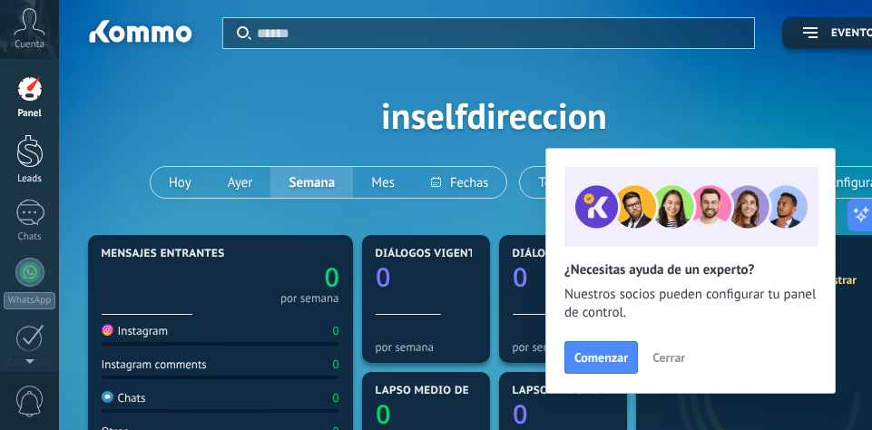
click at [35, 168] on link "Leads" at bounding box center [29, 159] width 59 height 51
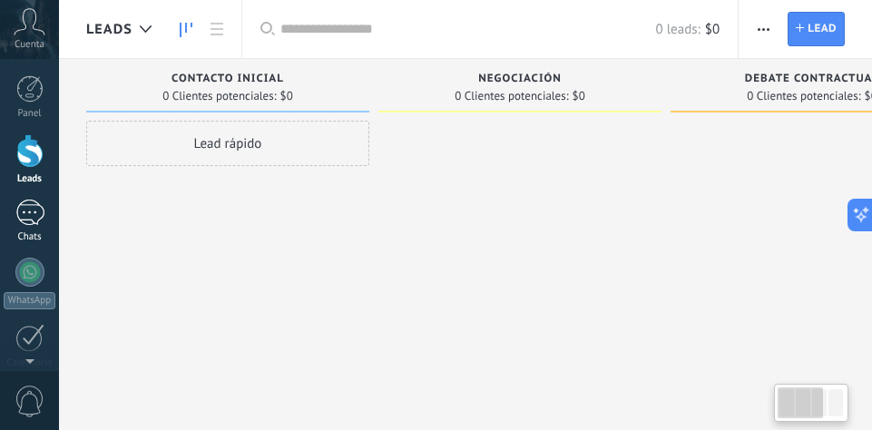
click at [39, 228] on link "Chats" at bounding box center [29, 222] width 59 height 44
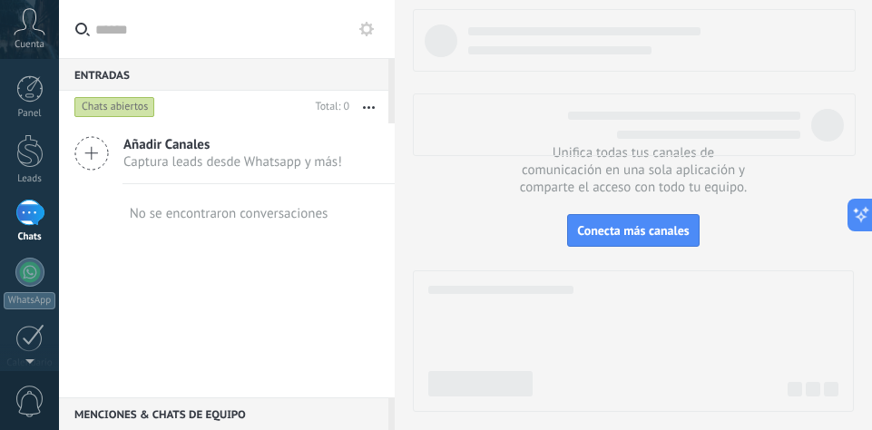
click at [210, 167] on span "Captura leads desde Whatsapp y más!" at bounding box center [232, 161] width 219 height 17
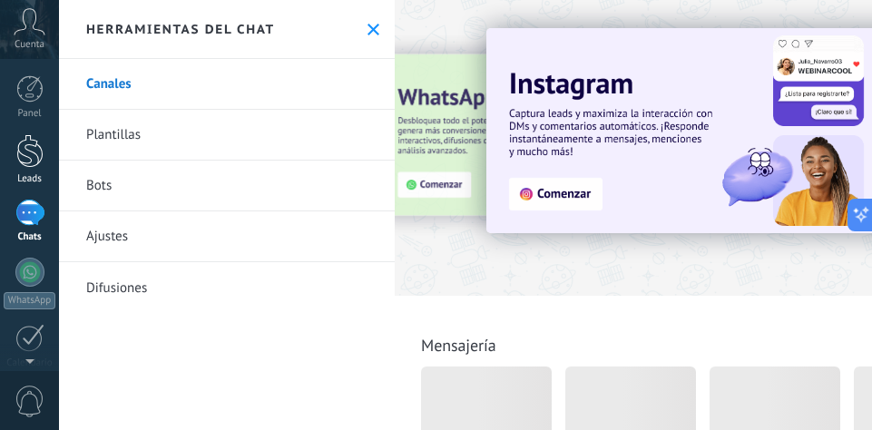
click at [35, 152] on div at bounding box center [29, 151] width 27 height 34
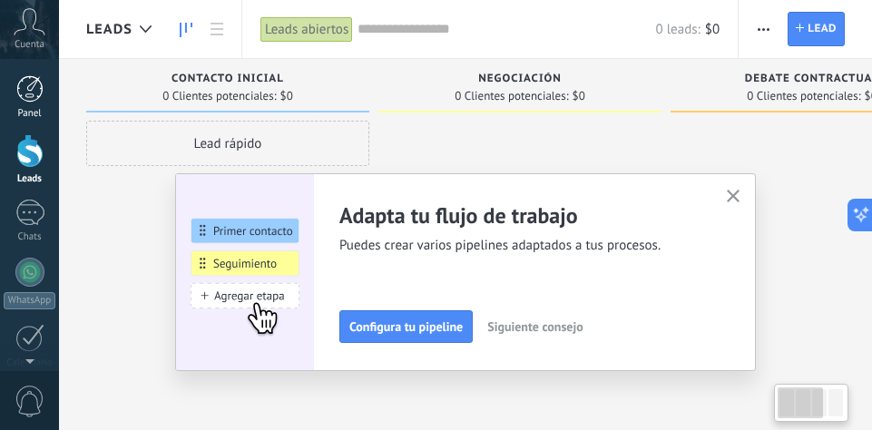
click at [24, 77] on div at bounding box center [29, 88] width 27 height 27
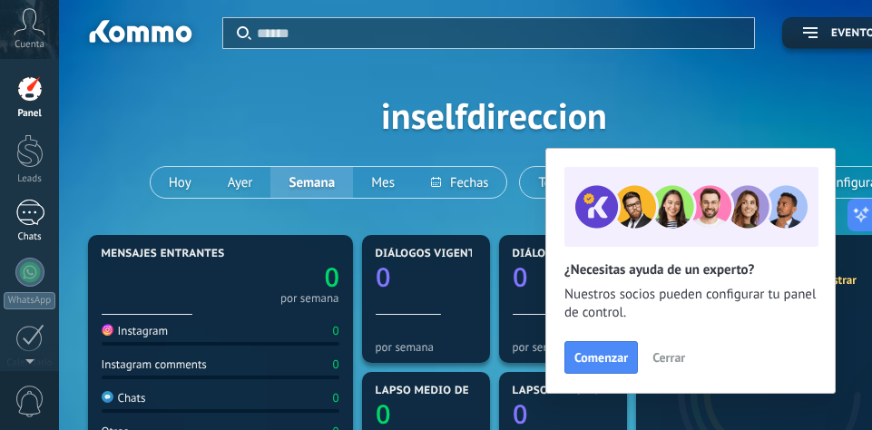
click at [19, 210] on div at bounding box center [29, 213] width 29 height 26
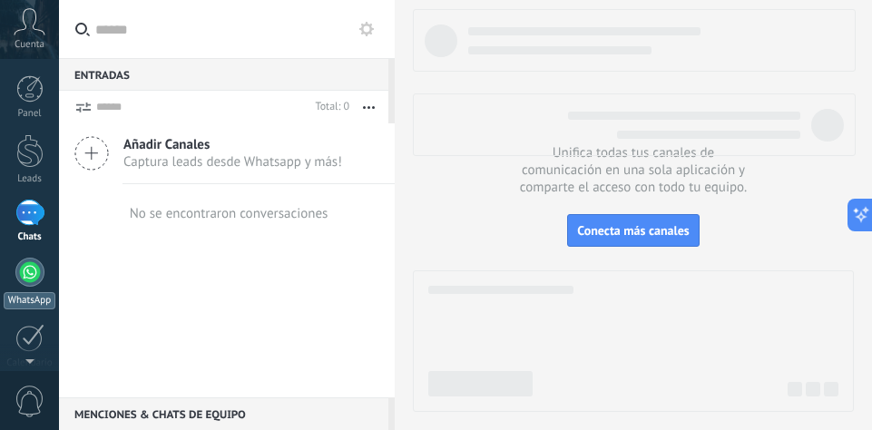
click at [32, 275] on div at bounding box center [29, 272] width 29 height 29
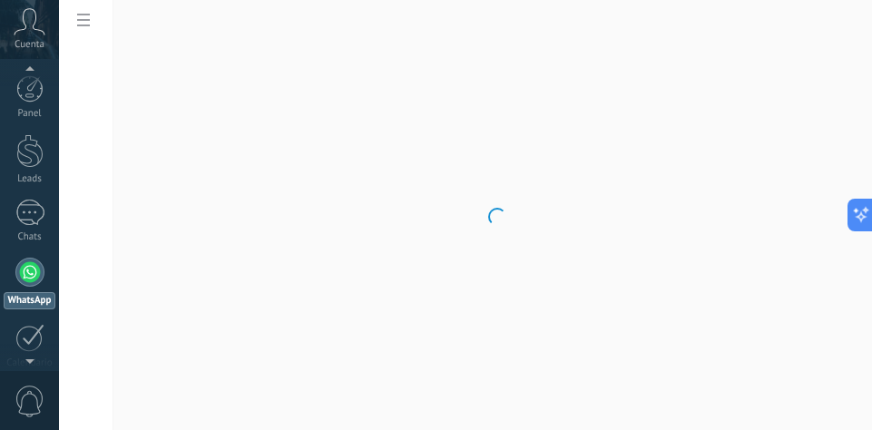
scroll to position [52, 0]
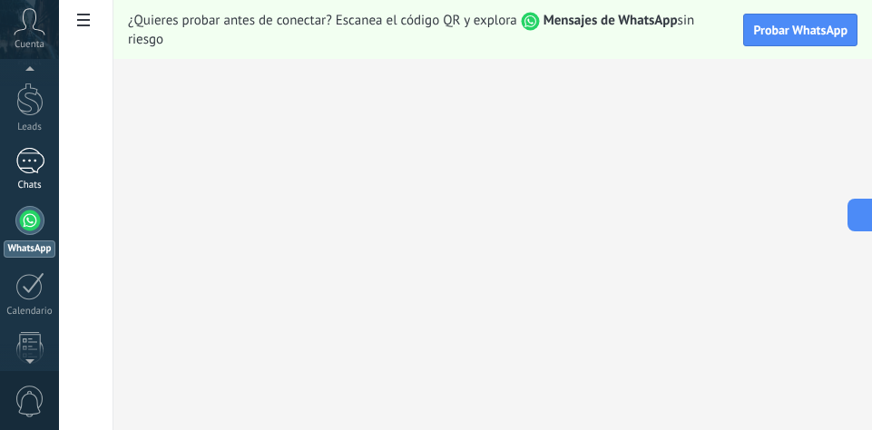
click at [31, 164] on div at bounding box center [29, 161] width 29 height 26
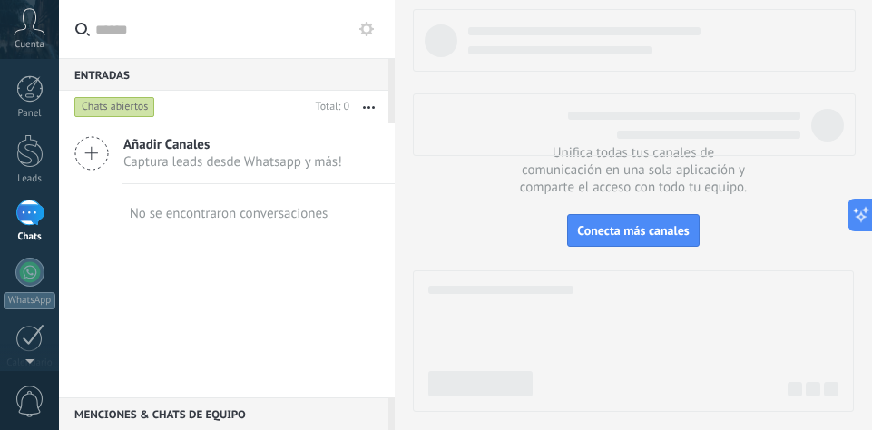
click at [23, 210] on div at bounding box center [29, 213] width 29 height 26
click at [180, 153] on span "Captura leads desde Whatsapp y más!" at bounding box center [232, 161] width 219 height 17
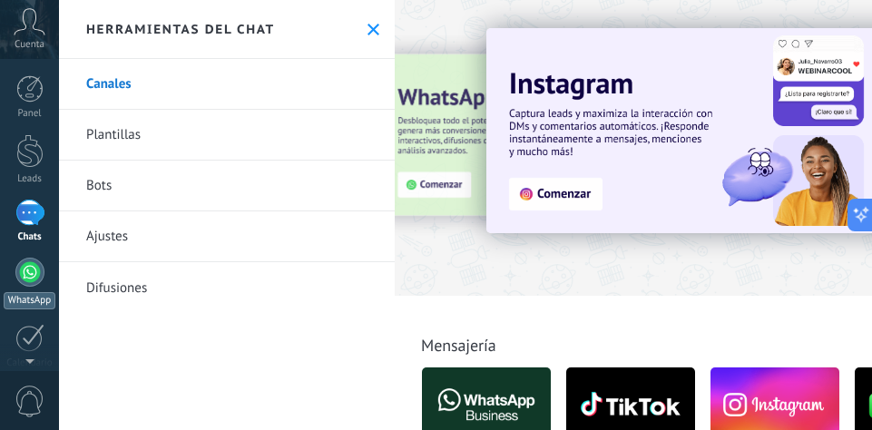
click at [43, 293] on div "WhatsApp" at bounding box center [30, 300] width 52 height 17
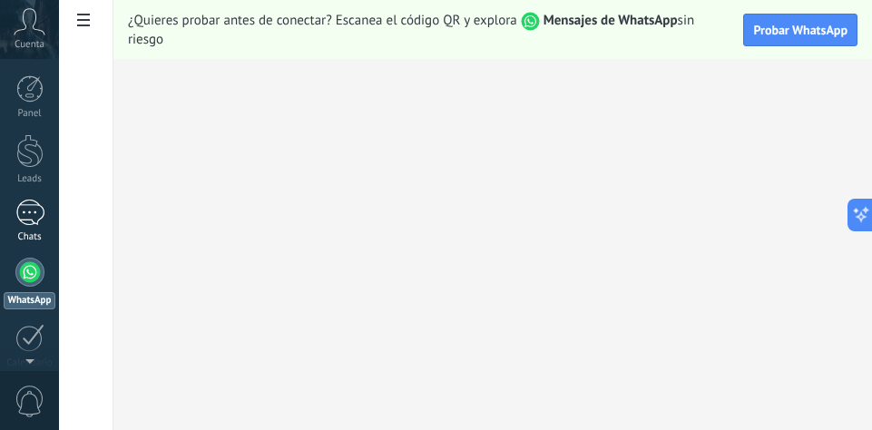
click at [24, 212] on div at bounding box center [29, 213] width 29 height 26
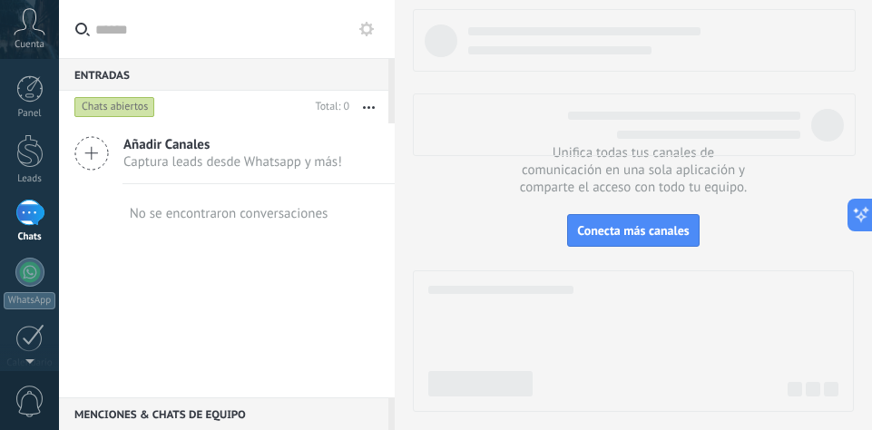
click at [124, 158] on span "Captura leads desde Whatsapp y más!" at bounding box center [232, 161] width 219 height 17
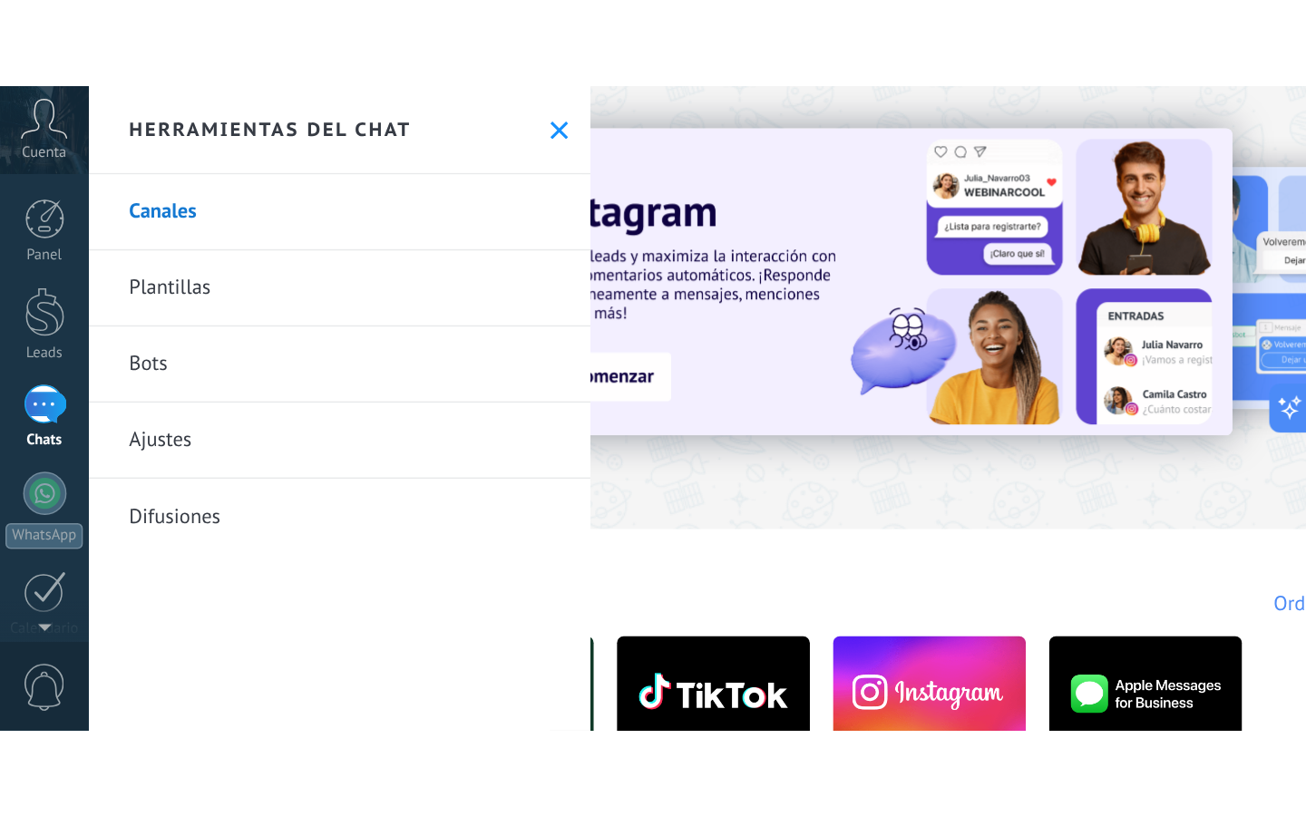
scroll to position [0, 237]
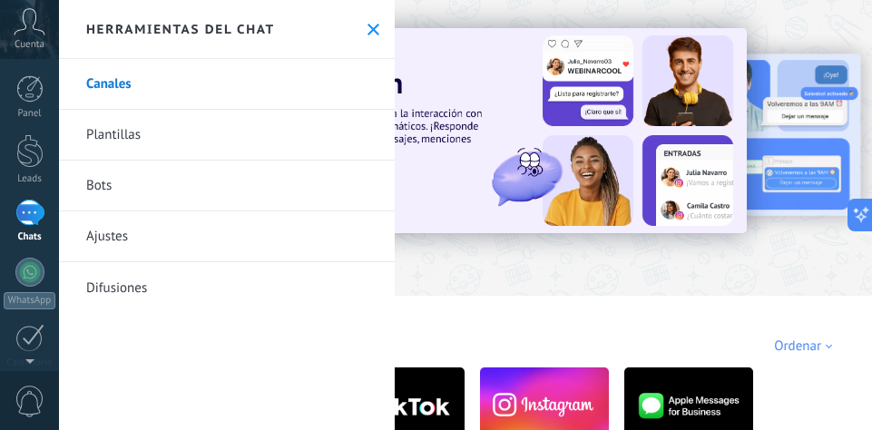
type textarea "*******"
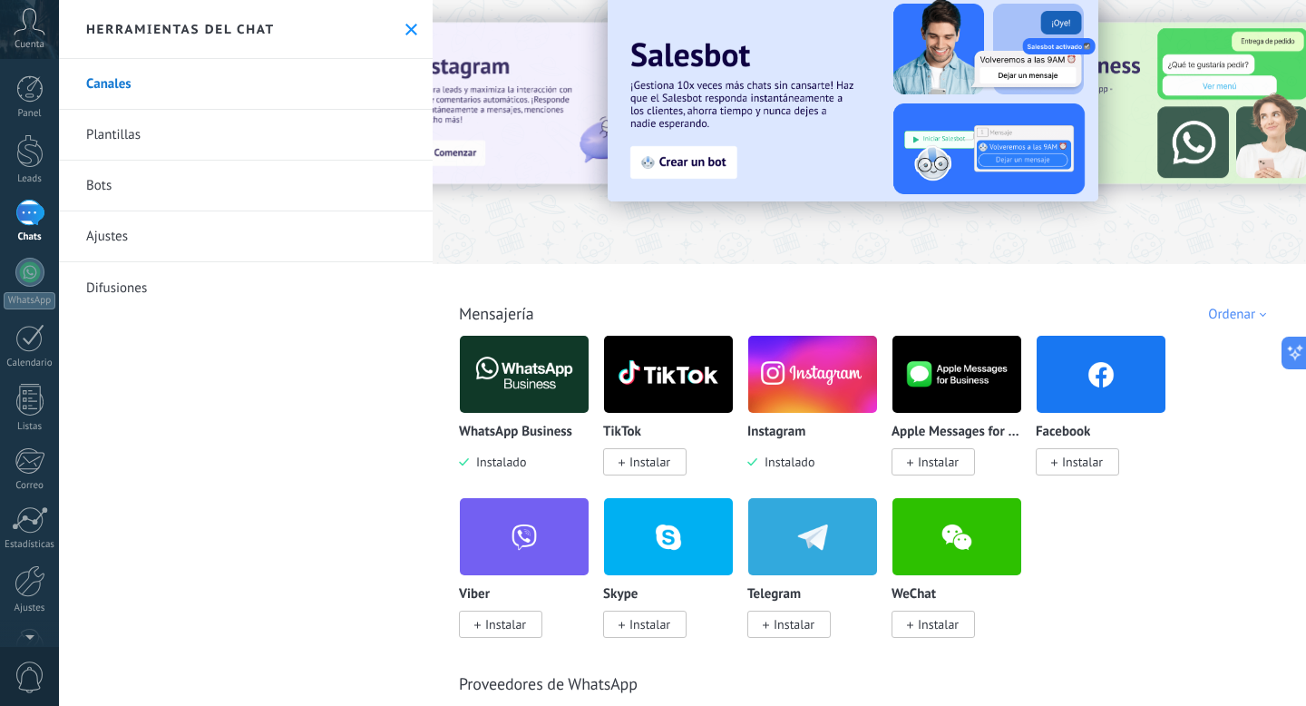
scroll to position [0, 0]
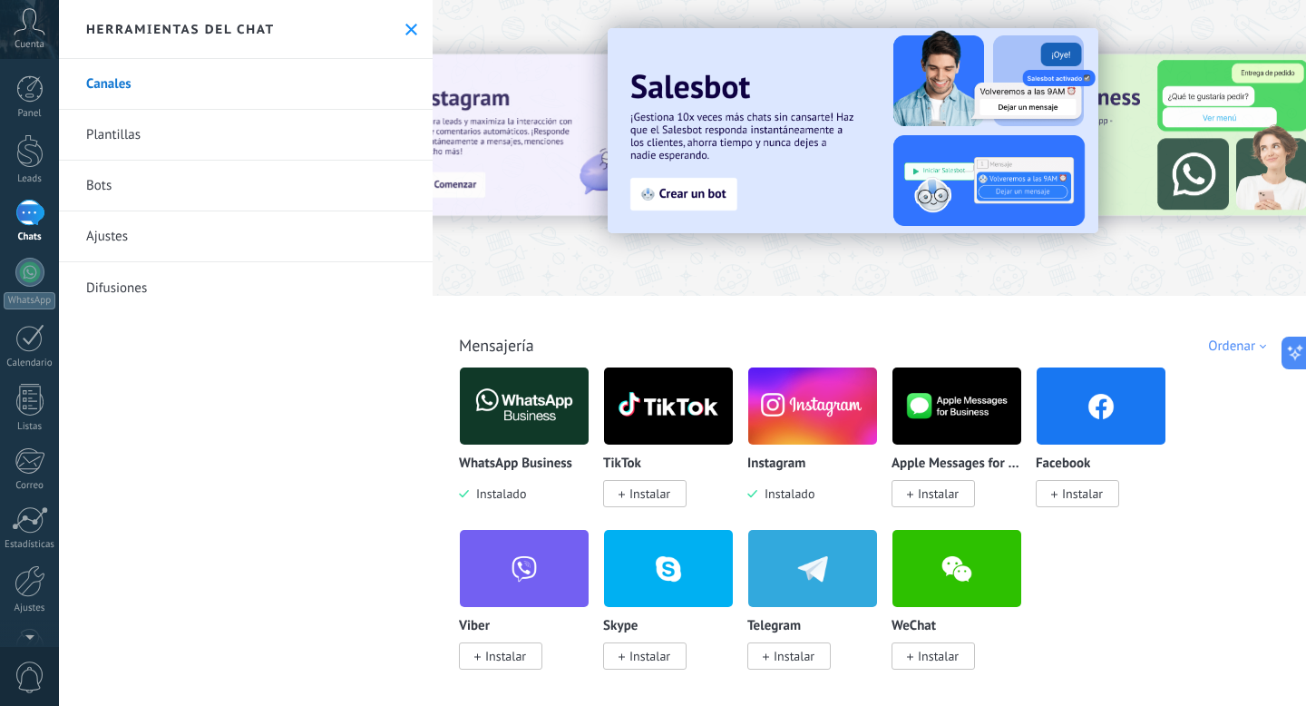
click at [871, 348] on div "Ordenar" at bounding box center [1240, 345] width 64 height 17
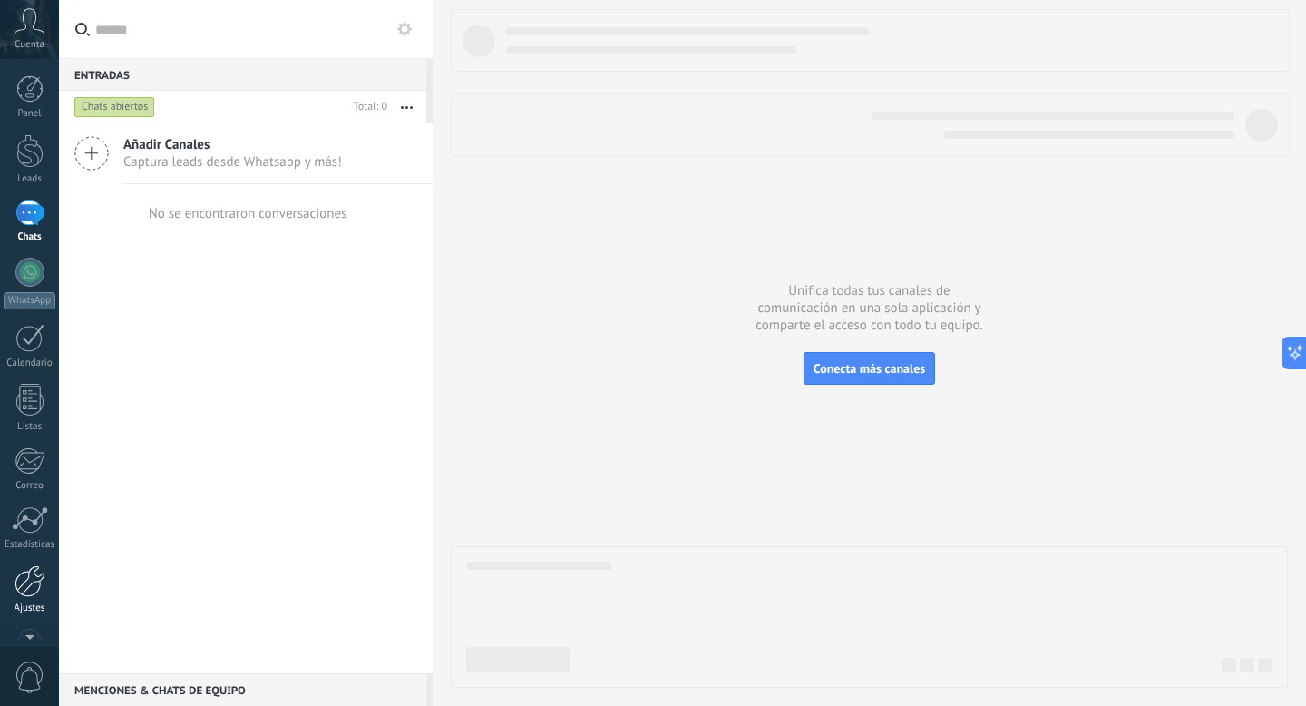
click at [18, 429] on div at bounding box center [30, 581] width 31 height 32
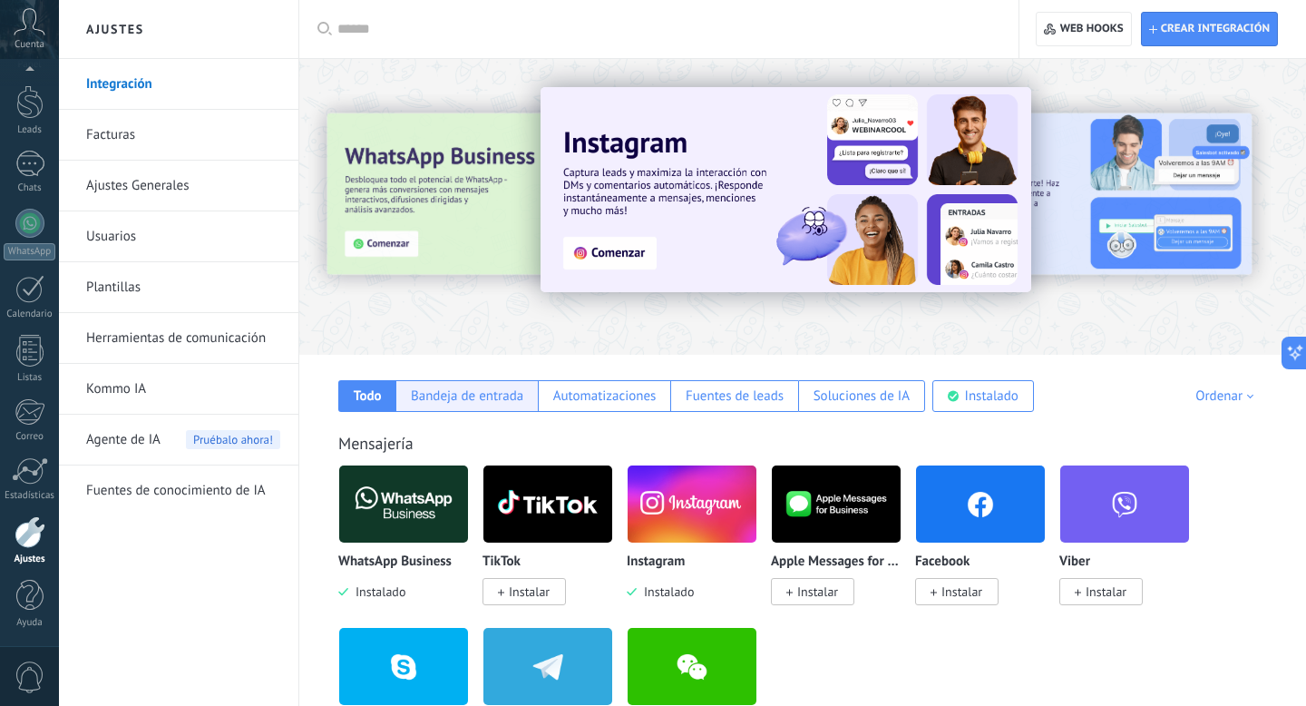
click at [515, 404] on div "Bandeja de entrada" at bounding box center [467, 395] width 112 height 17
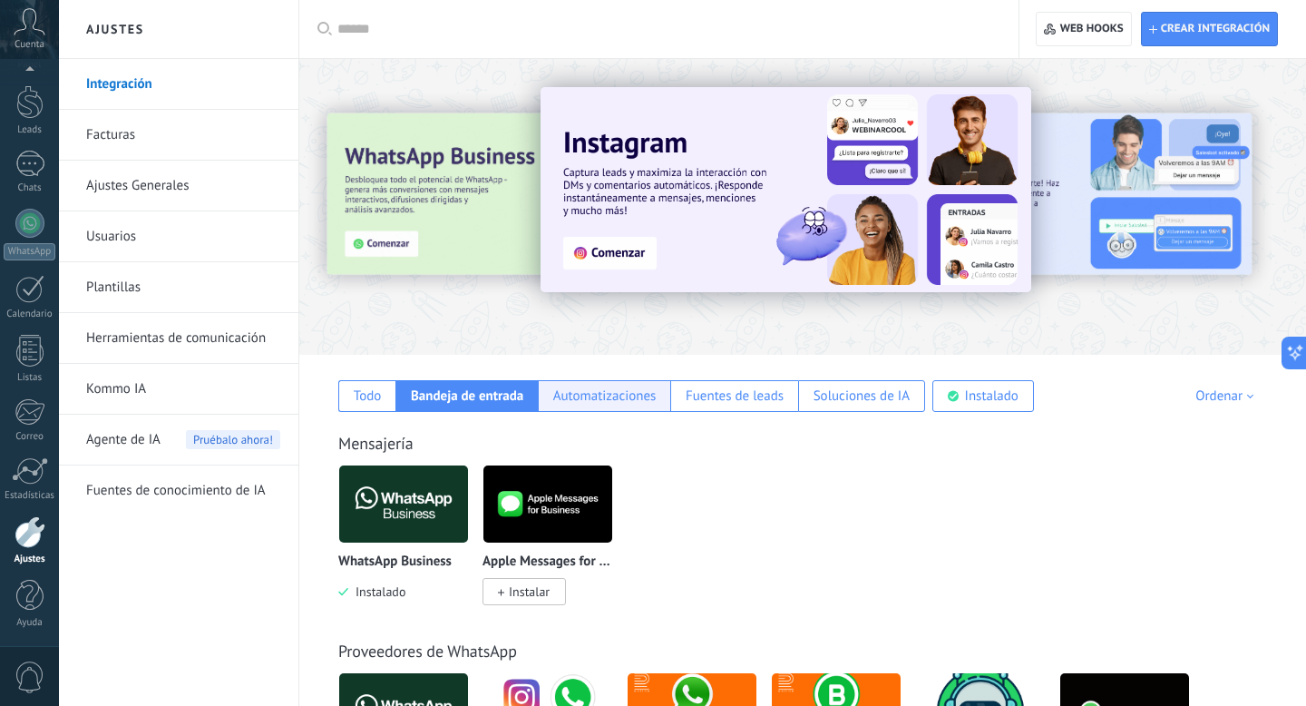
click at [586, 404] on div "Automatizaciones" at bounding box center [604, 395] width 103 height 17
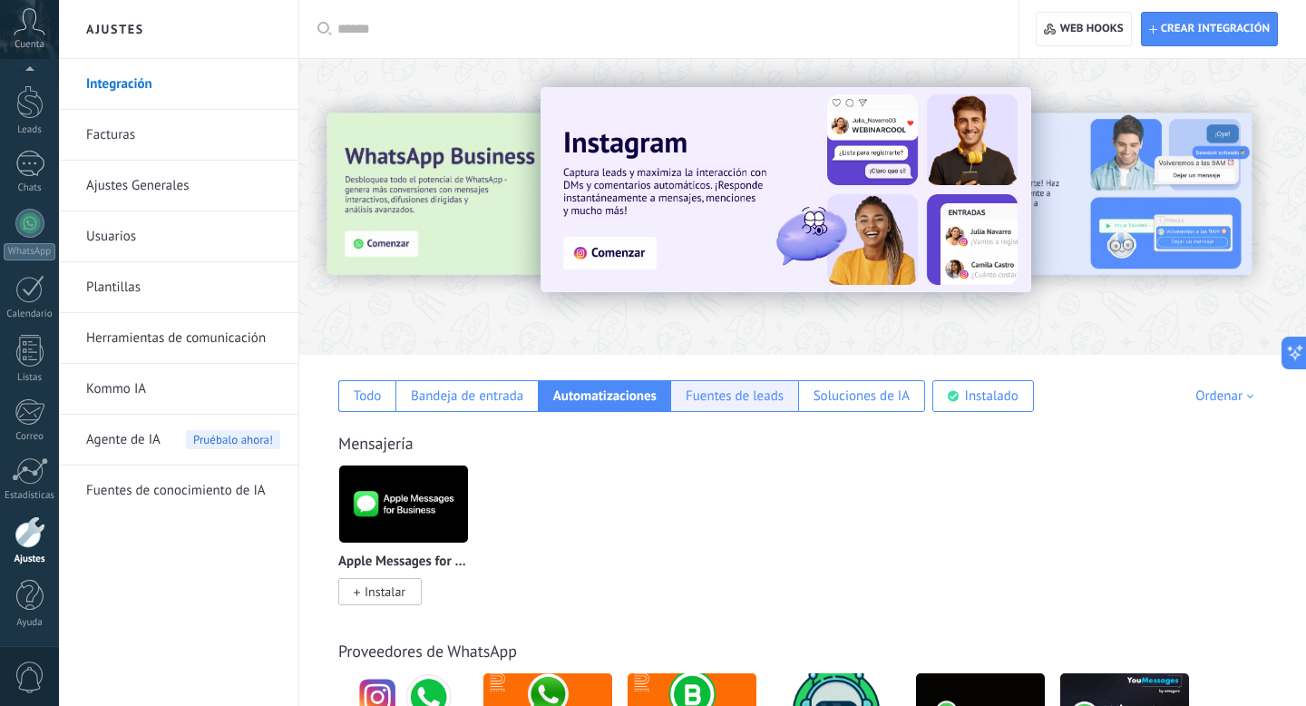
click at [742, 395] on div "Fuentes de leads" at bounding box center [735, 395] width 98 height 17
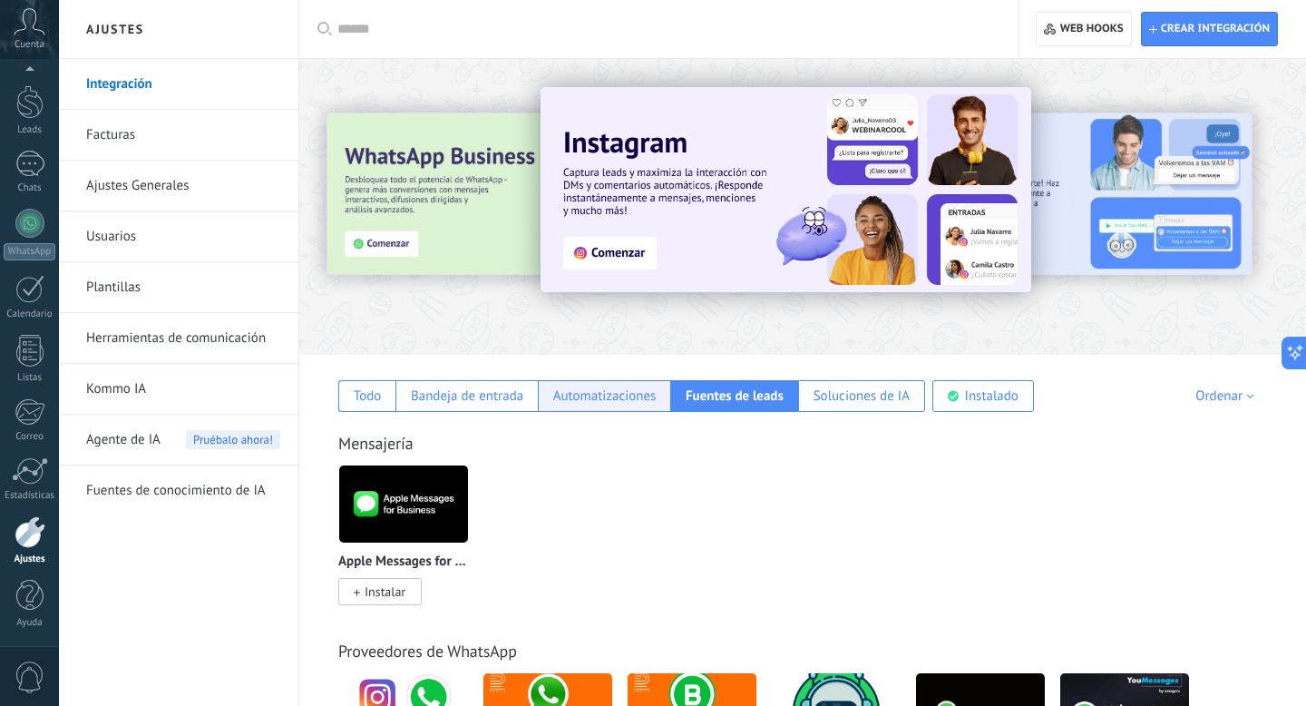
click at [642, 400] on div "Automatizaciones" at bounding box center [604, 395] width 103 height 17
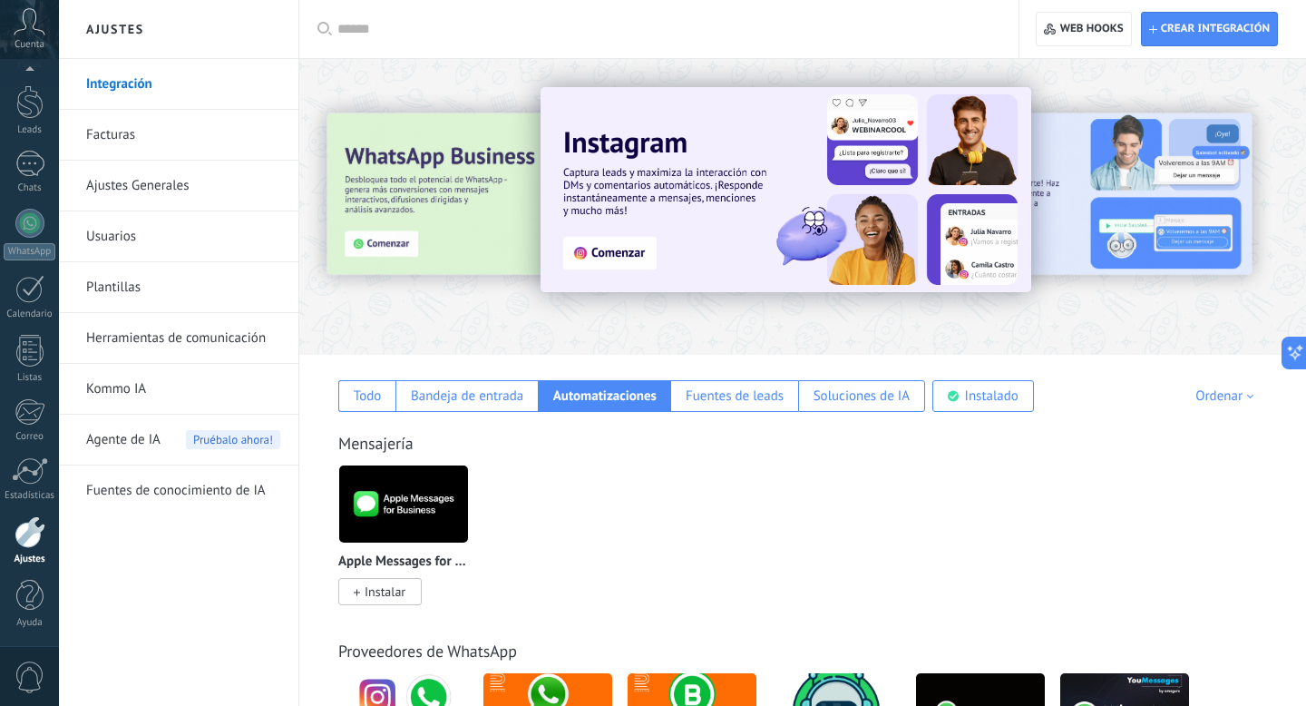
click at [871, 394] on div "Ordenar" at bounding box center [1227, 395] width 64 height 17
click at [382, 404] on div "Todo" at bounding box center [366, 396] width 57 height 32
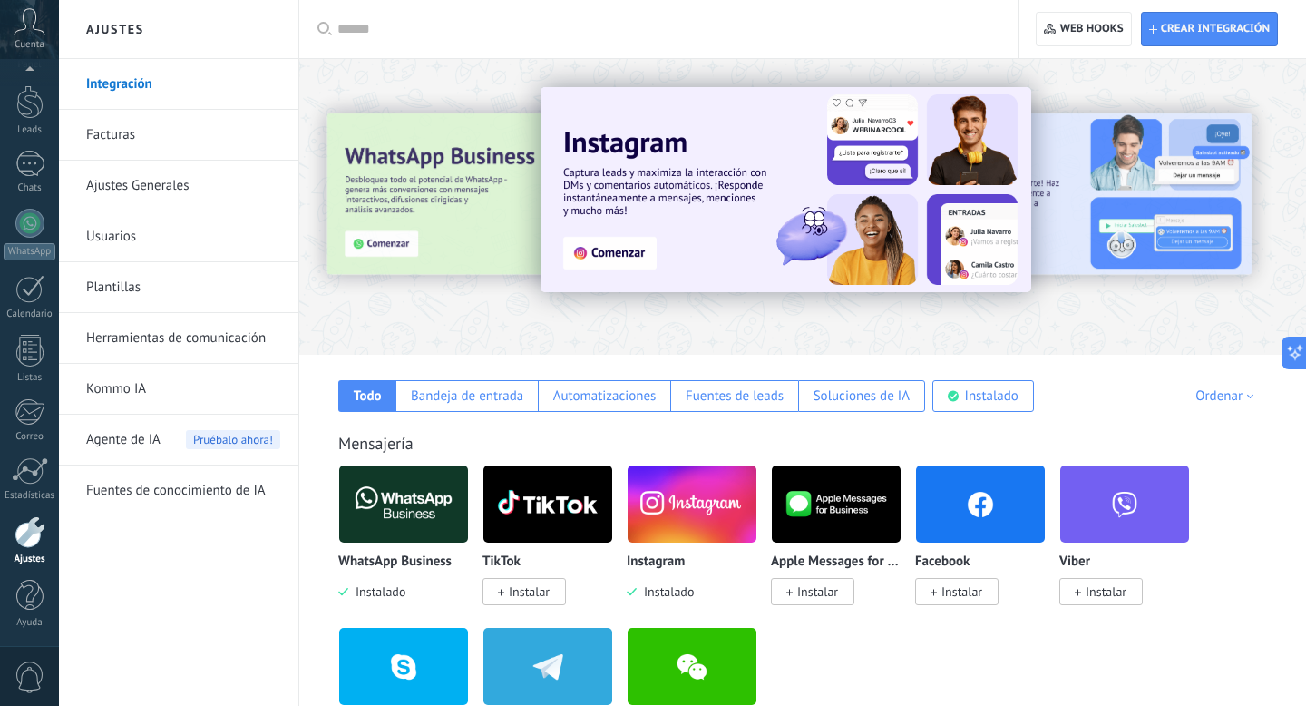
click at [727, 29] on input "text" at bounding box center [665, 29] width 656 height 19
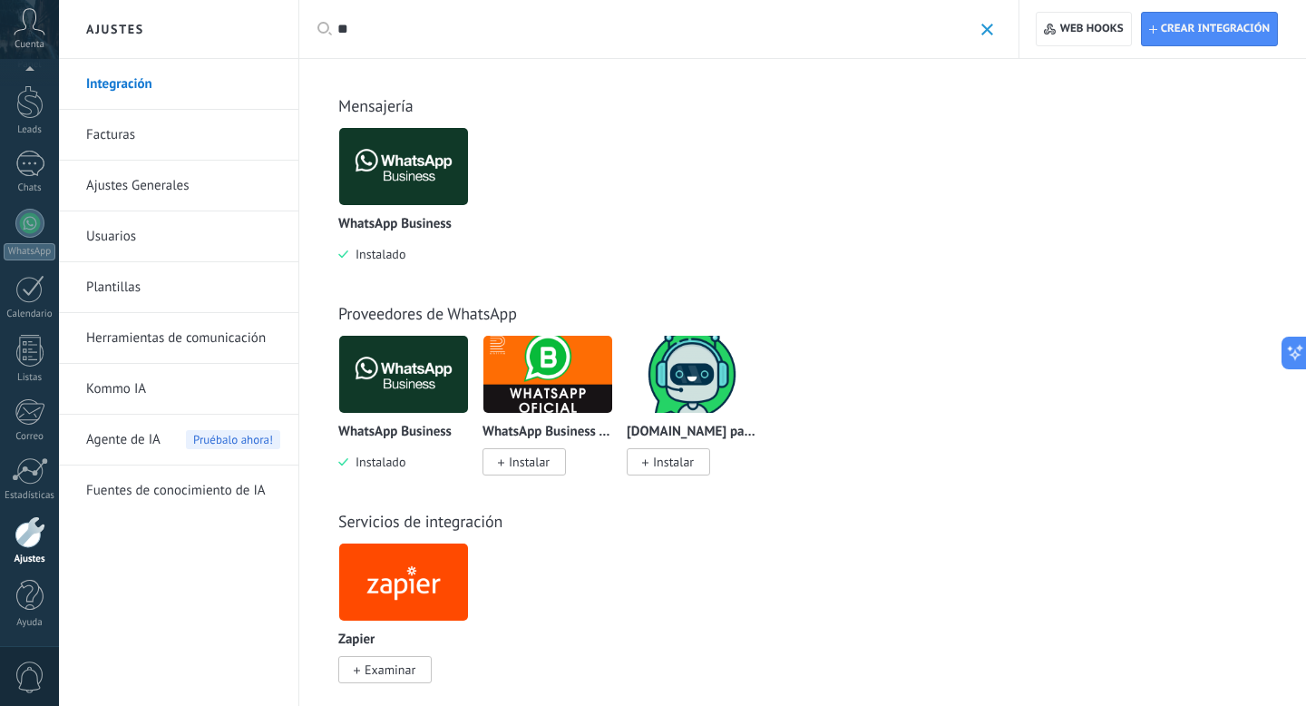
type input "*"
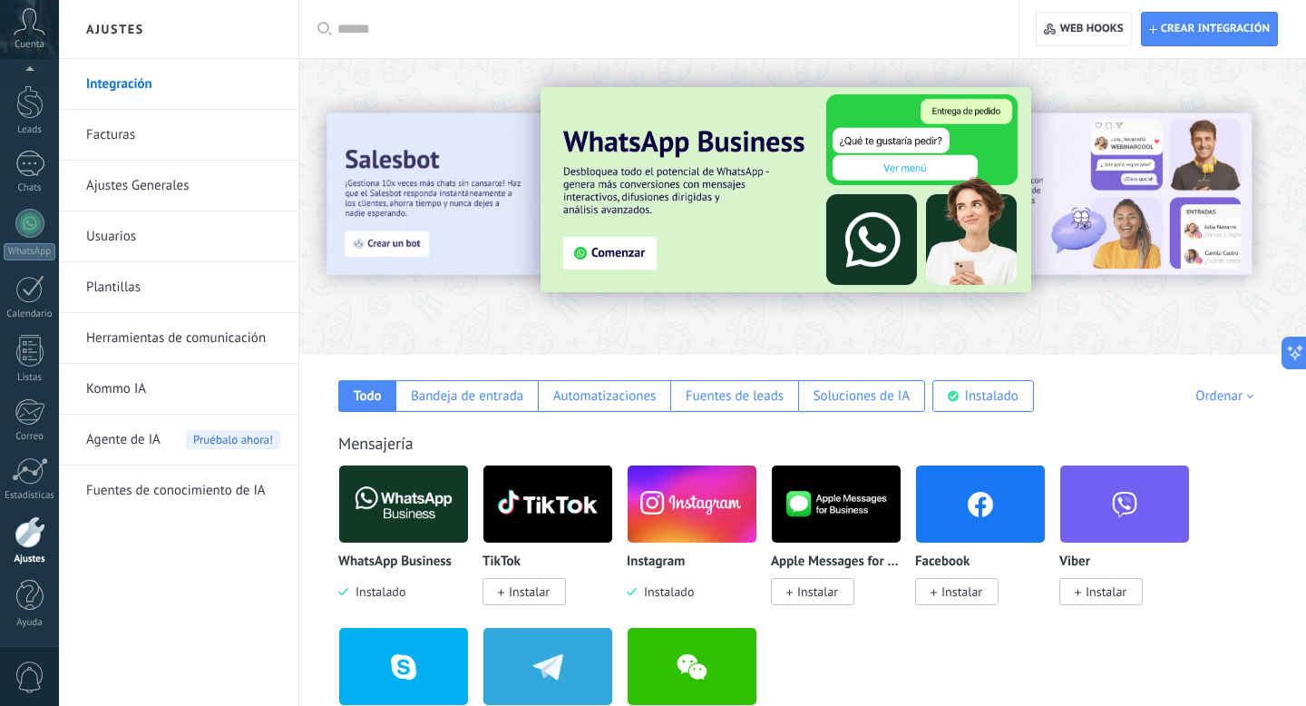
type input "*"
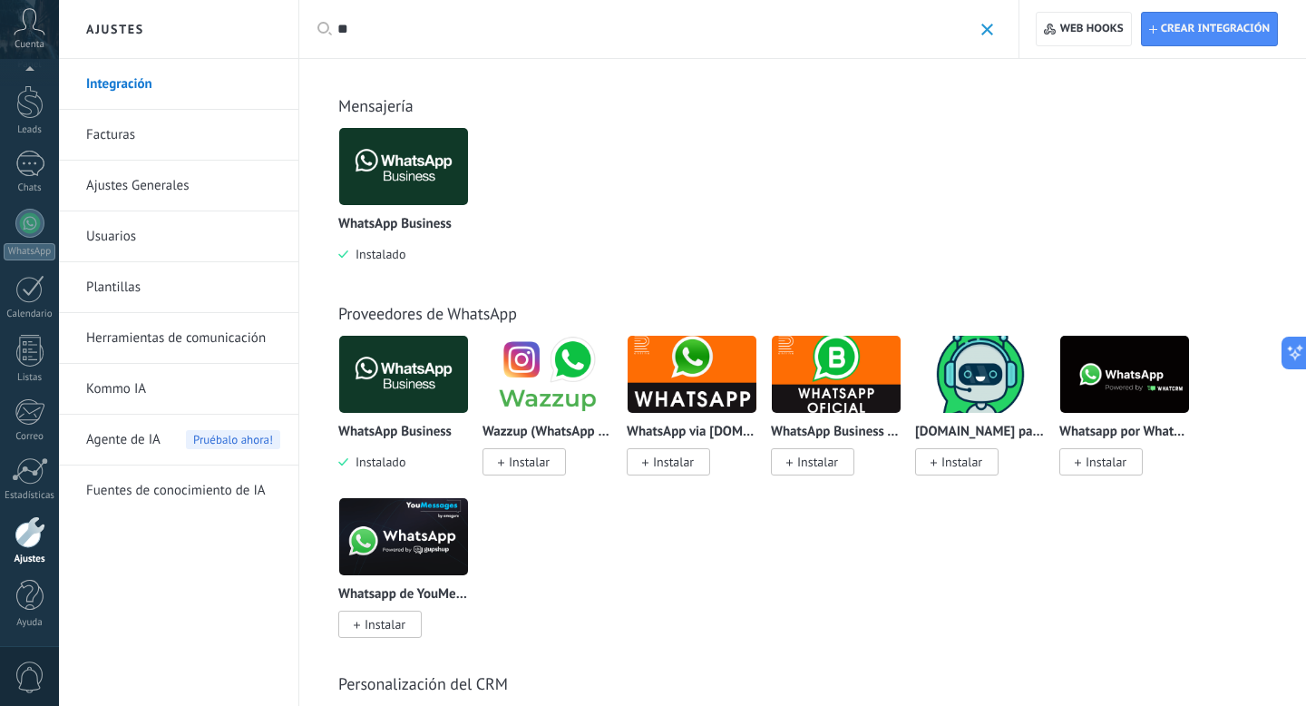
type input "*"
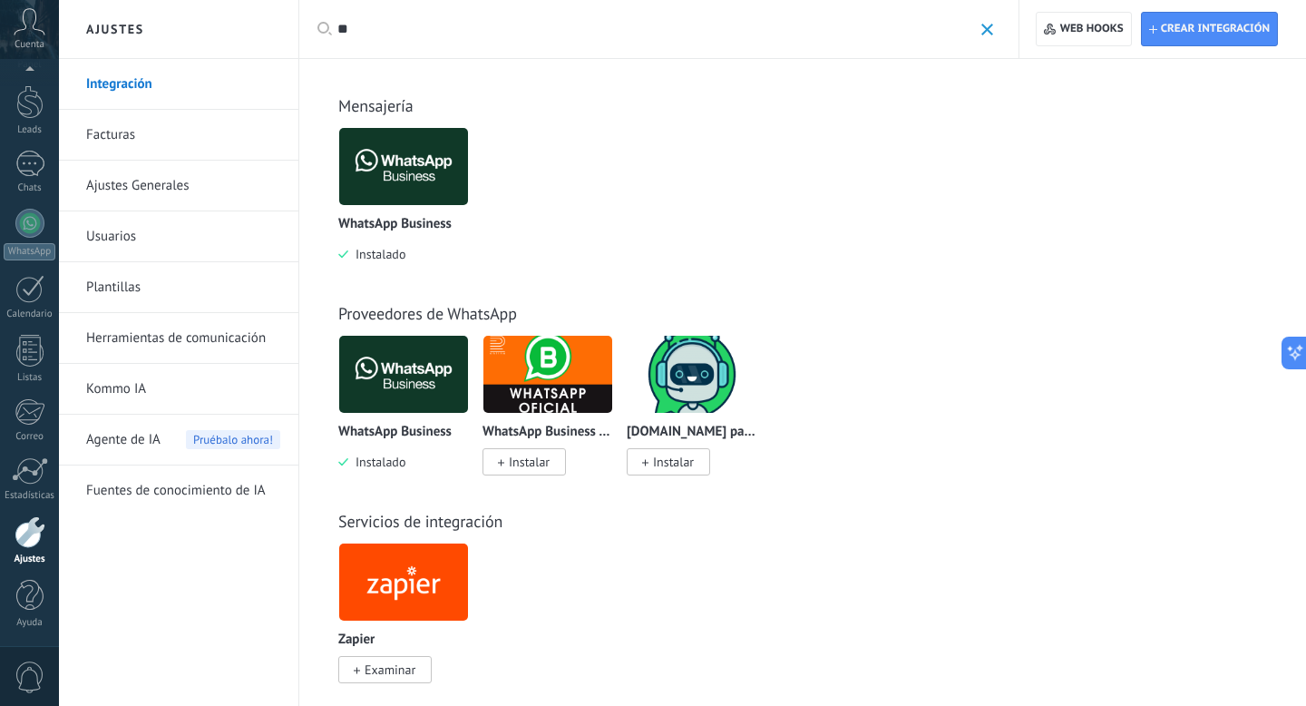
type input "*"
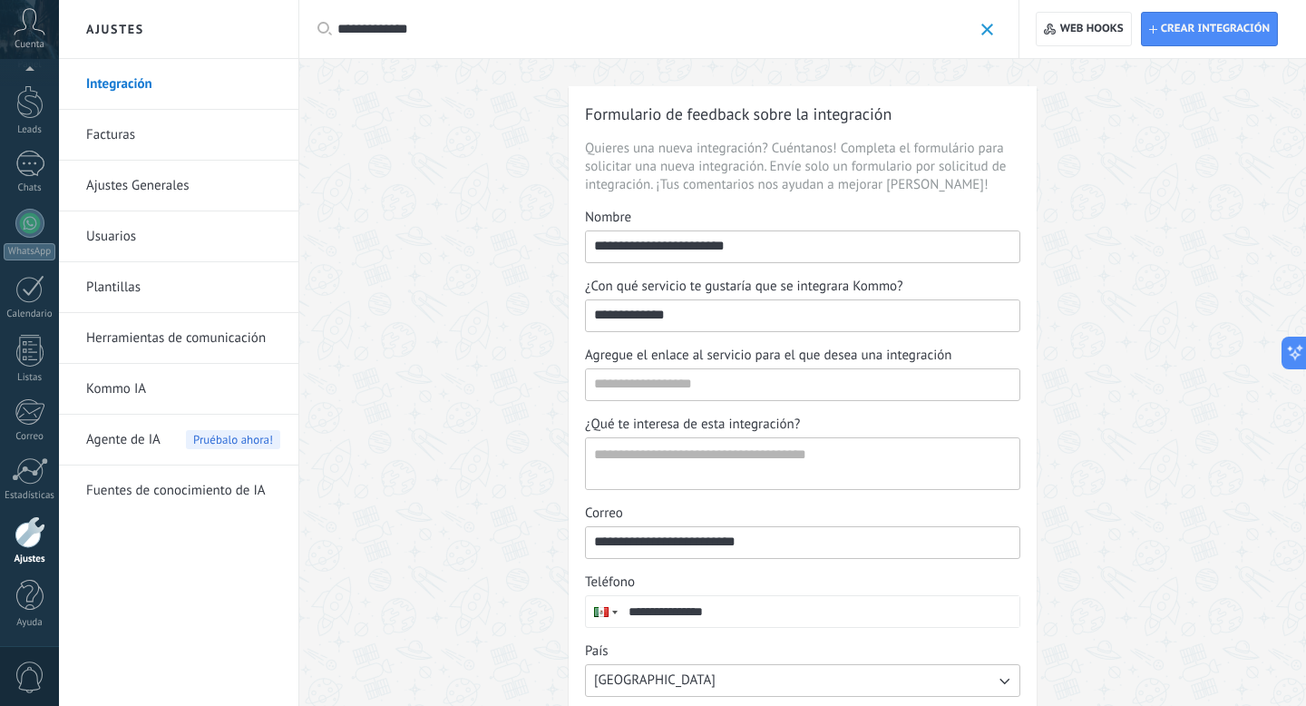
type input "**********"
click at [34, 429] on div at bounding box center [30, 532] width 31 height 32
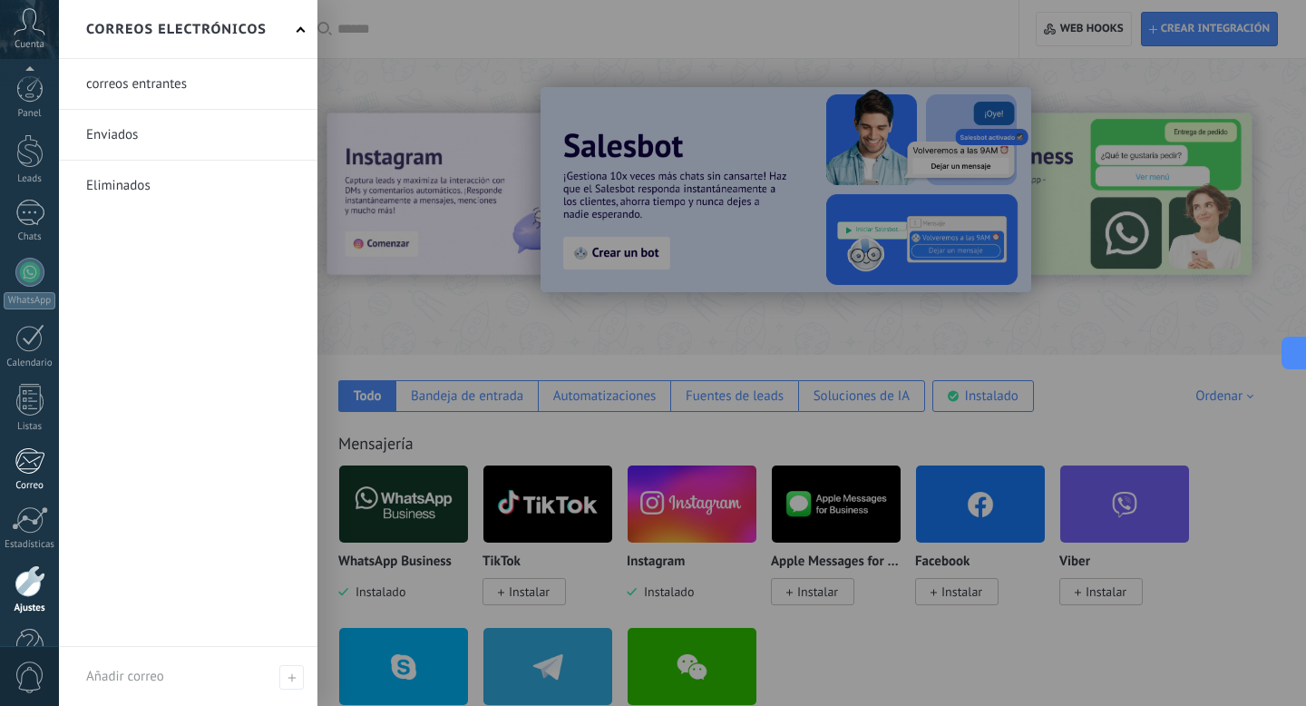
scroll to position [49, 0]
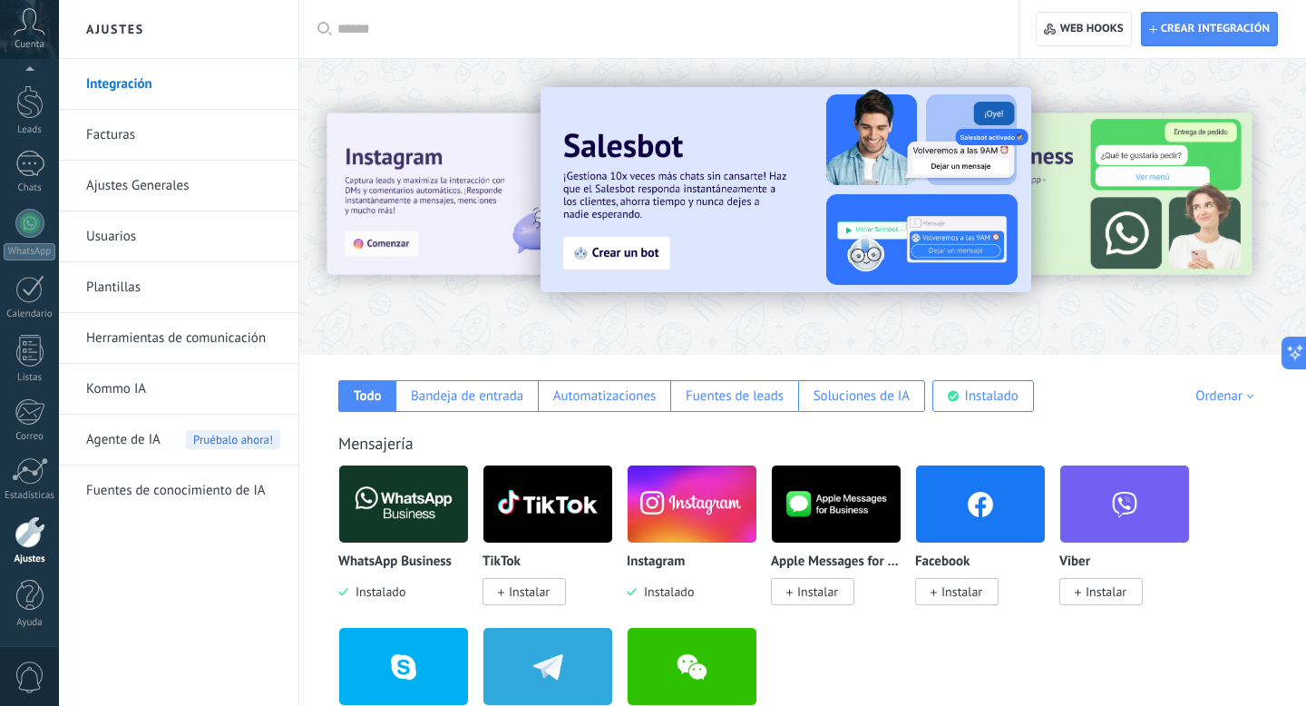
click at [33, 549] on link "Ajustes" at bounding box center [29, 540] width 59 height 49
click at [36, 454] on div "Panel Leads Chats WhatsApp Clientes" at bounding box center [29, 336] width 59 height 620
click at [34, 479] on div at bounding box center [30, 470] width 36 height 27
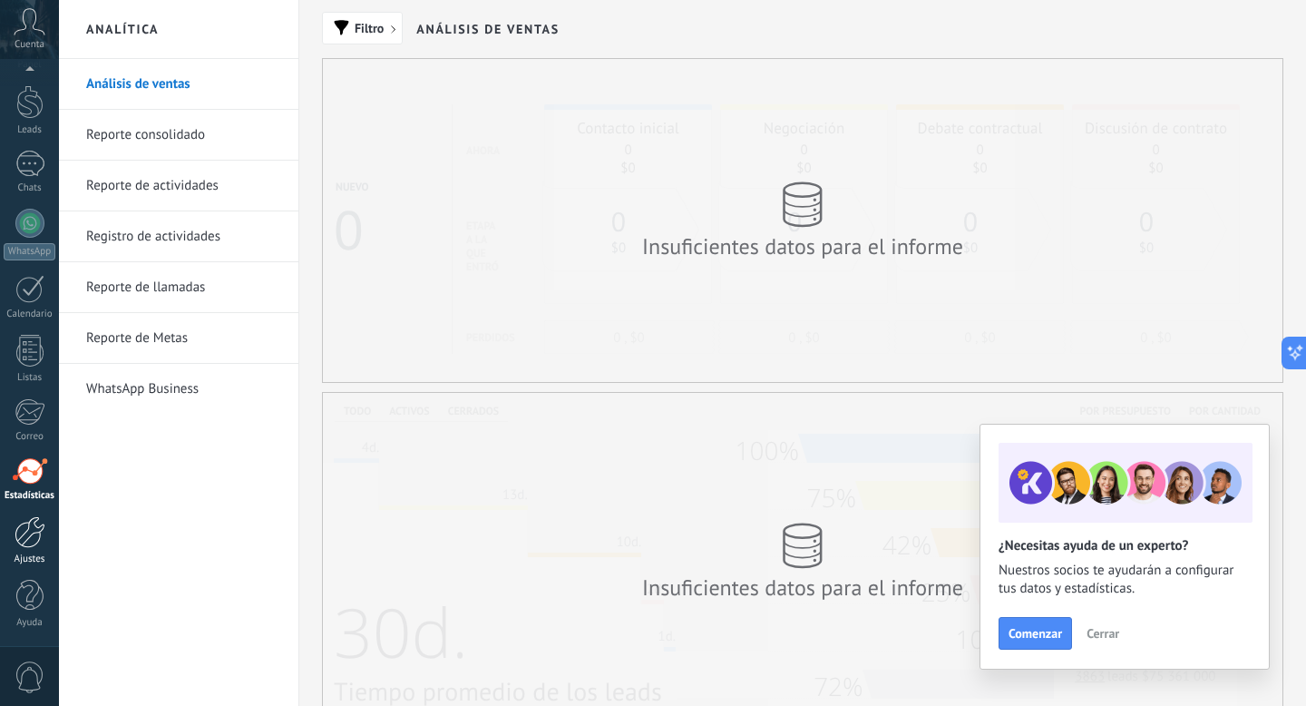
click at [34, 520] on div at bounding box center [30, 532] width 31 height 32
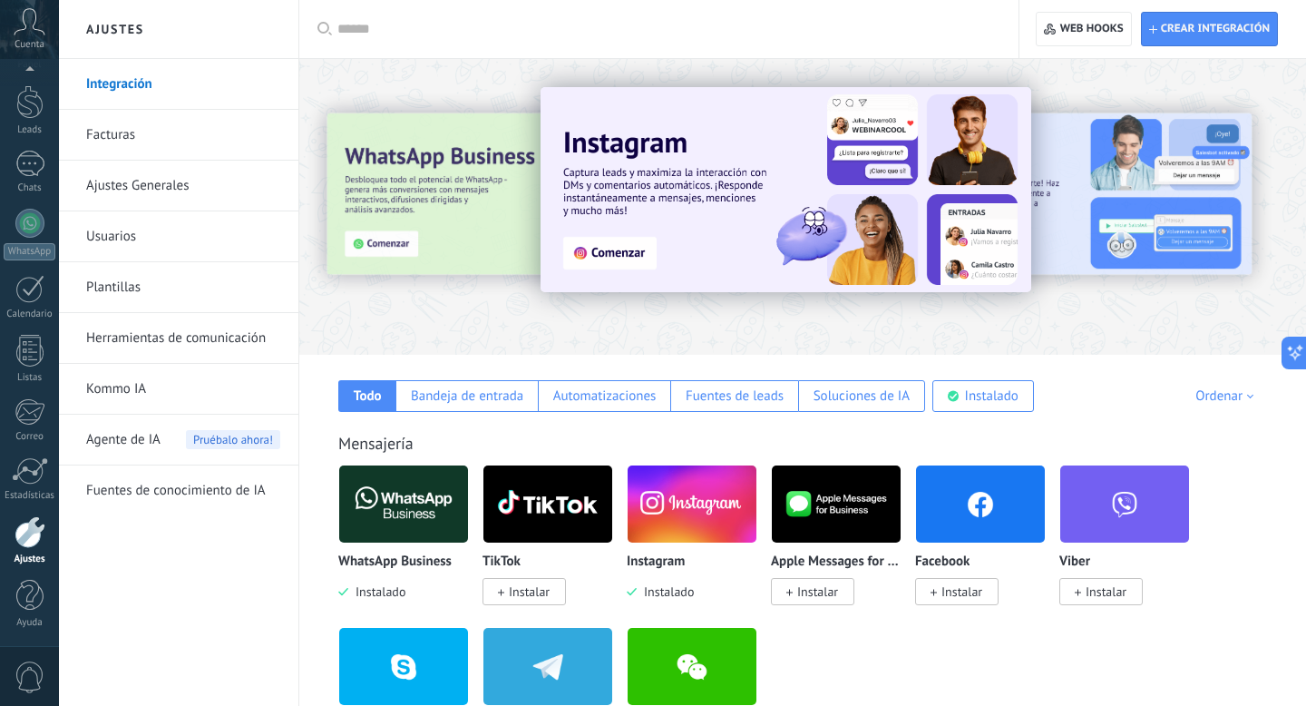
click at [594, 46] on div at bounding box center [665, 29] width 656 height 58
click at [581, 36] on input "text" at bounding box center [665, 29] width 656 height 19
click at [564, 395] on div "Automatizaciones" at bounding box center [604, 395] width 103 height 17
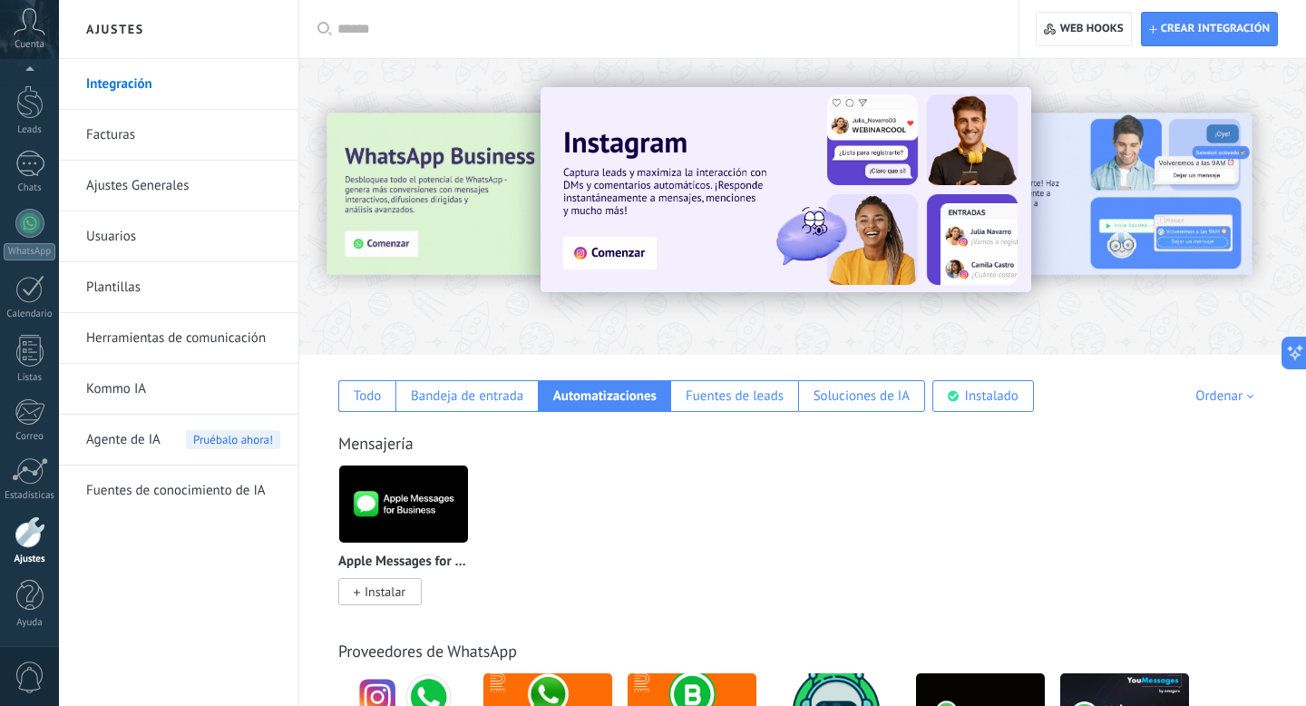
click at [466, 28] on input "text" at bounding box center [665, 29] width 656 height 19
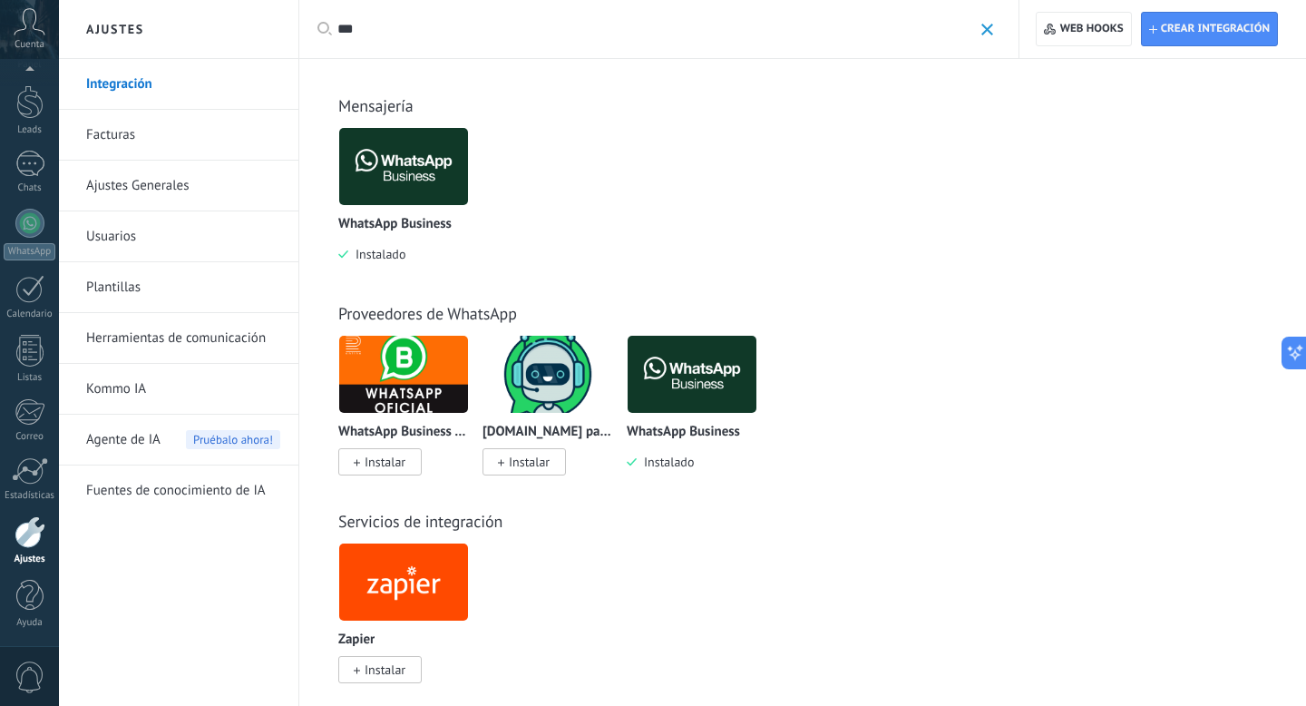
scroll to position [24, 0]
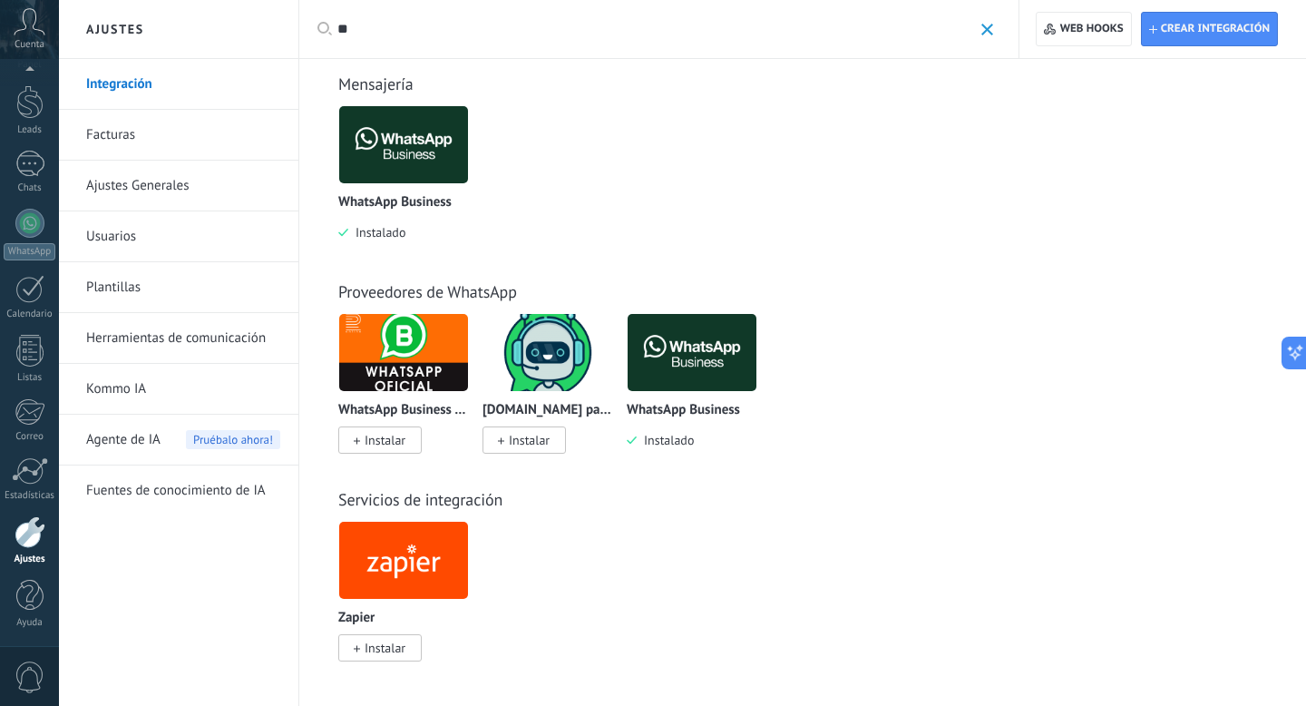
type input "*"
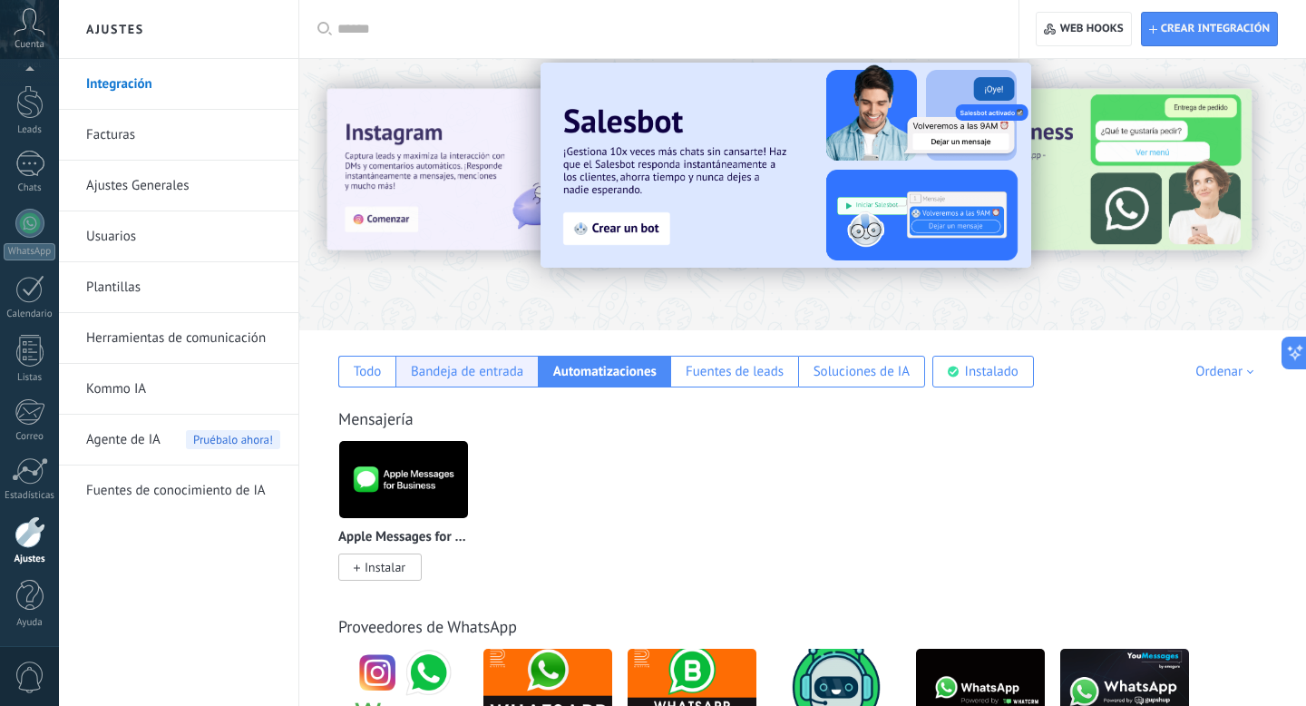
click at [493, 379] on div "Bandeja de entrada" at bounding box center [467, 371] width 112 height 17
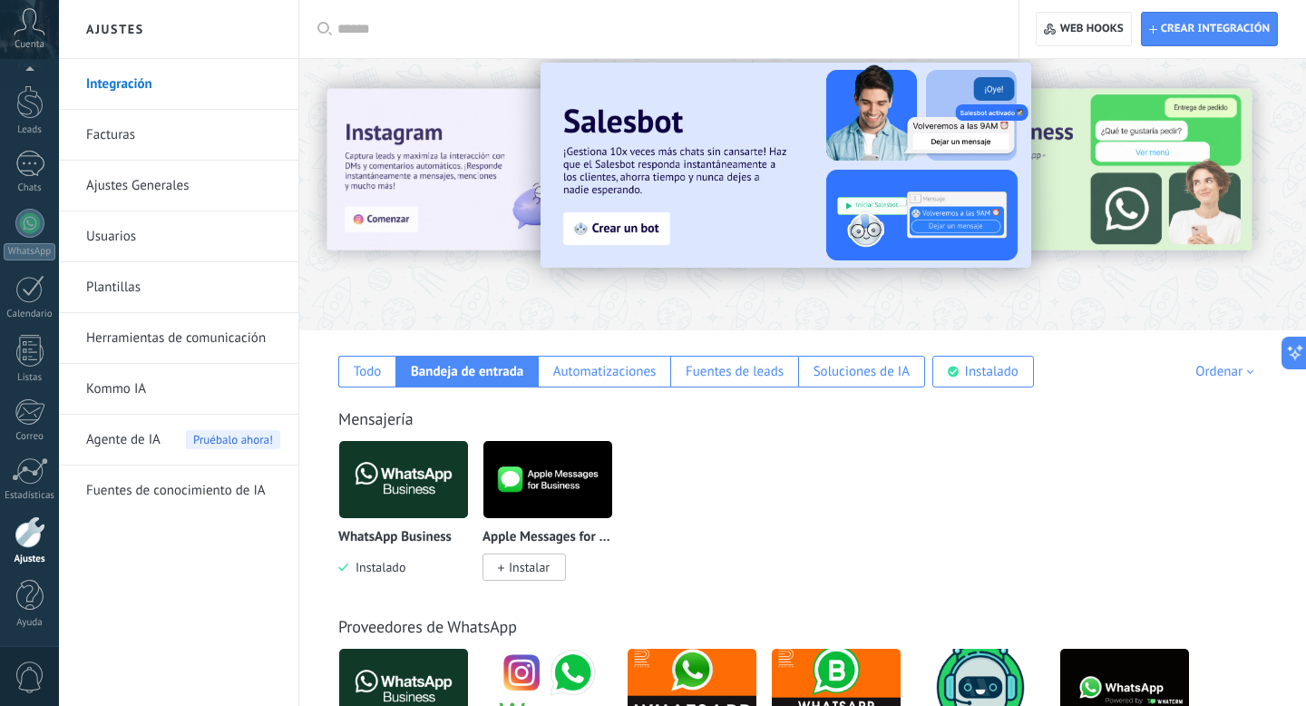
click at [474, 26] on input "text" at bounding box center [665, 29] width 656 height 19
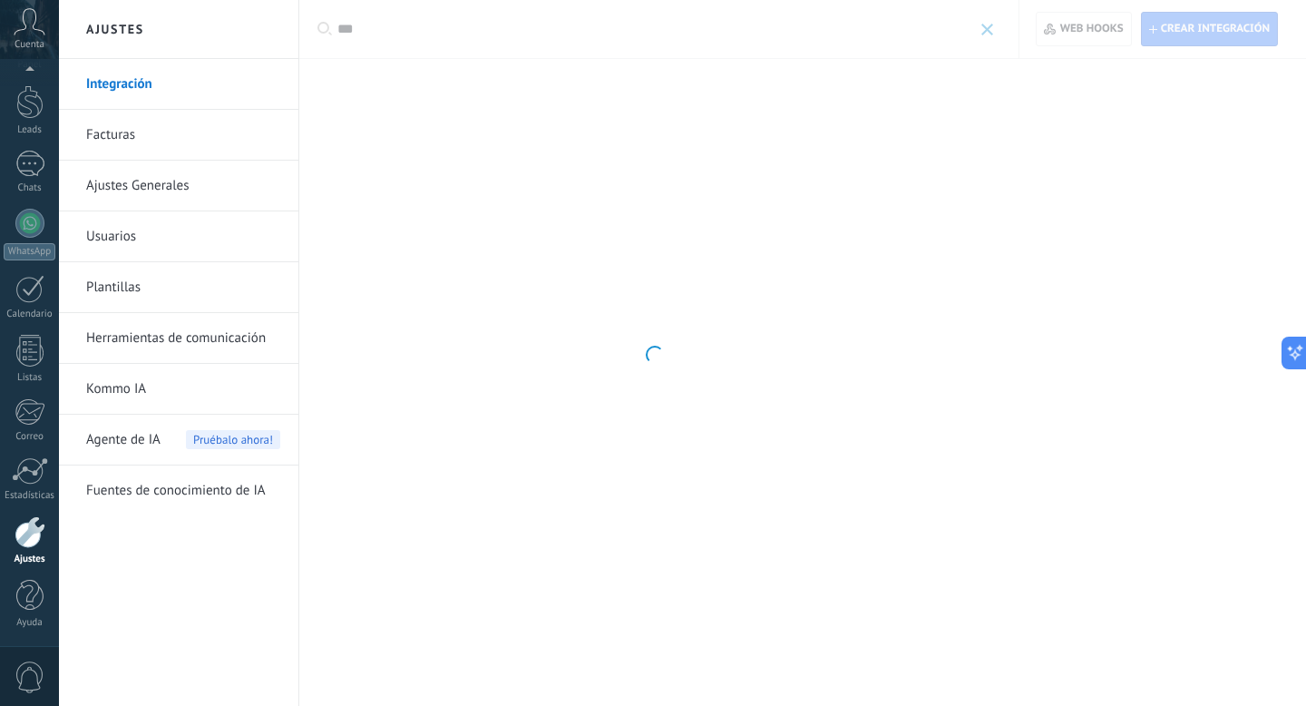
scroll to position [0, 0]
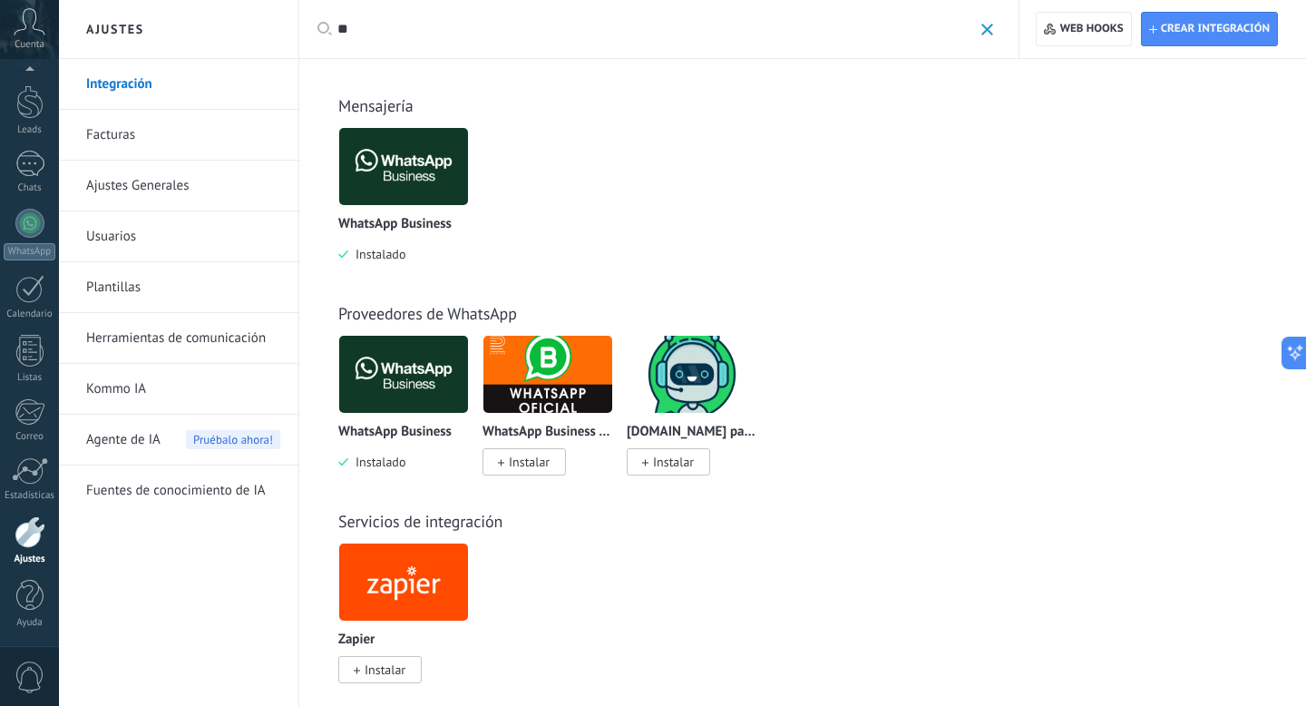
type input "*"
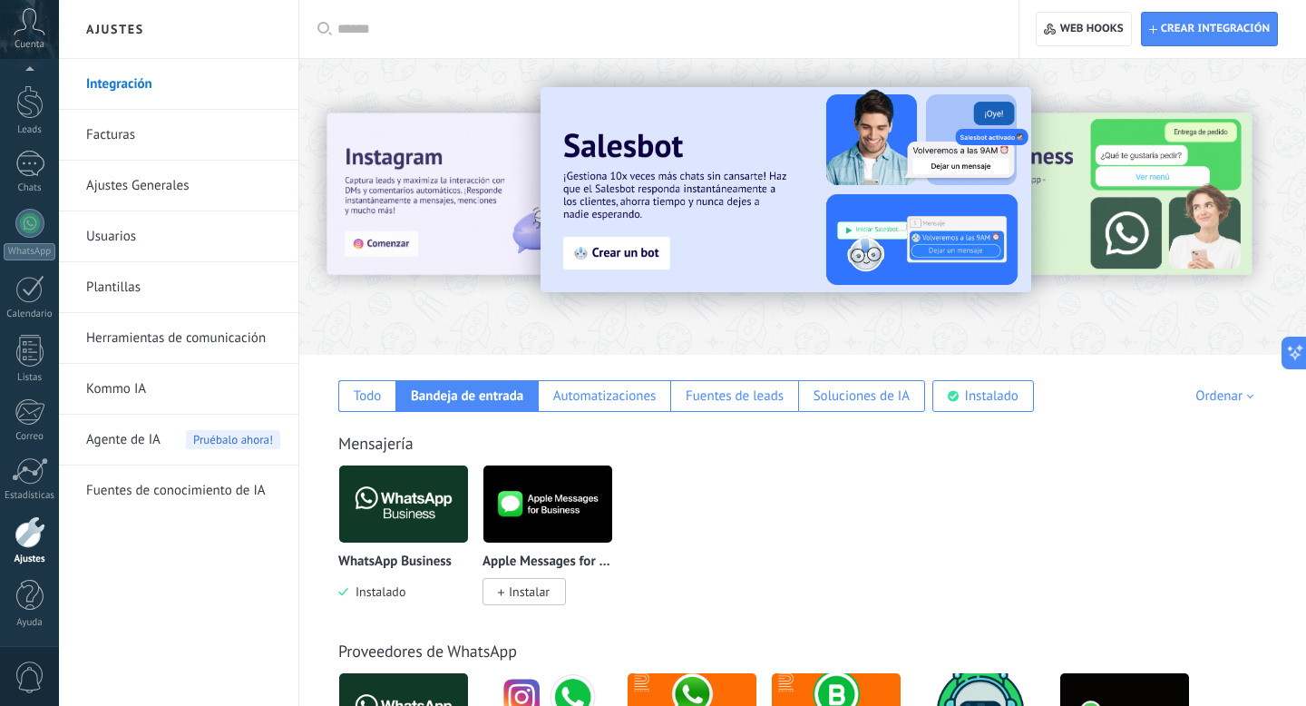
click at [219, 83] on link "Integración" at bounding box center [183, 84] width 194 height 51
click at [575, 22] on input "text" at bounding box center [665, 29] width 656 height 19
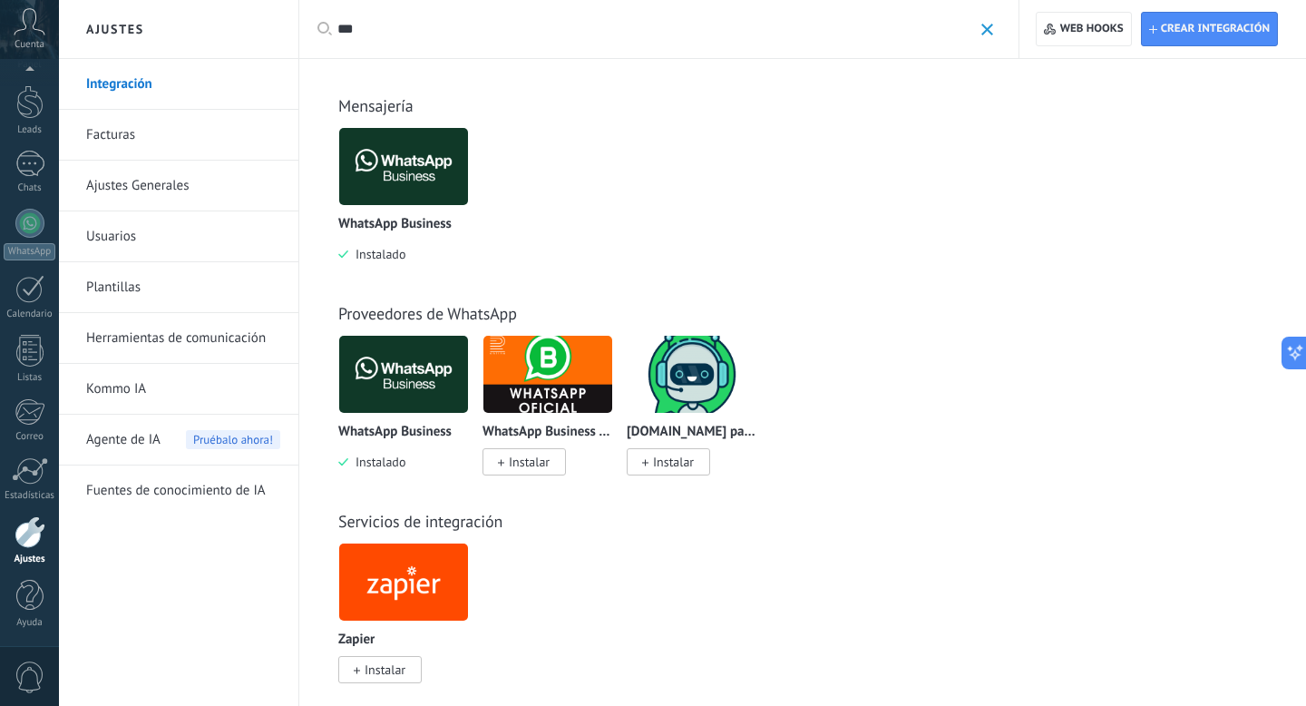
scroll to position [24, 0]
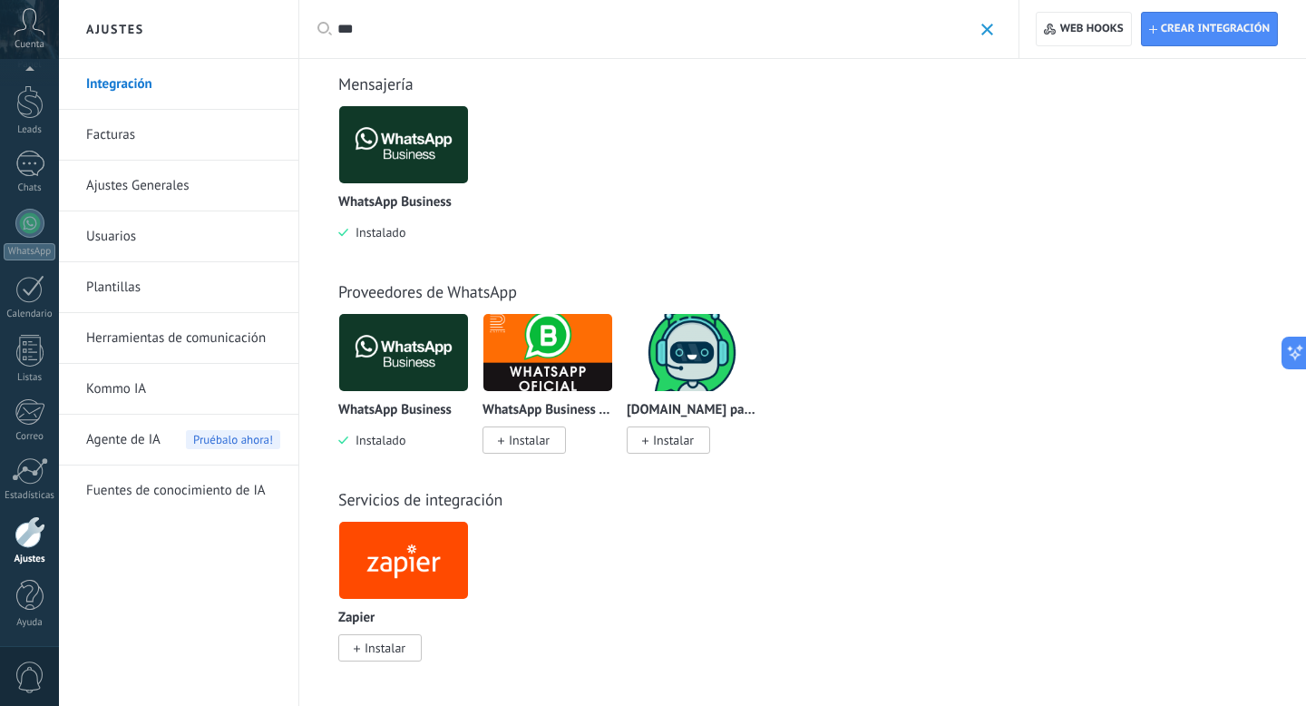
type input "***"
click at [33, 677] on span "0" at bounding box center [30, 677] width 31 height 32
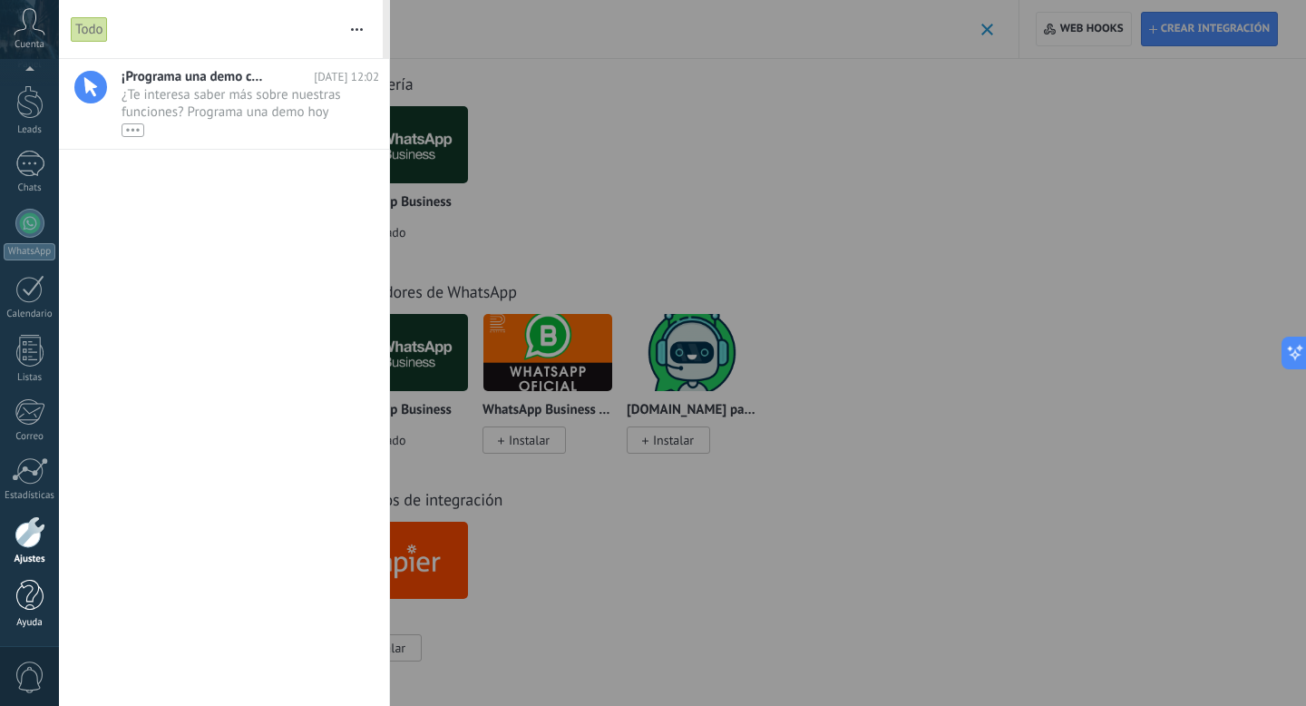
click at [30, 605] on div at bounding box center [29, 596] width 27 height 32
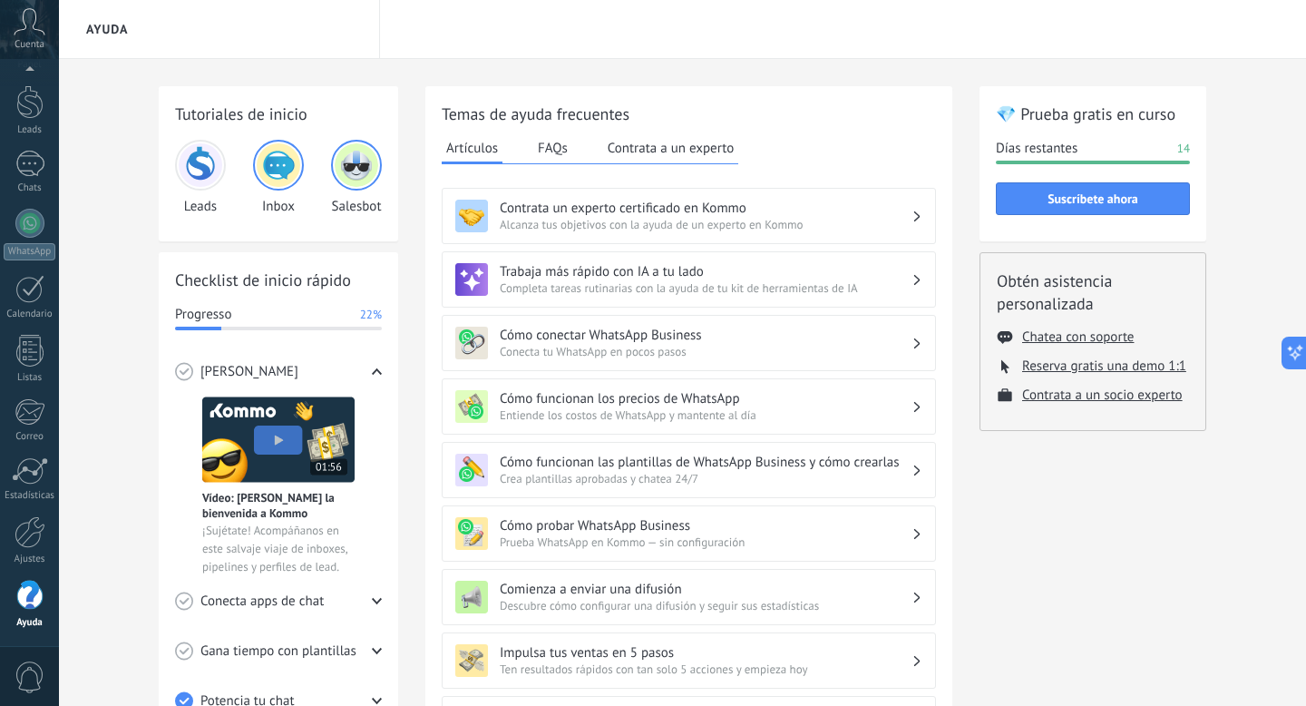
scroll to position [416, 0]
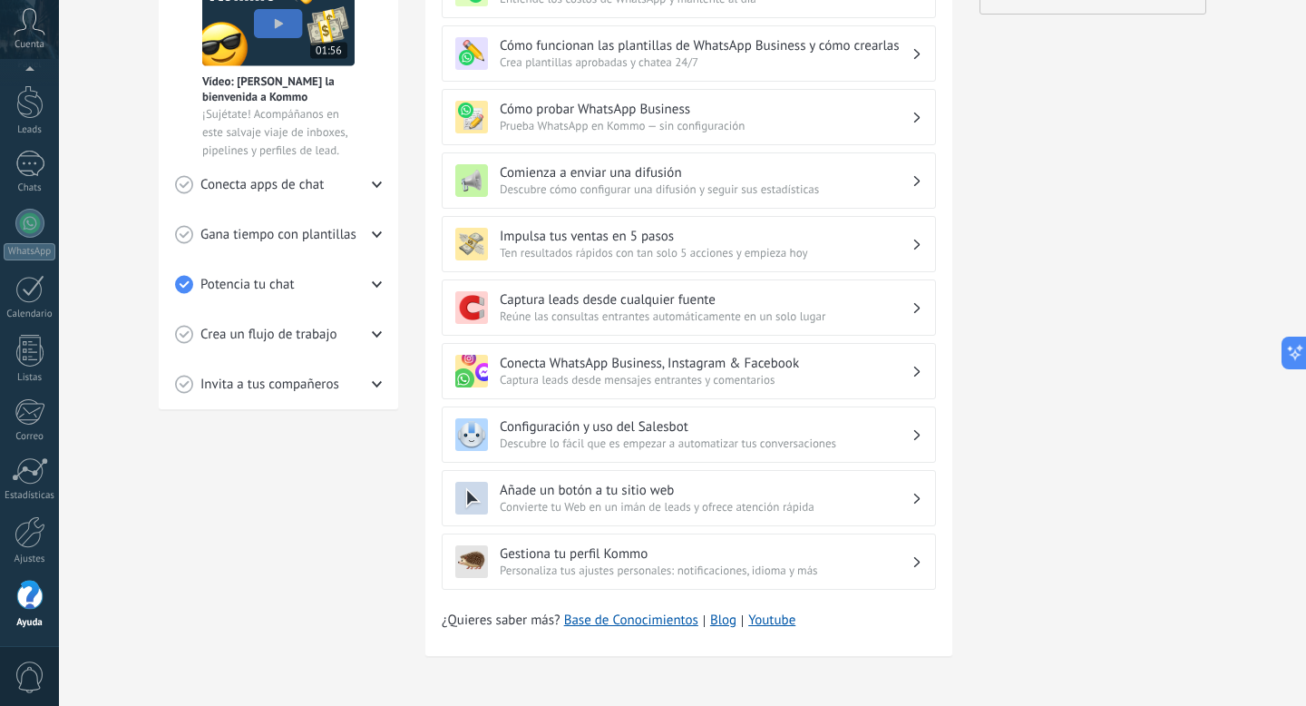
click at [24, 595] on div at bounding box center [29, 596] width 27 height 32
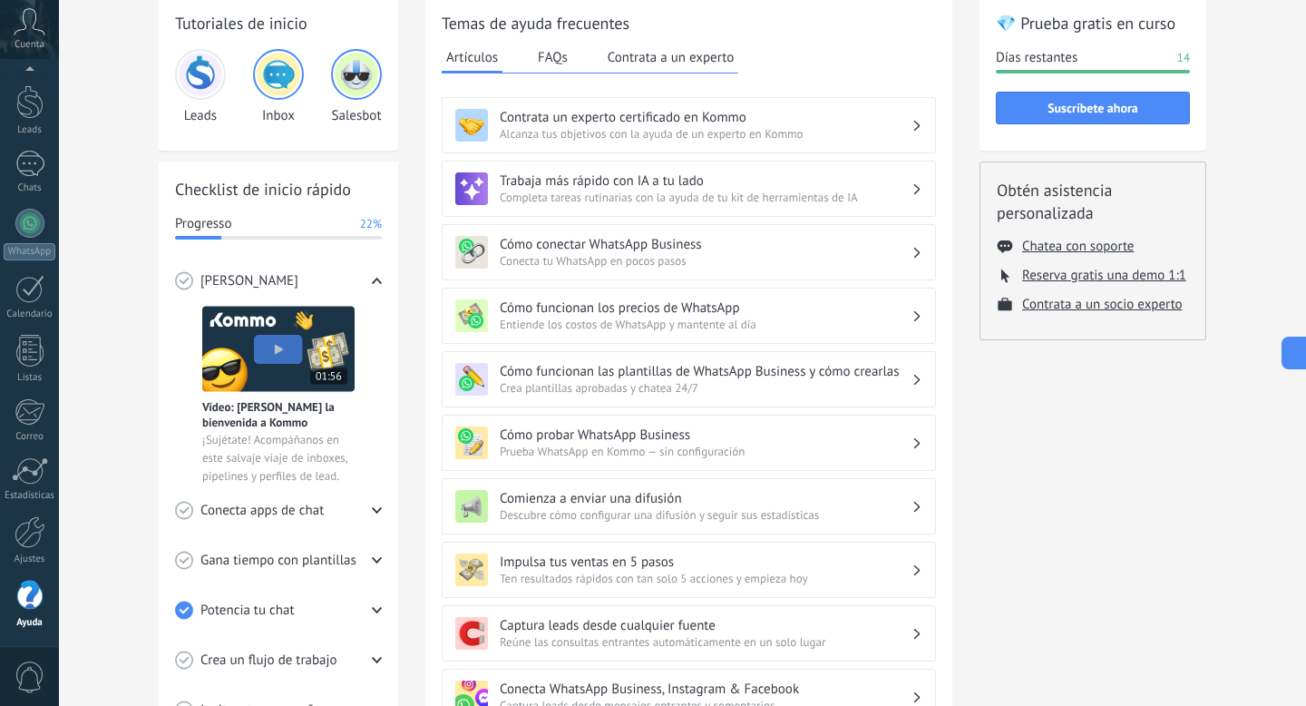
scroll to position [0, 0]
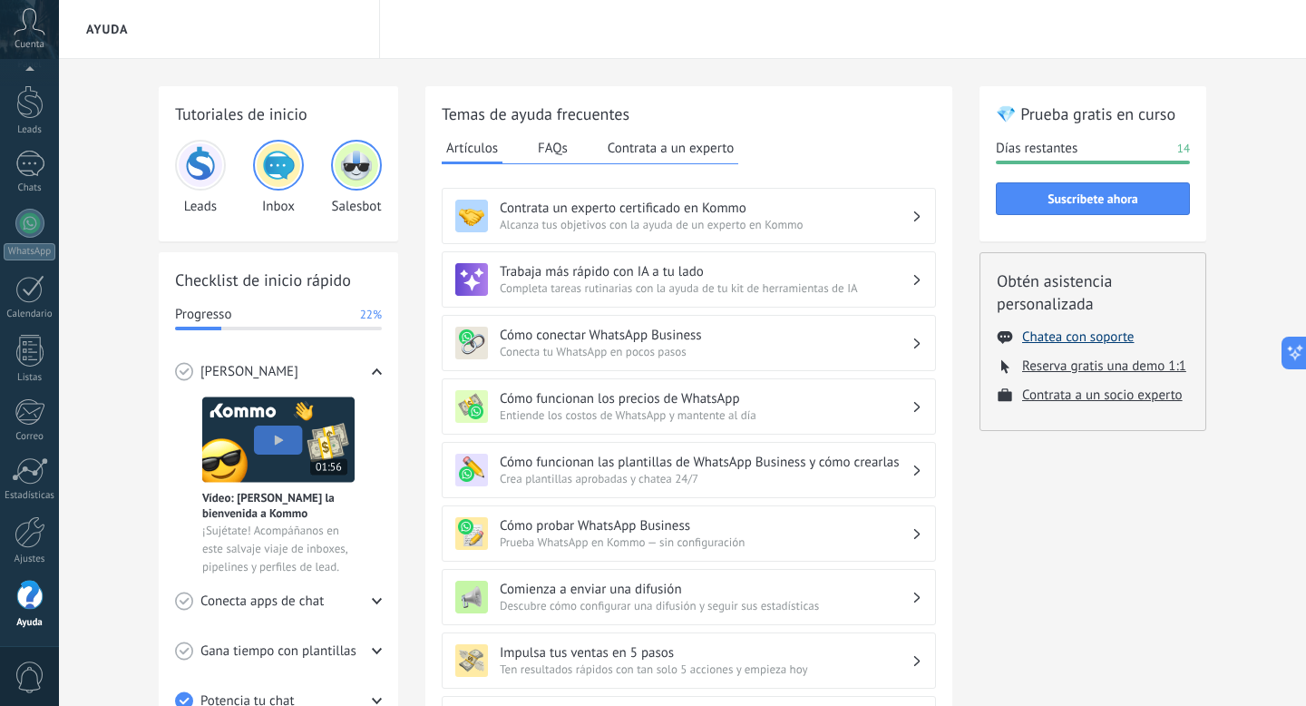
click at [1059, 328] on button "Chatea con soporte" at bounding box center [1078, 336] width 112 height 17
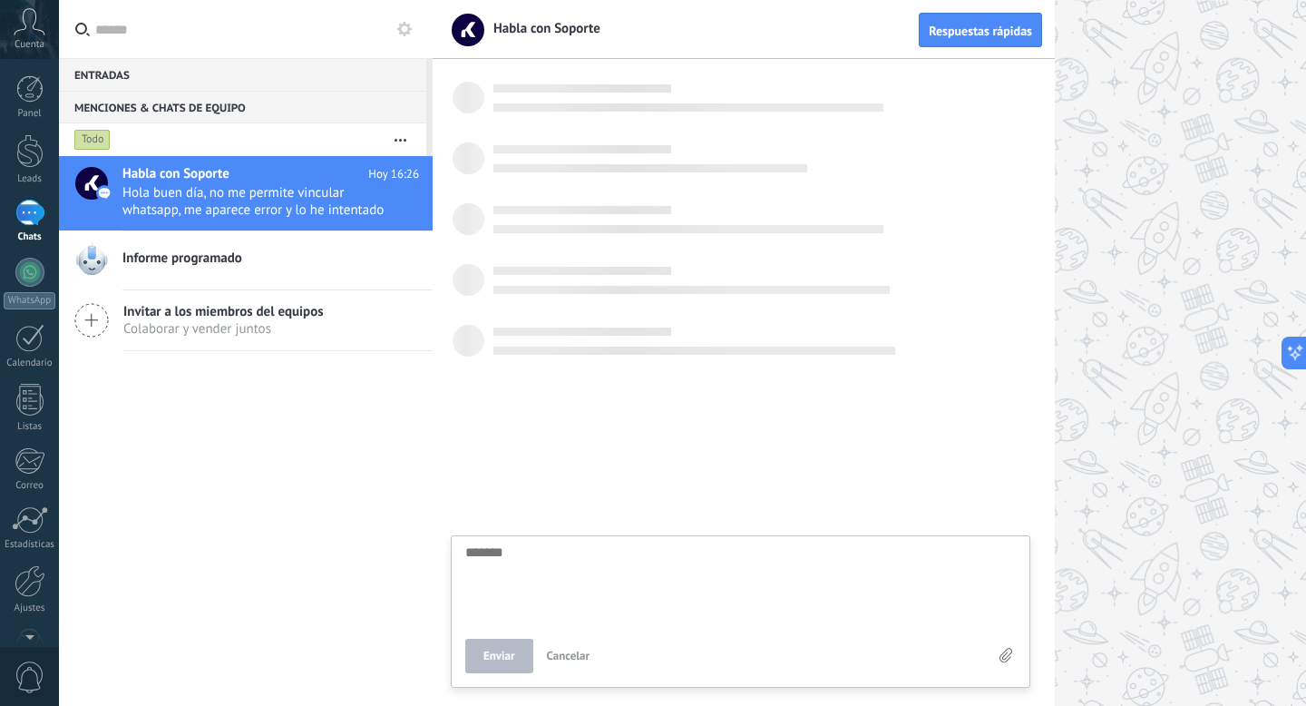
scroll to position [17, 0]
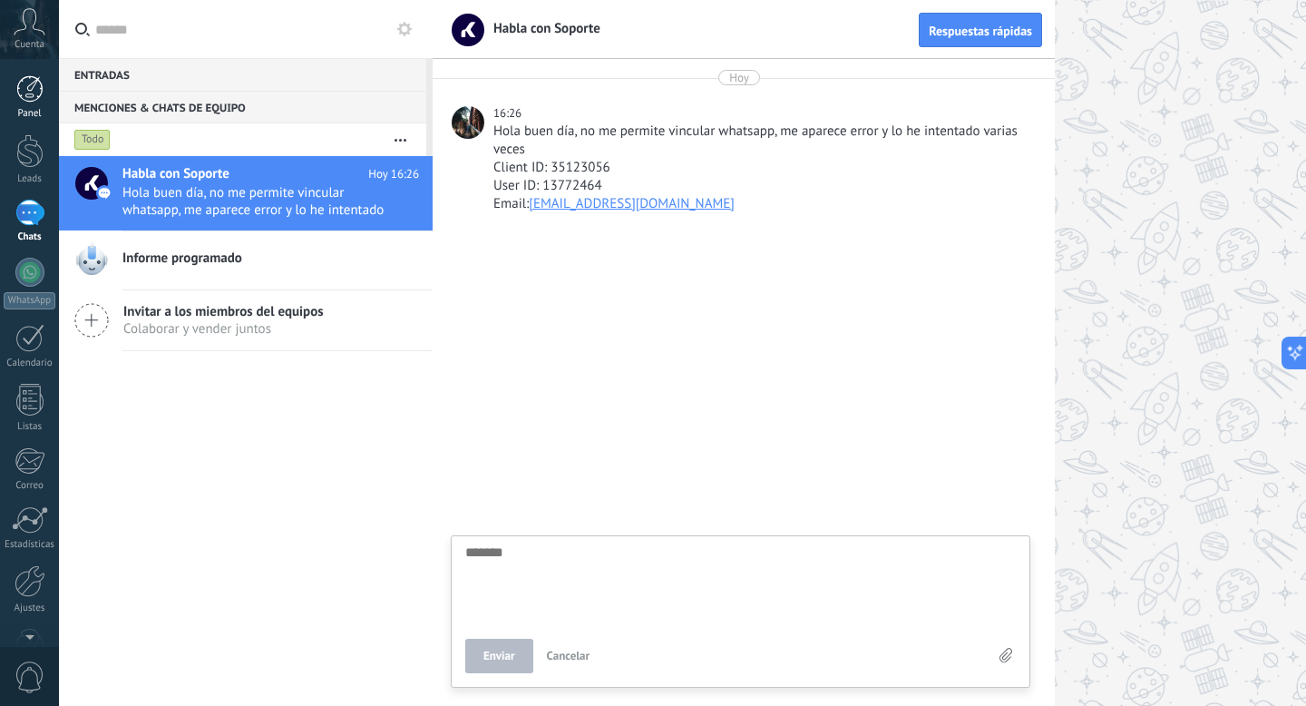
click at [37, 102] on link "Panel" at bounding box center [29, 97] width 59 height 44
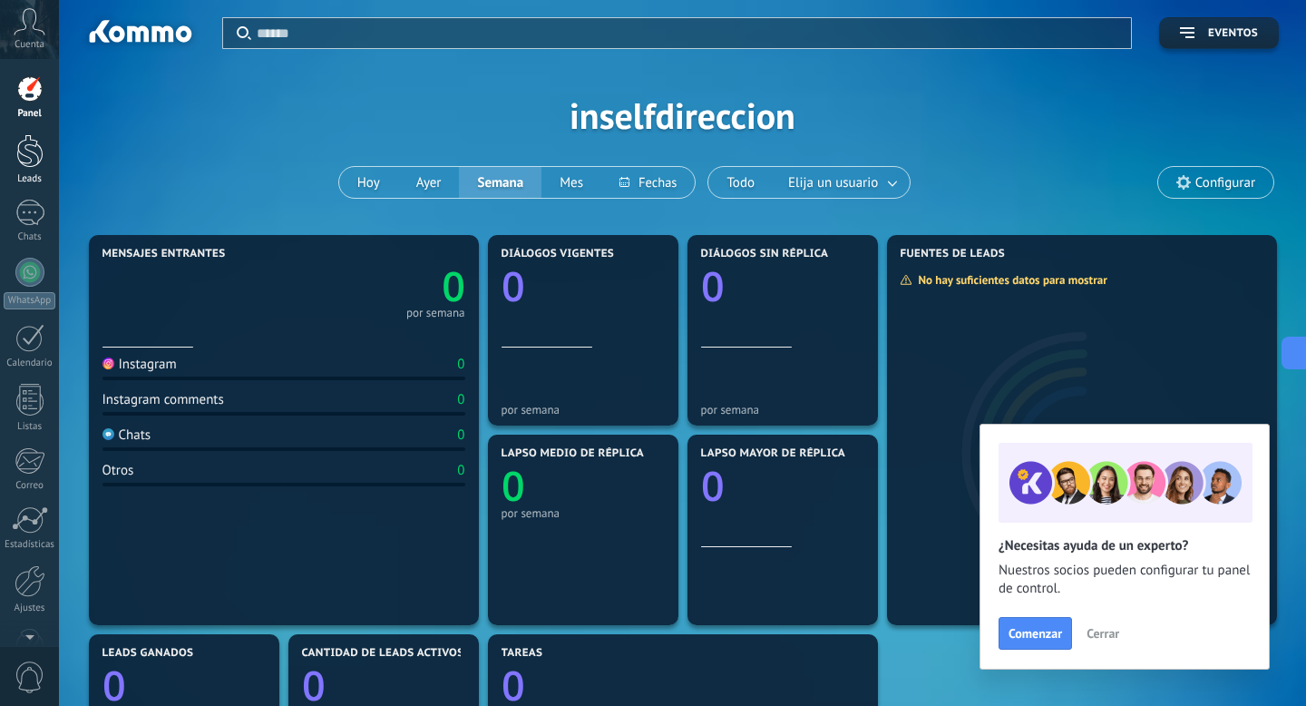
click at [32, 157] on div at bounding box center [29, 151] width 27 height 34
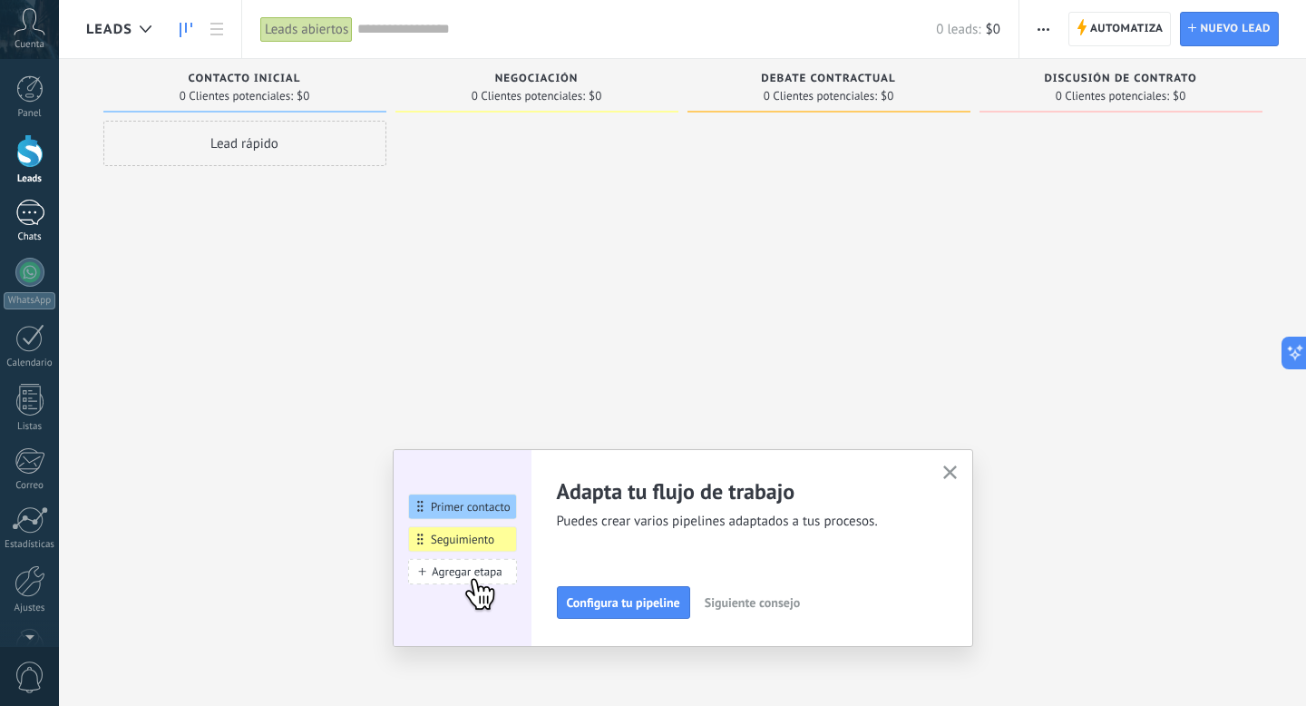
click at [36, 217] on div at bounding box center [29, 213] width 29 height 26
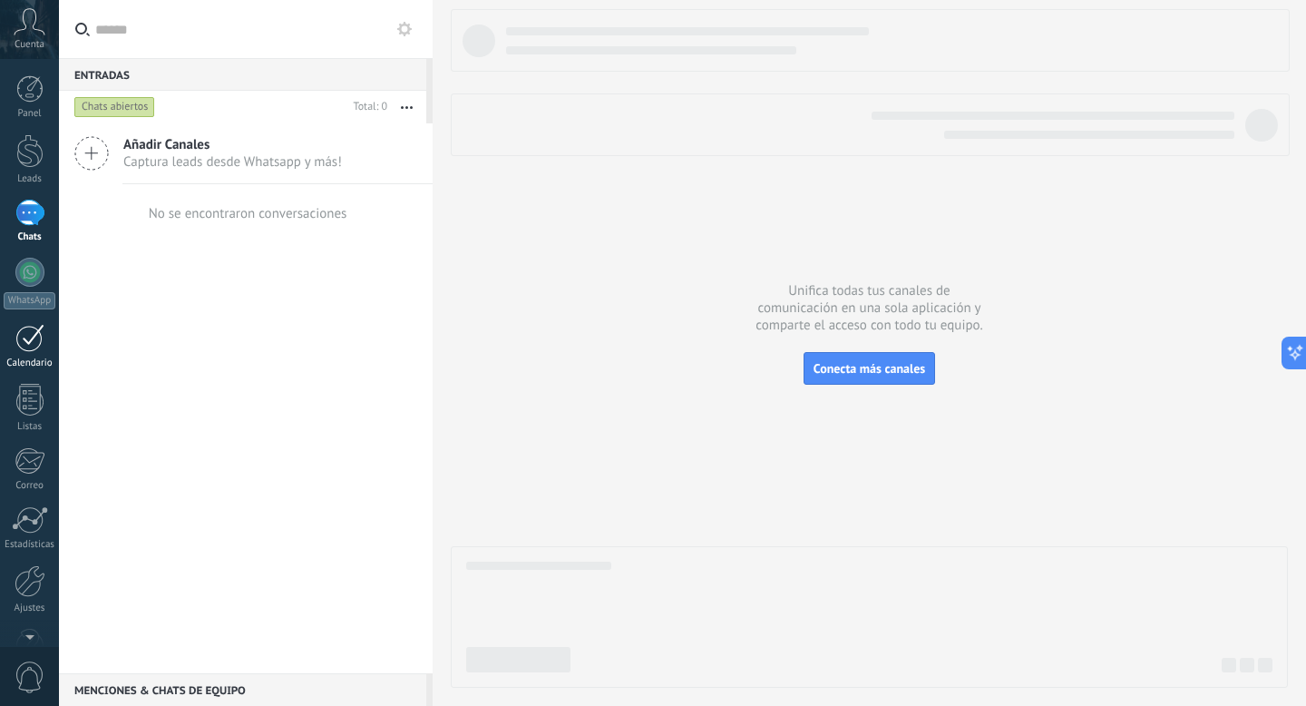
click at [44, 329] on div at bounding box center [29, 338] width 29 height 28
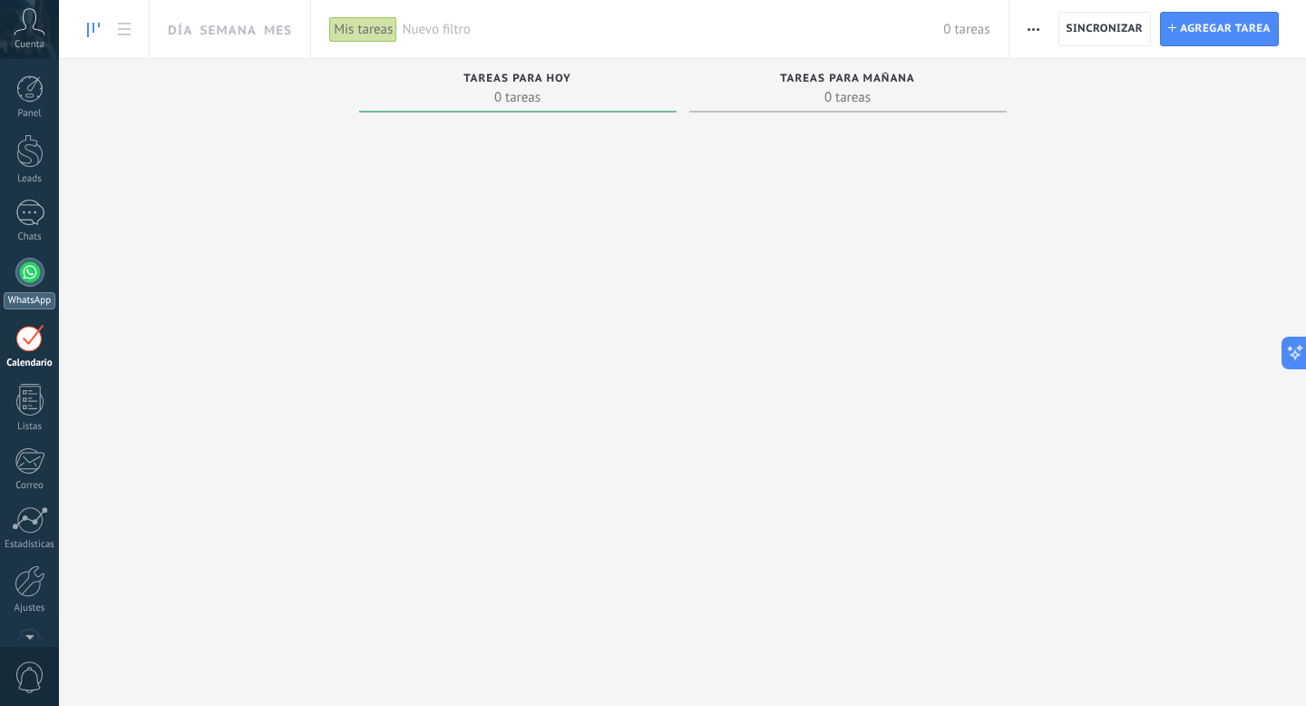
click at [20, 258] on link "WhatsApp" at bounding box center [29, 284] width 59 height 52
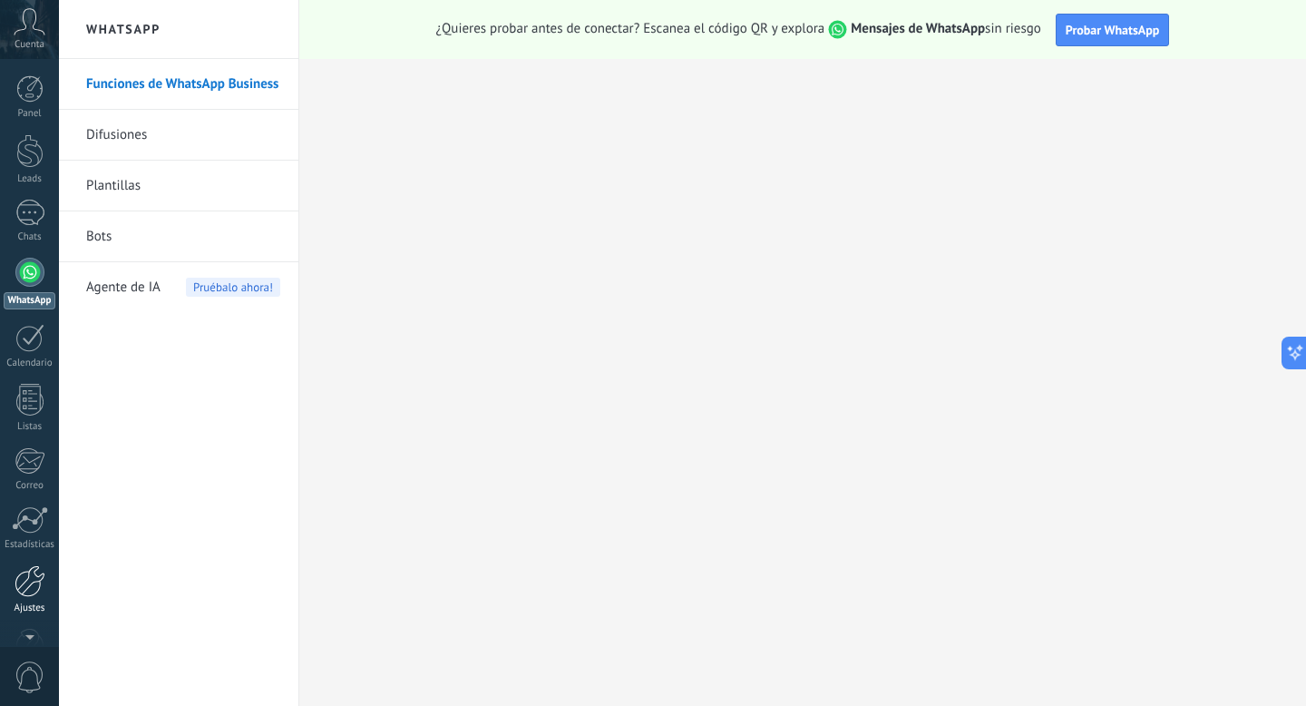
click at [22, 568] on div at bounding box center [30, 581] width 31 height 32
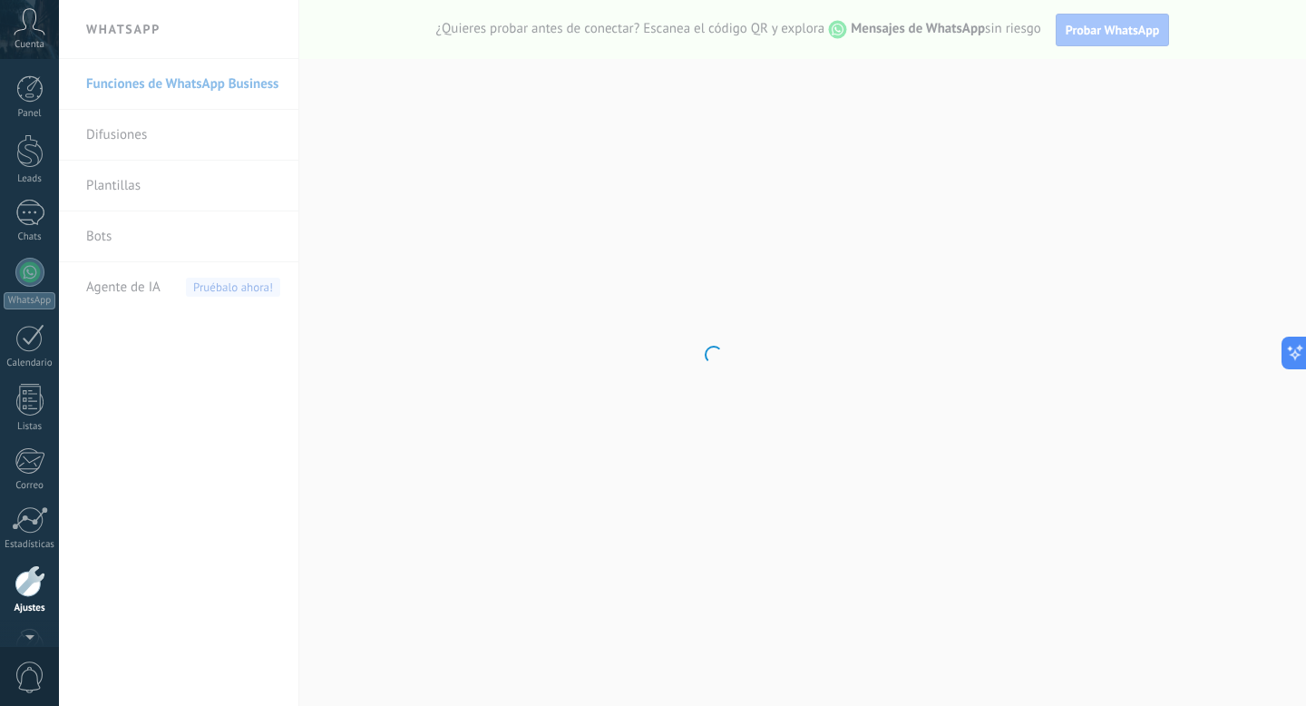
scroll to position [49, 0]
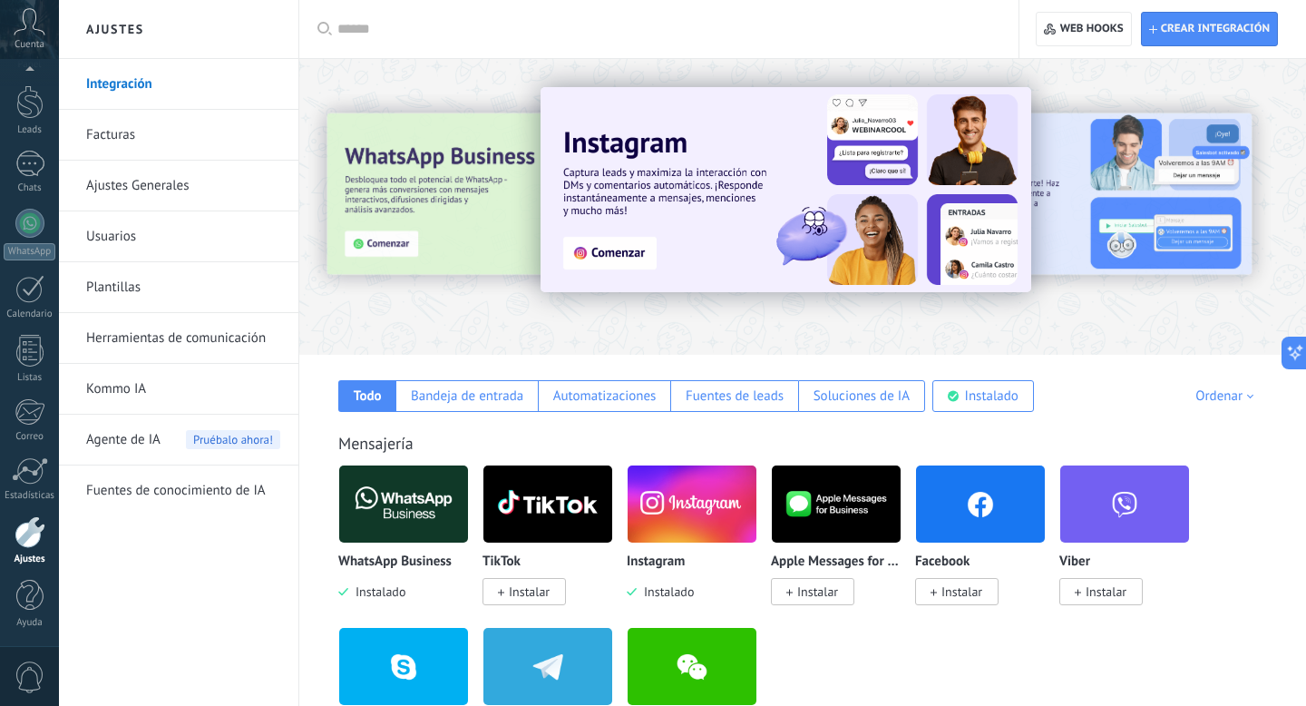
click at [147, 88] on link "Integración" at bounding box center [183, 84] width 194 height 51
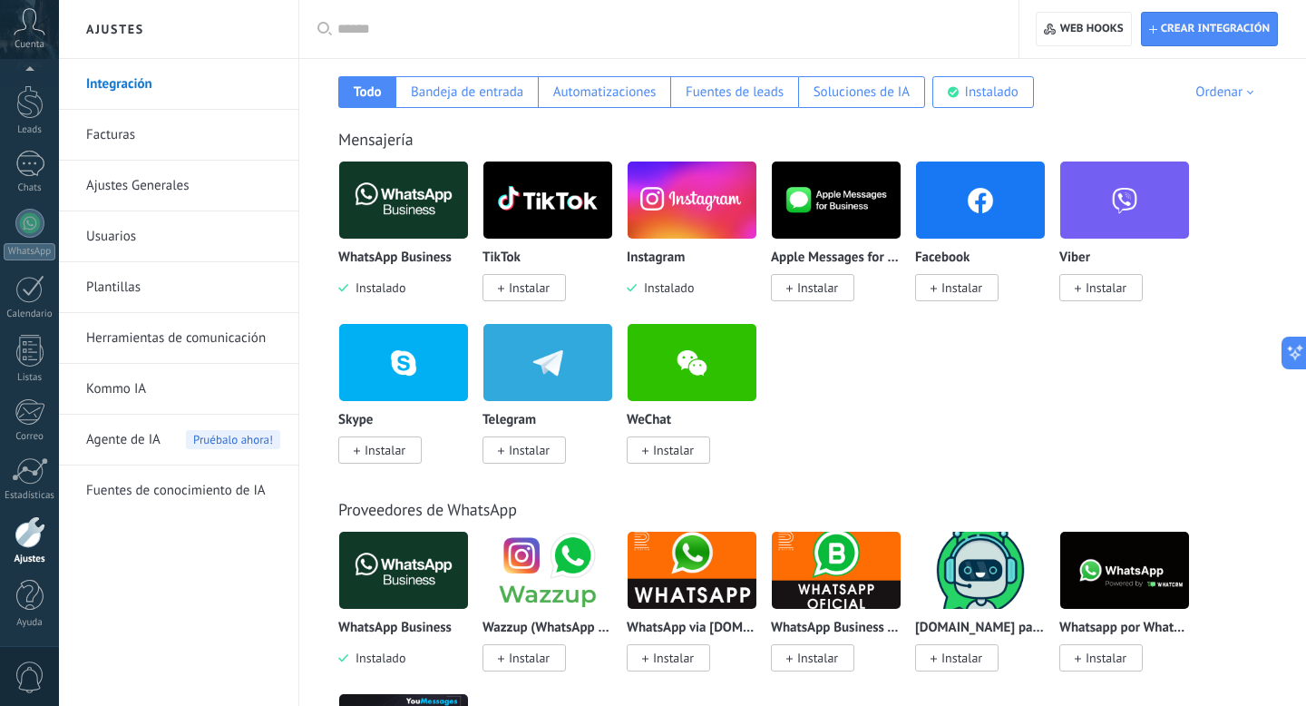
scroll to position [0, 0]
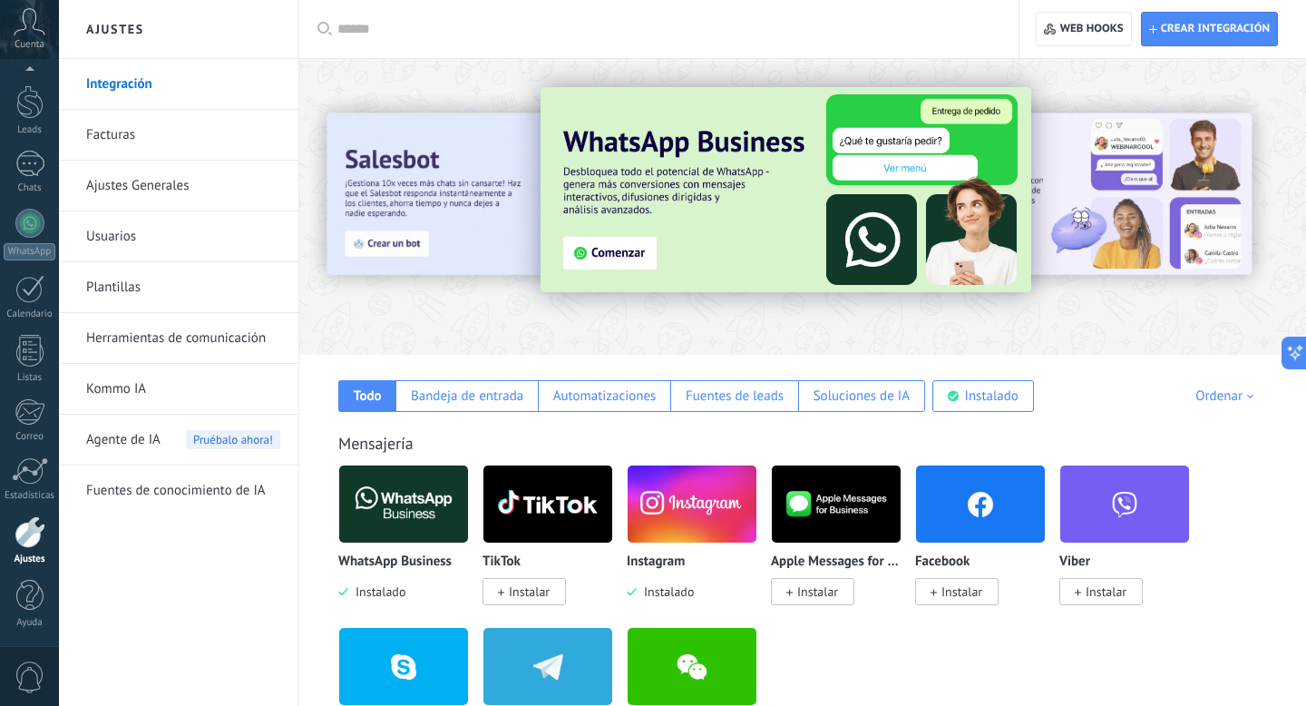
type textarea "*******"
